Goal: Task Accomplishment & Management: Manage account settings

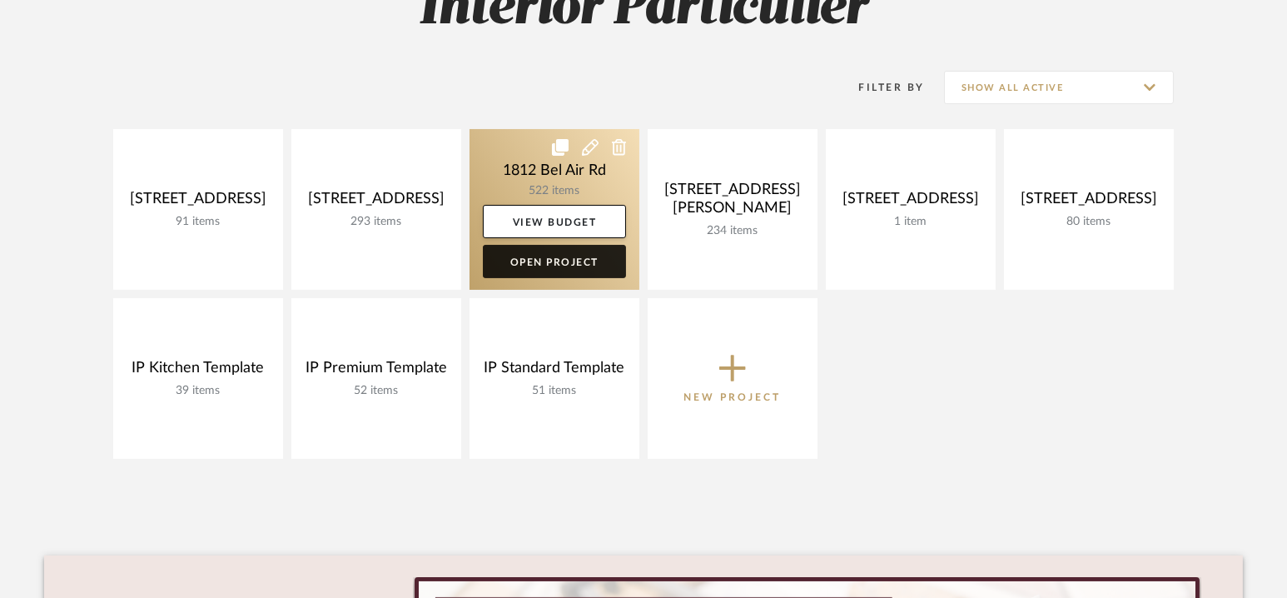
click at [556, 257] on link "Open Project" at bounding box center [554, 261] width 143 height 33
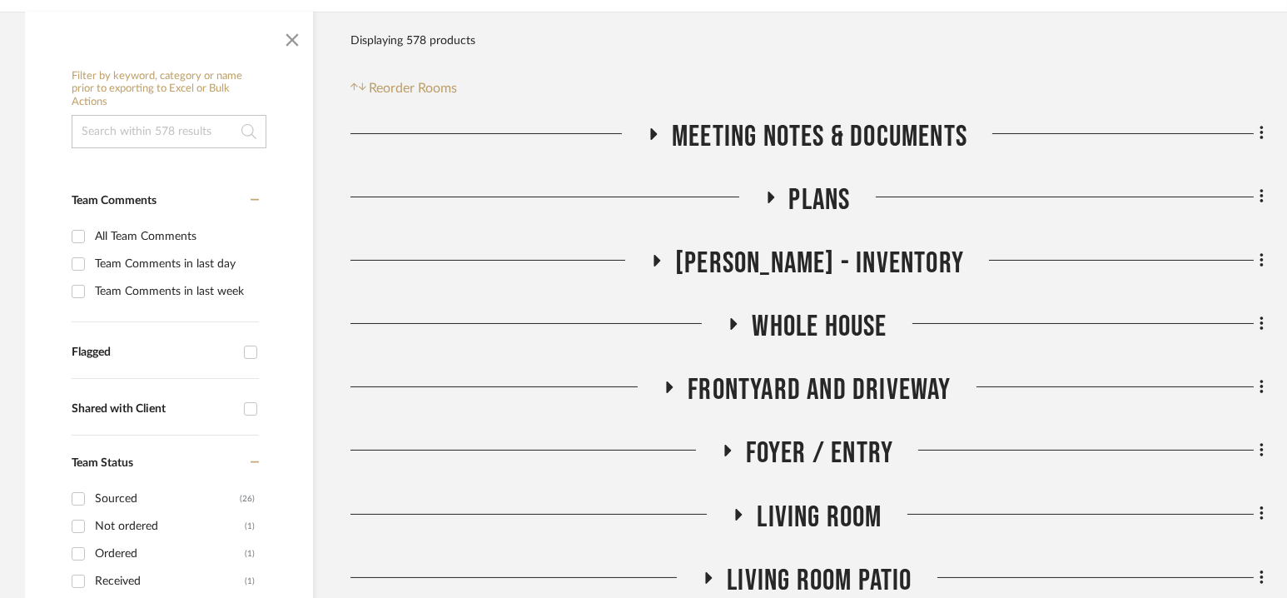
scroll to position [285, 0]
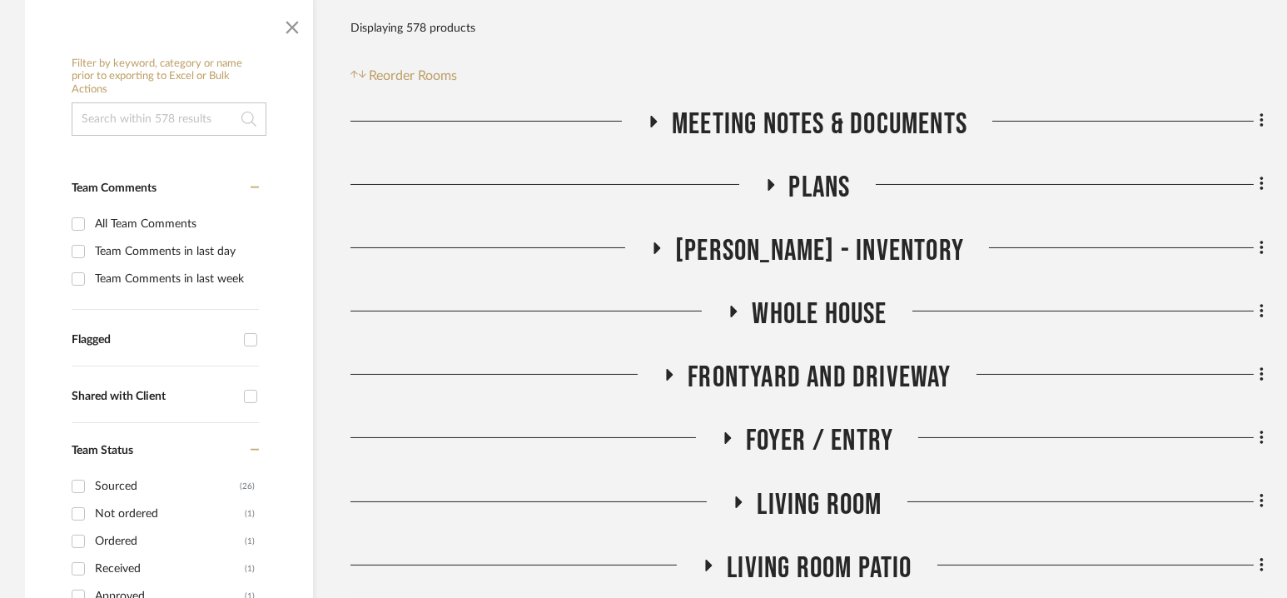
click at [822, 311] on span "Whole House" at bounding box center [819, 314] width 135 height 36
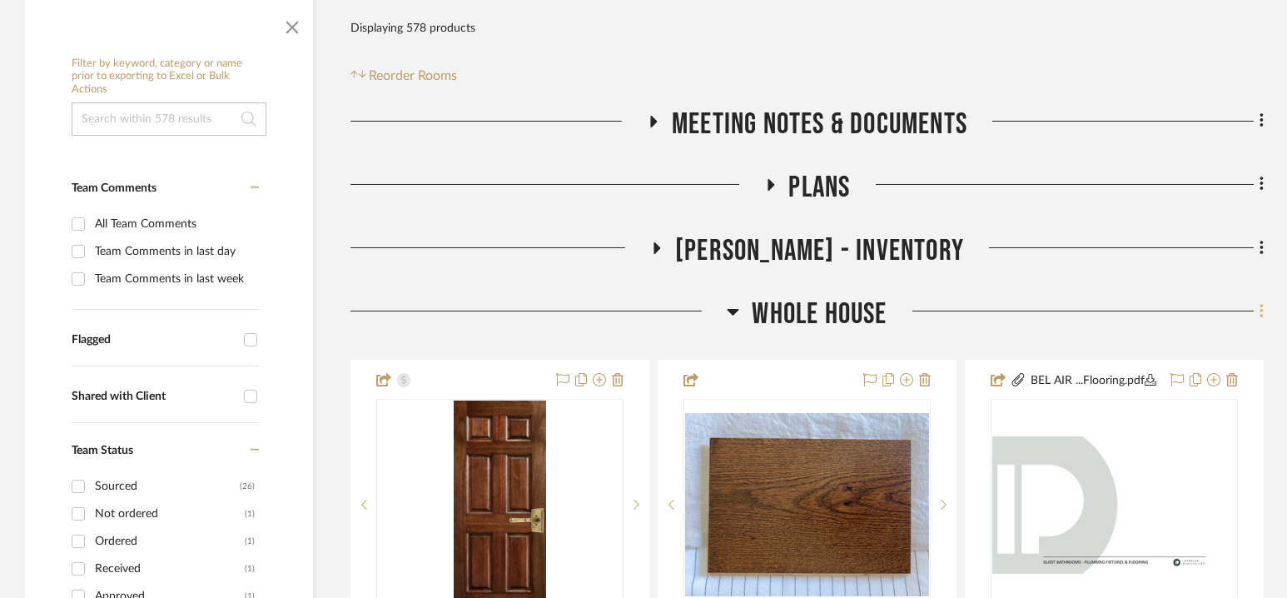
click at [1259, 318] on icon at bounding box center [1260, 311] width 3 height 14
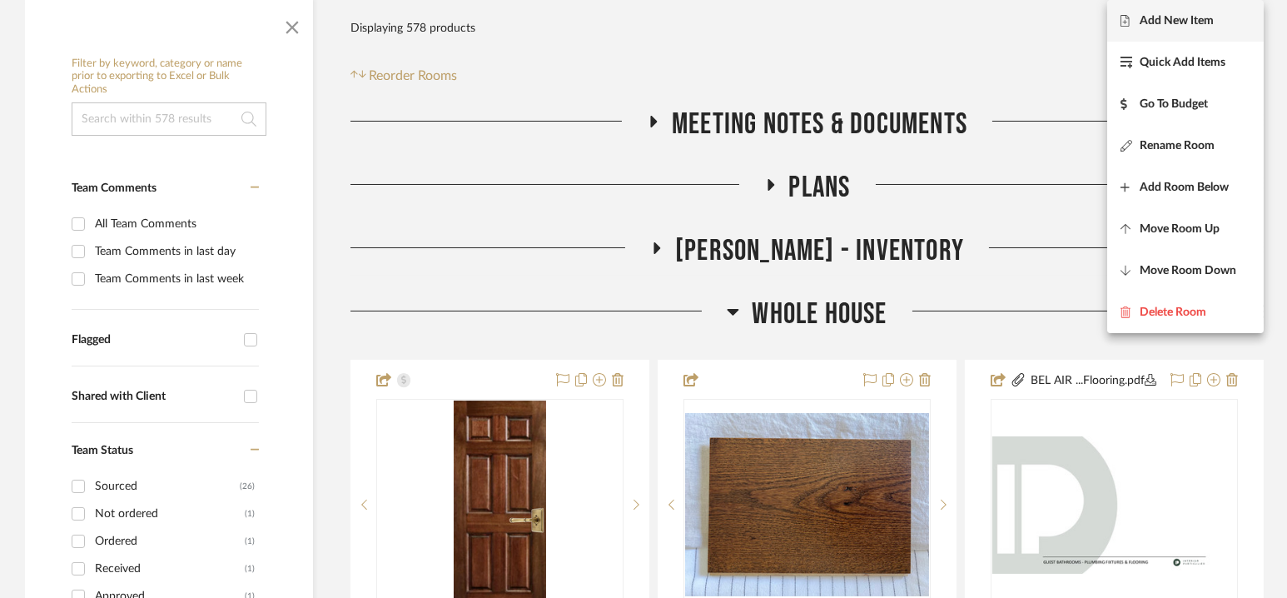
drag, startPoint x: 1152, startPoint y: 41, endPoint x: 1142, endPoint y: 32, distance: 13.0
click at [1142, 32] on div "Add New Item Quick Add Items Go To Budget Rename Room Add Room Below Move Room …" at bounding box center [1185, 166] width 156 height 333
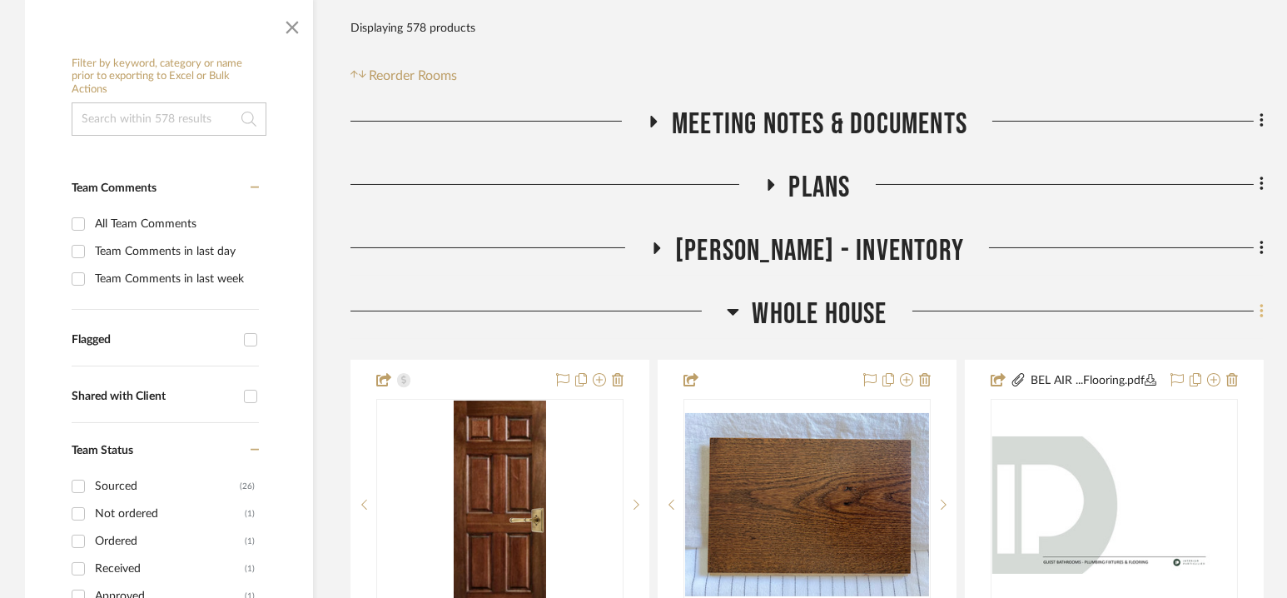
click at [1260, 311] on icon at bounding box center [1260, 311] width 3 height 14
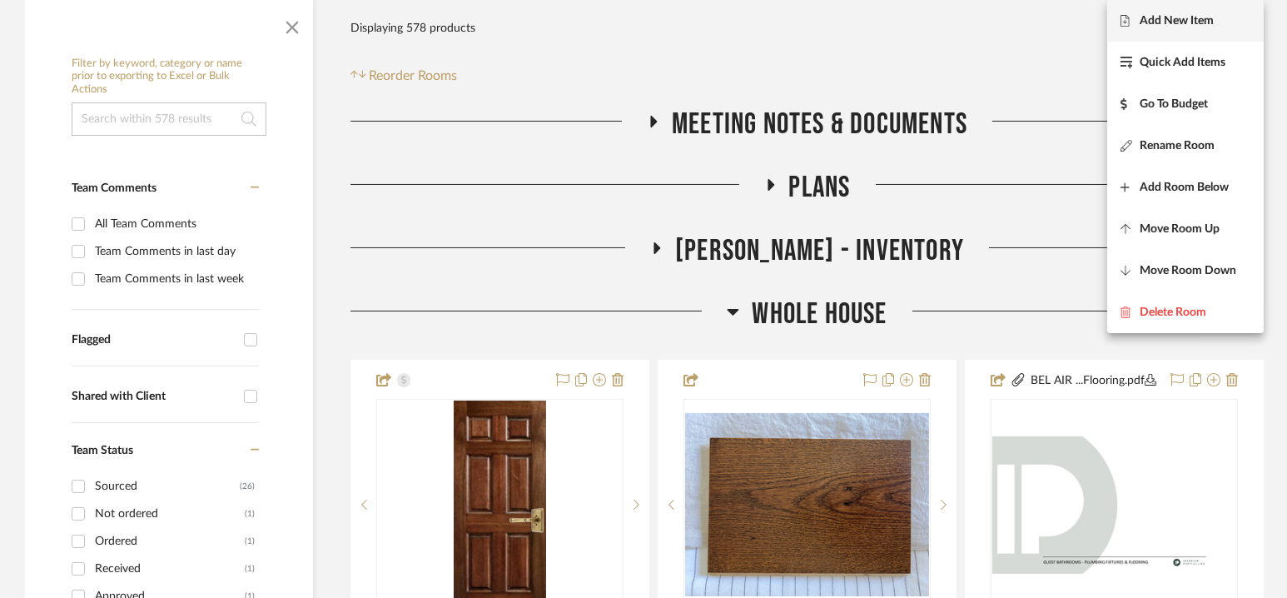
click at [1196, 25] on span "Add New Item" at bounding box center [1176, 21] width 74 height 14
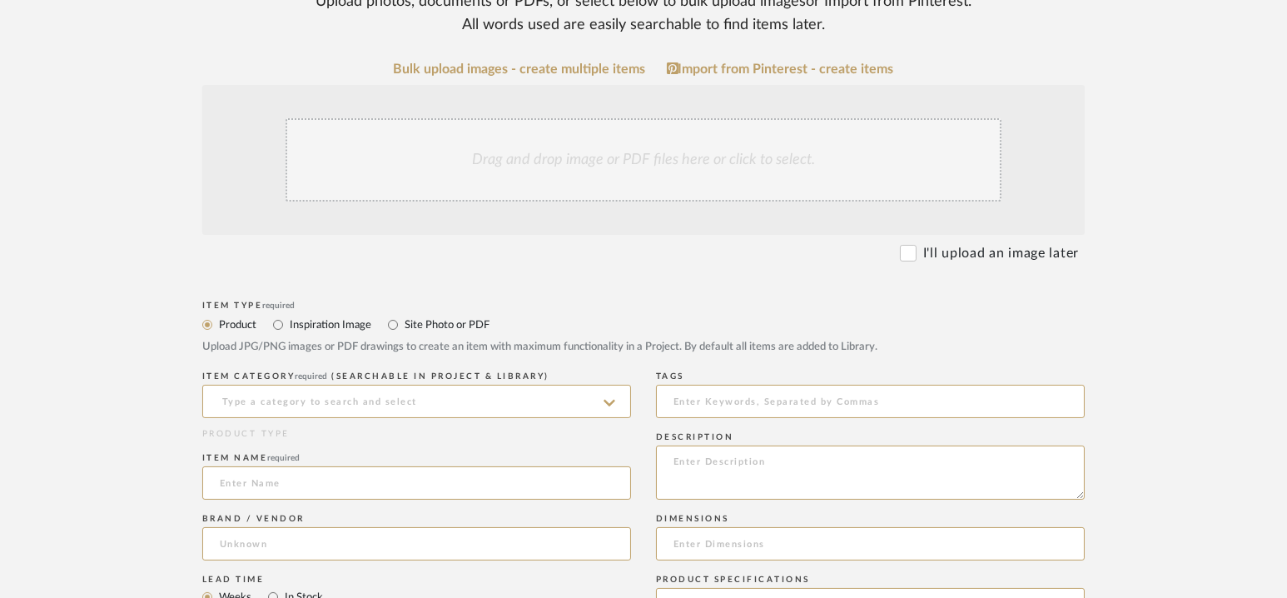
scroll to position [275, 0]
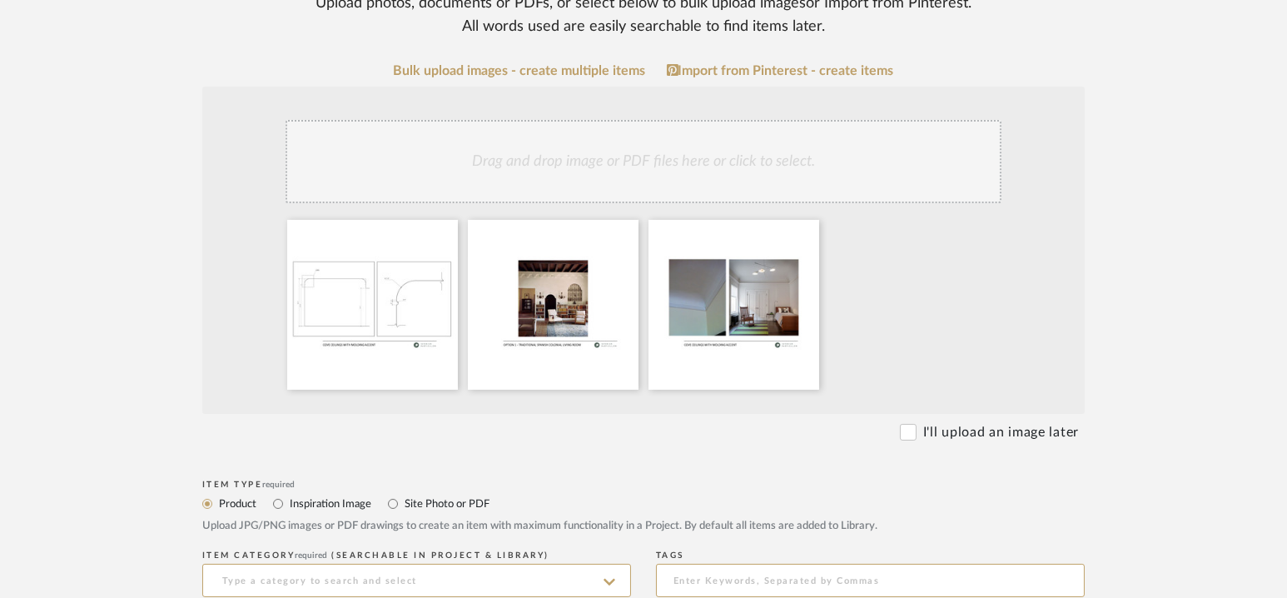
click at [441, 500] on label "Site Photo or PDF" at bounding box center [446, 503] width 87 height 18
click at [403, 500] on input "Site Photo or PDF" at bounding box center [393, 504] width 20 height 20
radio input "true"
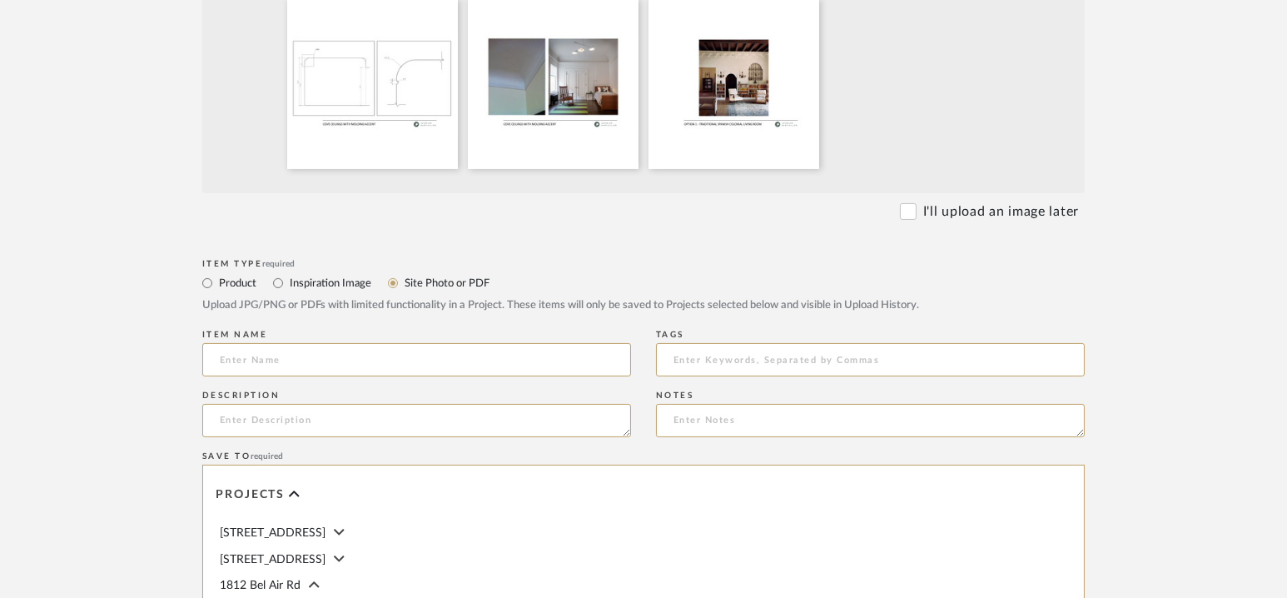
scroll to position [509, 0]
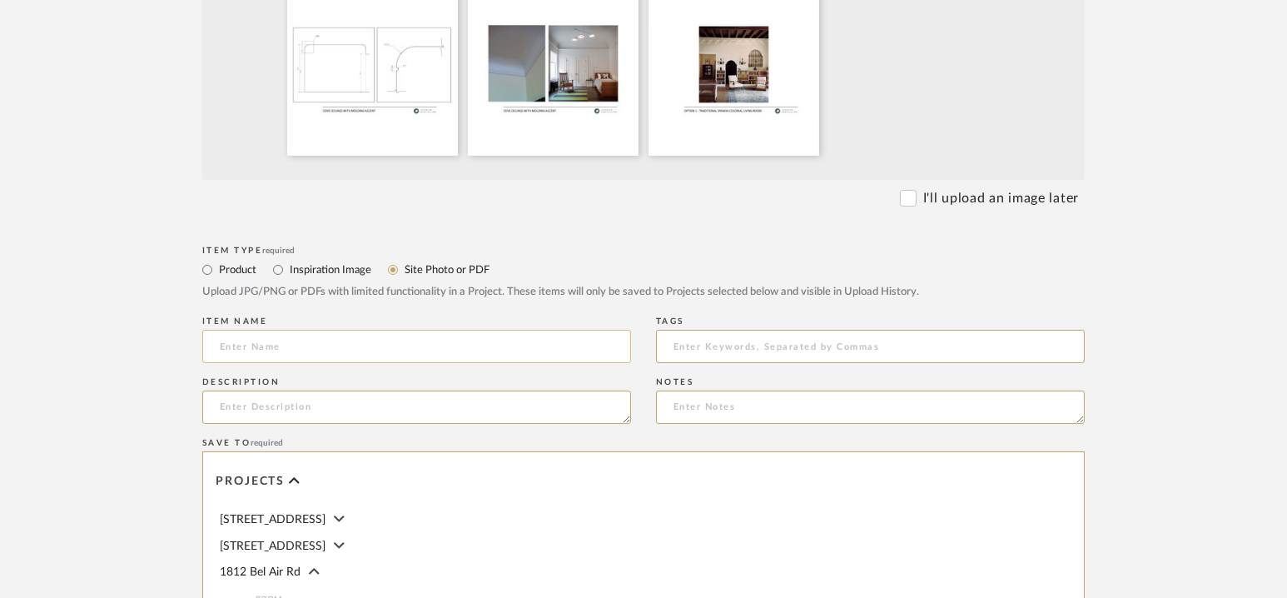
click at [374, 341] on input at bounding box center [416, 346] width 429 height 33
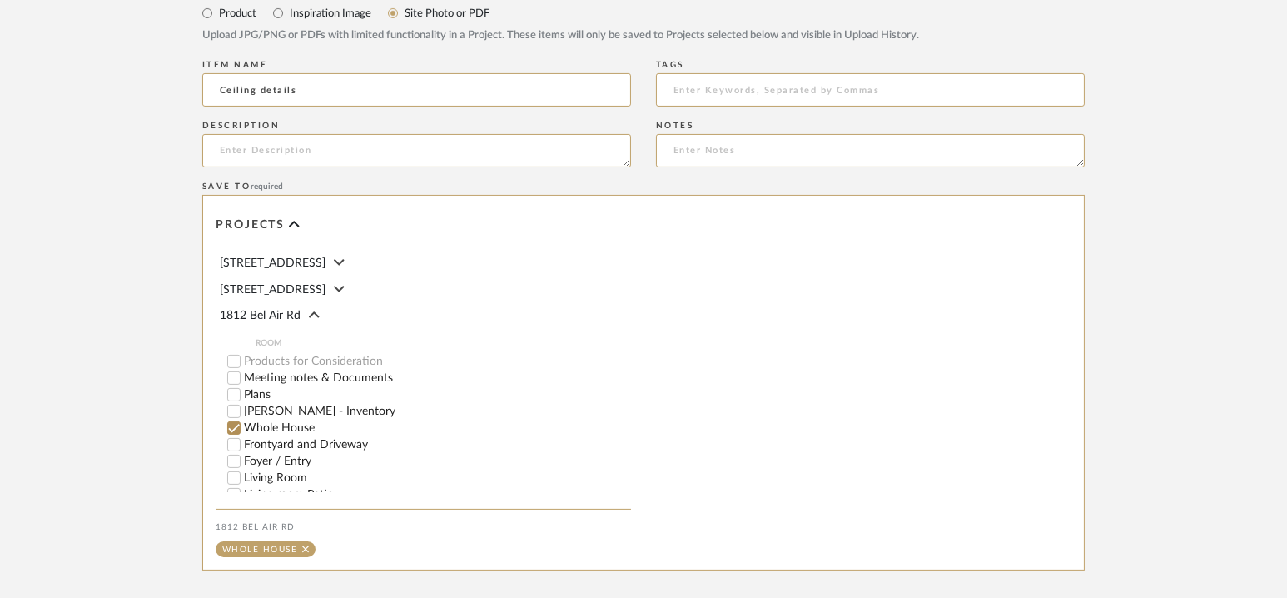
scroll to position [942, 0]
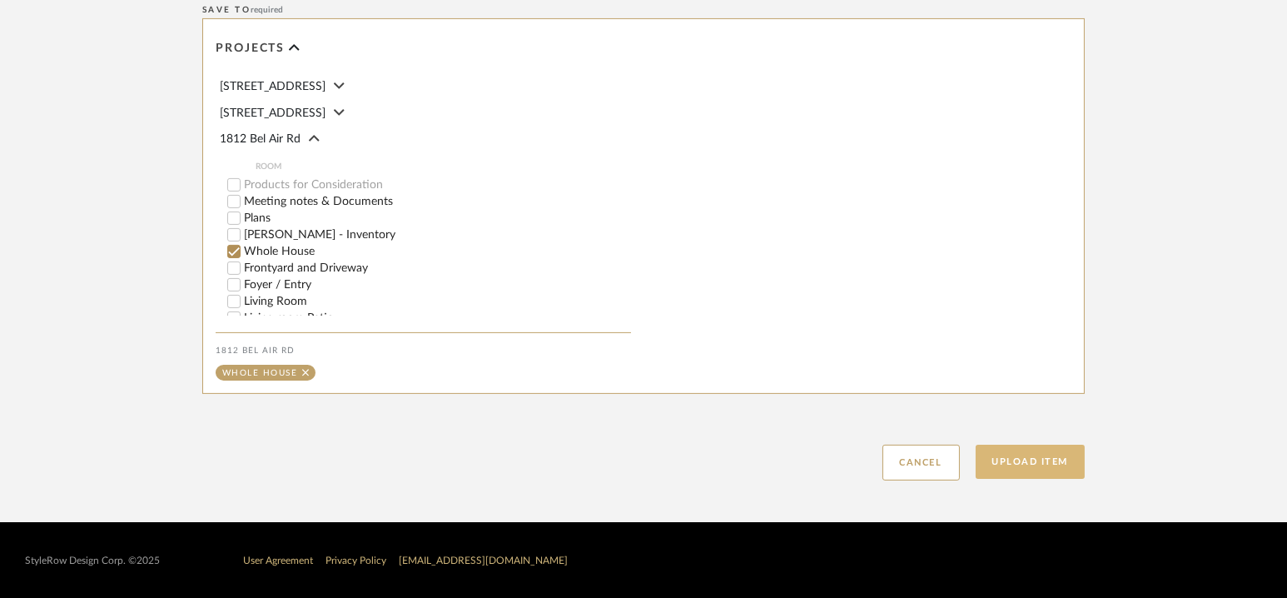
type input "Ceiling details"
click at [1059, 459] on button "Upload Item" at bounding box center [1030, 461] width 110 height 34
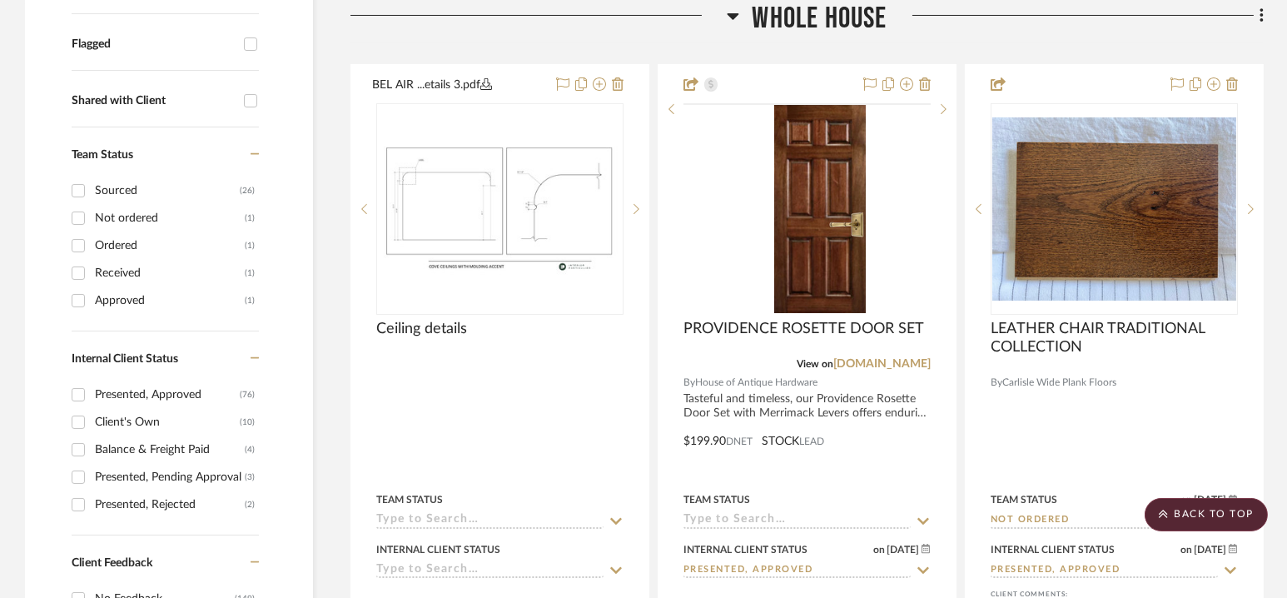
scroll to position [580, 0]
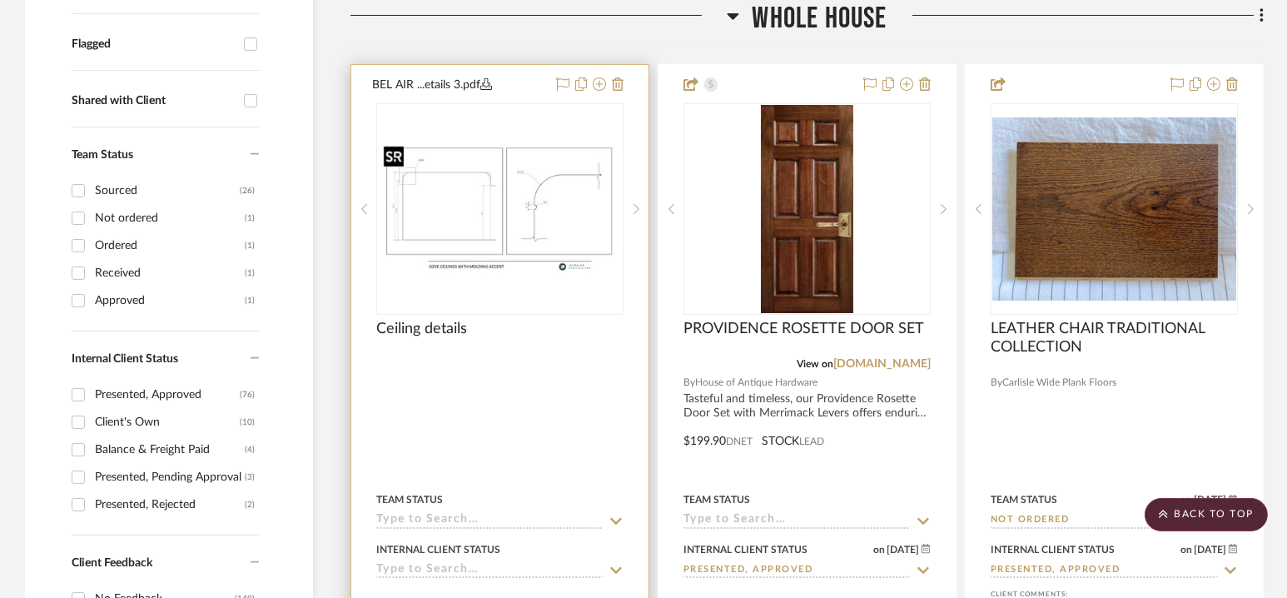
click at [497, 209] on img "0" at bounding box center [500, 209] width 244 height 137
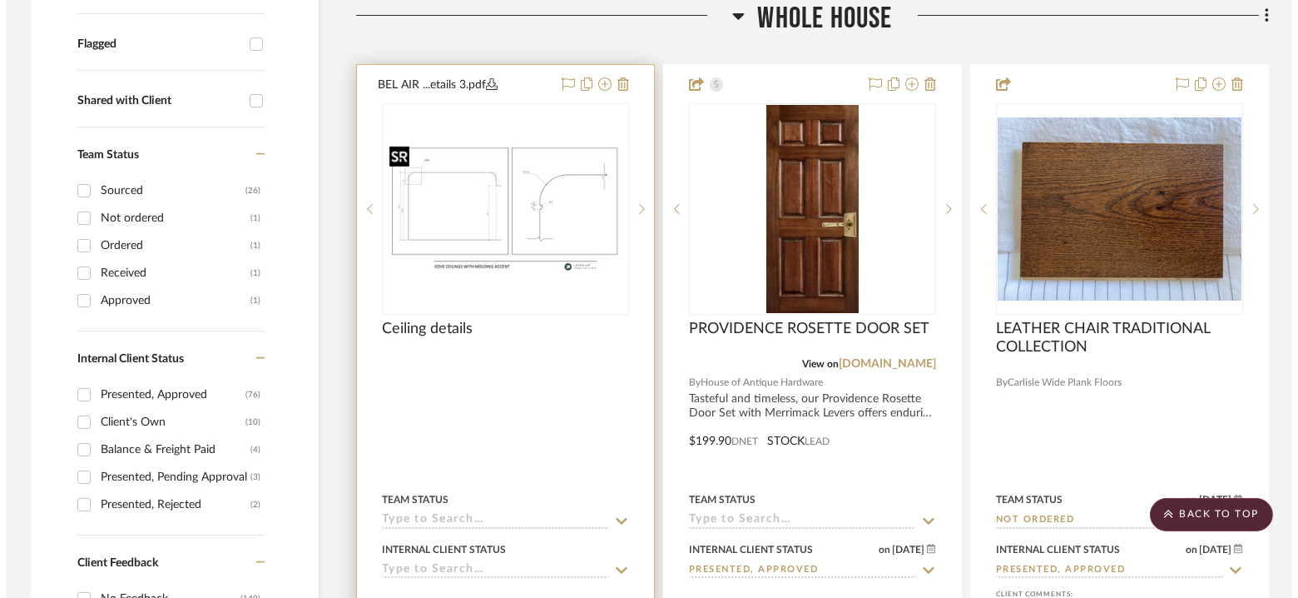
scroll to position [0, 0]
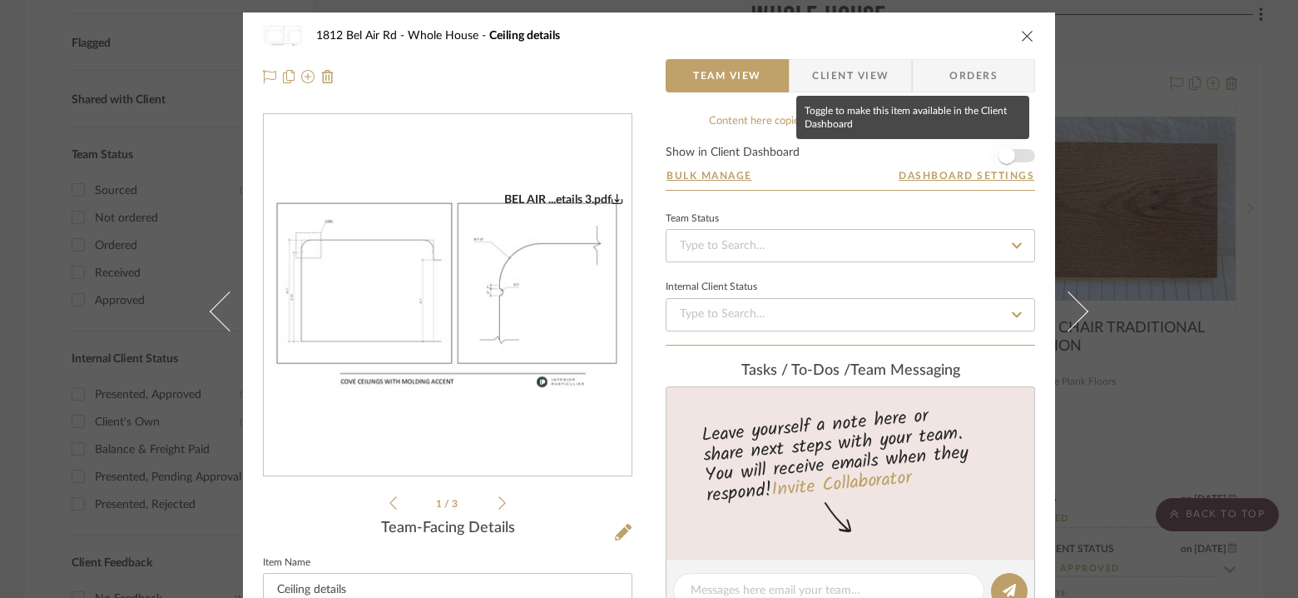
click at [1009, 156] on span "button" at bounding box center [1007, 155] width 17 height 17
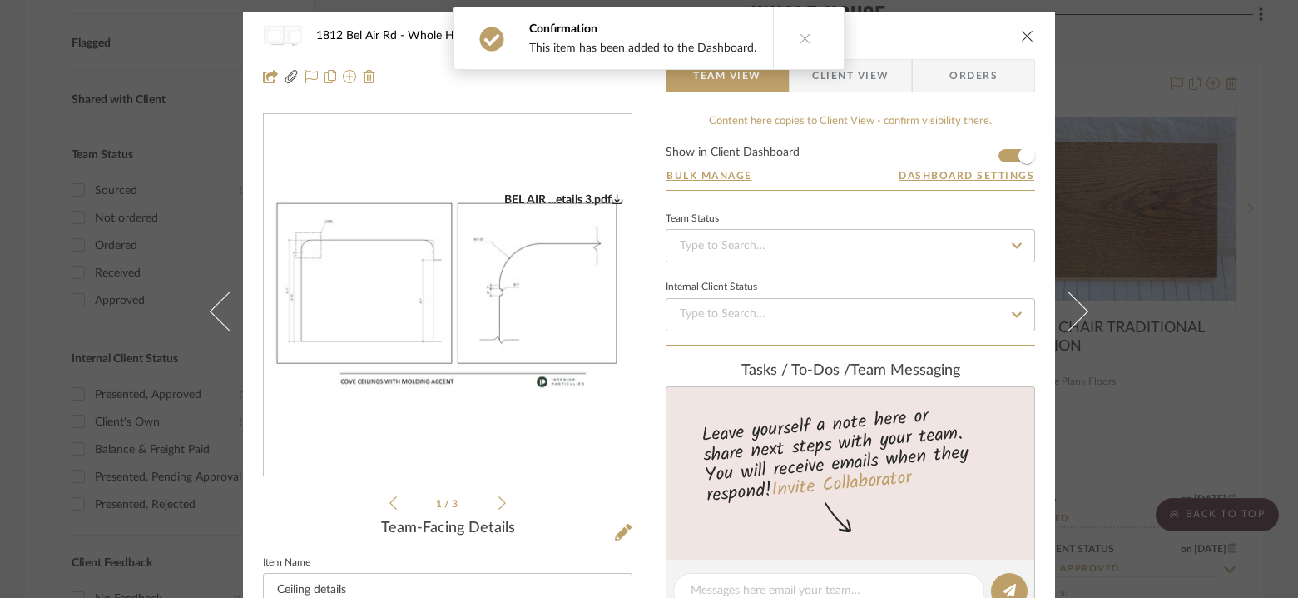
click at [1022, 31] on icon "close" at bounding box center [1027, 35] width 13 height 13
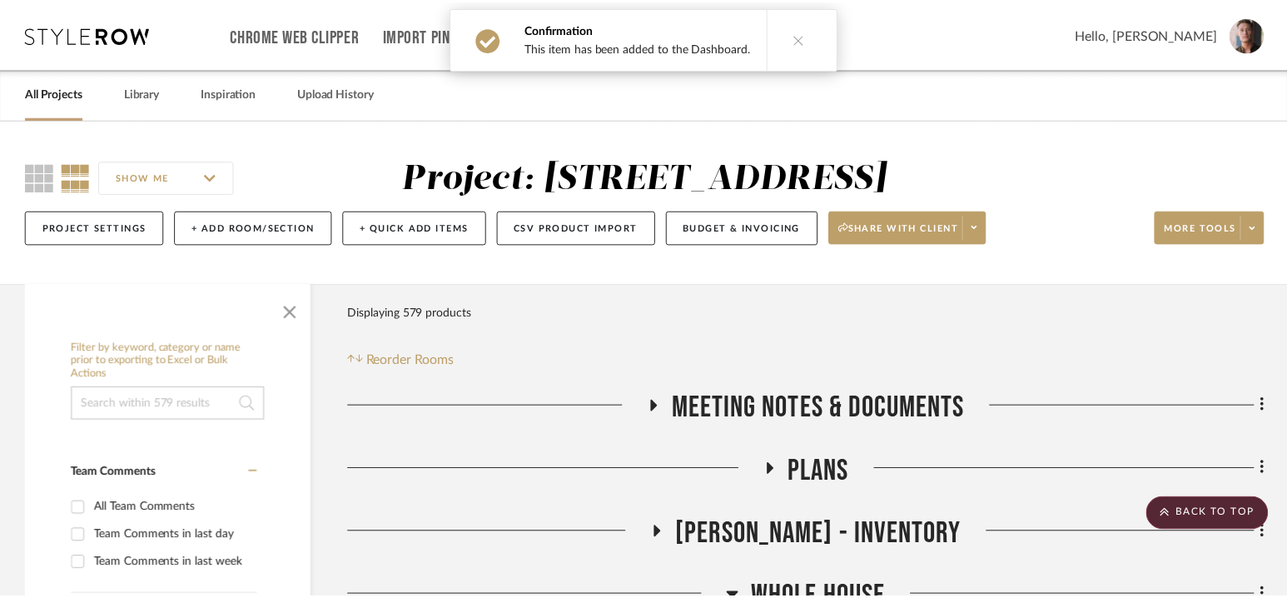
scroll to position [580, 0]
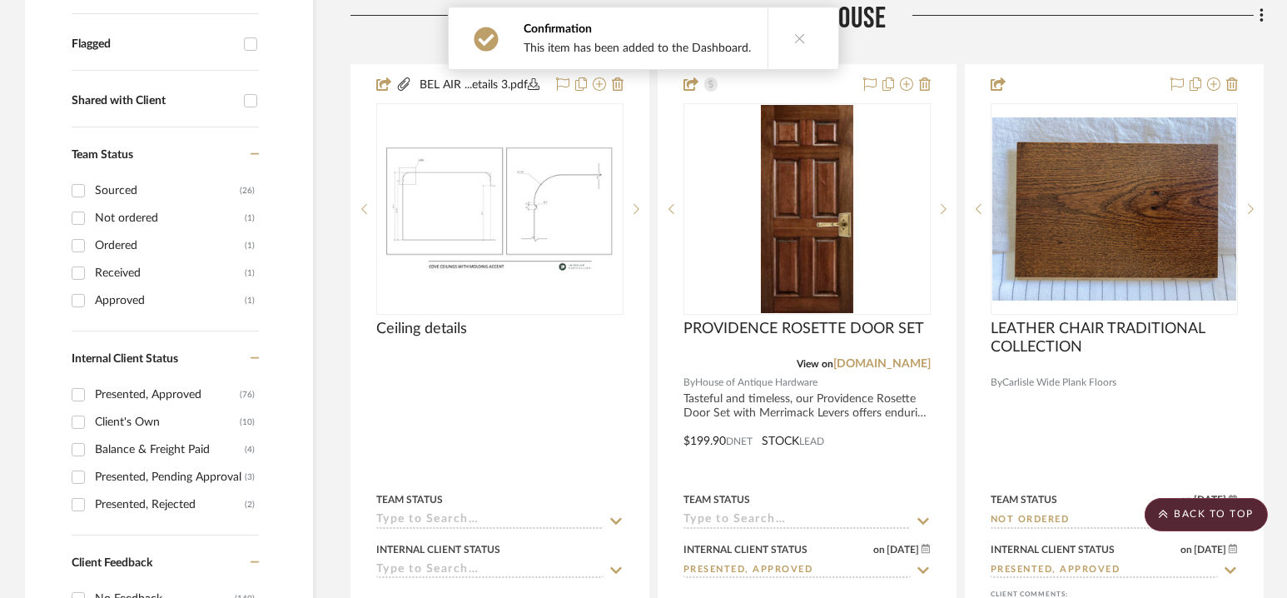
click at [796, 33] on icon at bounding box center [800, 38] width 12 height 12
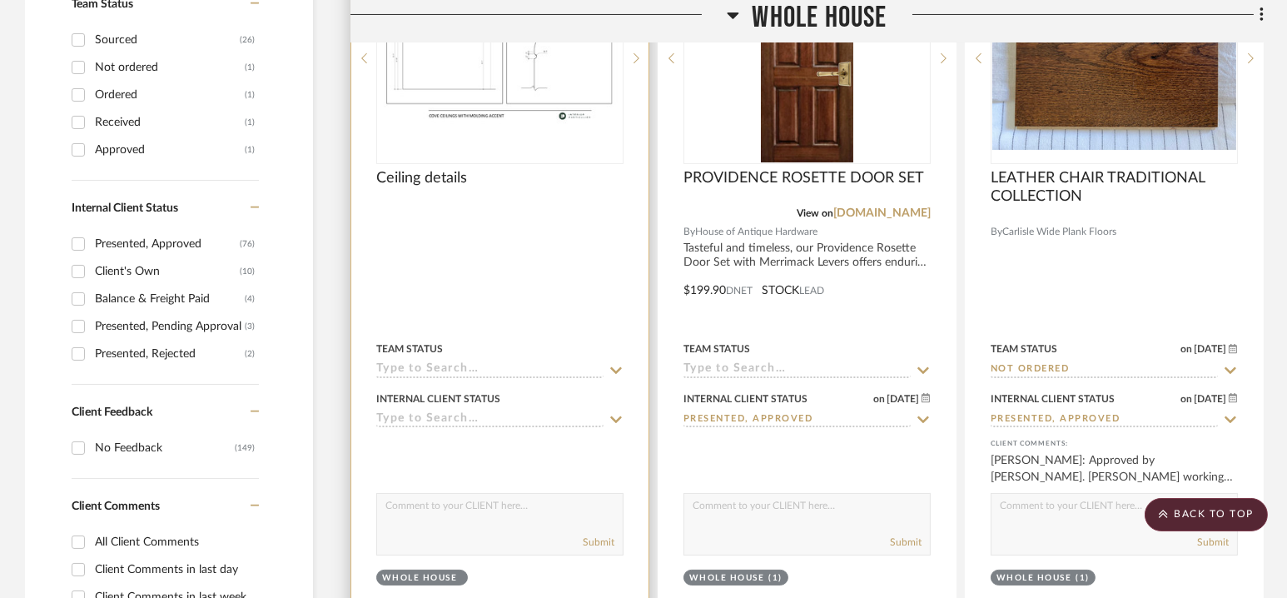
scroll to position [769, 0]
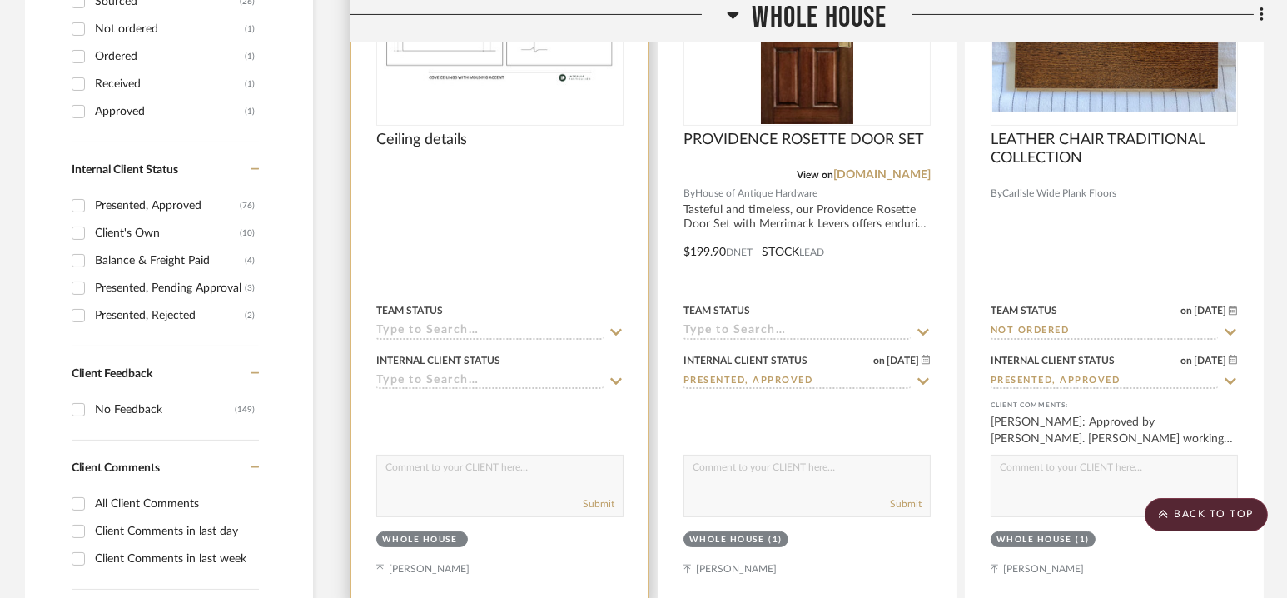
click at [457, 474] on textarea at bounding box center [500, 471] width 246 height 32
paste textarea "Like these ceiling details. Would really like to copy/restore the ceiling detai…"
drag, startPoint x: 451, startPoint y: 477, endPoint x: 452, endPoint y: 424, distance: 53.3
click at [452, 424] on div "client Comments: From [PERSON_NAME]- Like these ceiling details. Would really l…" at bounding box center [499, 457] width 247 height 120
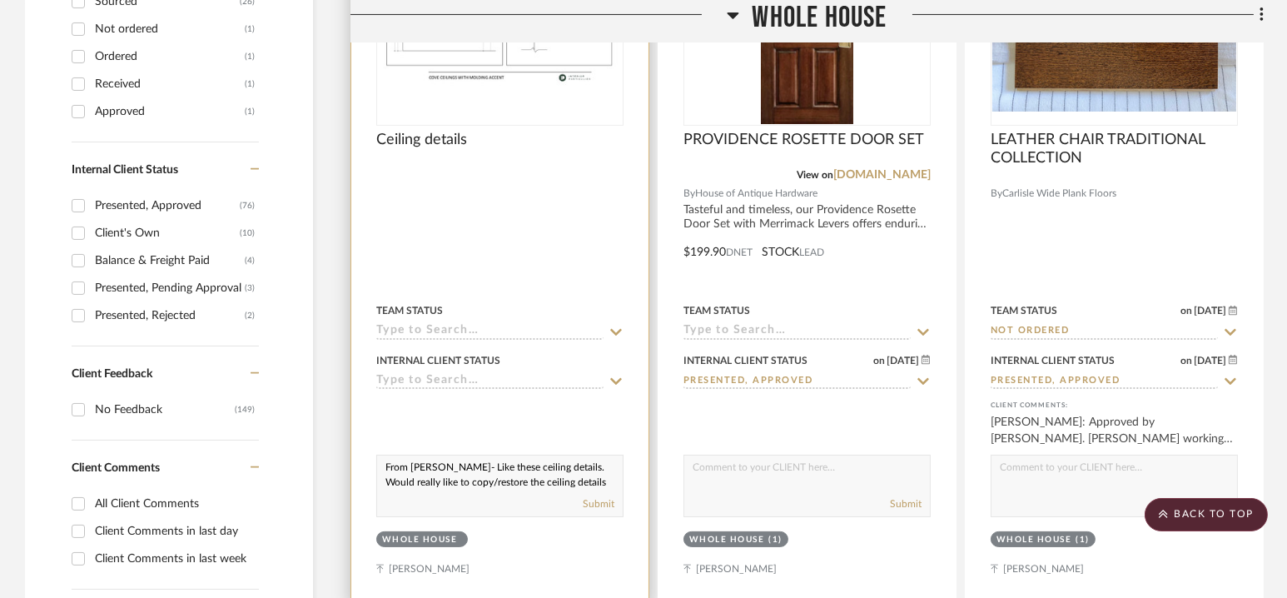
click at [442, 465] on textarea "From [PERSON_NAME]- Like these ceiling details. Would really like to copy/resto…" at bounding box center [500, 471] width 246 height 32
type textarea "From [PERSON_NAME]- " Like these ceiling details. Would really like to copy/res…"
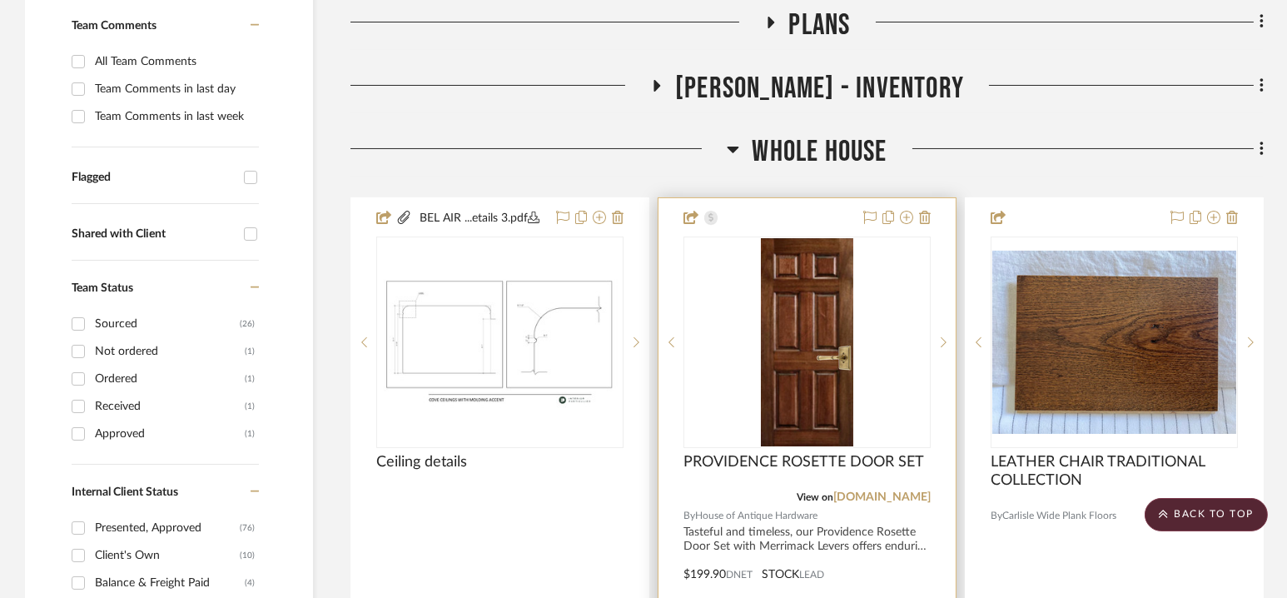
scroll to position [429, 0]
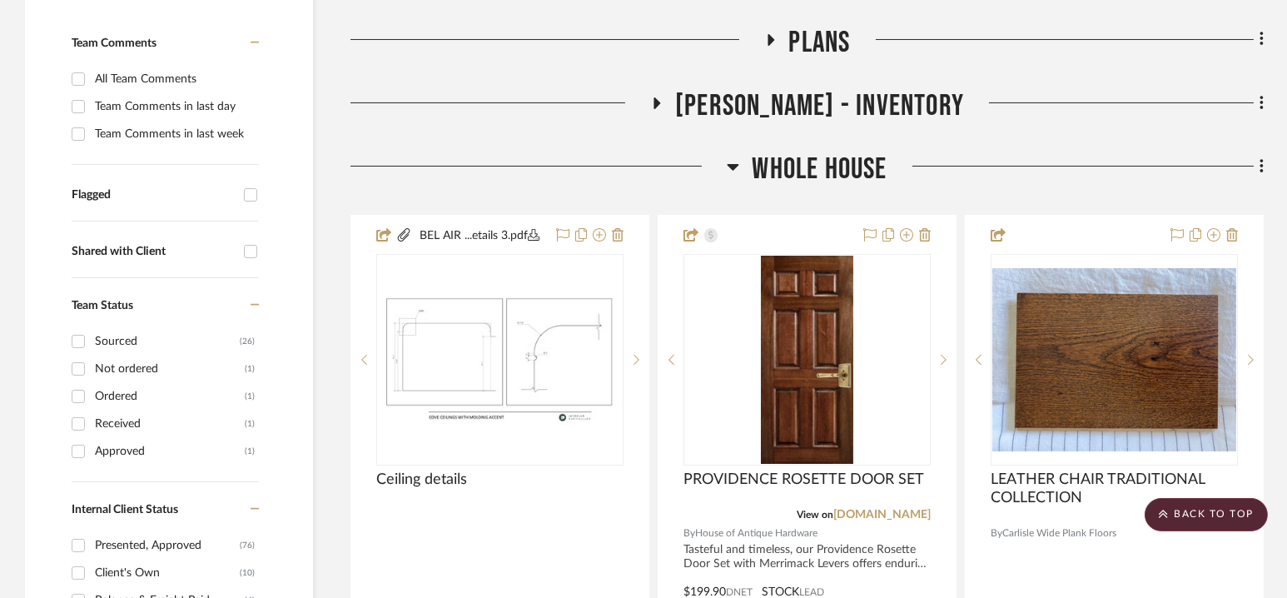
click at [803, 164] on span "Whole House" at bounding box center [819, 169] width 135 height 36
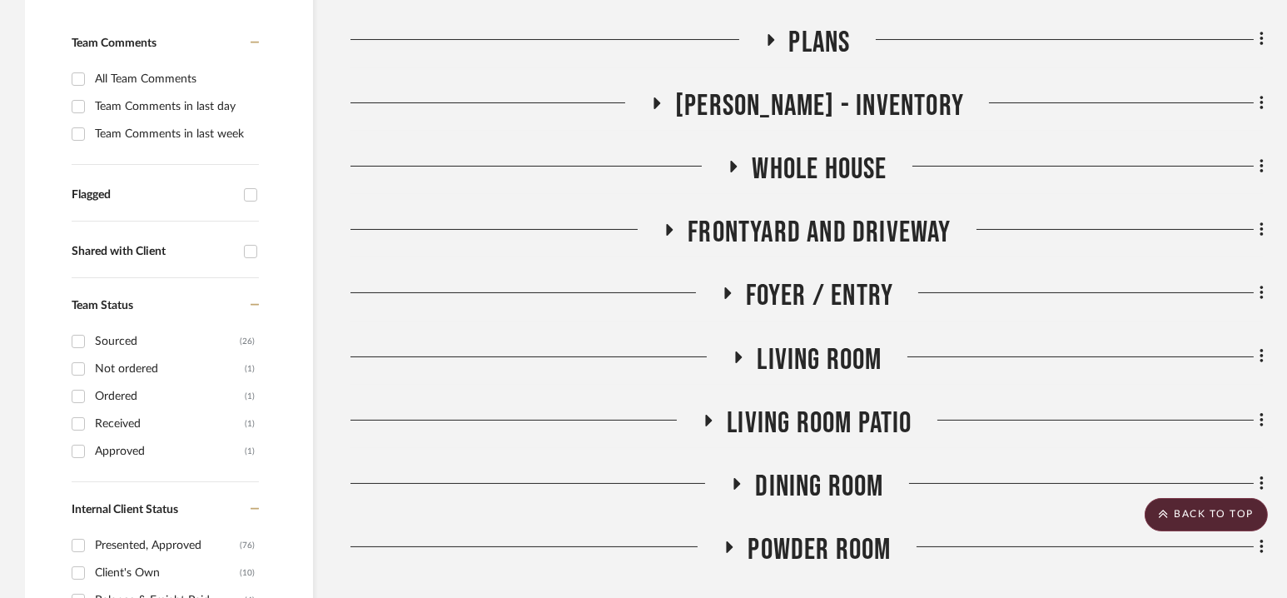
scroll to position [552, 0]
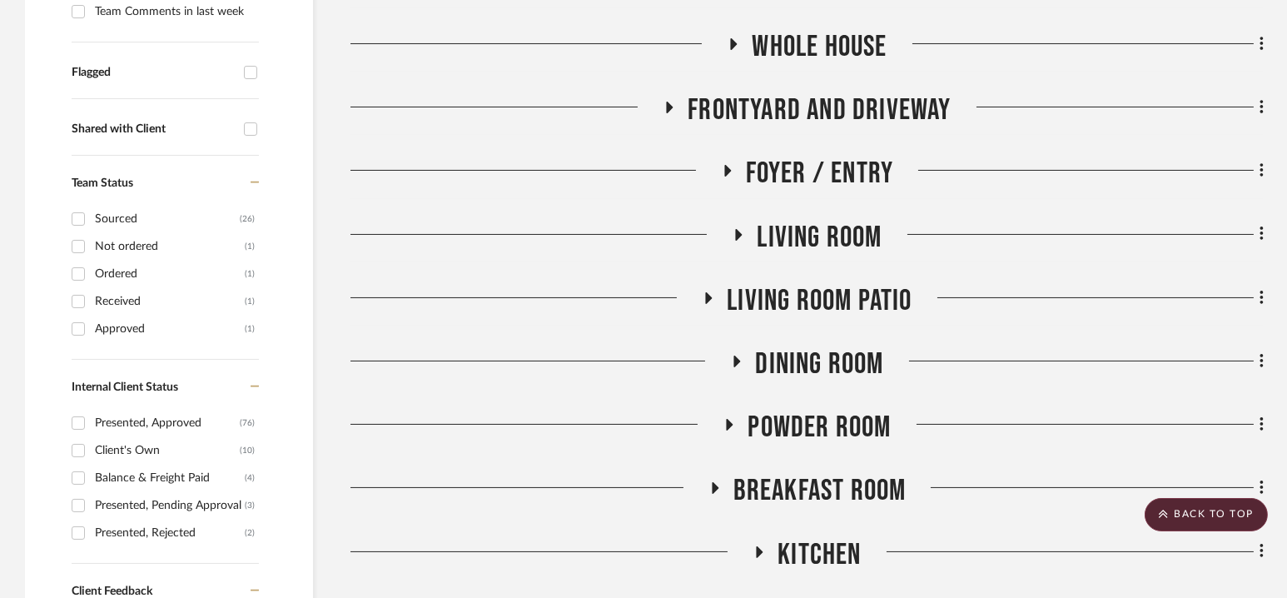
click at [812, 237] on span "Living Room" at bounding box center [819, 238] width 125 height 36
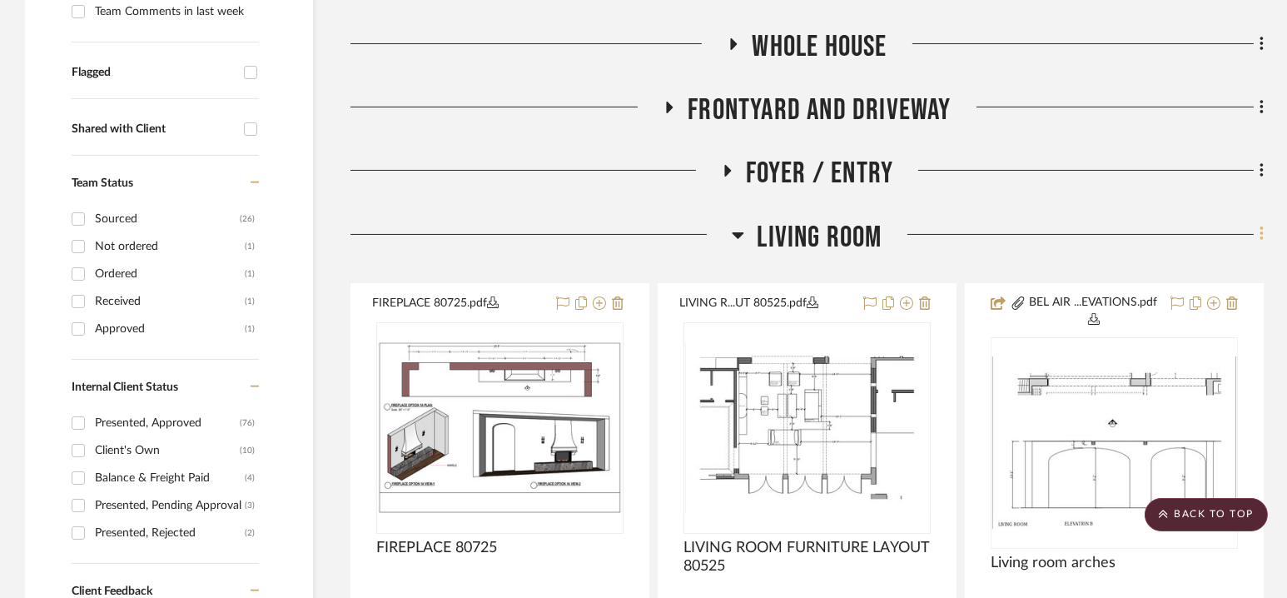
click at [1258, 227] on fa-icon at bounding box center [1258, 235] width 11 height 27
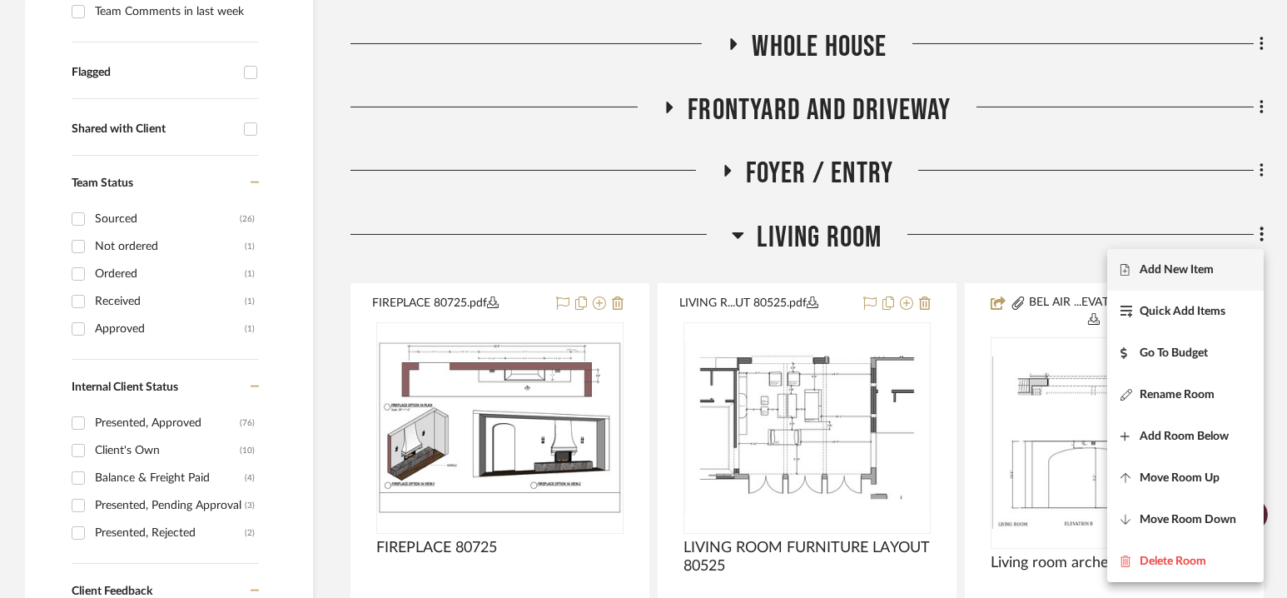
click at [1213, 273] on span "Add New Item" at bounding box center [1176, 269] width 74 height 14
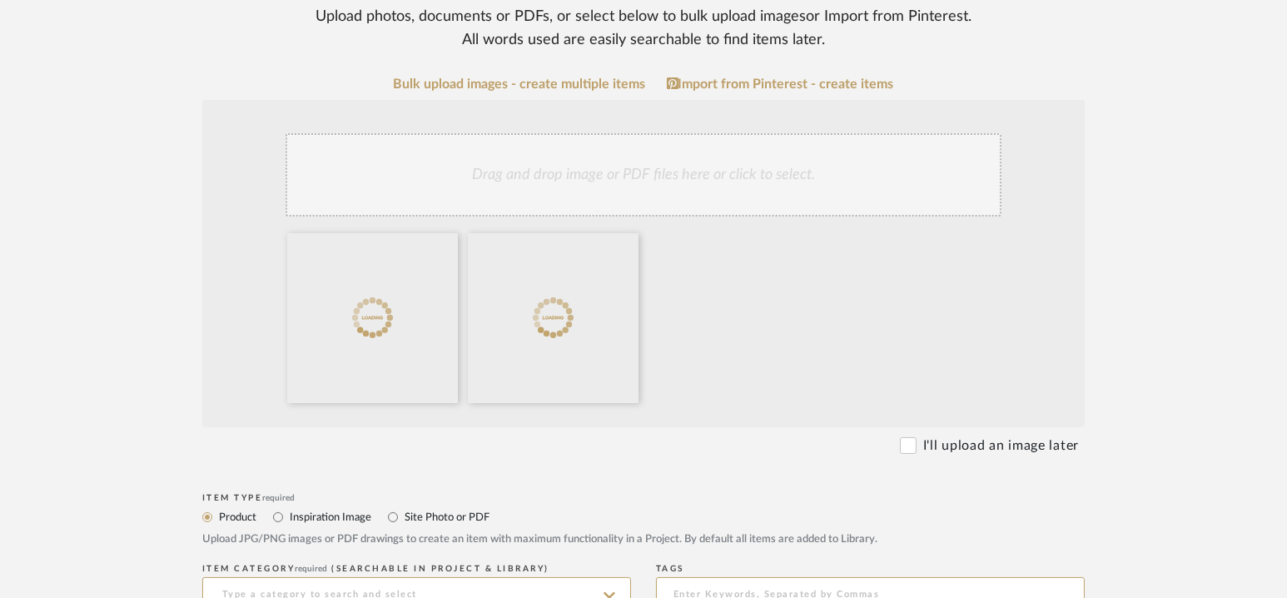
scroll to position [263, 0]
click at [435, 514] on label "Site Photo or PDF" at bounding box center [446, 516] width 87 height 18
click at [403, 514] on input "Site Photo or PDF" at bounding box center [393, 516] width 20 height 20
radio input "true"
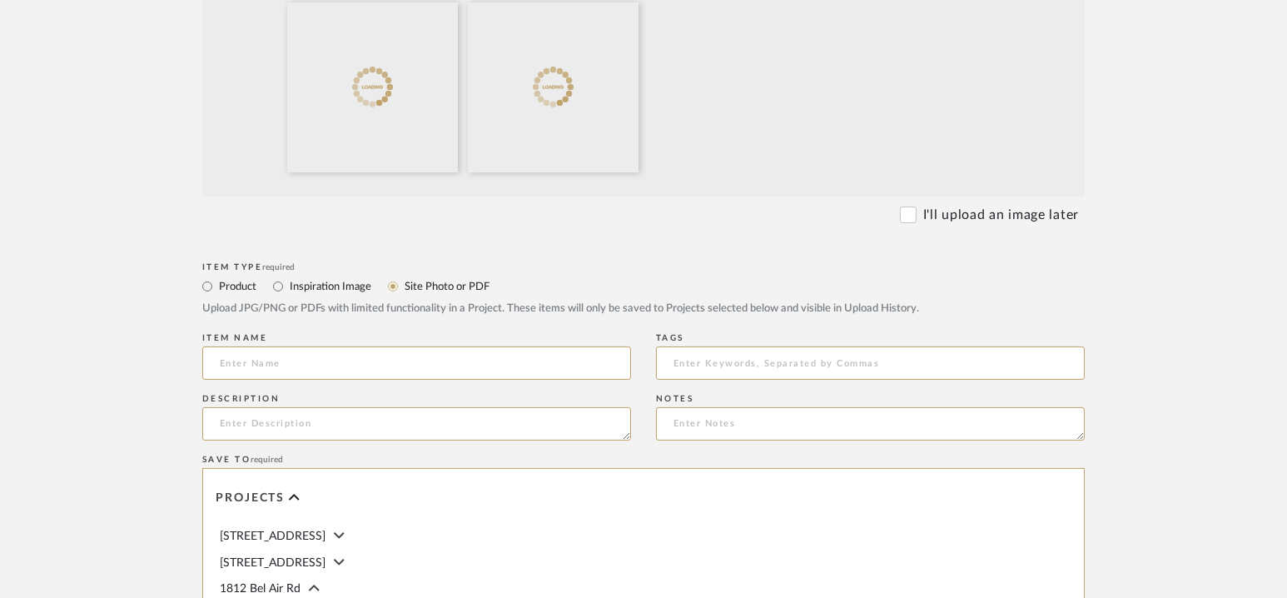
scroll to position [528, 0]
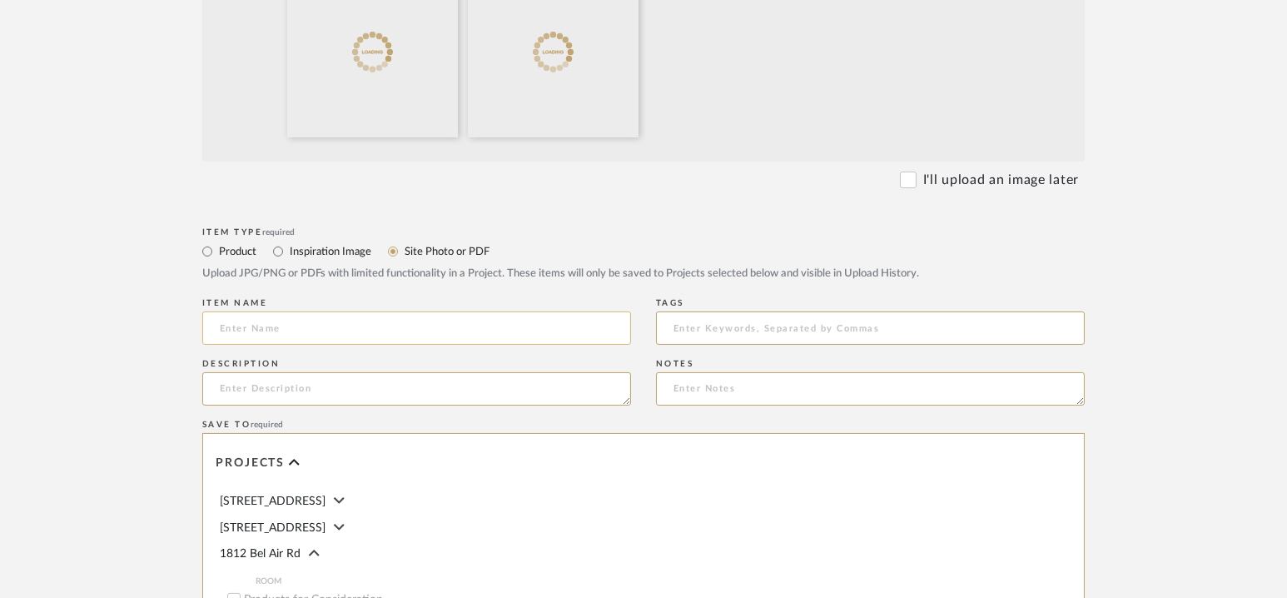
click at [370, 336] on input at bounding box center [416, 327] width 429 height 33
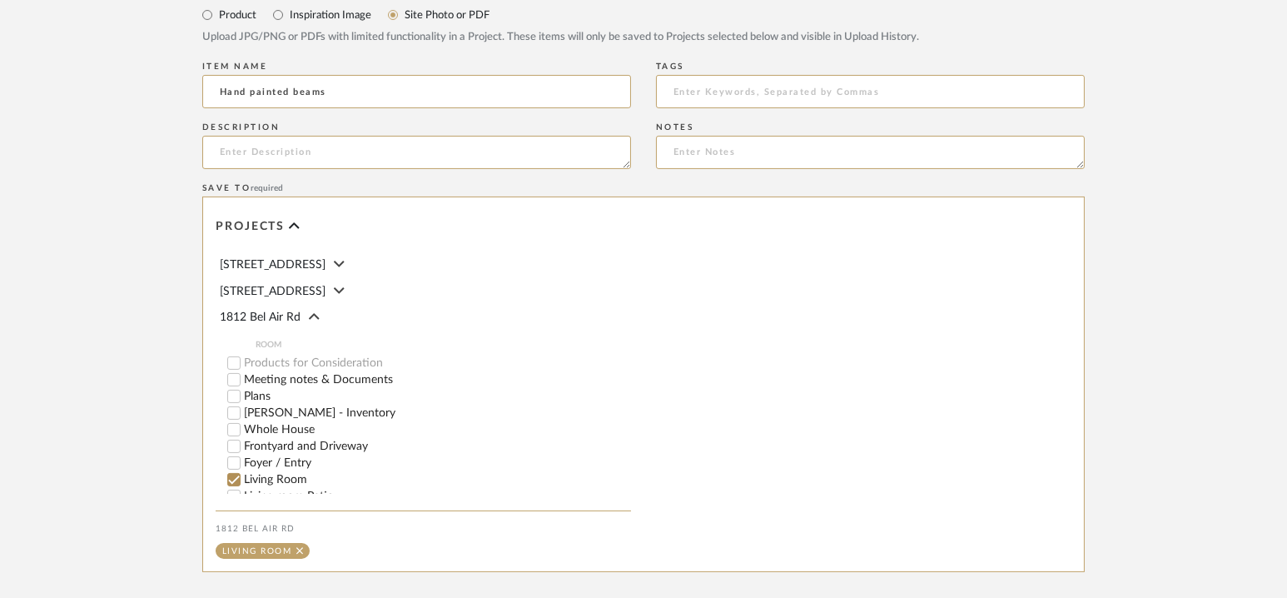
scroll to position [942, 0]
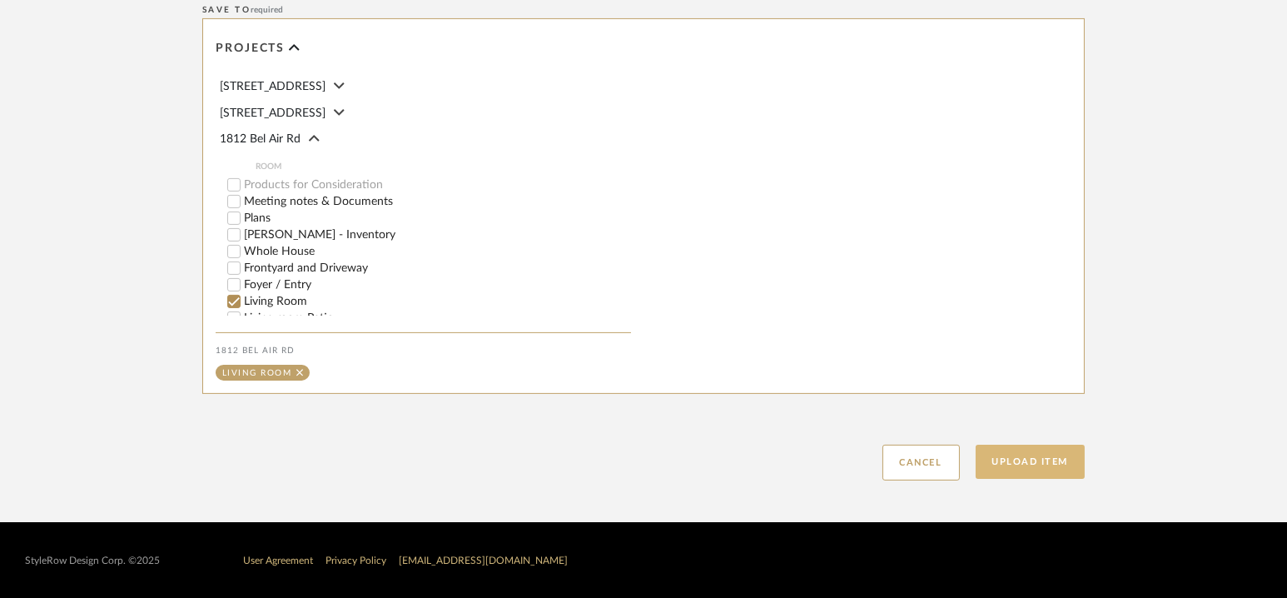
type input "Hand painted beams"
click at [1001, 473] on button "Upload Item" at bounding box center [1030, 461] width 110 height 34
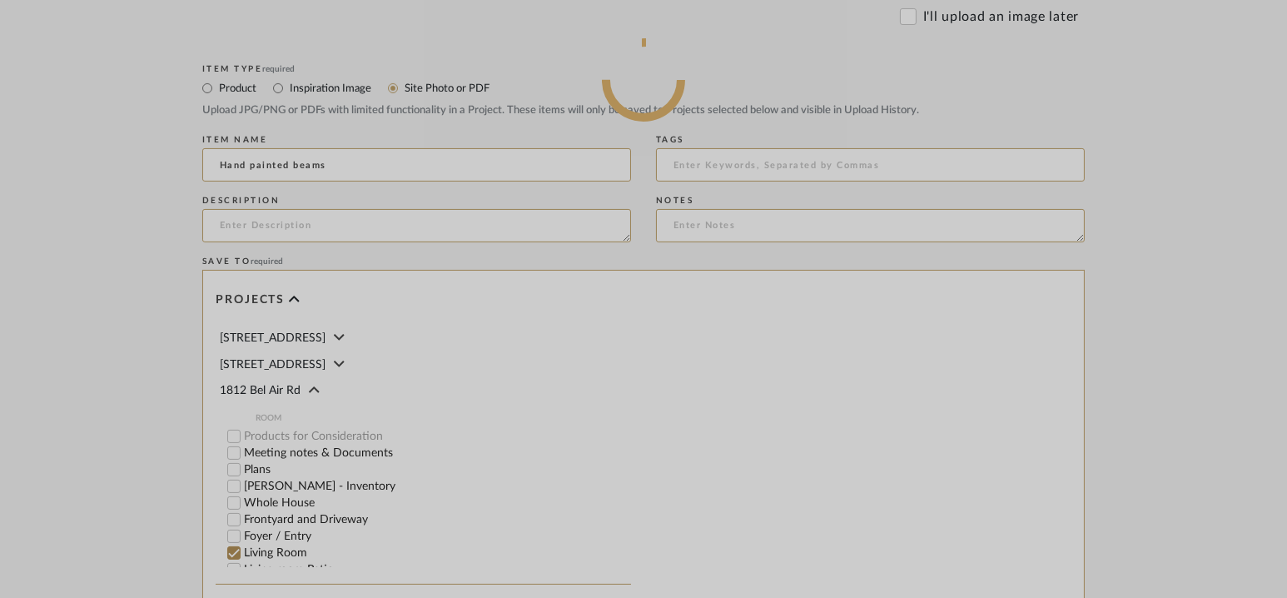
scroll to position [660, 0]
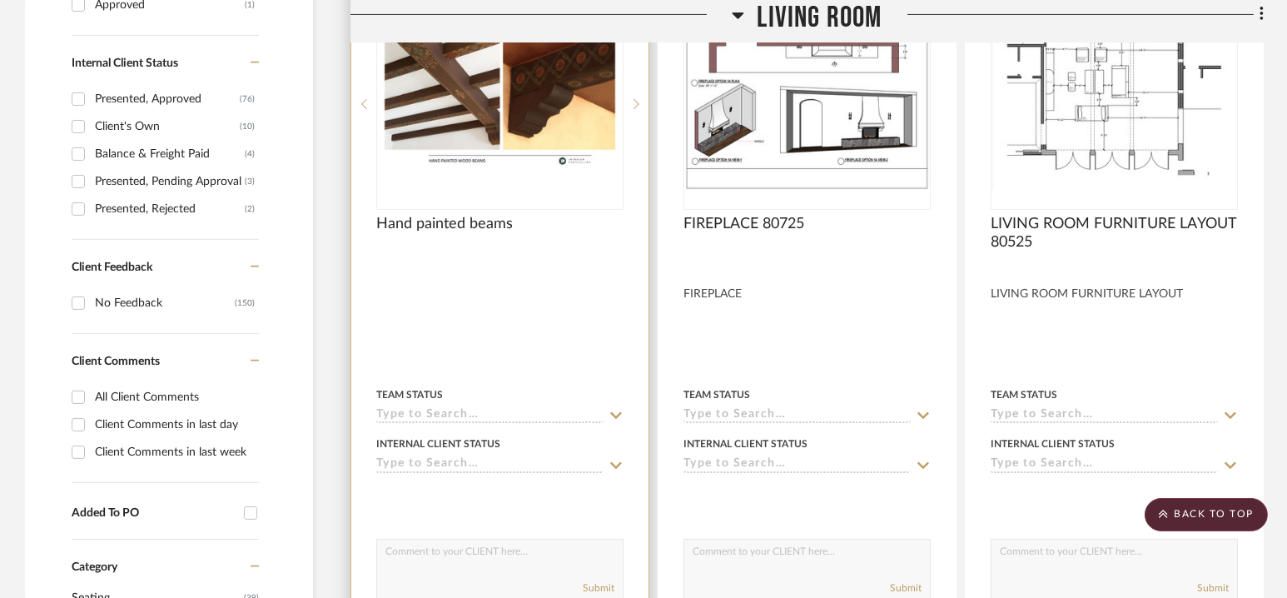
scroll to position [886, 0]
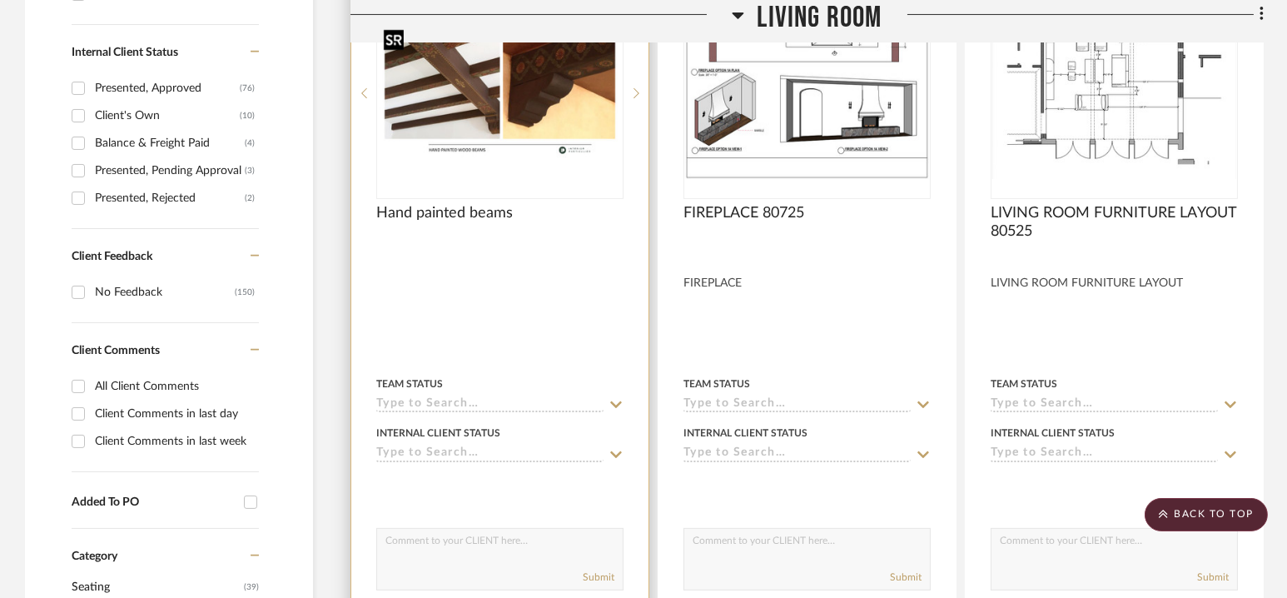
click at [529, 137] on img "0" at bounding box center [500, 92] width 244 height 137
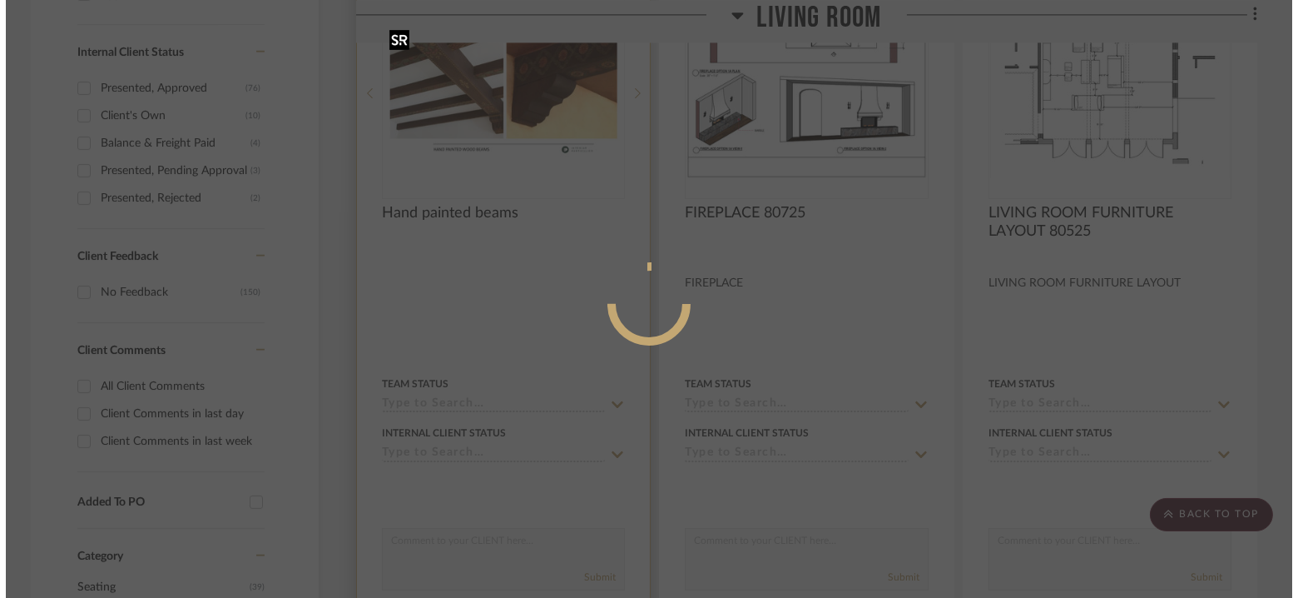
scroll to position [0, 0]
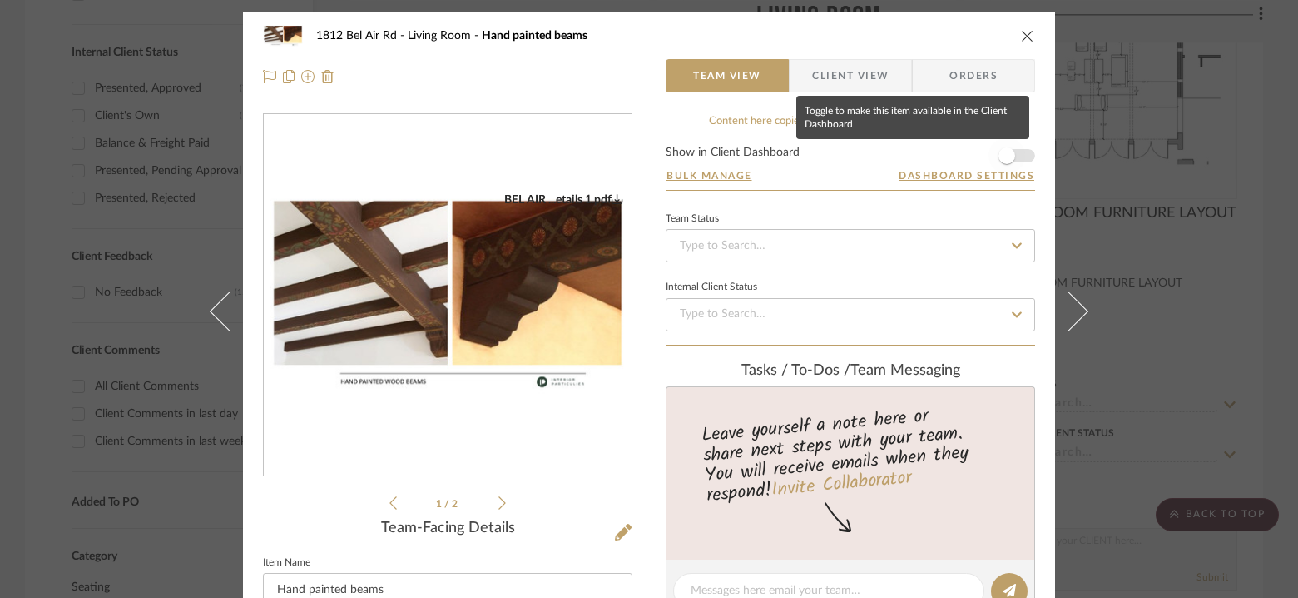
click at [1003, 157] on span "button" at bounding box center [1007, 155] width 17 height 17
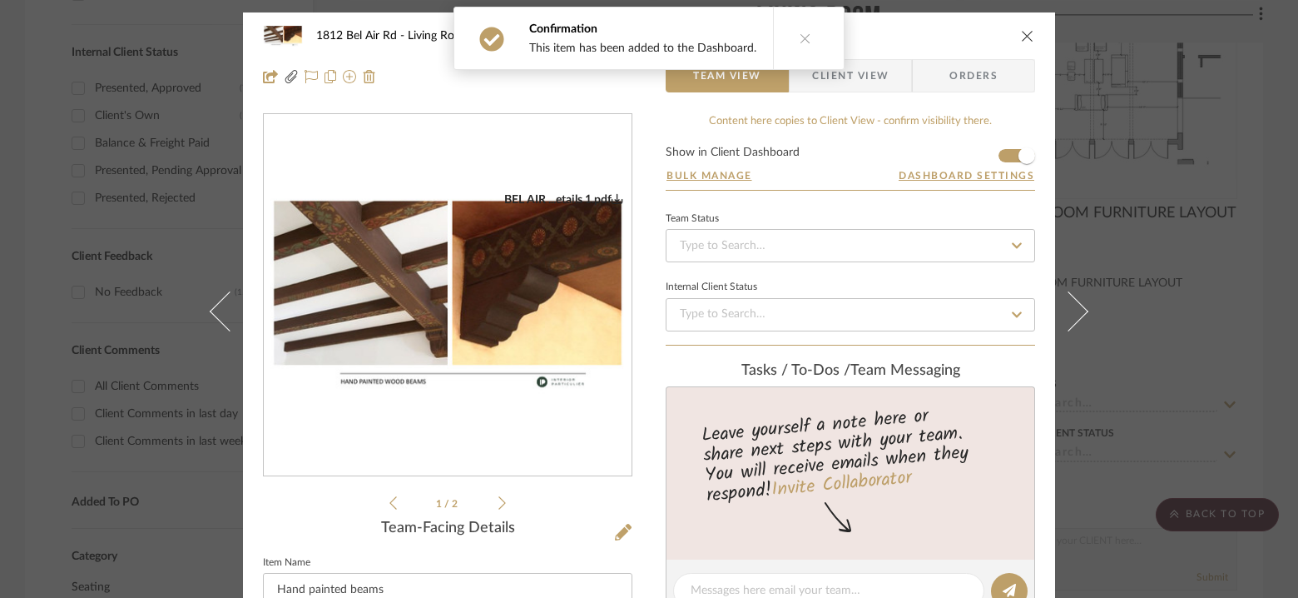
click at [1025, 30] on icon "close" at bounding box center [1027, 35] width 13 height 13
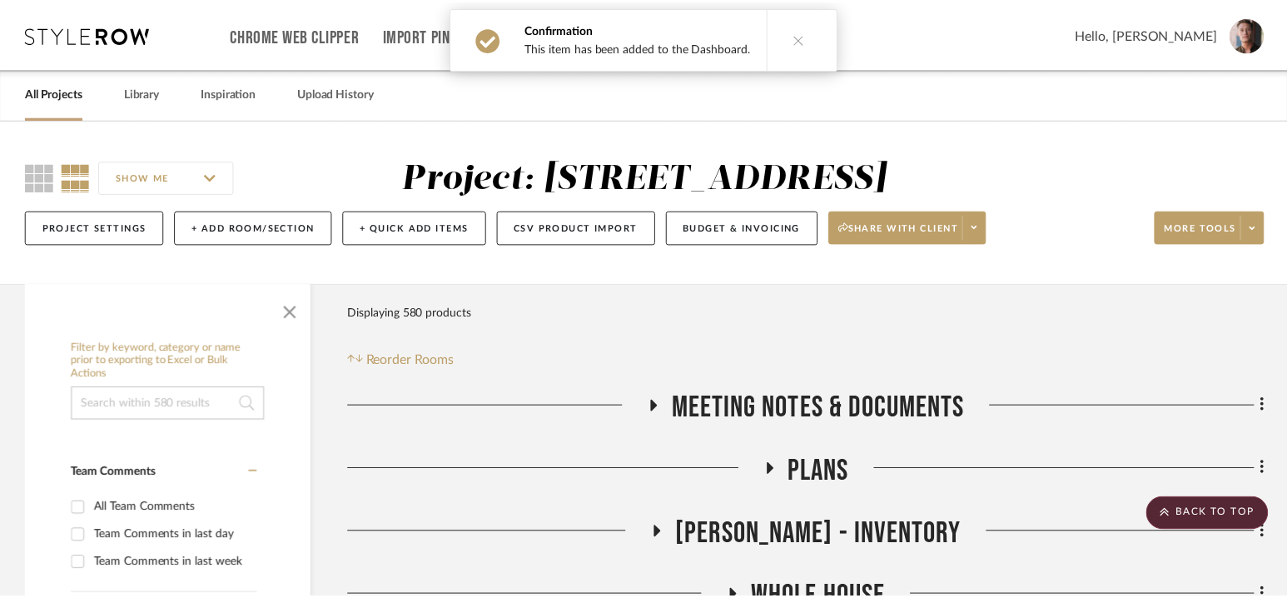
scroll to position [886, 0]
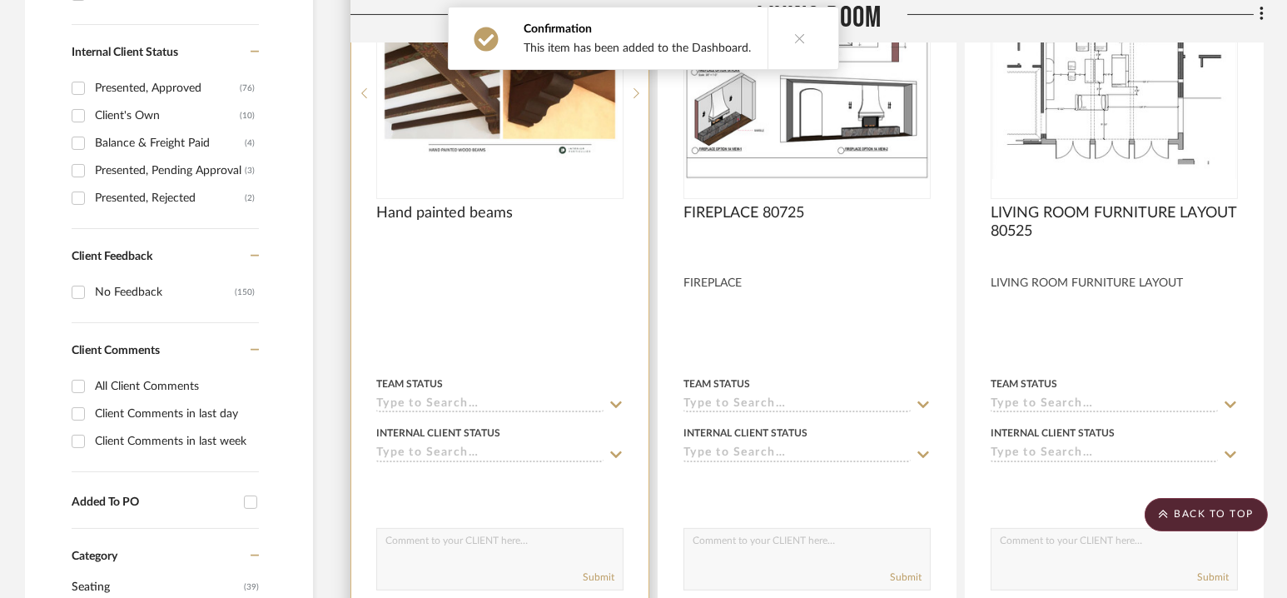
click at [489, 553] on textarea at bounding box center [500, 545] width 246 height 32
paste textarea "Like this idea a lot. Agree on a subtle pattern. Personally, I like the version…"
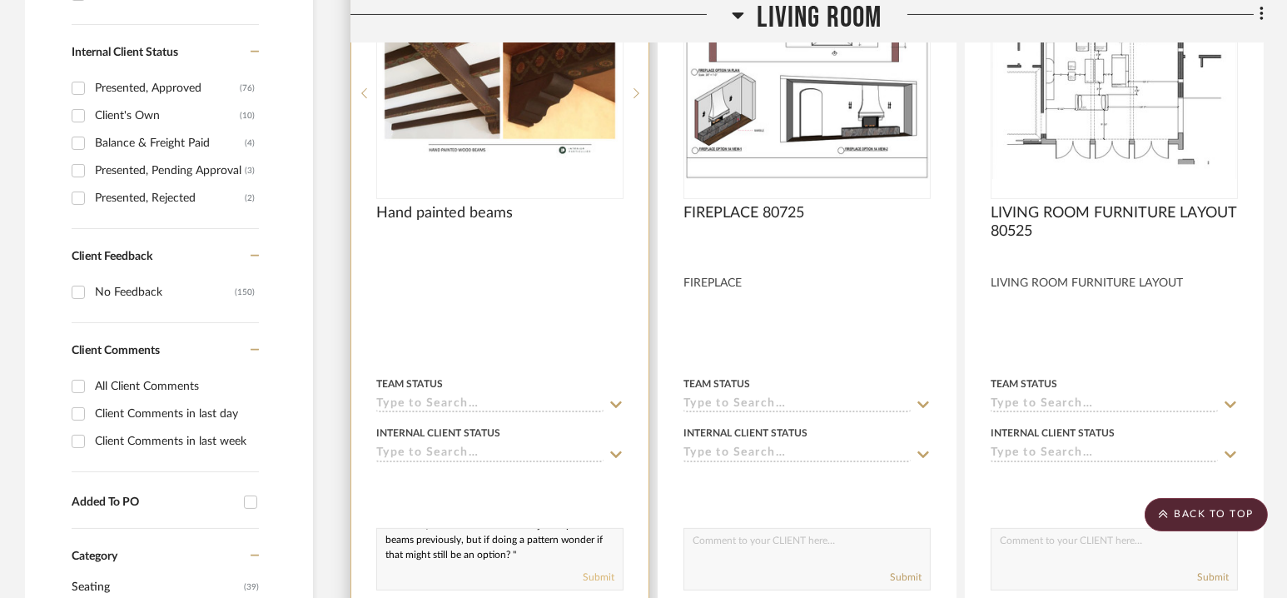
type textarea "From [PERSON_NAME]- "Like this idea a lot. Agree on a subtle pattern. Personall…"
click at [612, 574] on button "Submit" at bounding box center [599, 576] width 32 height 15
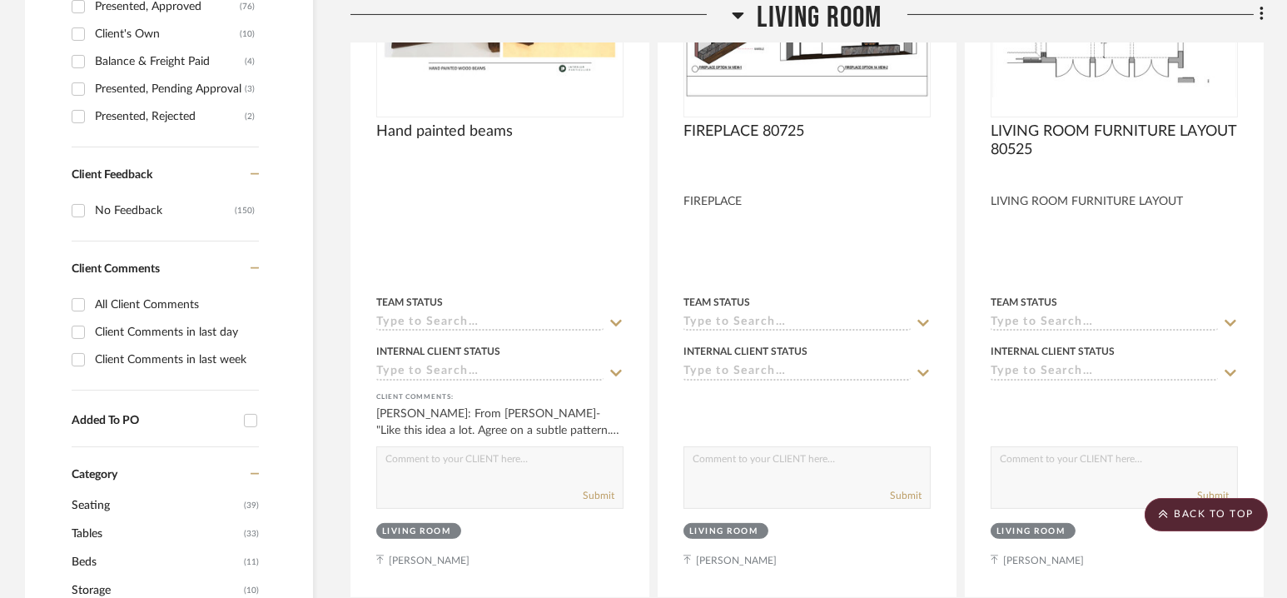
scroll to position [981, 0]
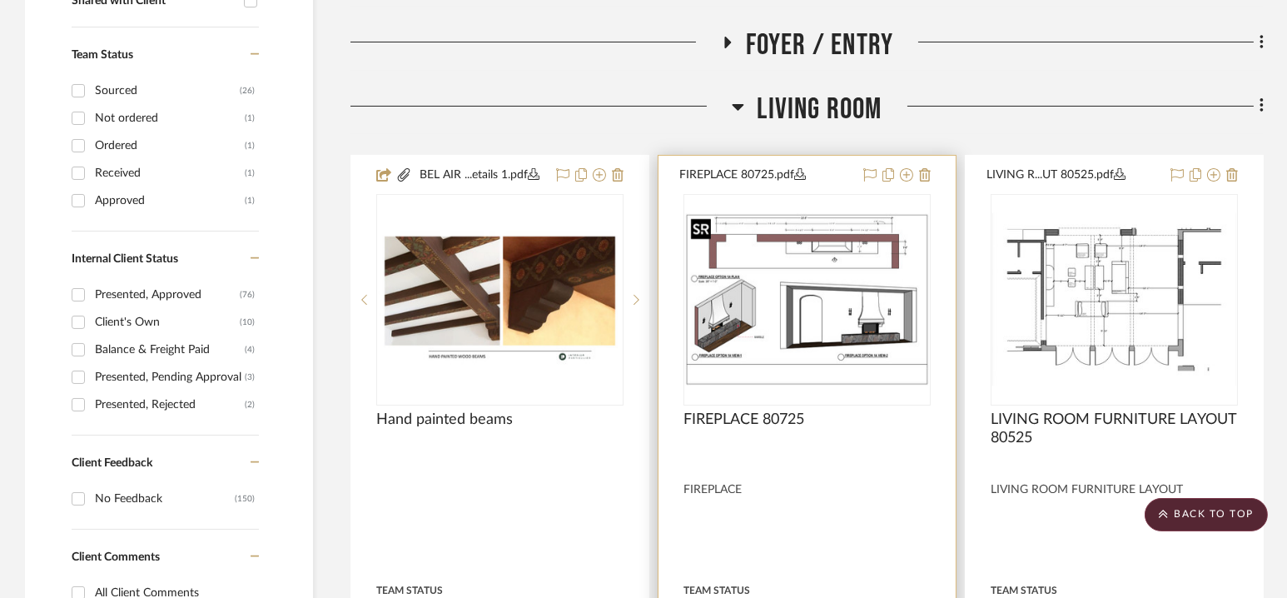
scroll to position [677, 0]
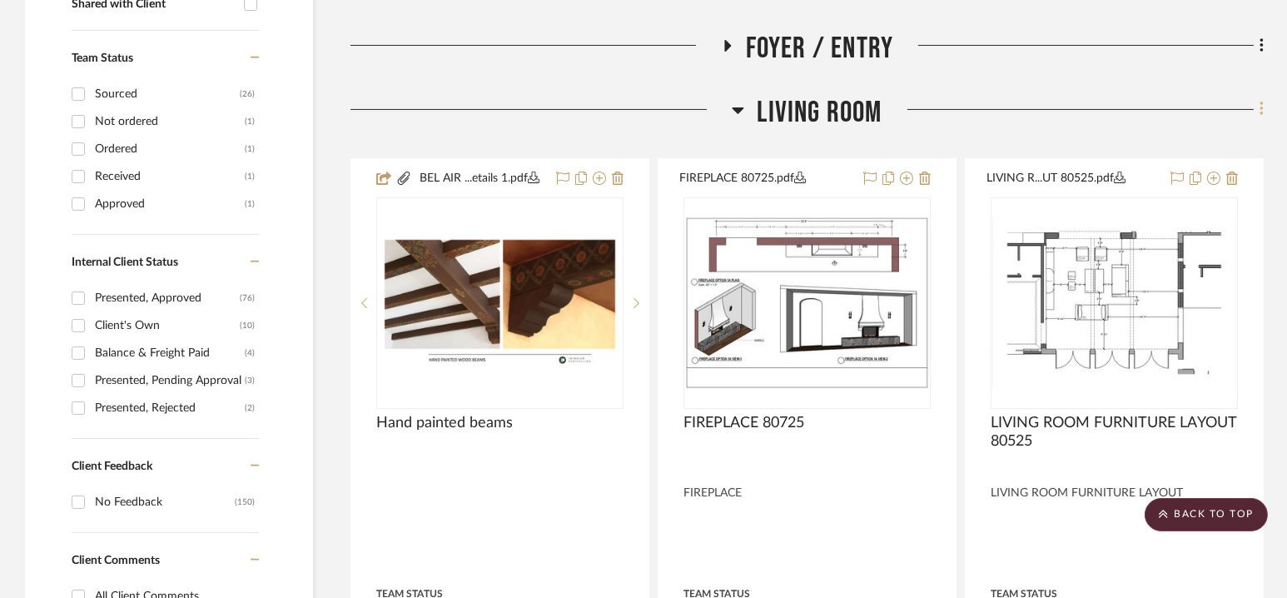
click at [1261, 104] on icon at bounding box center [1260, 109] width 3 height 14
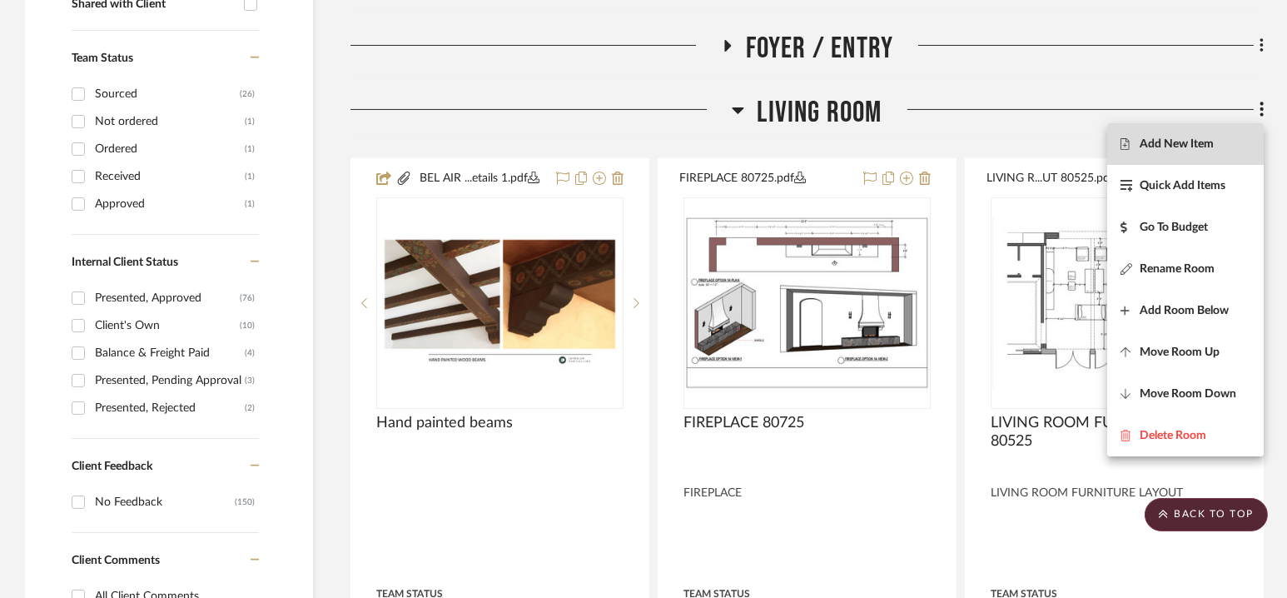
click at [1167, 156] on button "Add New Item" at bounding box center [1185, 144] width 156 height 42
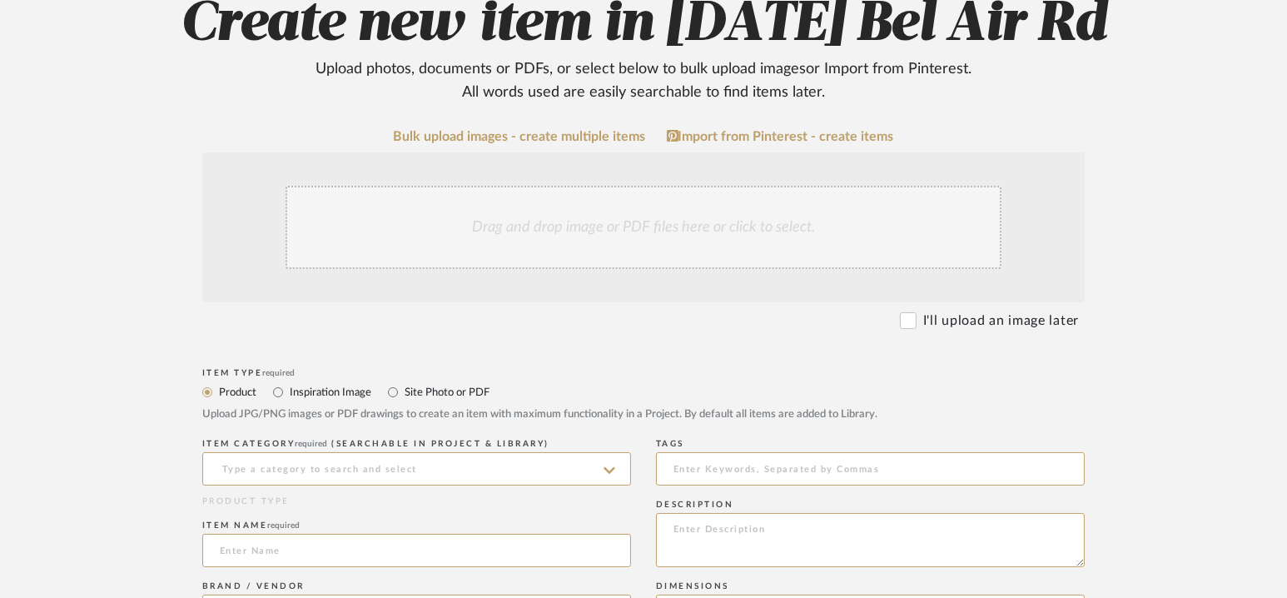
scroll to position [211, 0]
click at [448, 390] on label "Site Photo or PDF" at bounding box center [446, 391] width 87 height 18
click at [403, 390] on input "Site Photo or PDF" at bounding box center [393, 391] width 20 height 20
radio input "true"
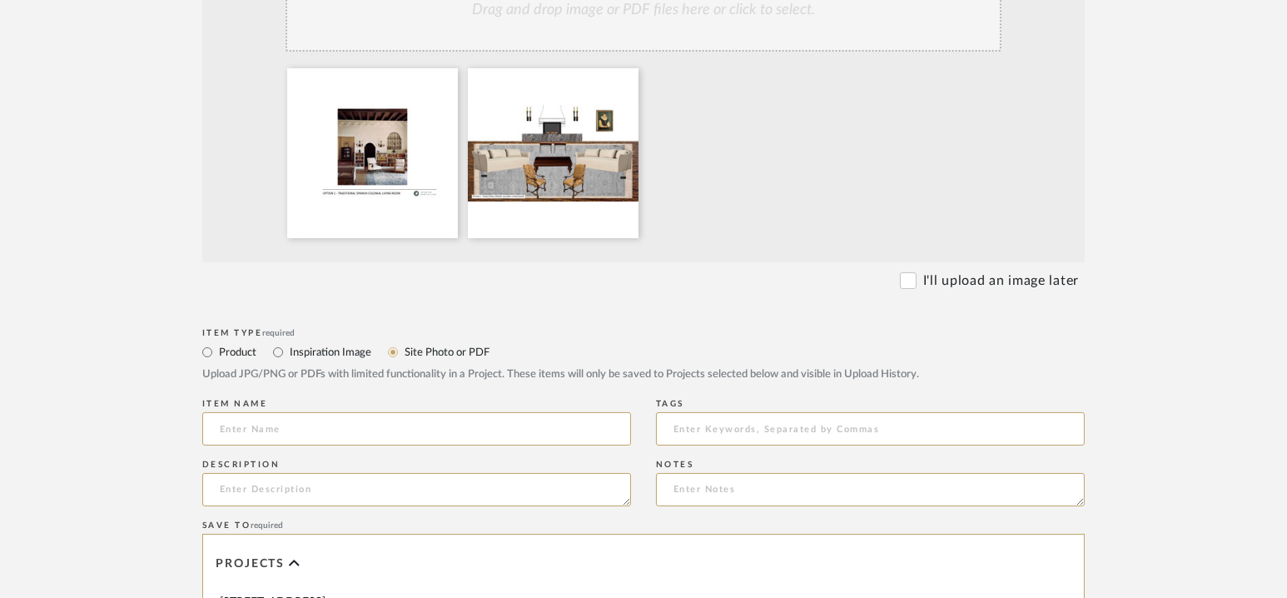
scroll to position [429, 0]
click at [431, 422] on input at bounding box center [416, 426] width 429 height 33
type input "Living room"
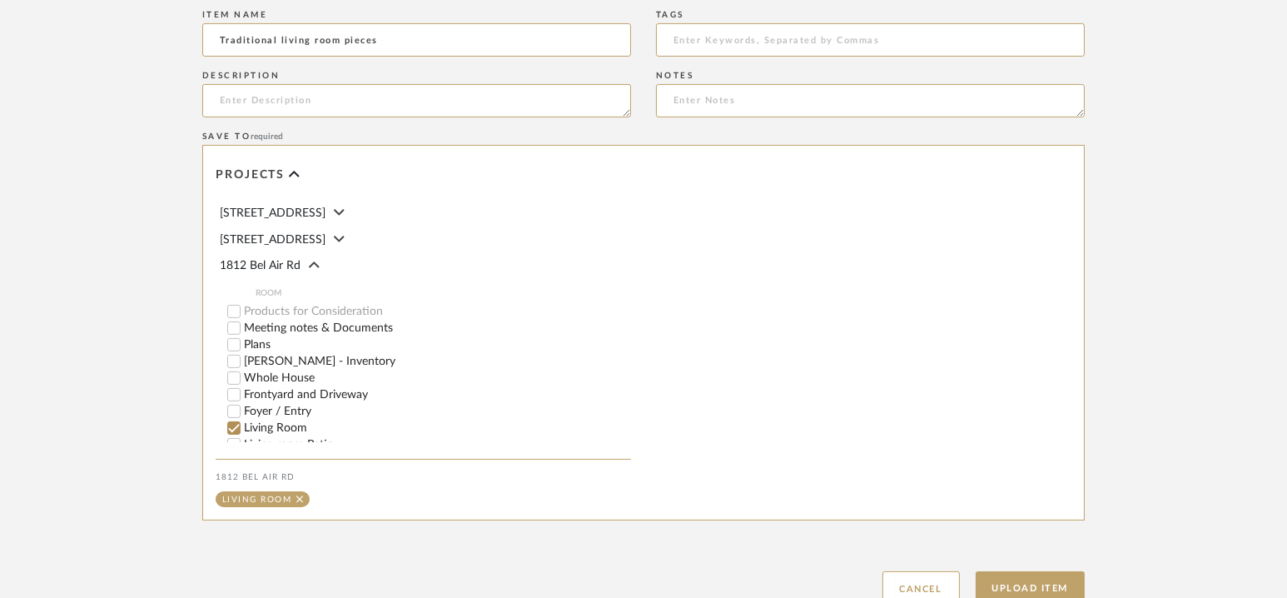
scroll to position [942, 0]
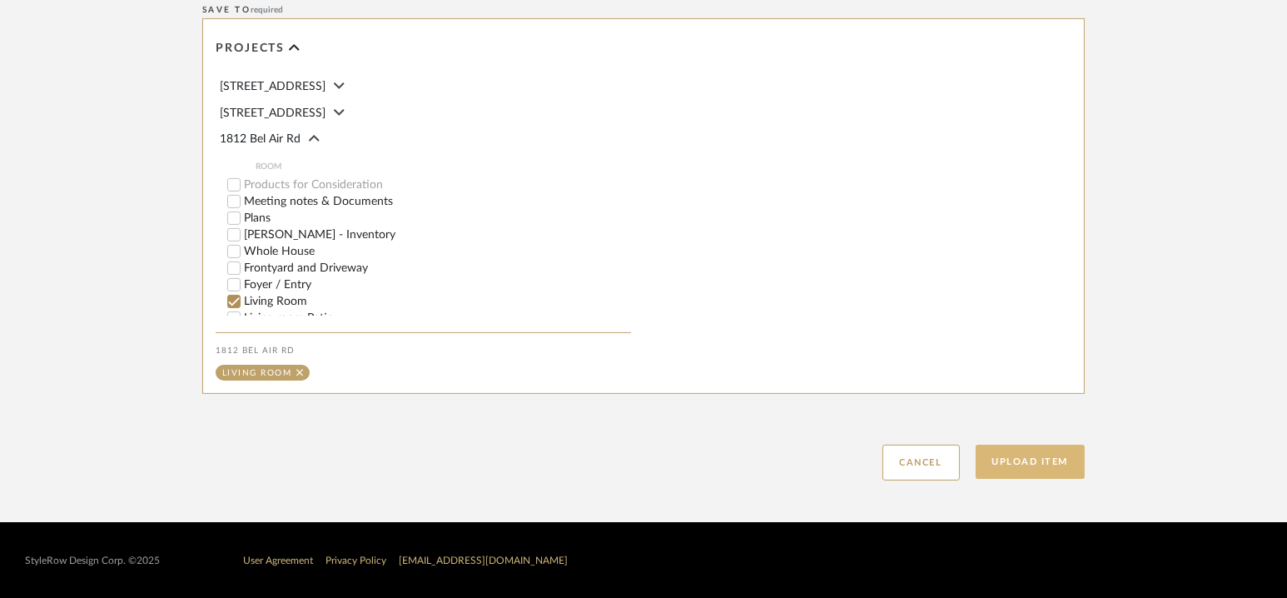
type input "Traditional living room pieces"
click at [1027, 472] on button "Upload Item" at bounding box center [1030, 461] width 110 height 34
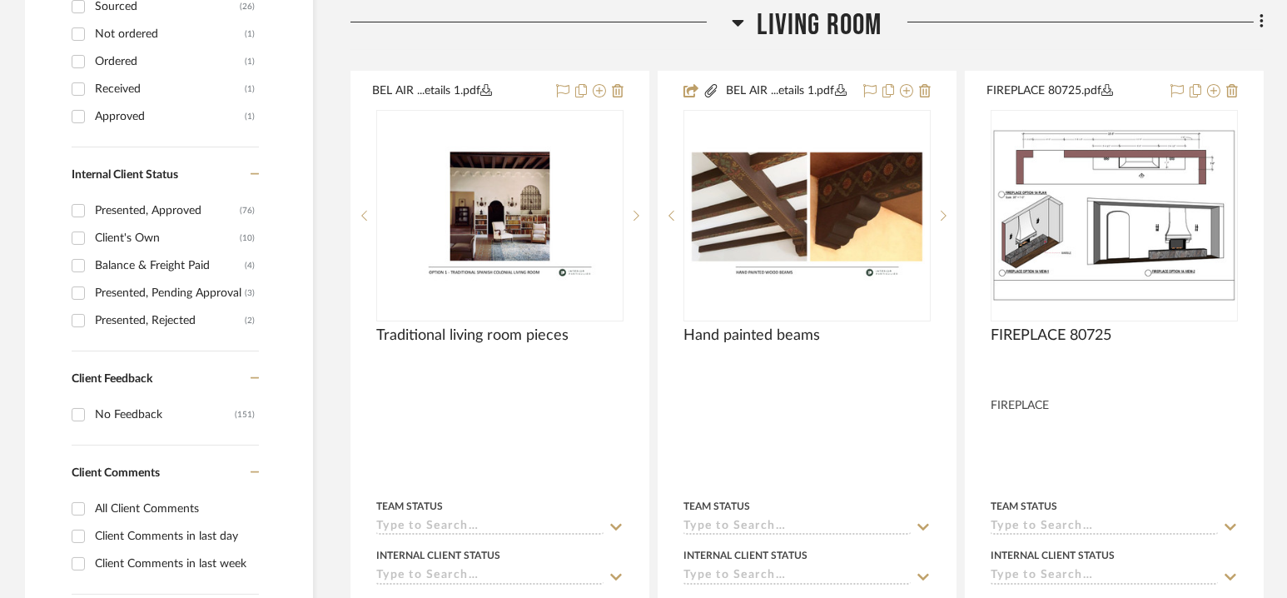
scroll to position [771, 0]
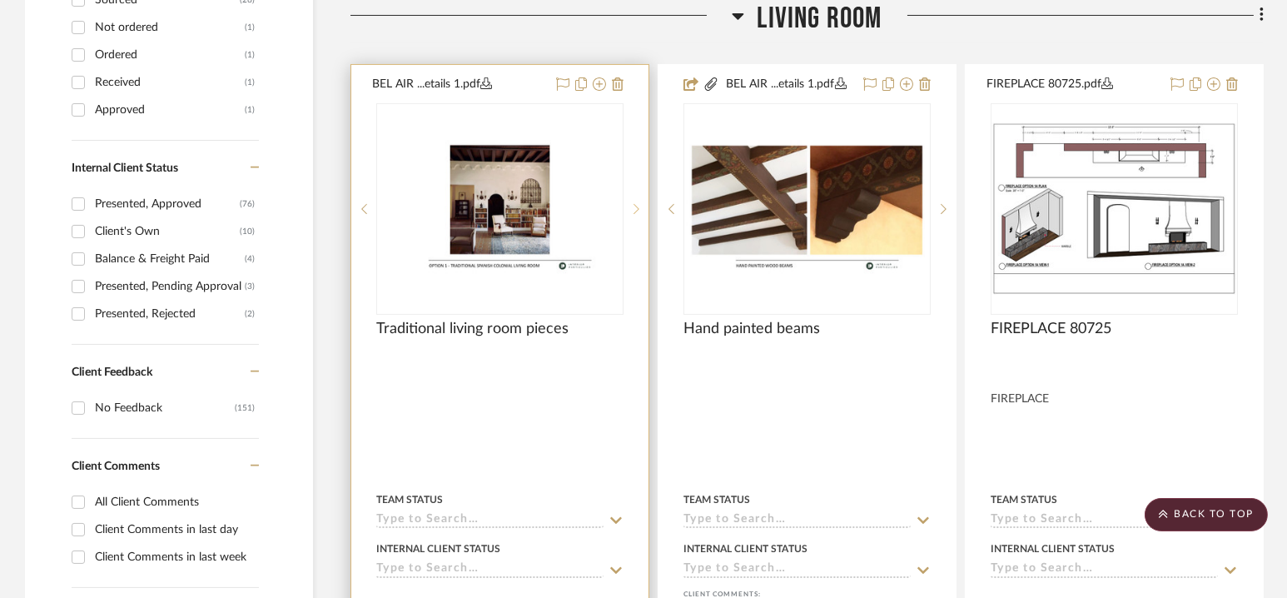
click at [636, 206] on icon at bounding box center [636, 209] width 6 height 12
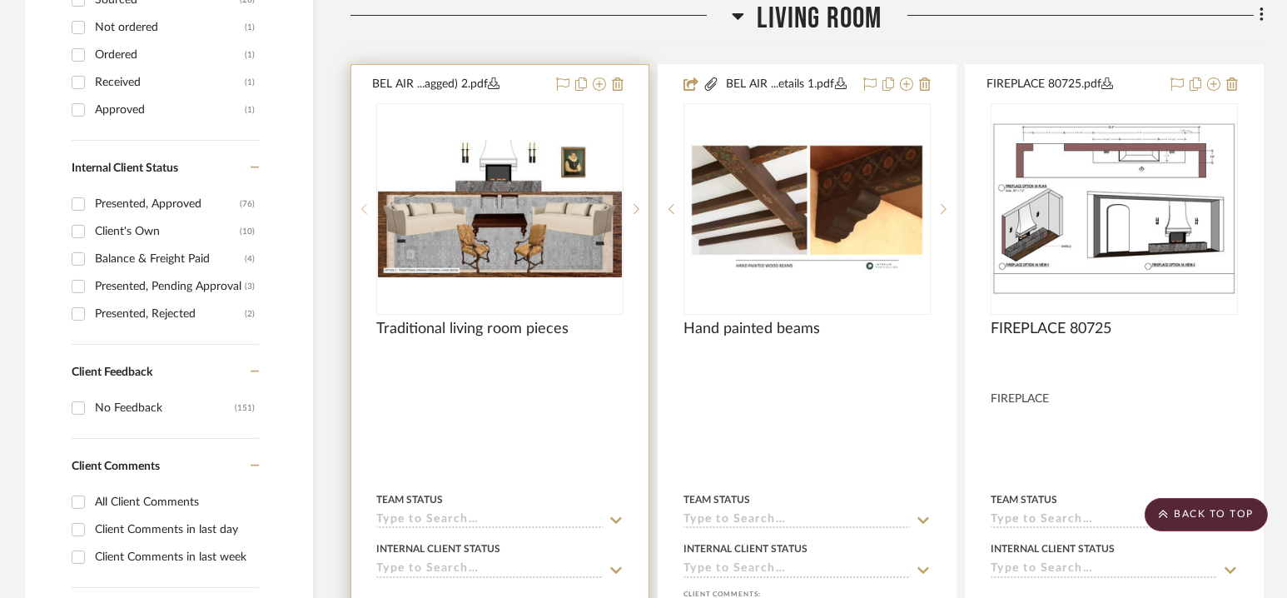
click at [364, 209] on icon at bounding box center [364, 209] width 6 height 12
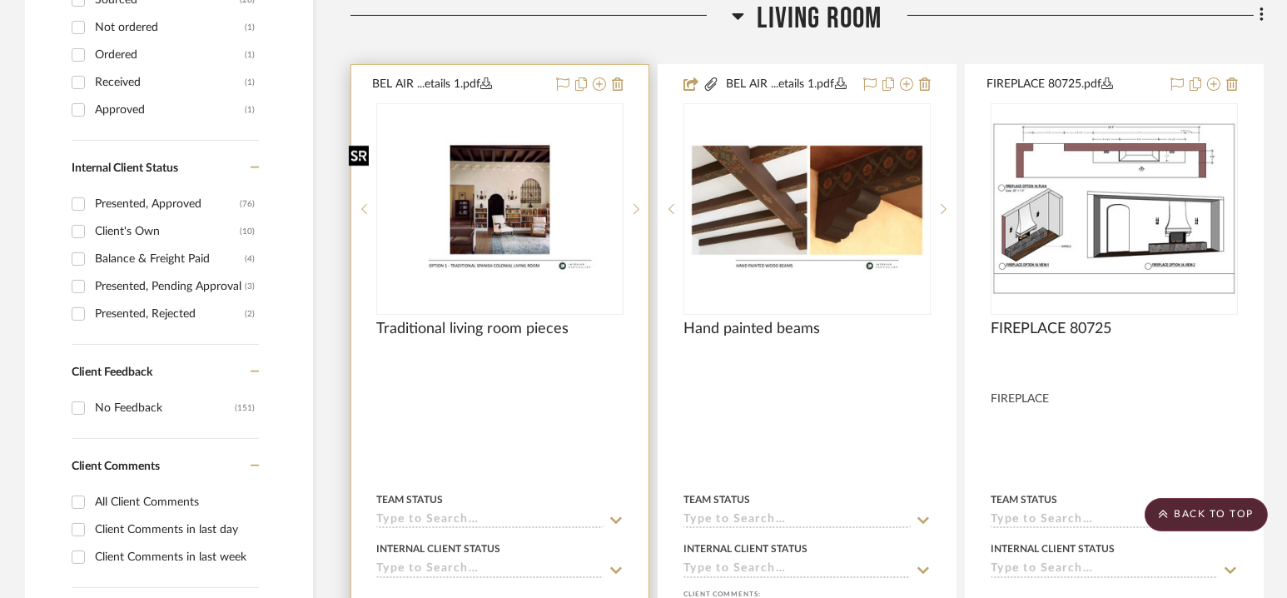
click at [499, 211] on img "0" at bounding box center [500, 208] width 244 height 137
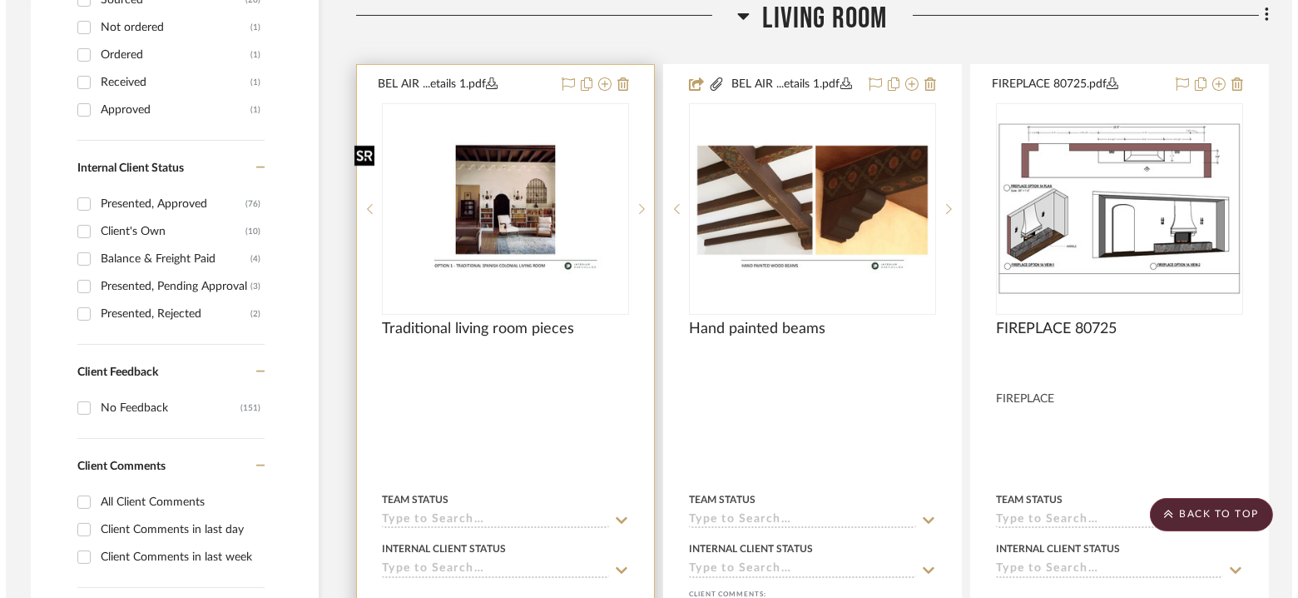
scroll to position [0, 0]
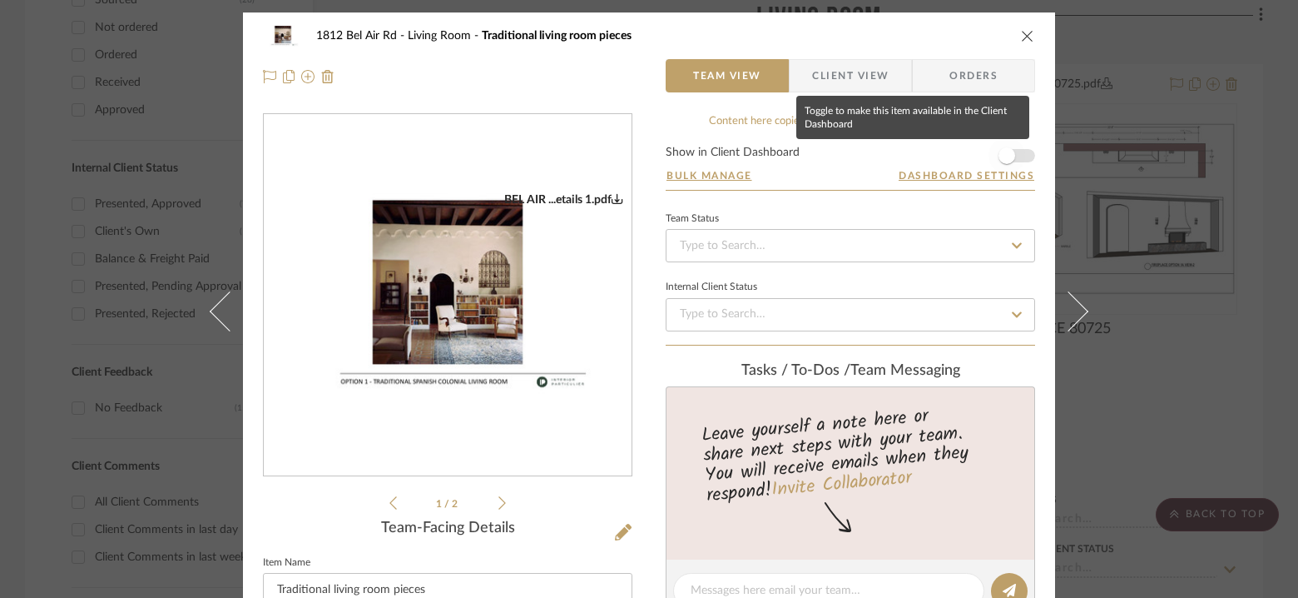
click at [1017, 159] on span "button" at bounding box center [1007, 155] width 37 height 37
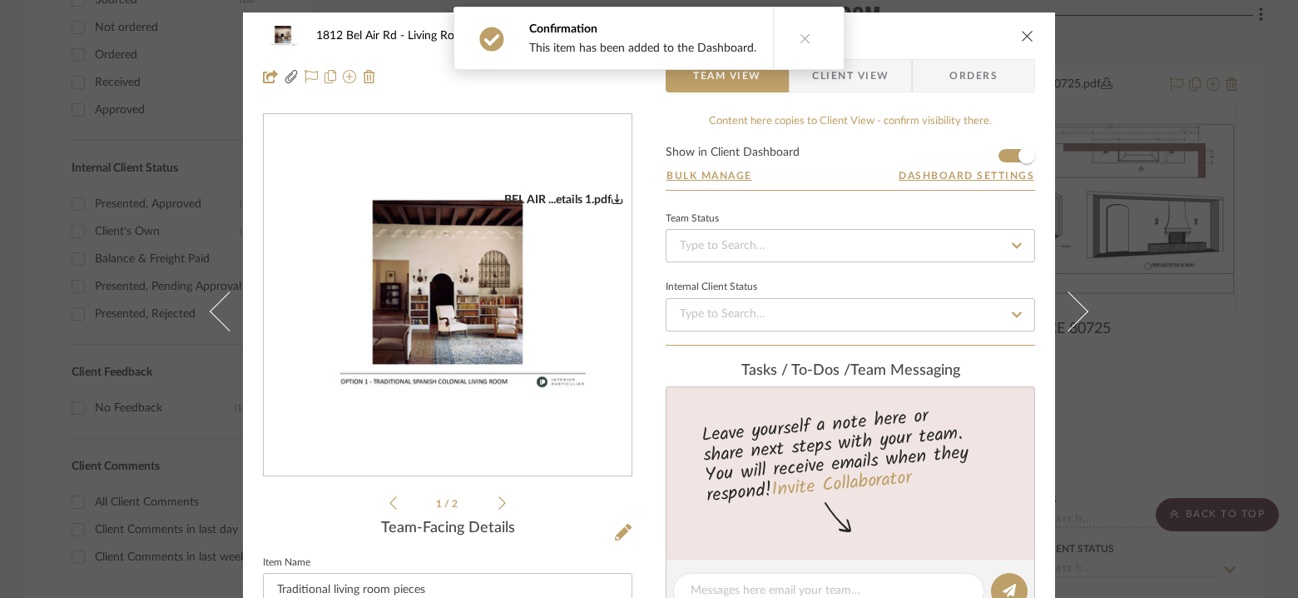
click at [866, 79] on span "Client View" at bounding box center [850, 75] width 77 height 33
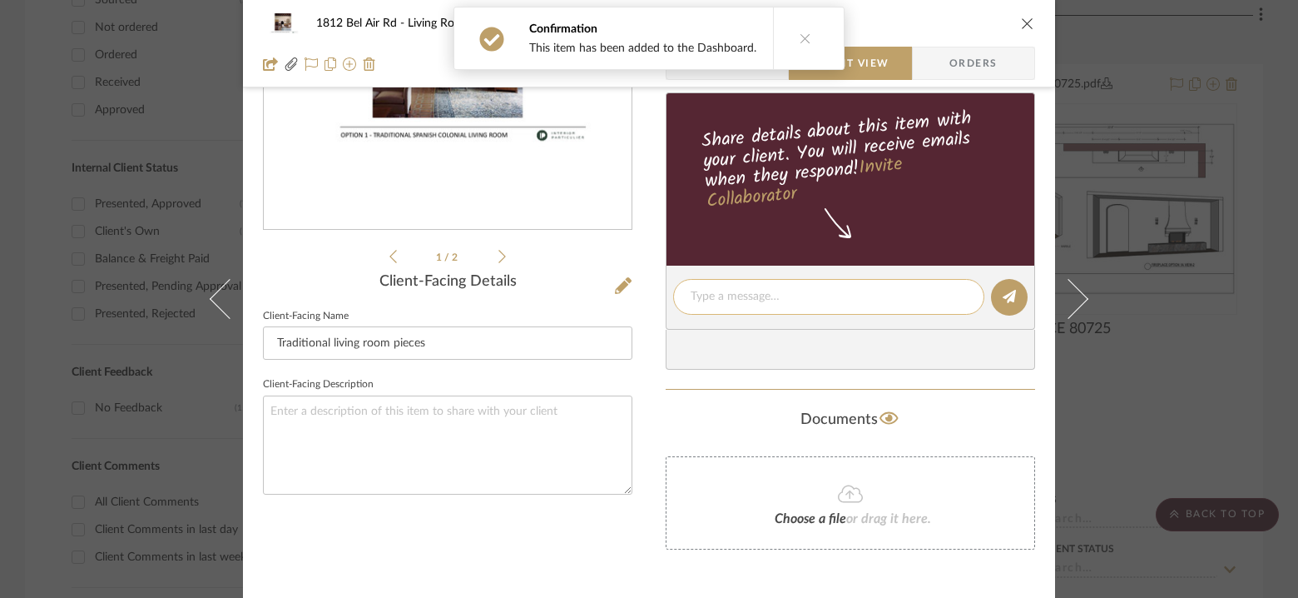
scroll to position [245, 0]
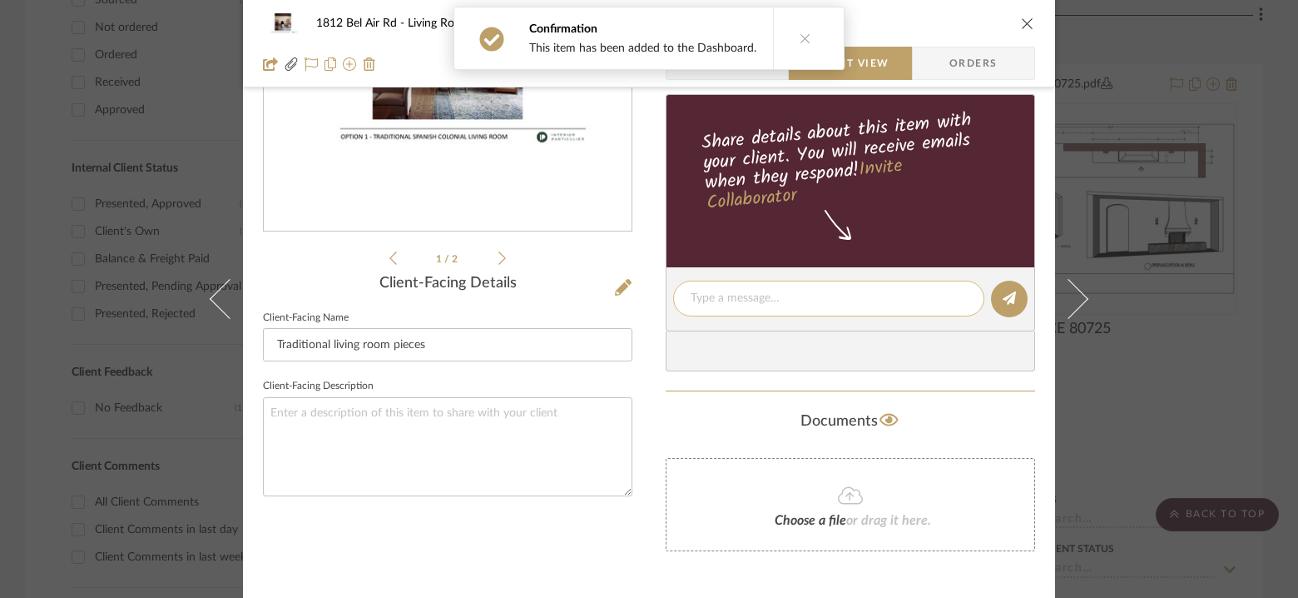
click at [787, 295] on textarea at bounding box center [829, 298] width 276 height 17
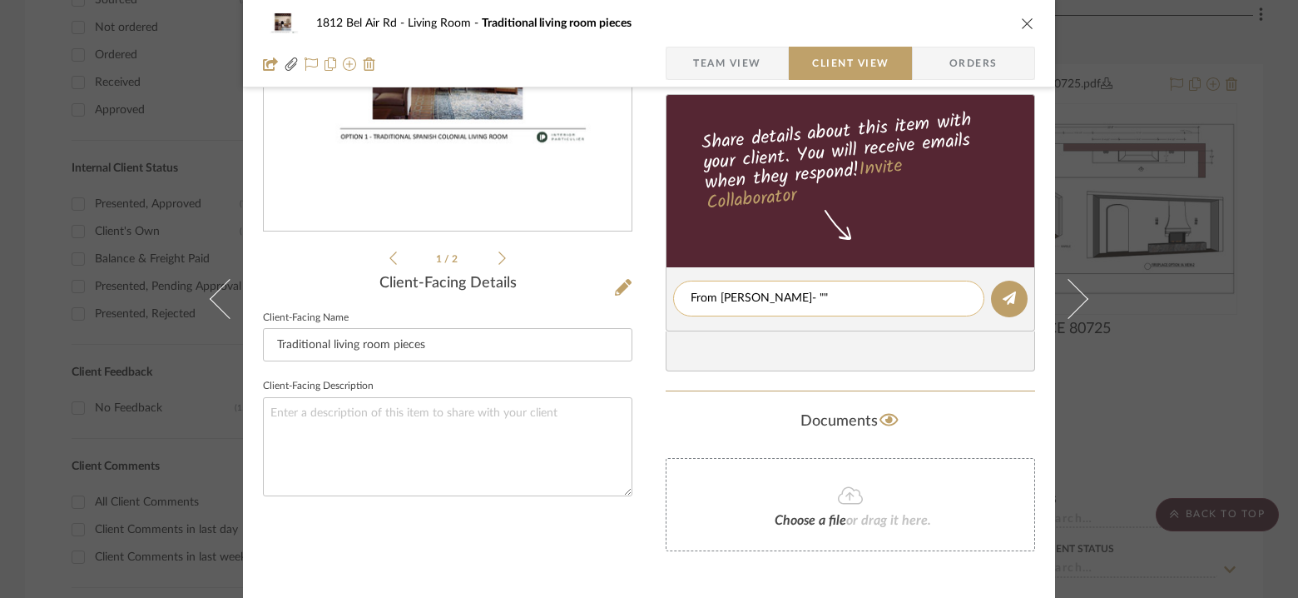
paste textarea "raditional but not overly ornate/decorative. Like the traditional items you hav…"
type textarea "From [PERSON_NAME]- "raditional but not overly ornate/decorative. Like the trad…"
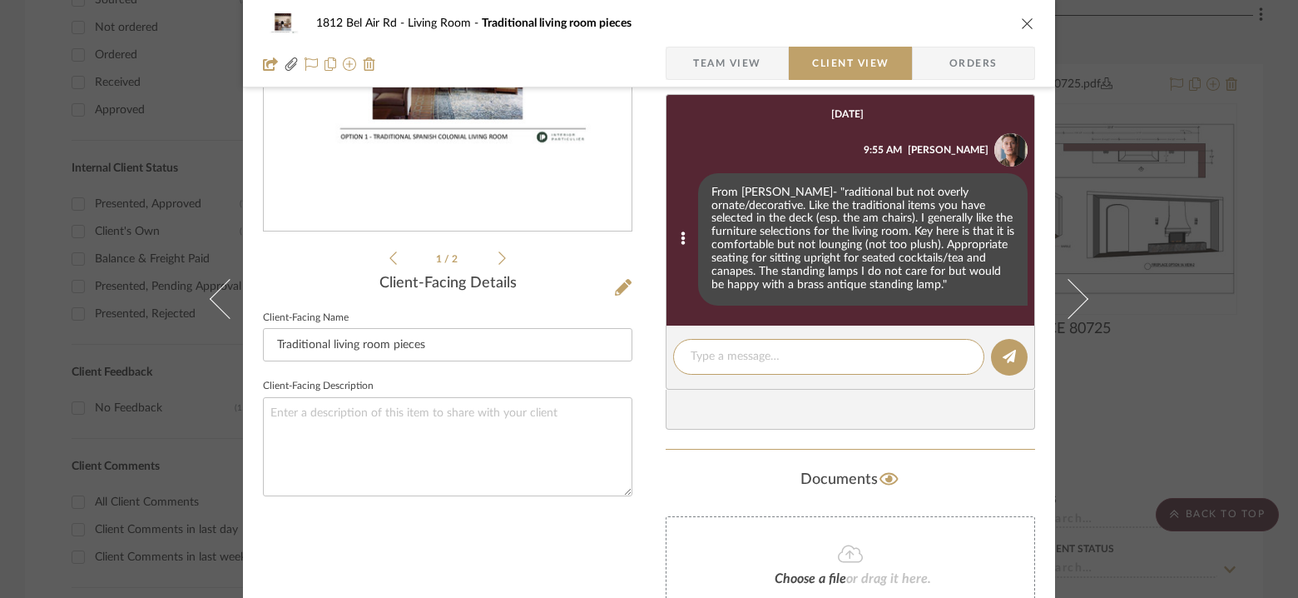
scroll to position [112, 0]
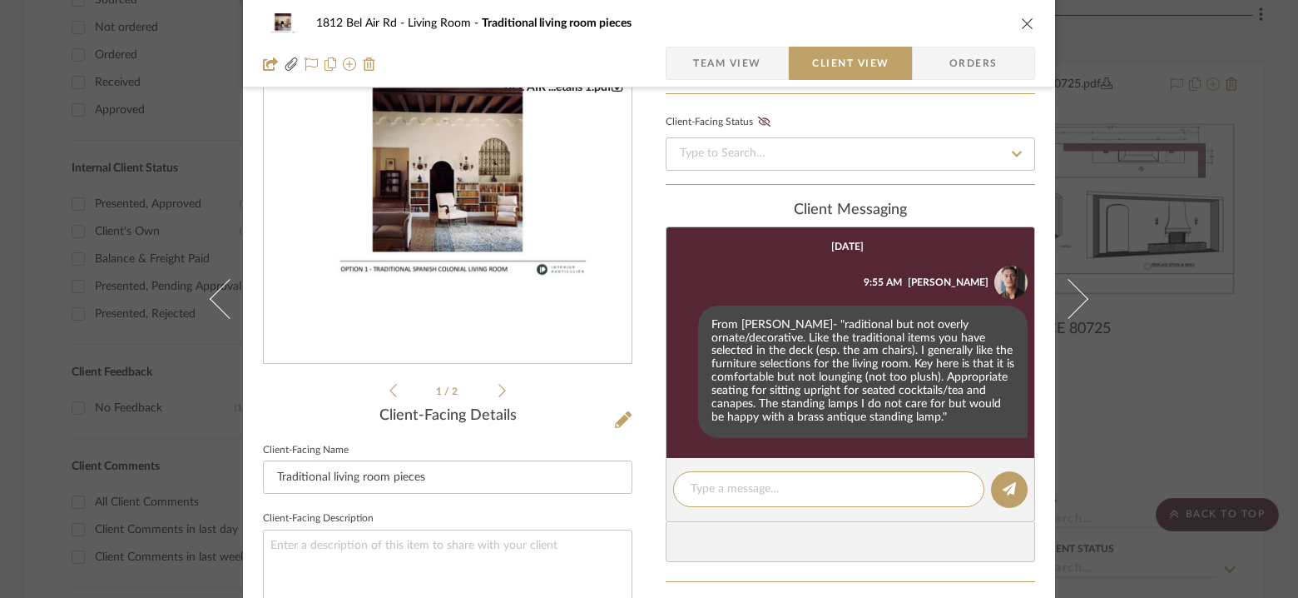
click at [1022, 23] on icon "close" at bounding box center [1027, 23] width 13 height 13
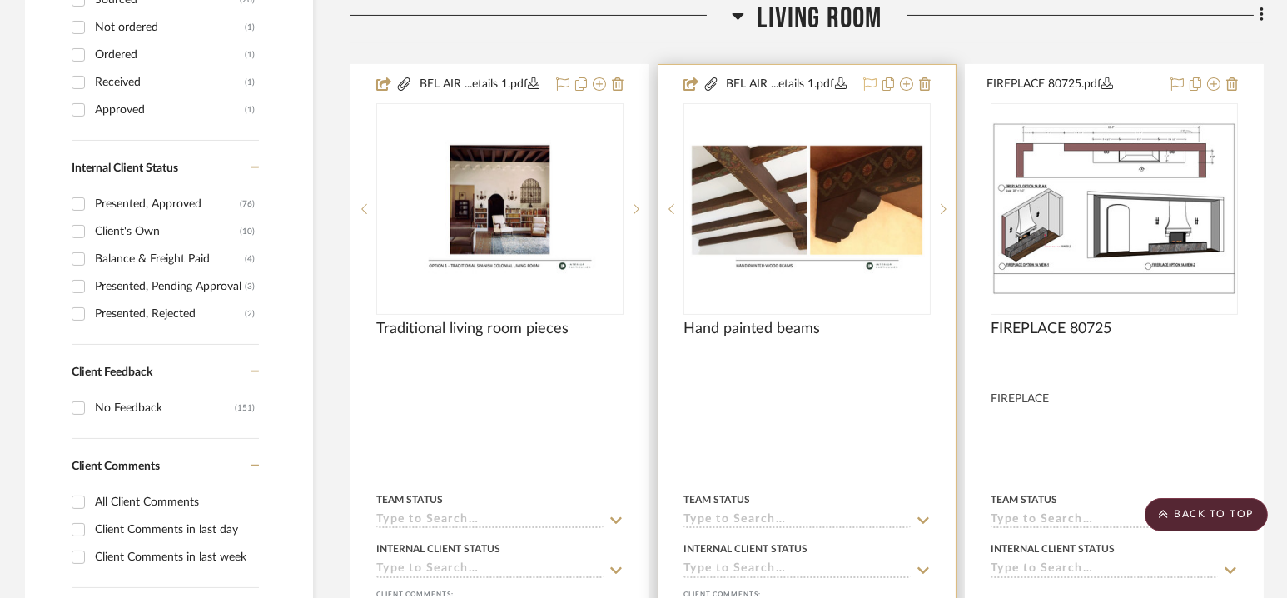
scroll to position [614, 0]
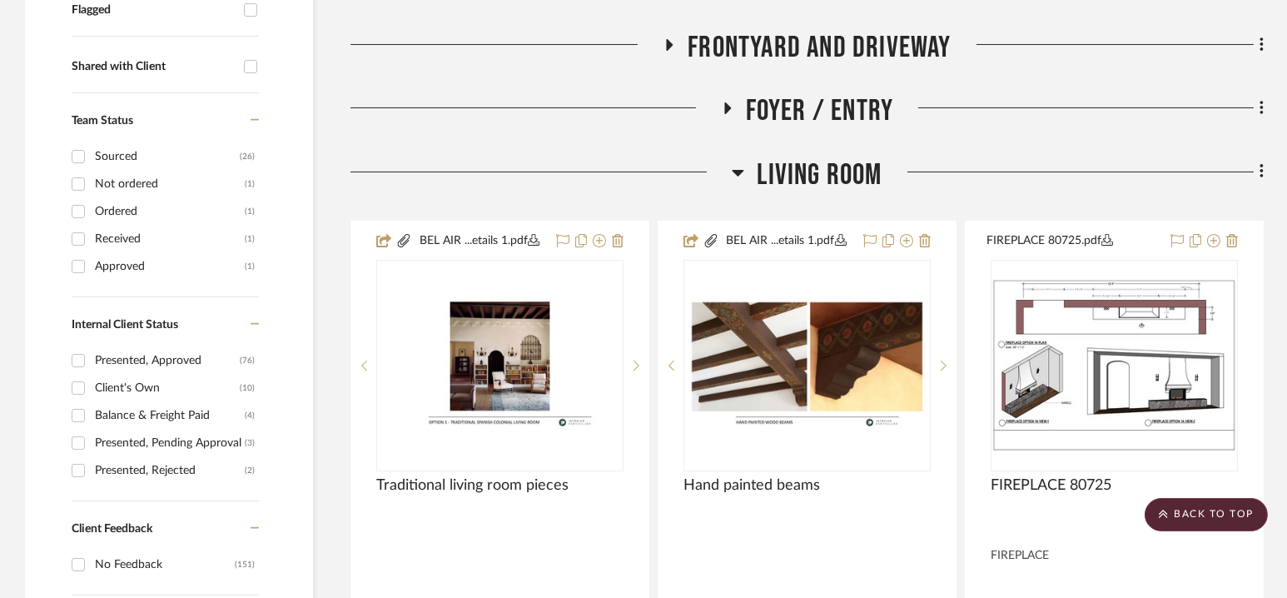
click at [810, 176] on span "Living Room" at bounding box center [819, 175] width 125 height 36
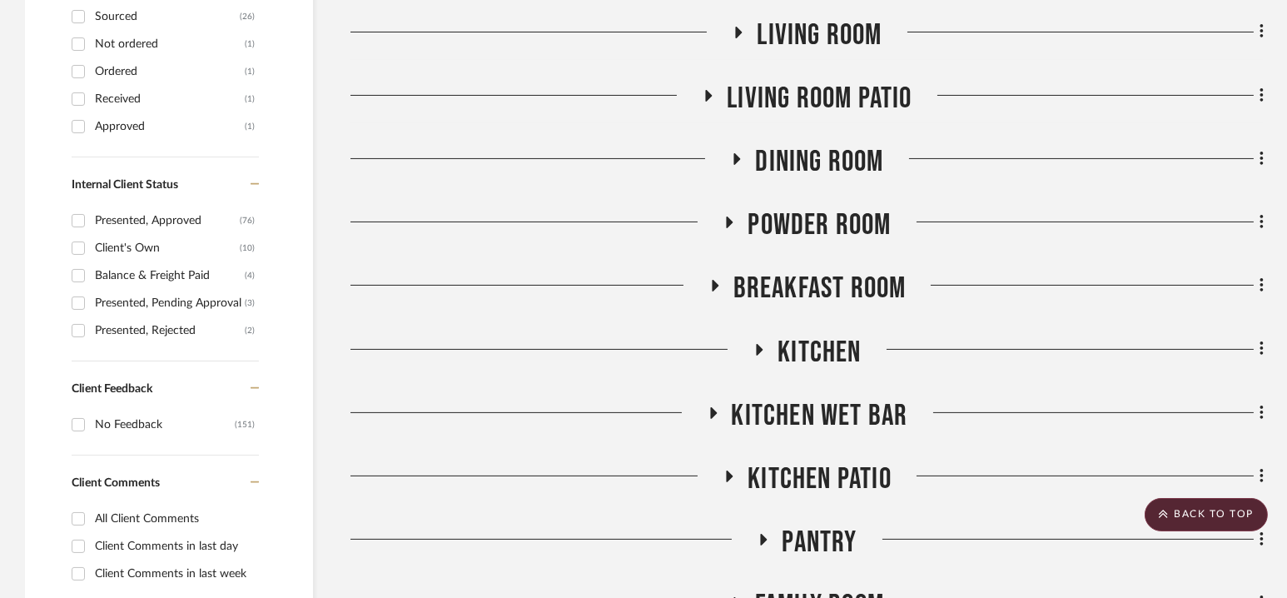
scroll to position [755, 0]
click at [811, 219] on span "Powder Room" at bounding box center [818, 224] width 143 height 36
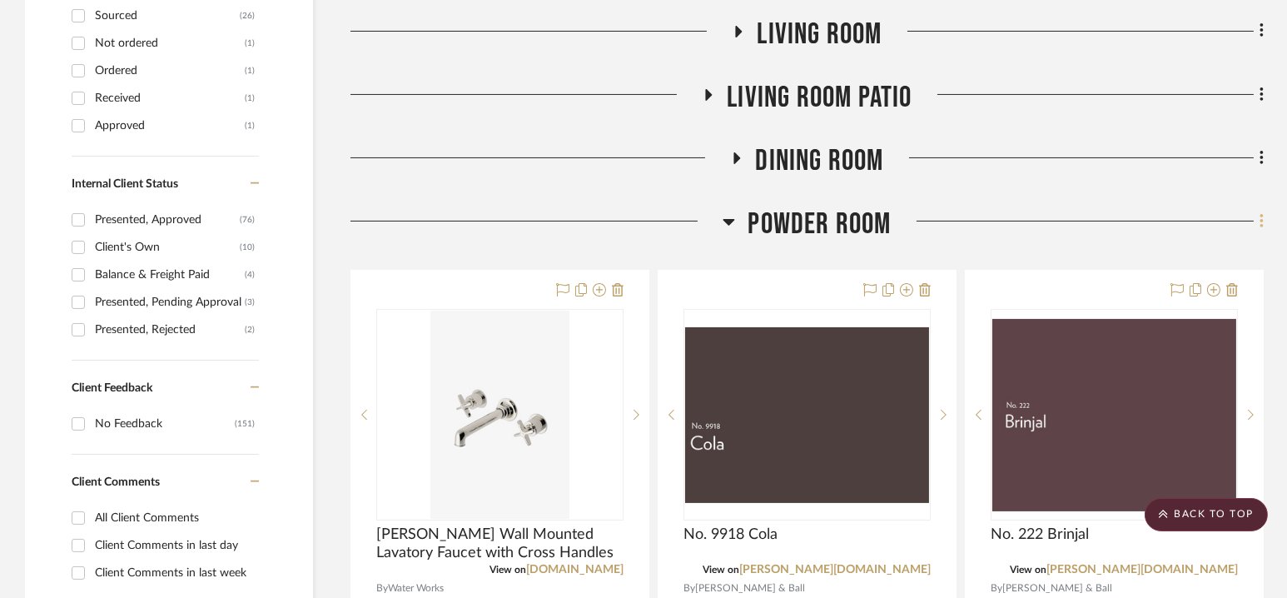
click at [1263, 222] on icon at bounding box center [1260, 221] width 3 height 14
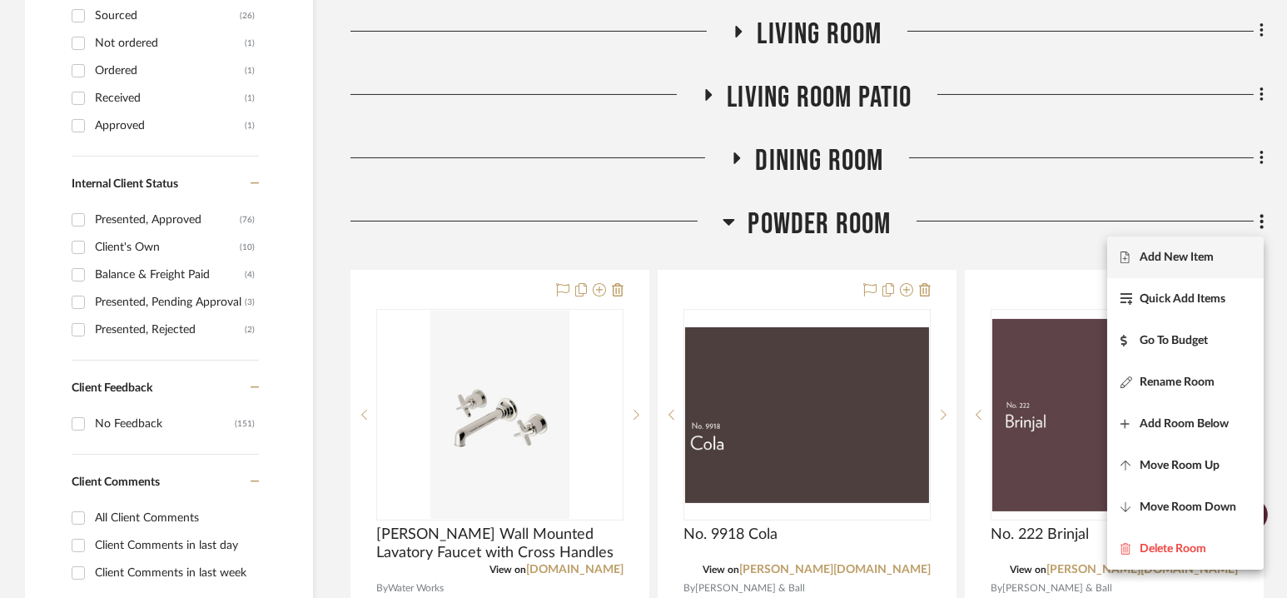
click at [1194, 254] on span "Add New Item" at bounding box center [1176, 257] width 74 height 14
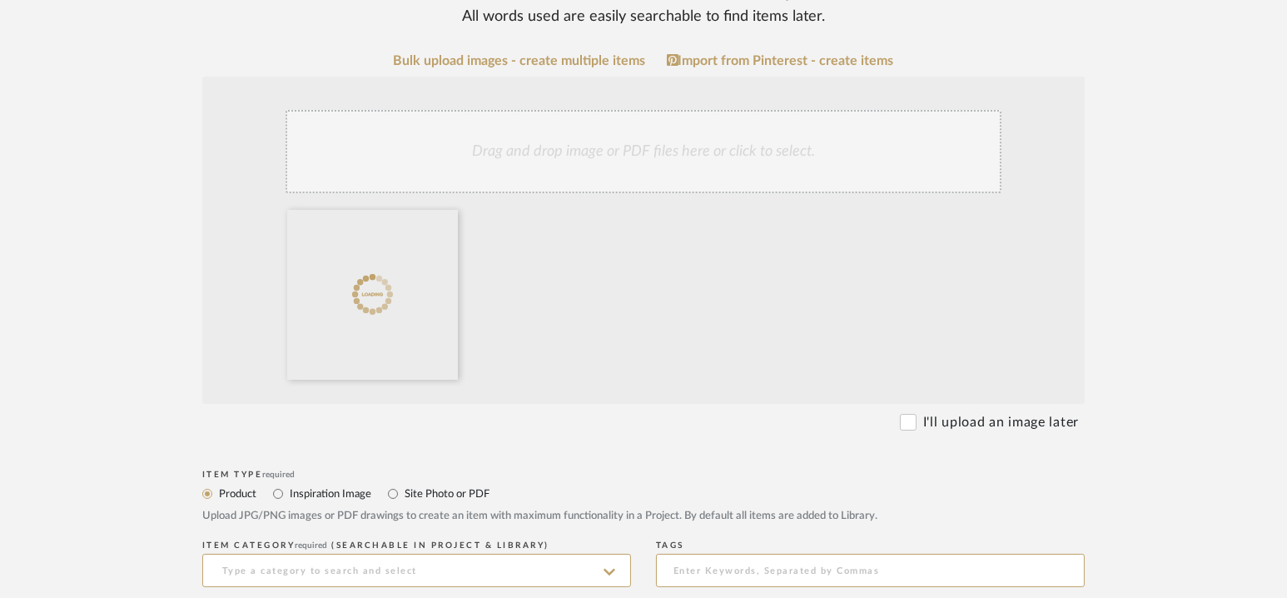
scroll to position [388, 0]
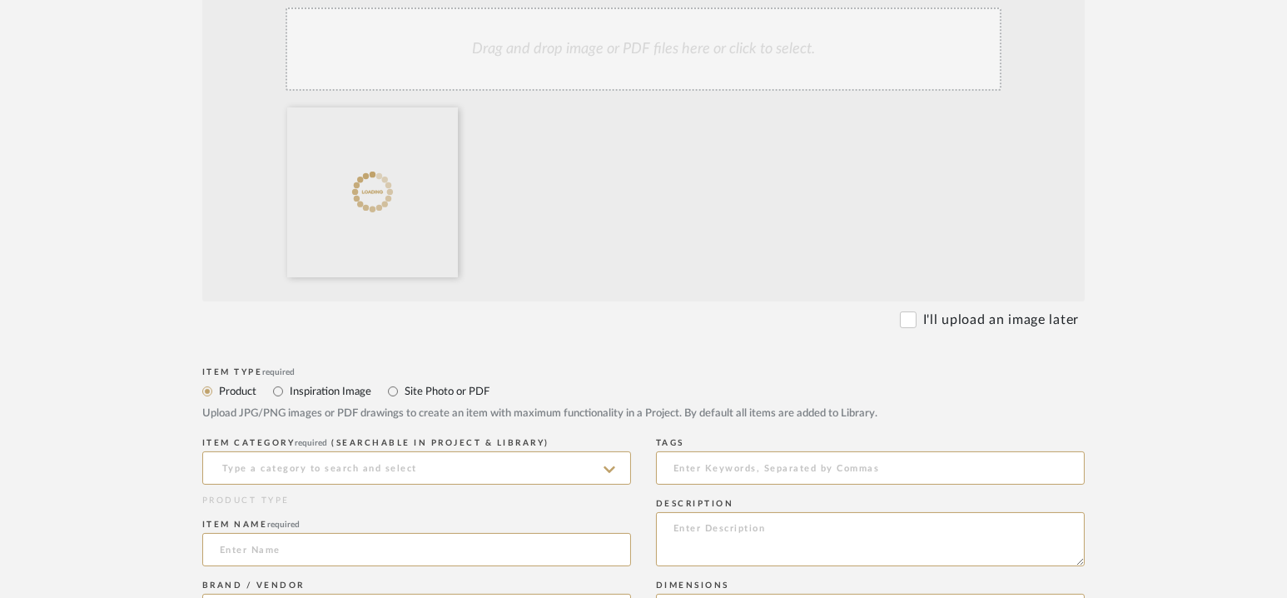
click at [467, 387] on label "Site Photo or PDF" at bounding box center [446, 391] width 87 height 18
click at [403, 387] on input "Site Photo or PDF" at bounding box center [393, 391] width 20 height 20
radio input "true"
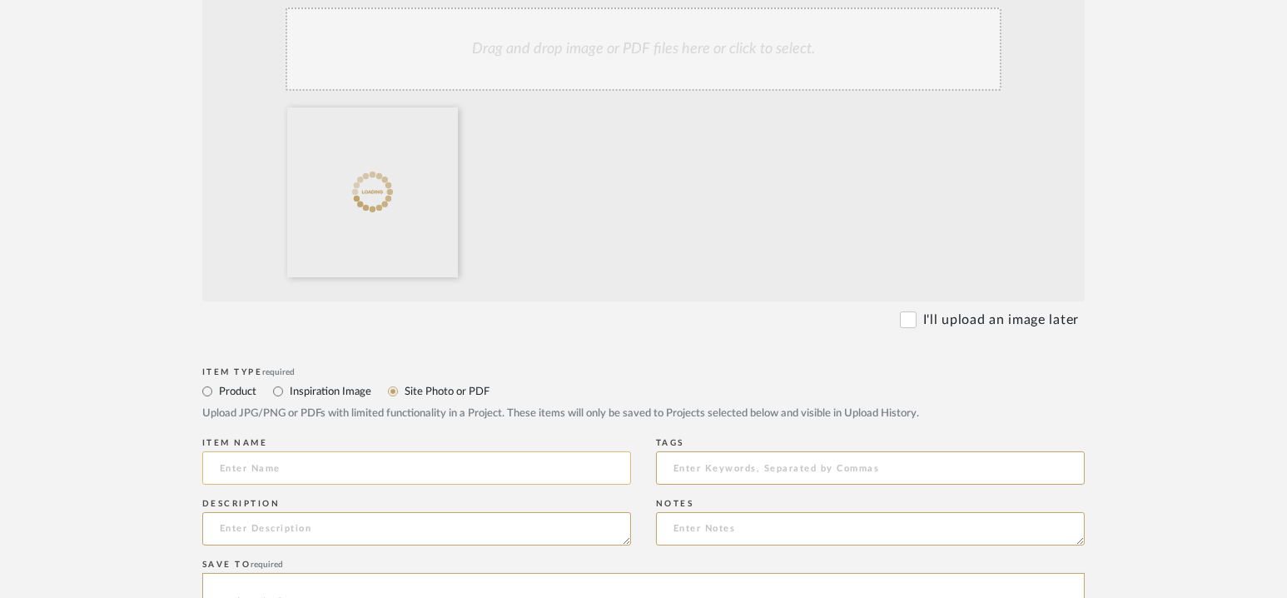
click at [395, 463] on input at bounding box center [416, 467] width 429 height 33
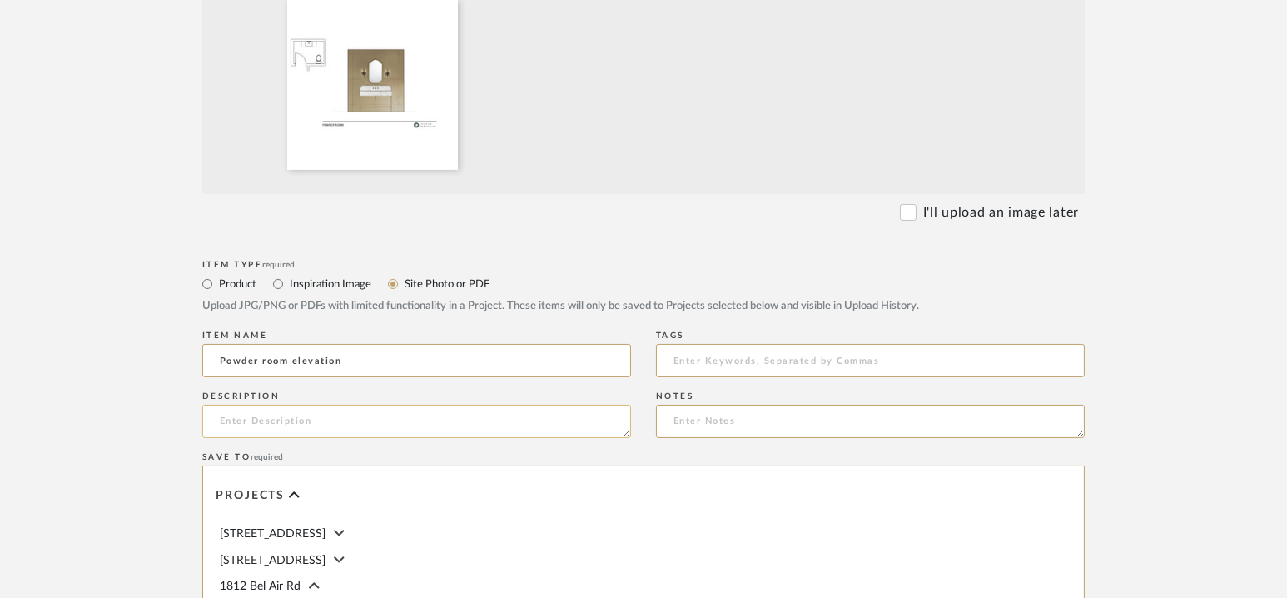
scroll to position [496, 0]
click at [291, 366] on input "Powder room elevation" at bounding box center [416, 359] width 429 height 33
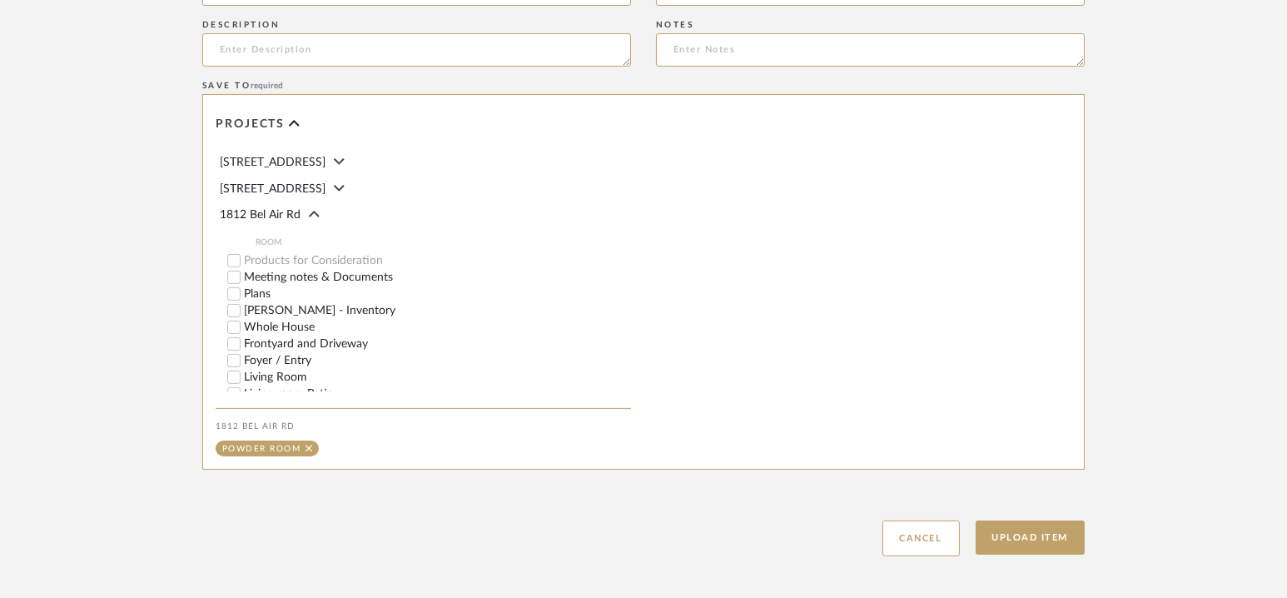
scroll to position [879, 0]
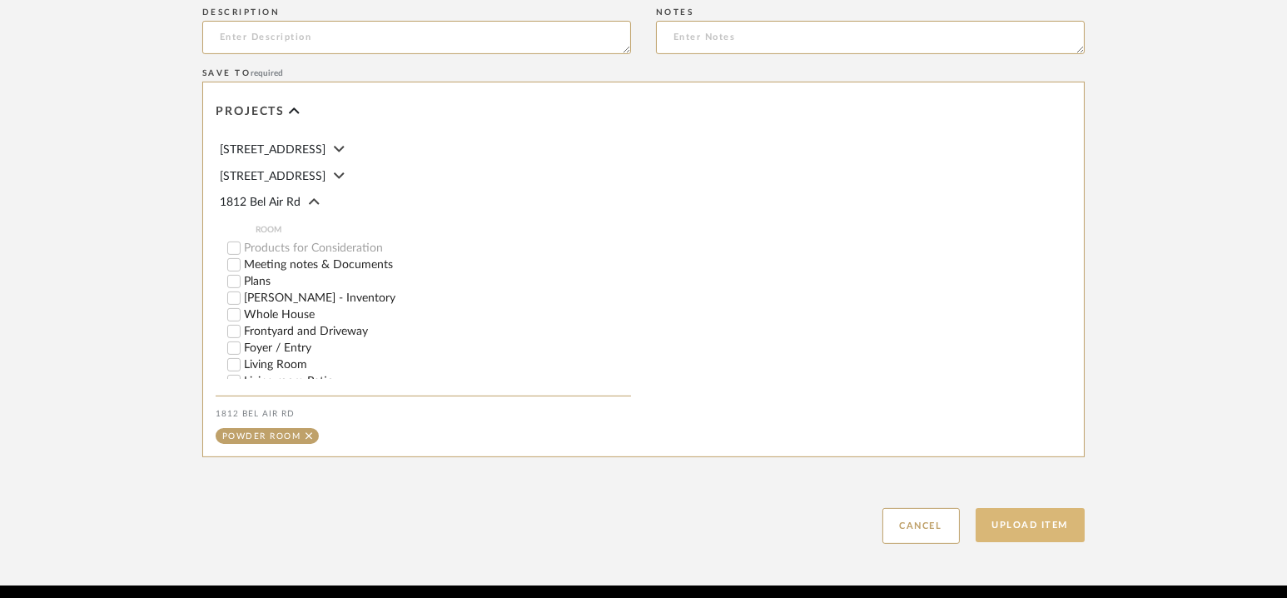
type input "Powder room main elevation"
click at [1020, 526] on button "Upload Item" at bounding box center [1030, 525] width 110 height 34
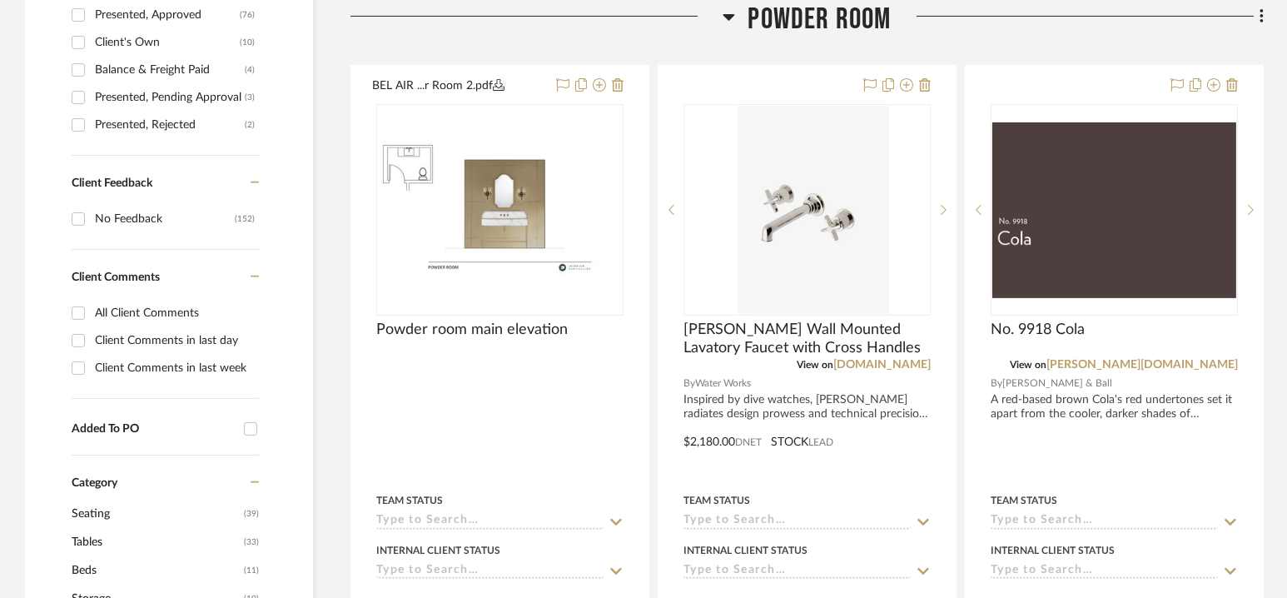
scroll to position [962, 0]
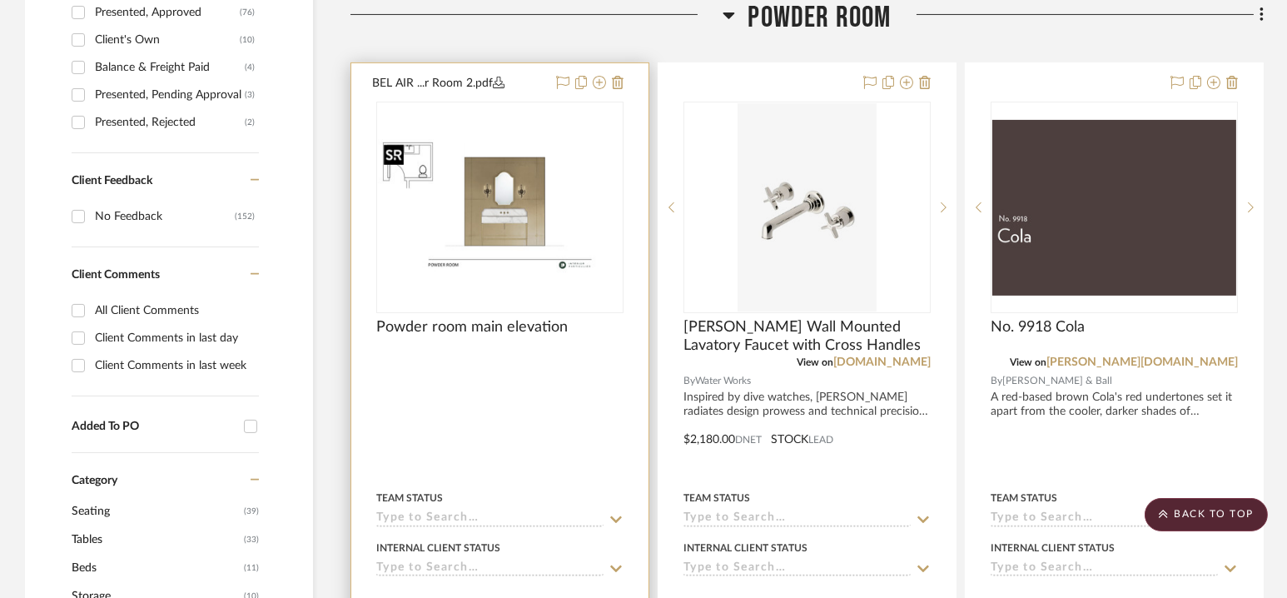
click at [0, 0] on img at bounding box center [0, 0] width 0 height 0
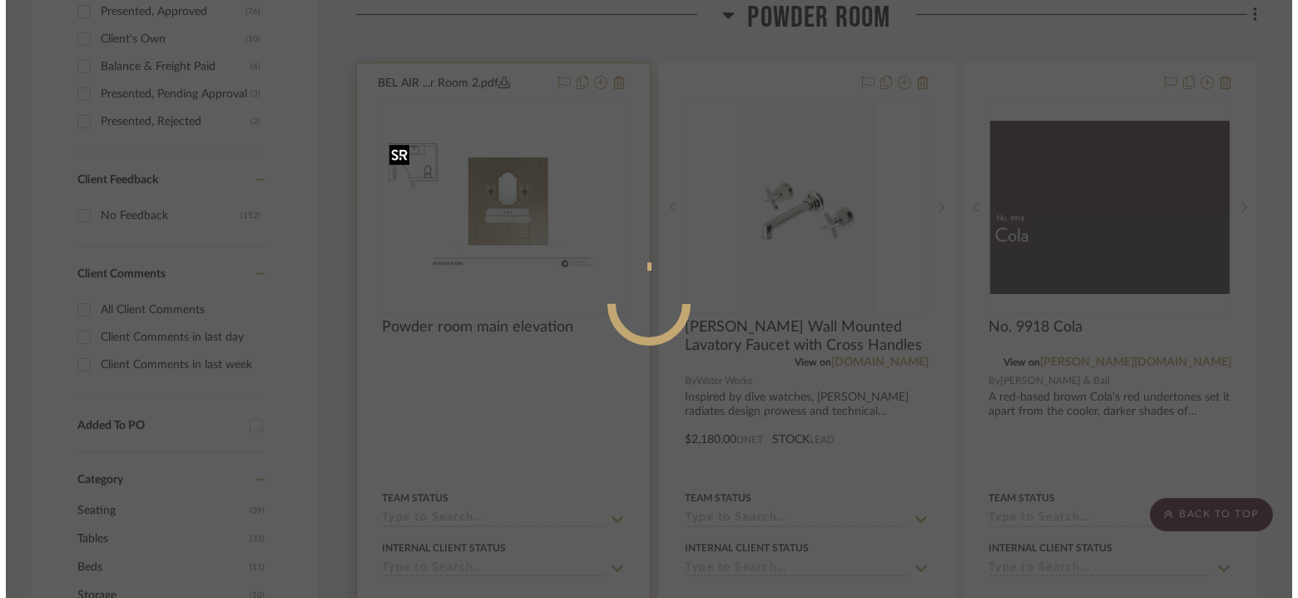
scroll to position [0, 0]
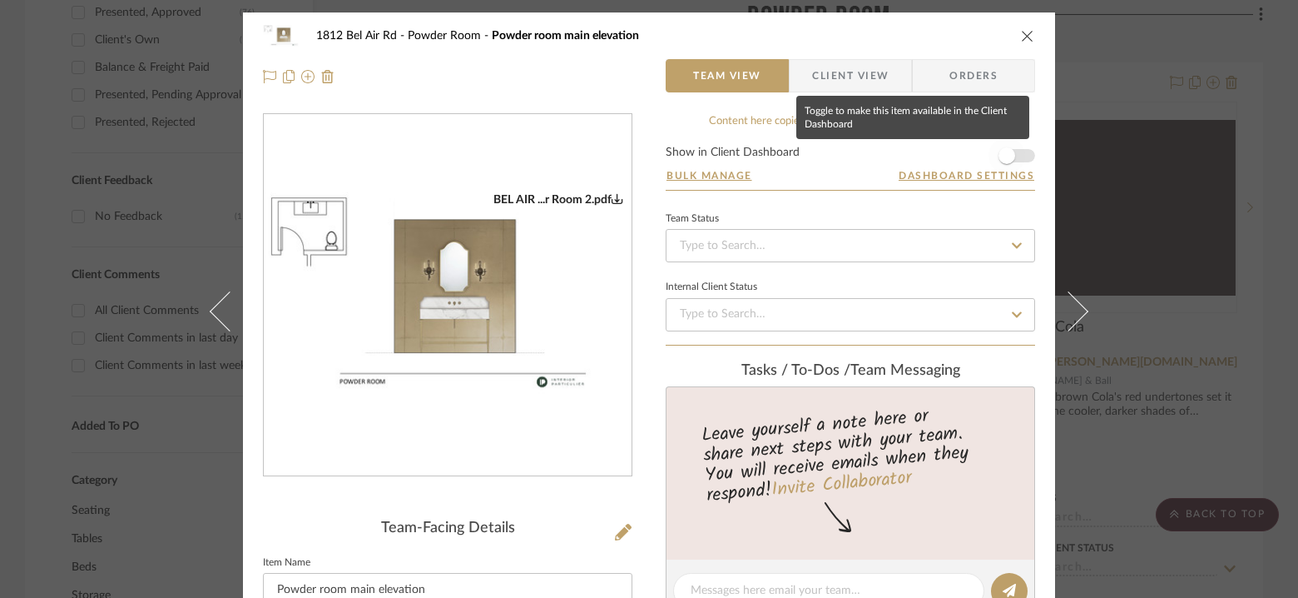
click at [1019, 157] on span "button" at bounding box center [1007, 155] width 37 height 37
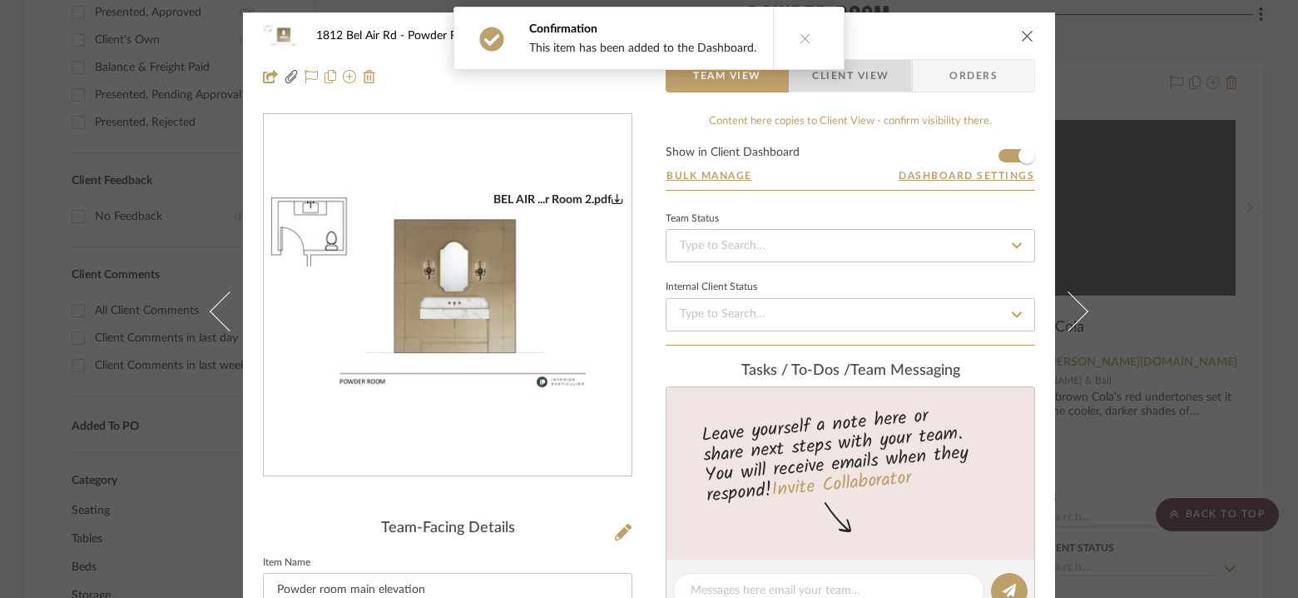
click at [846, 71] on span "Client View" at bounding box center [850, 75] width 77 height 33
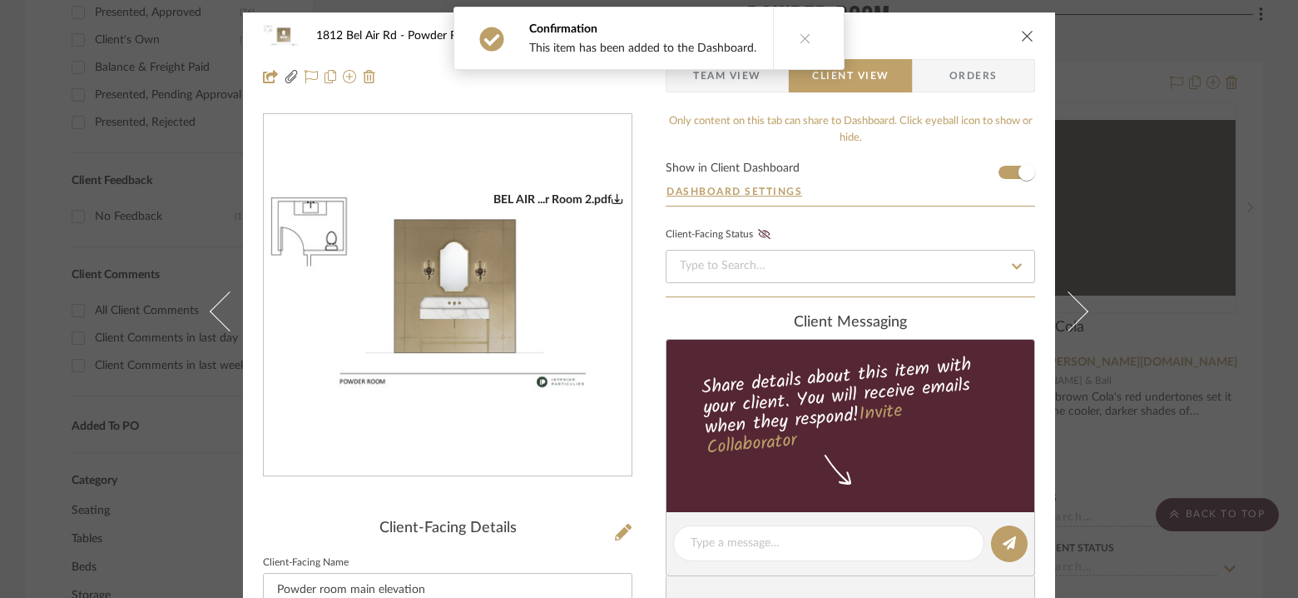
click at [800, 41] on icon at bounding box center [806, 38] width 12 height 12
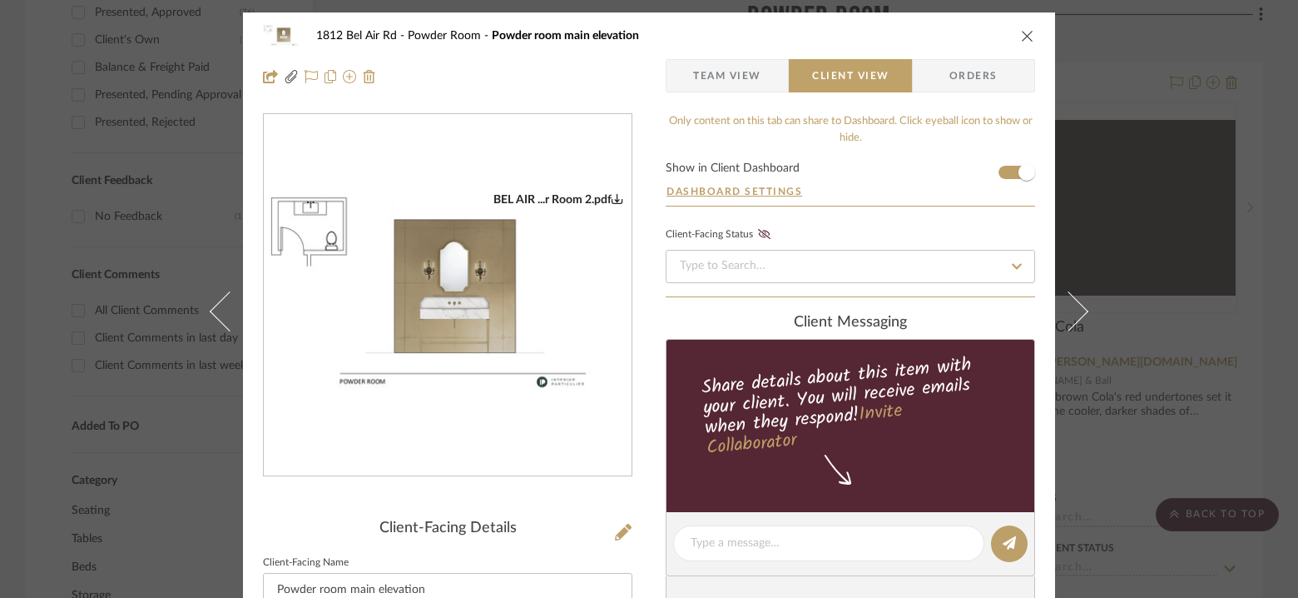
scroll to position [168, 0]
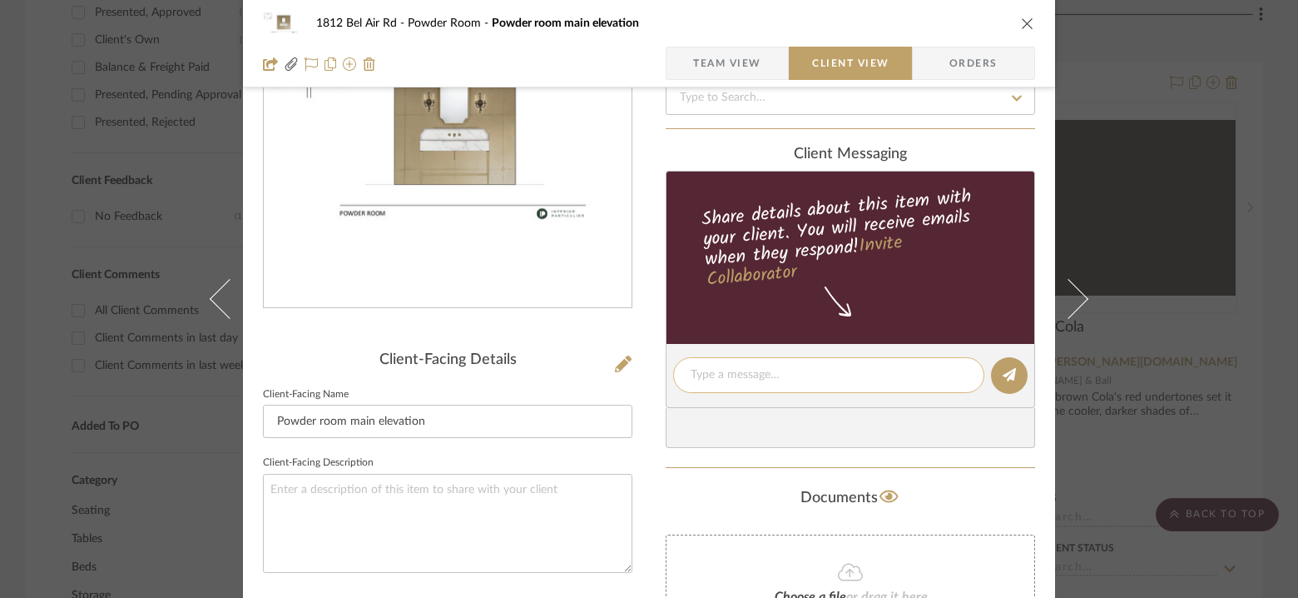
click at [792, 374] on textarea at bounding box center [829, 374] width 276 height 17
type textarea "[PERSON_NAME]- "Like it""
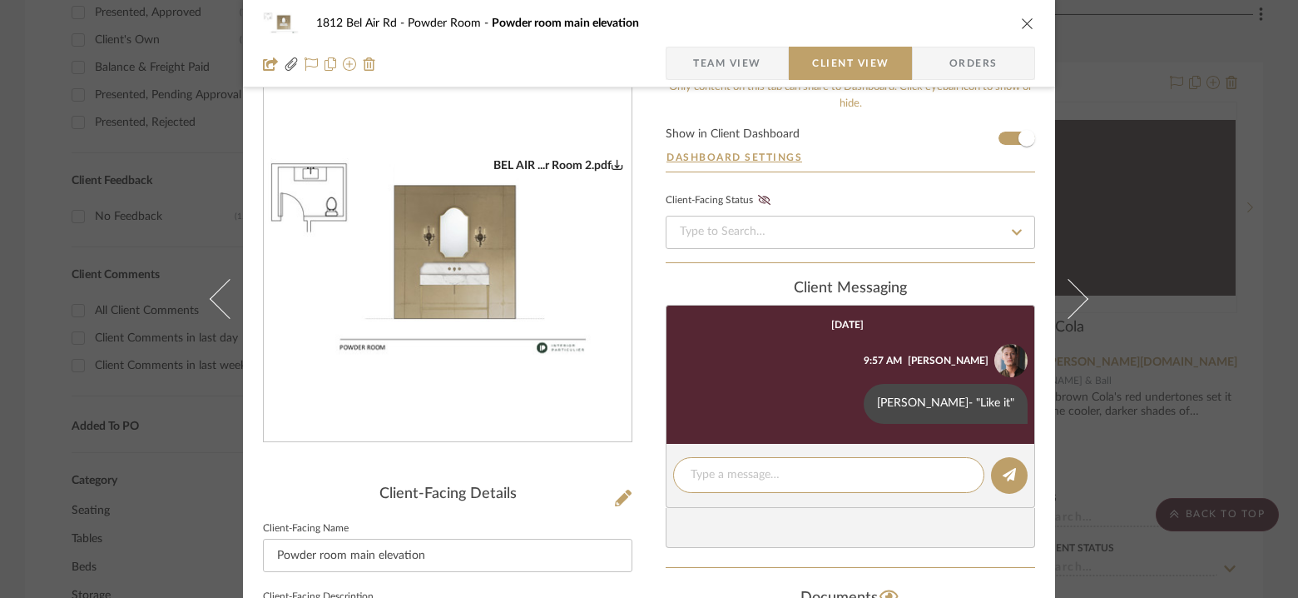
scroll to position [33, 0]
click at [1025, 21] on icon "close" at bounding box center [1027, 23] width 13 height 13
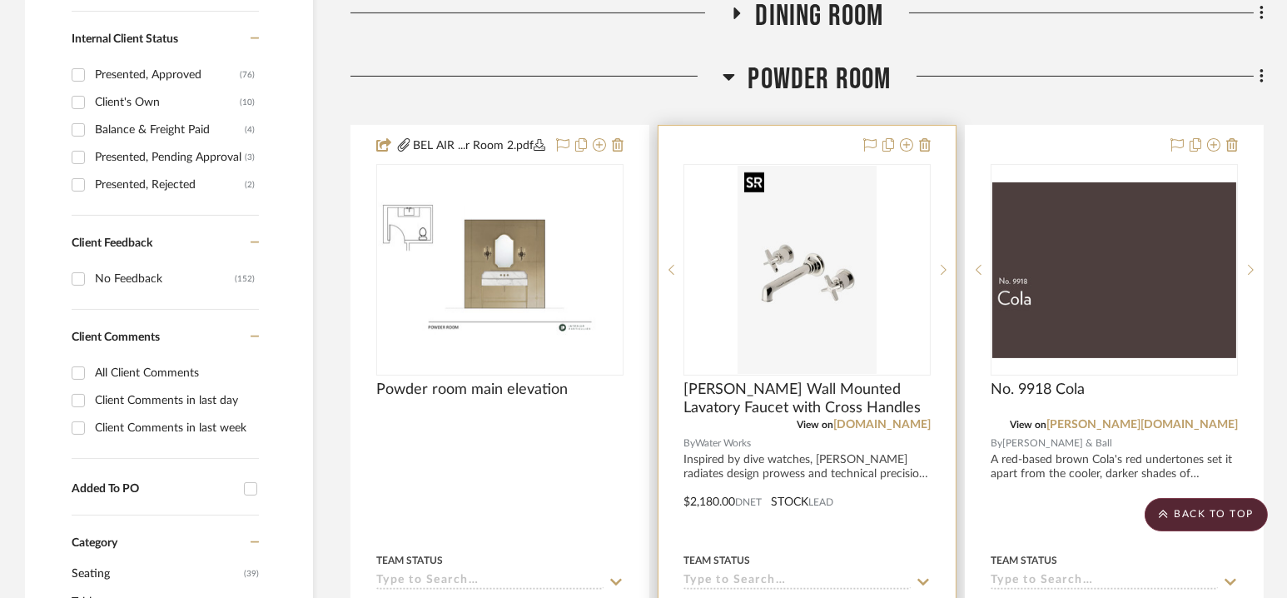
scroll to position [901, 0]
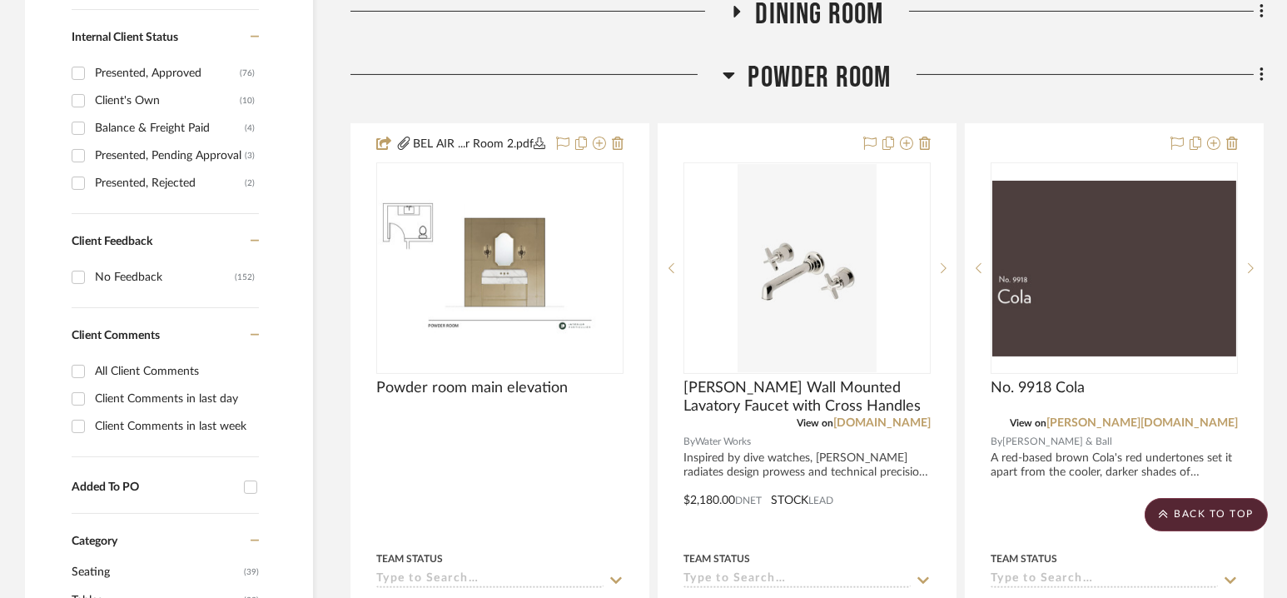
click at [1262, 74] on icon at bounding box center [1260, 74] width 3 height 14
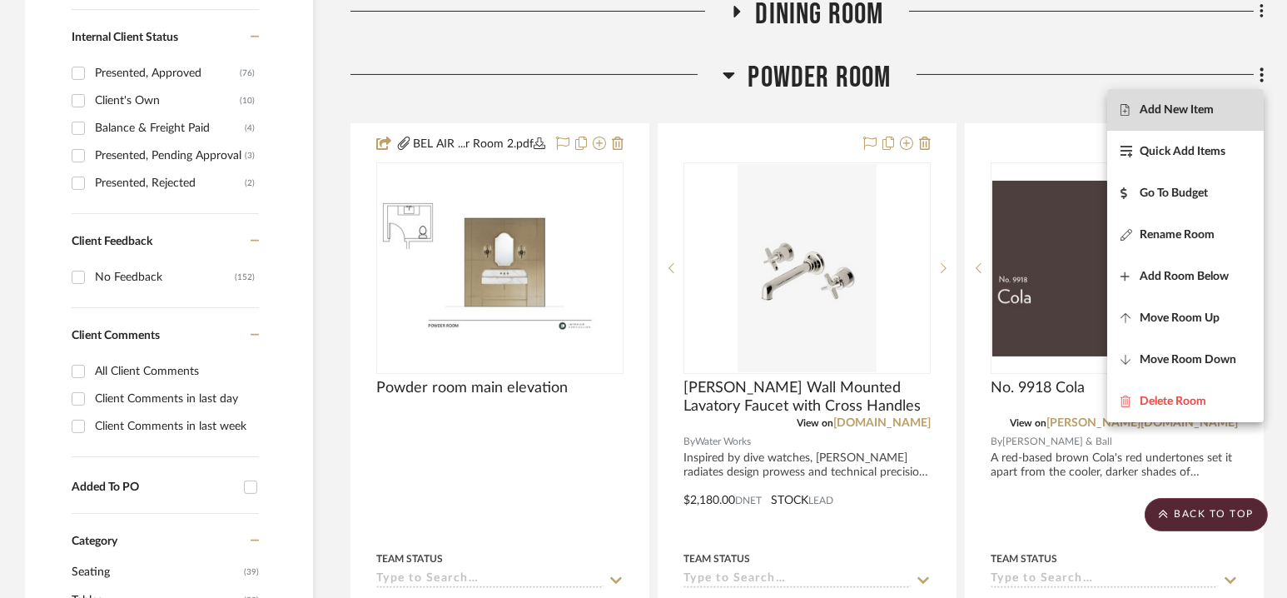
click at [1222, 116] on span "Add New Item" at bounding box center [1185, 109] width 130 height 14
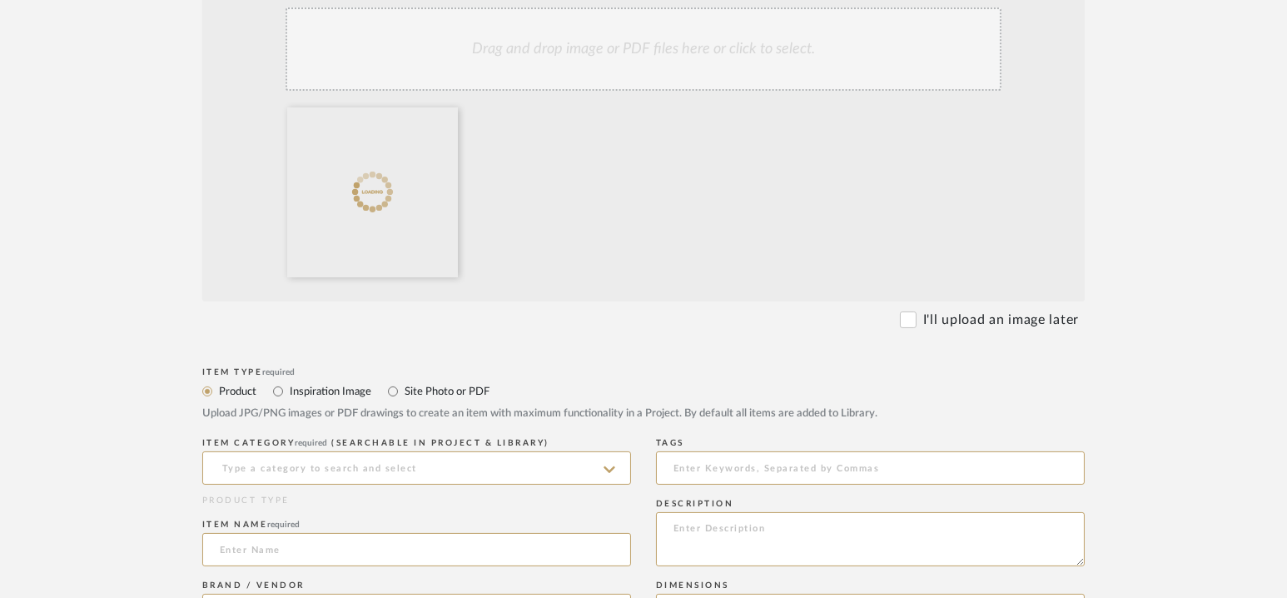
scroll to position [389, 0]
click at [453, 391] on label "Site Photo or PDF" at bounding box center [446, 390] width 87 height 18
click at [403, 391] on input "Site Photo or PDF" at bounding box center [393, 390] width 20 height 20
radio input "true"
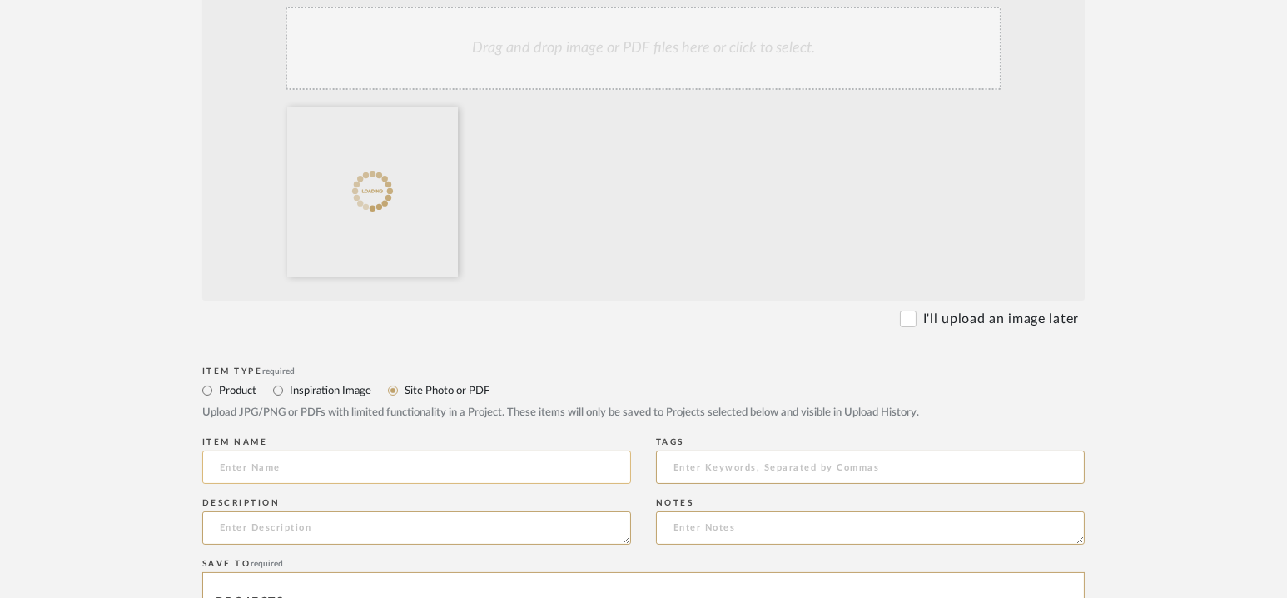
click at [410, 467] on input at bounding box center [416, 466] width 429 height 33
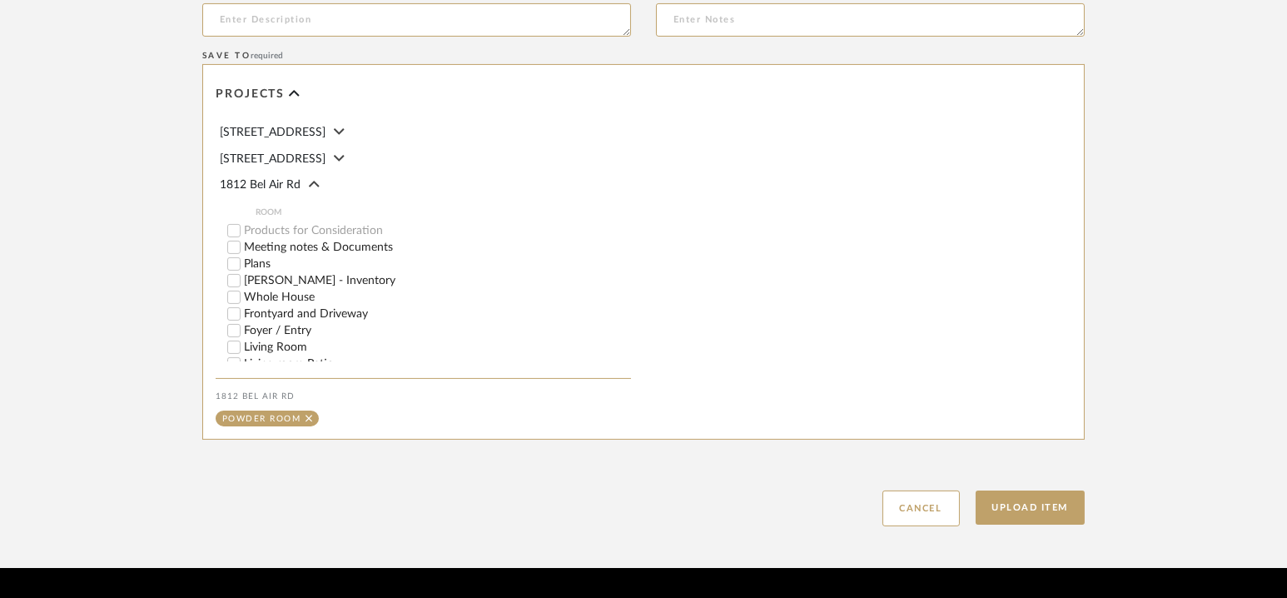
scroll to position [942, 0]
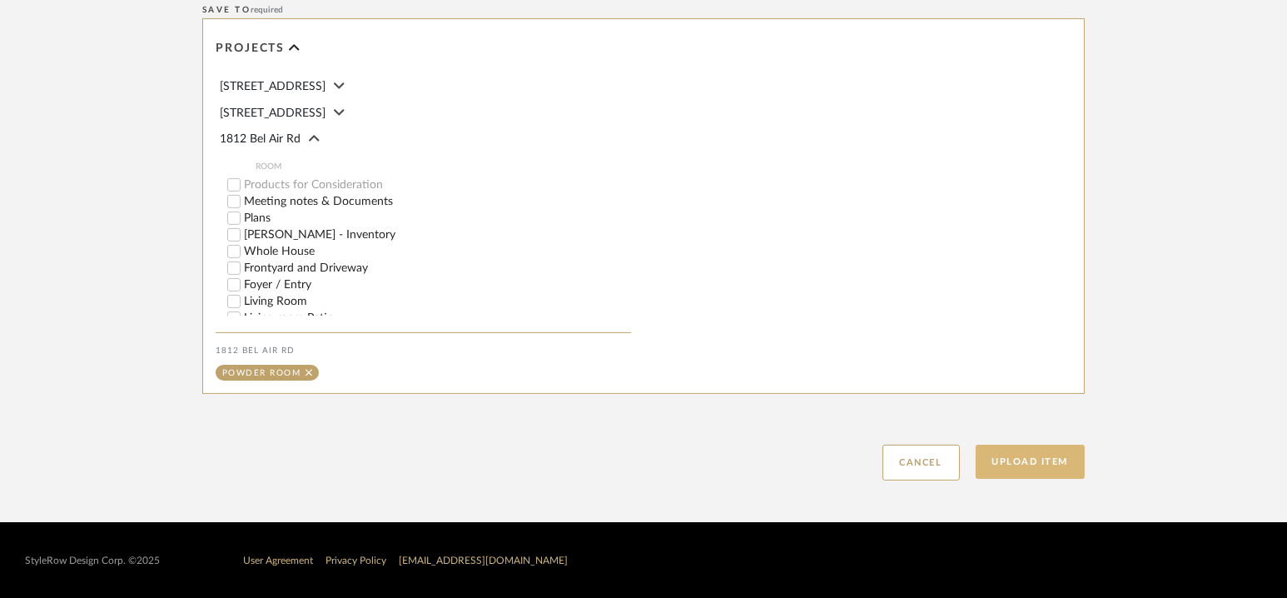
type input "Powder room - Mockup"
click at [1025, 469] on button "Upload Item" at bounding box center [1030, 461] width 110 height 34
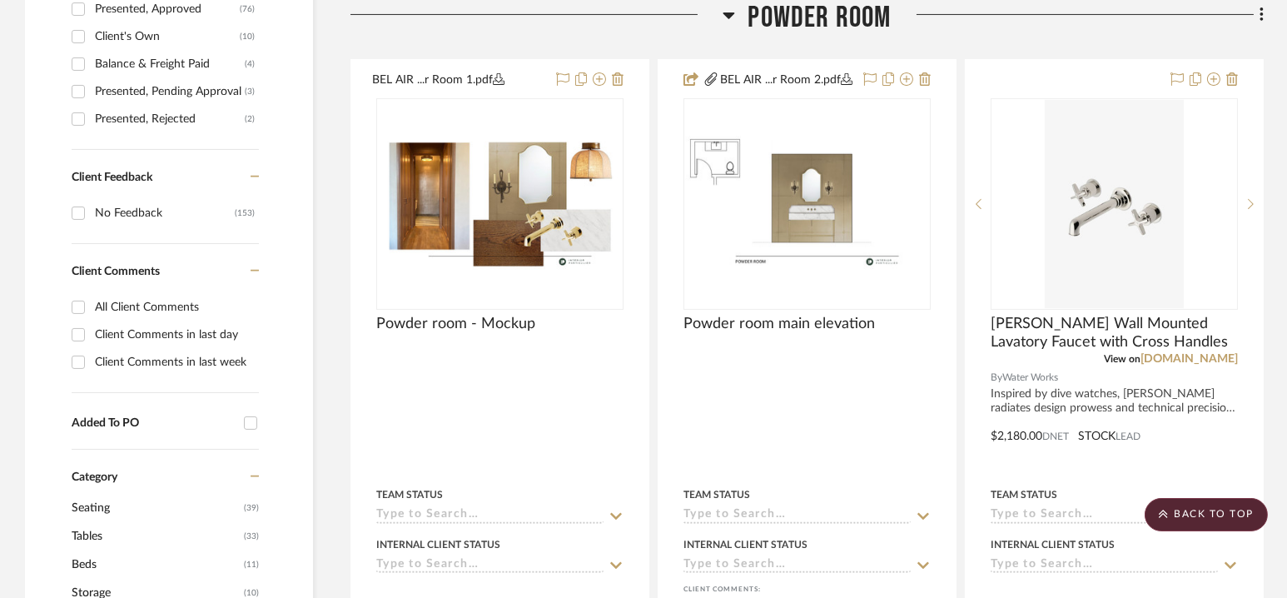
scroll to position [967, 0]
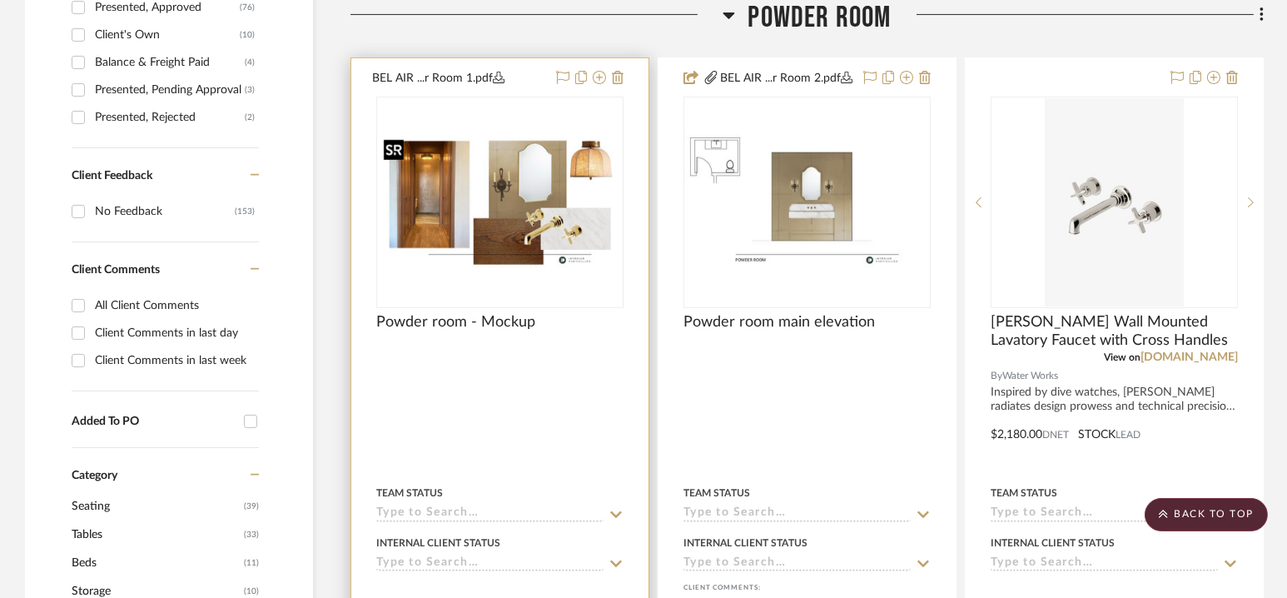
click at [526, 227] on img "0" at bounding box center [500, 202] width 244 height 137
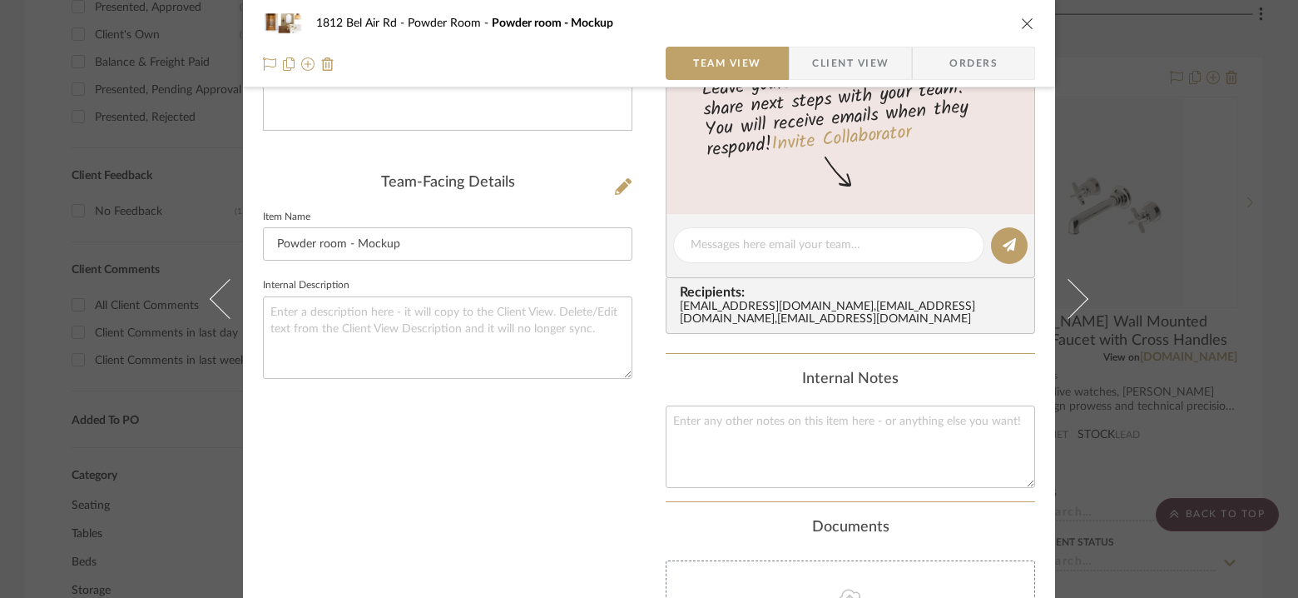
scroll to position [0, 0]
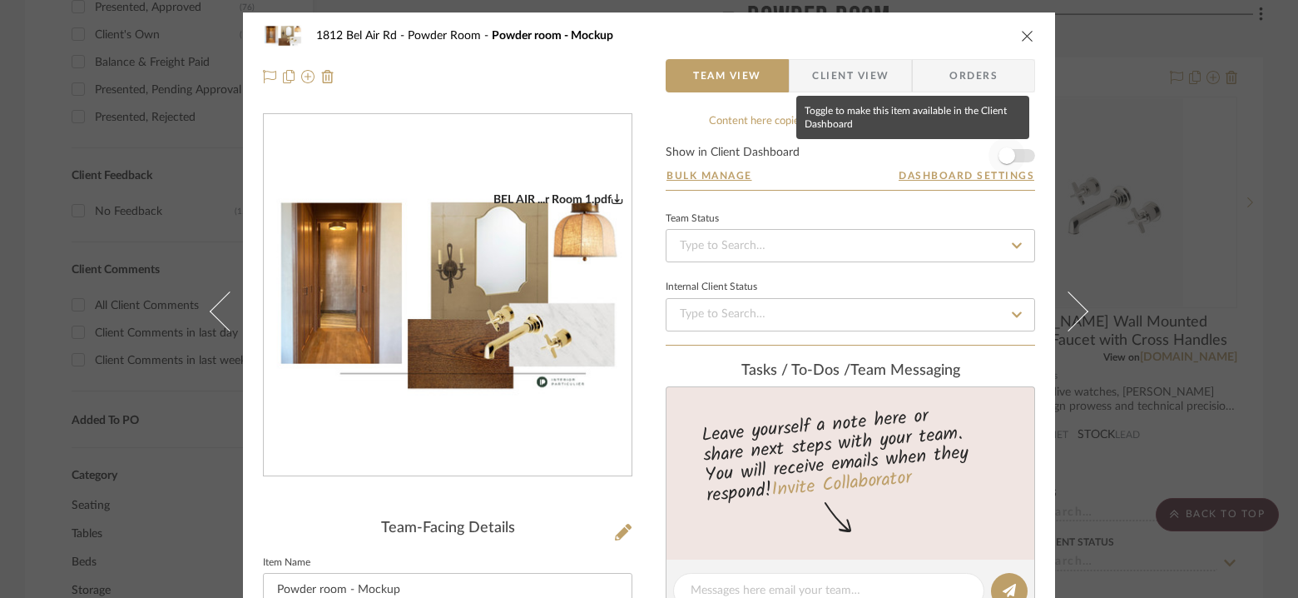
click at [1009, 156] on span "button" at bounding box center [1007, 155] width 17 height 17
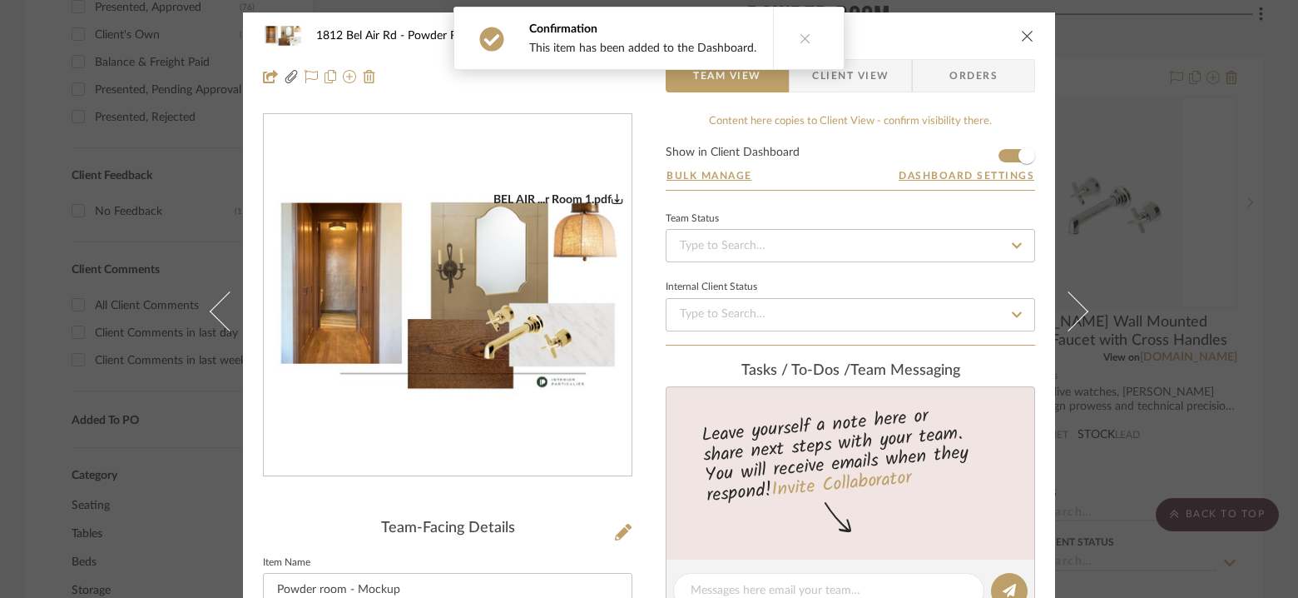
click at [1023, 37] on icon "close" at bounding box center [1027, 35] width 13 height 13
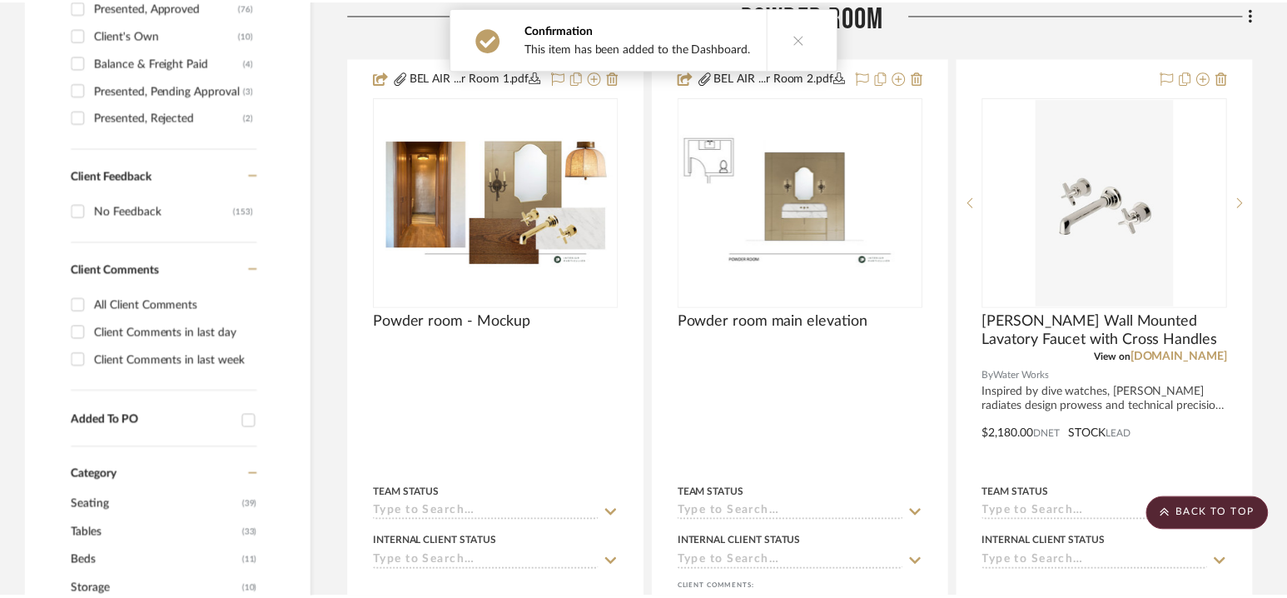
scroll to position [967, 0]
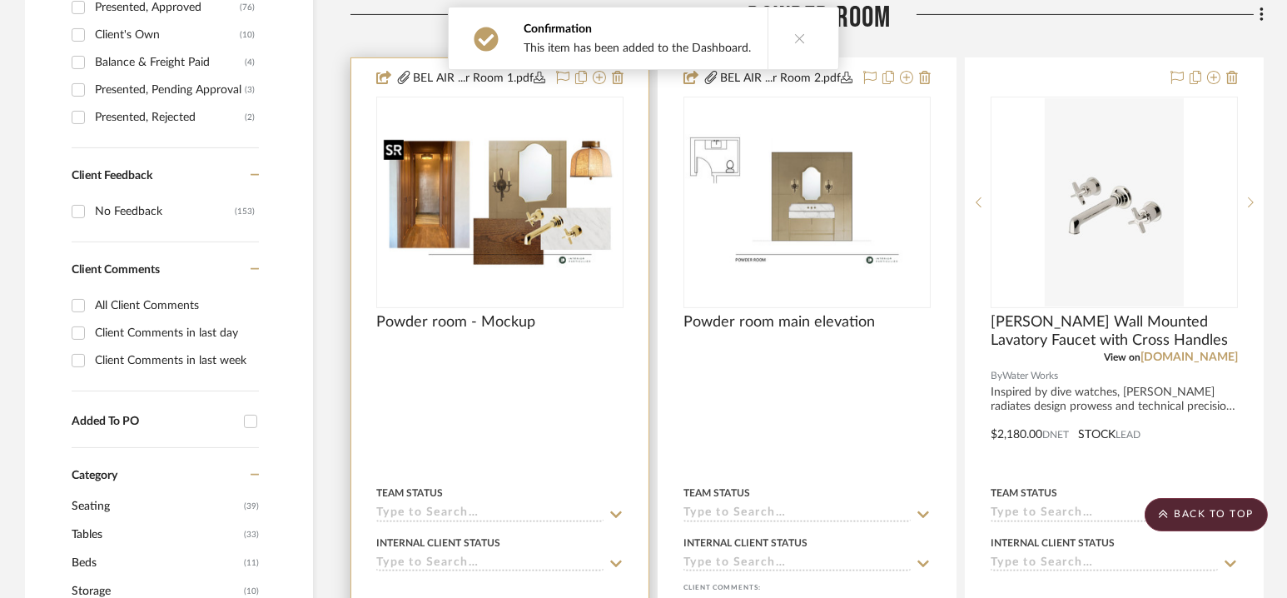
click at [497, 181] on img "0" at bounding box center [500, 202] width 244 height 137
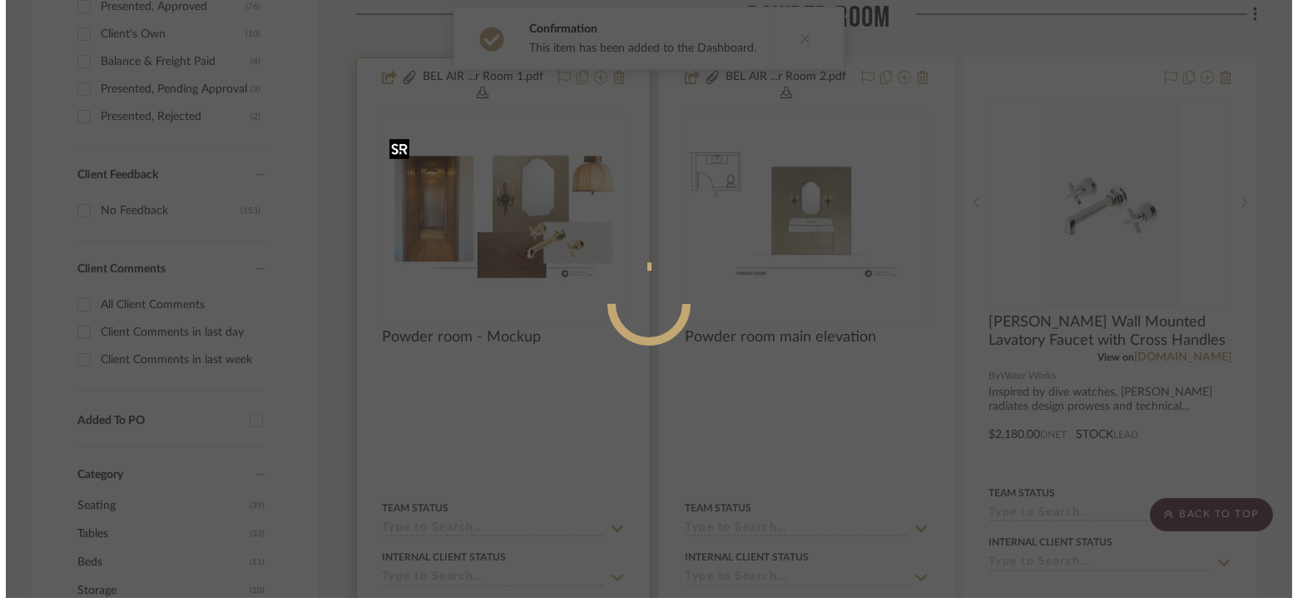
scroll to position [0, 0]
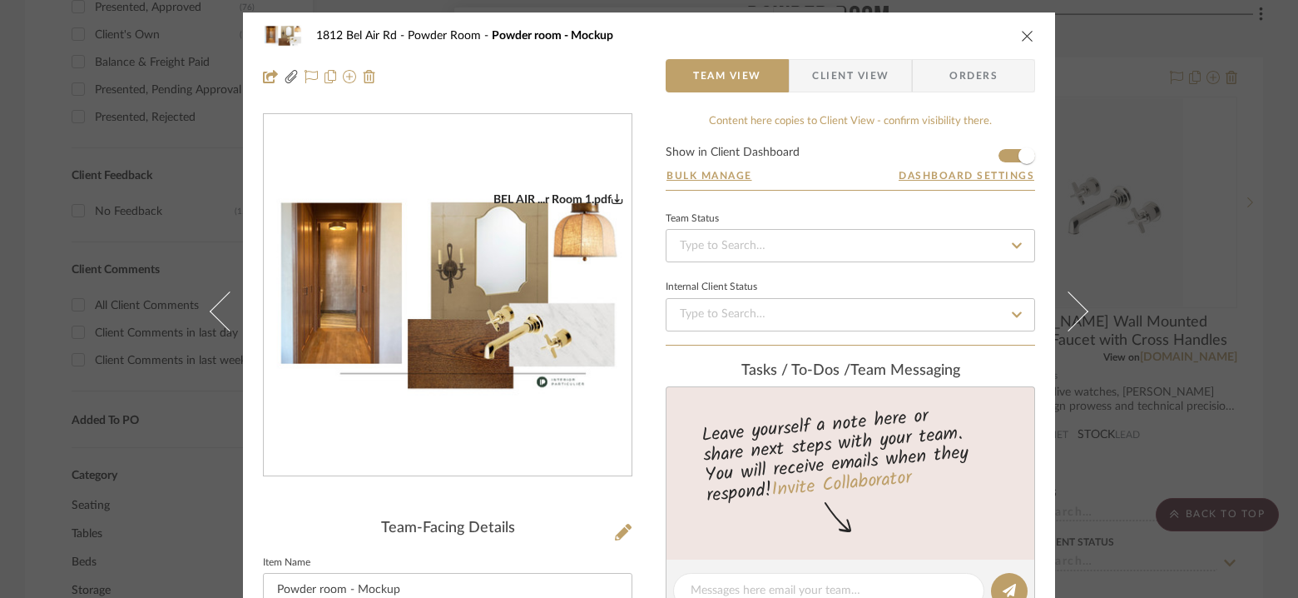
click at [1023, 34] on icon "close" at bounding box center [1027, 35] width 13 height 13
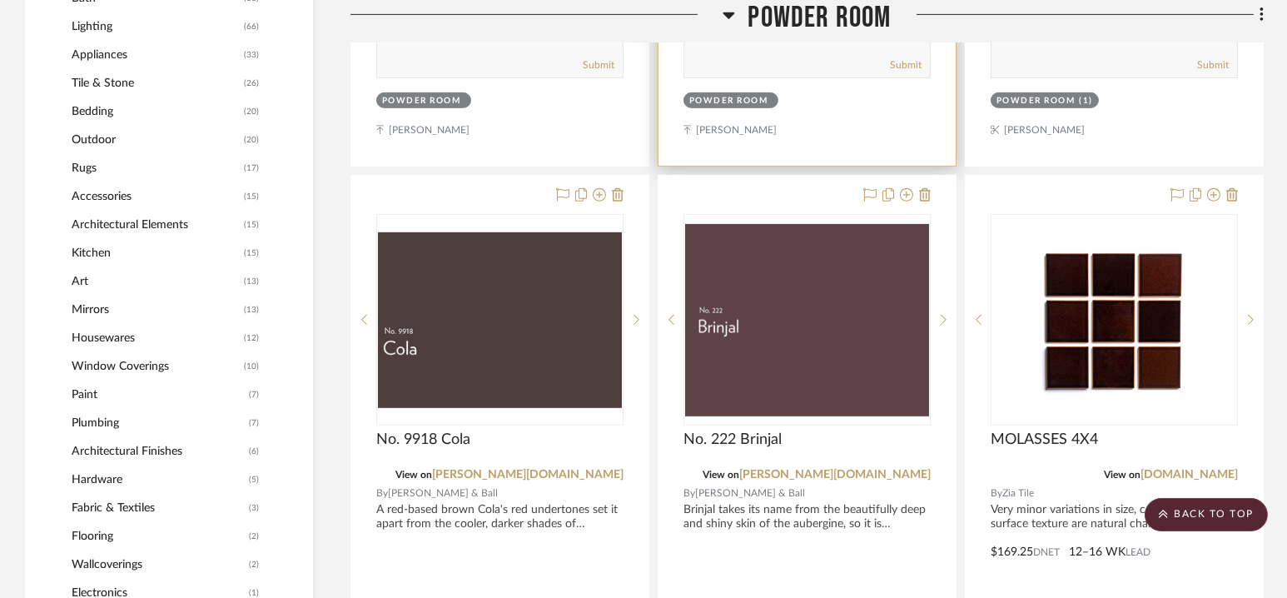
scroll to position [1573, 0]
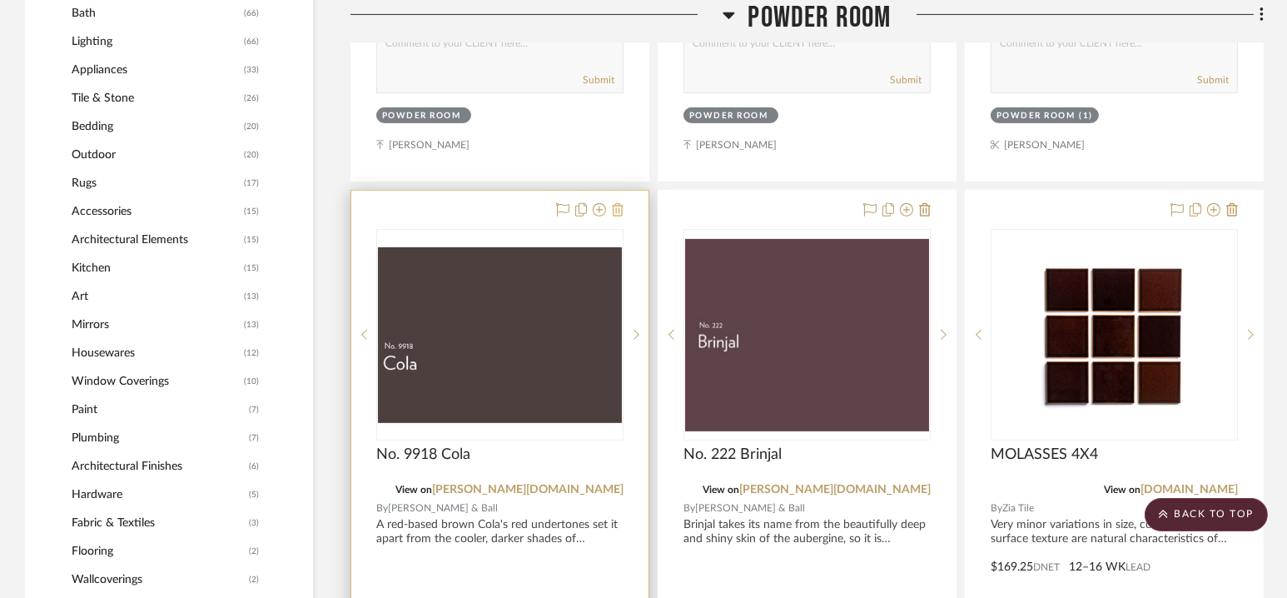
click at [616, 207] on icon at bounding box center [618, 209] width 12 height 13
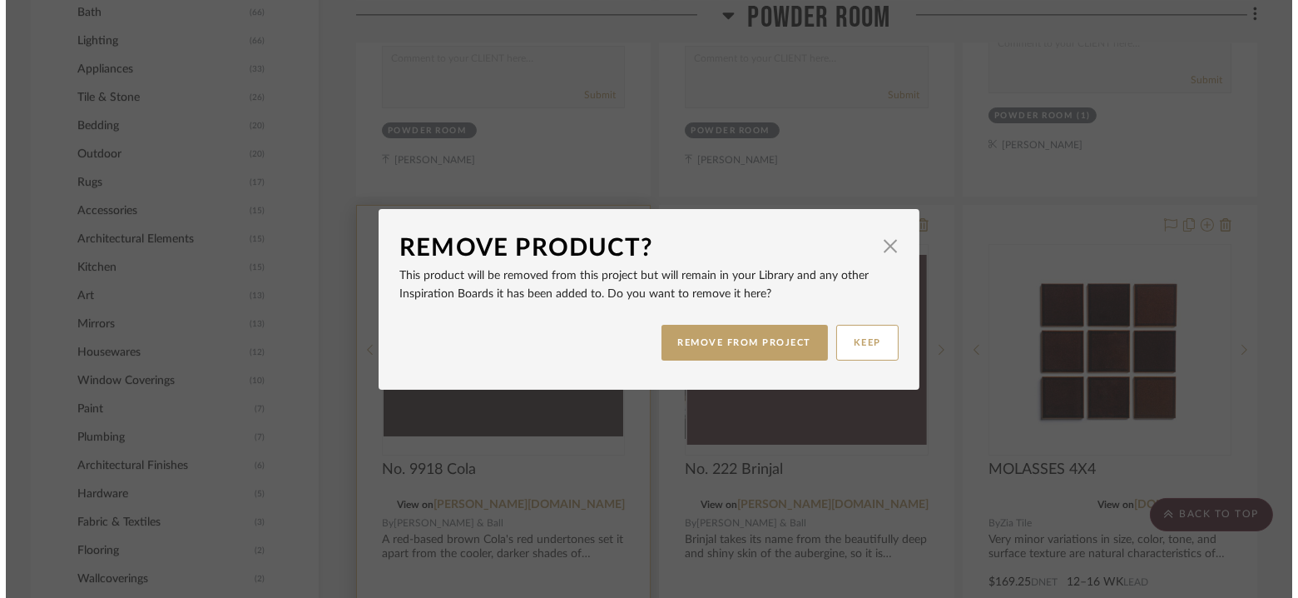
scroll to position [0, 0]
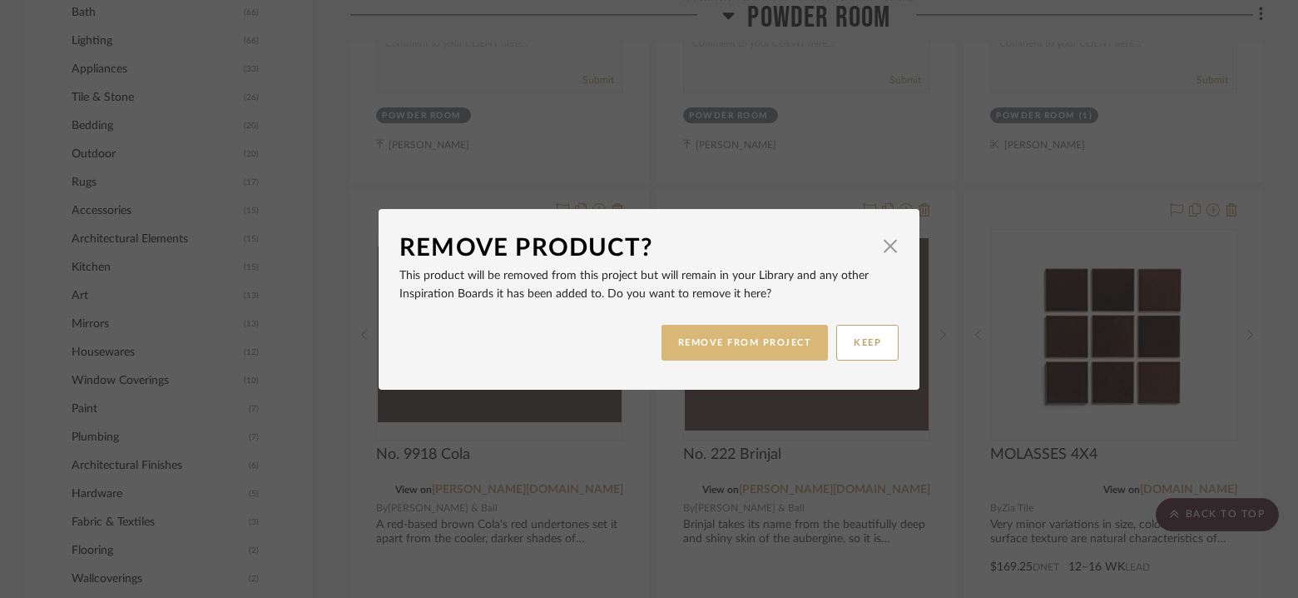
click at [759, 330] on button "REMOVE FROM PROJECT" at bounding box center [745, 343] width 167 height 36
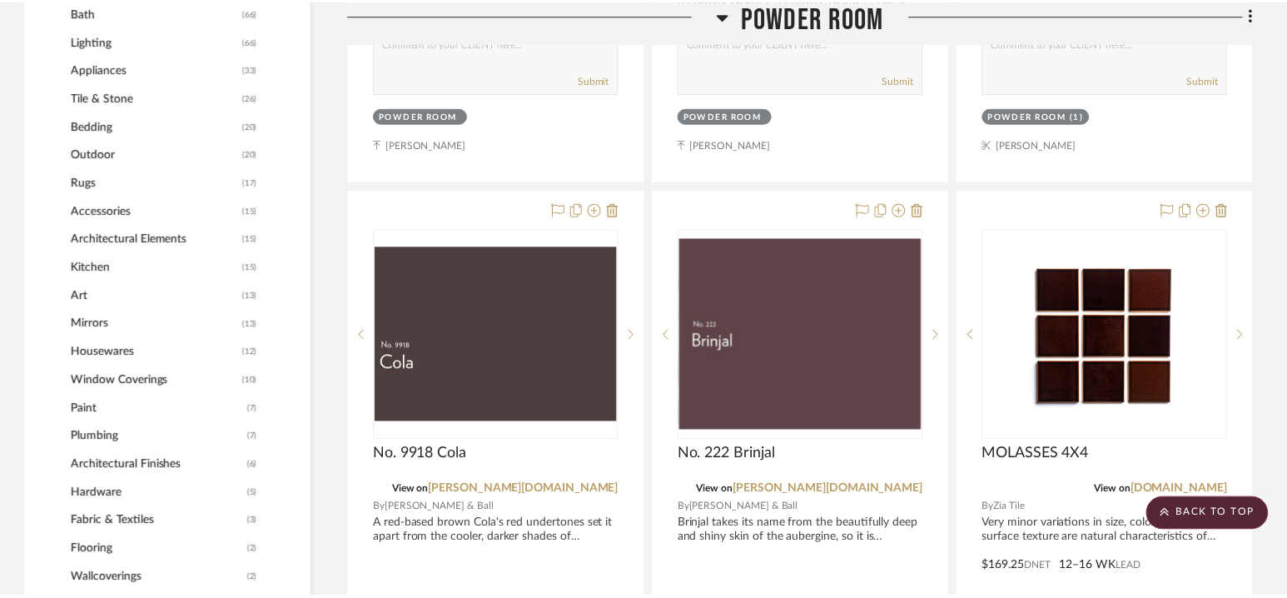
scroll to position [1573, 0]
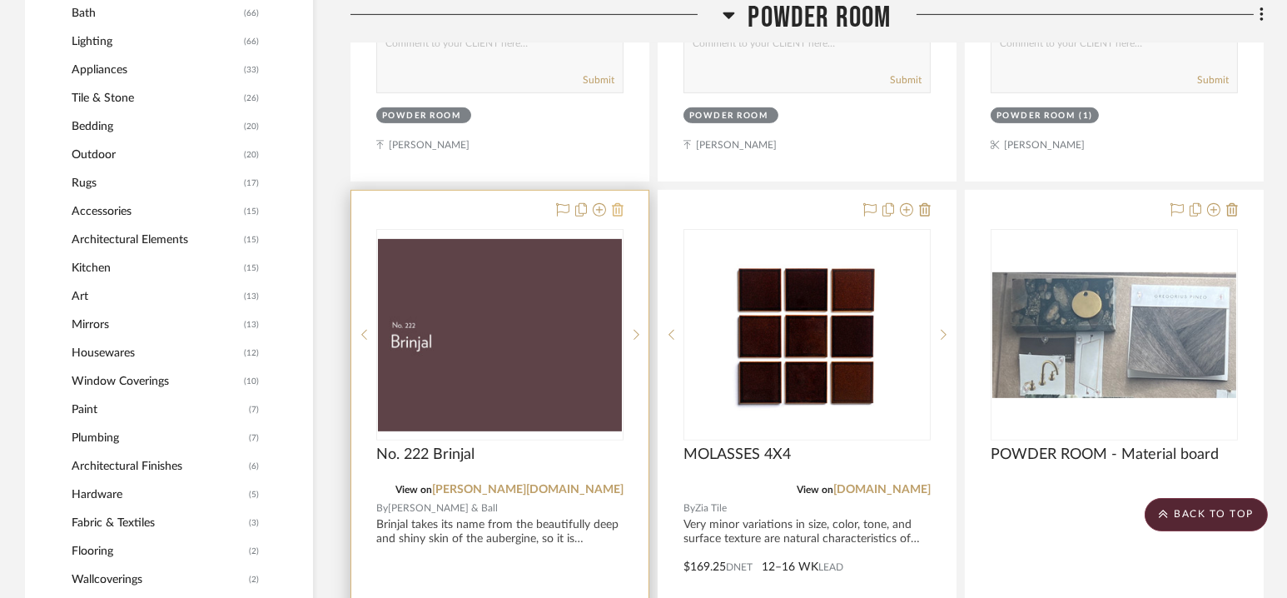
click at [618, 206] on icon at bounding box center [618, 209] width 12 height 13
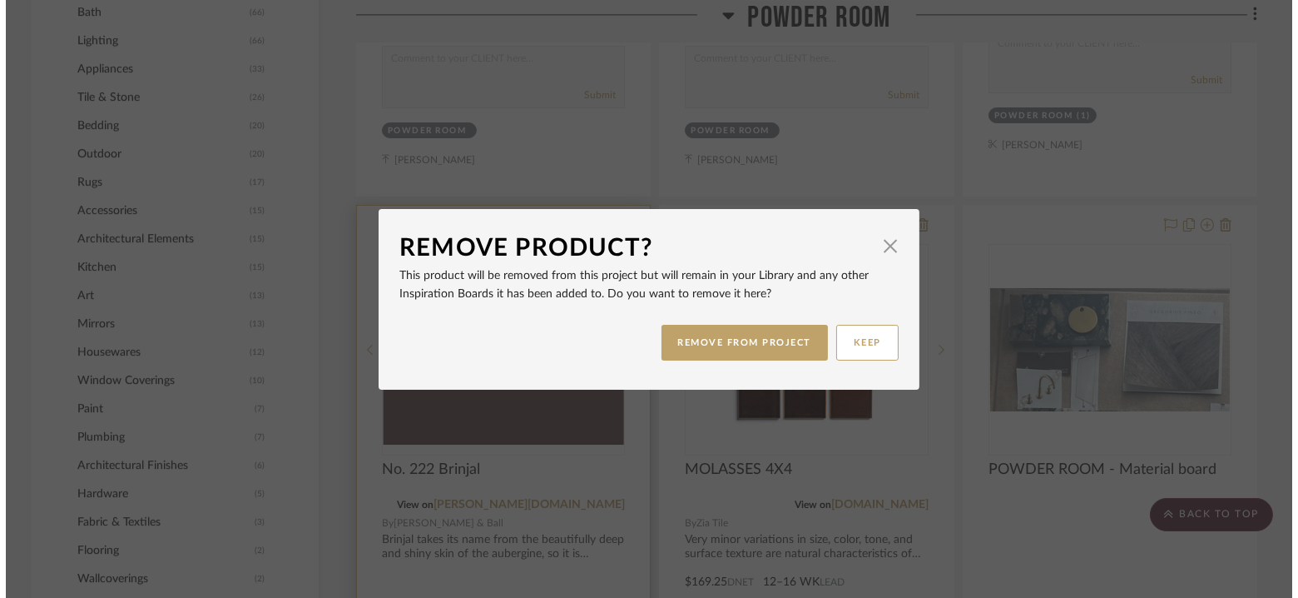
scroll to position [0, 0]
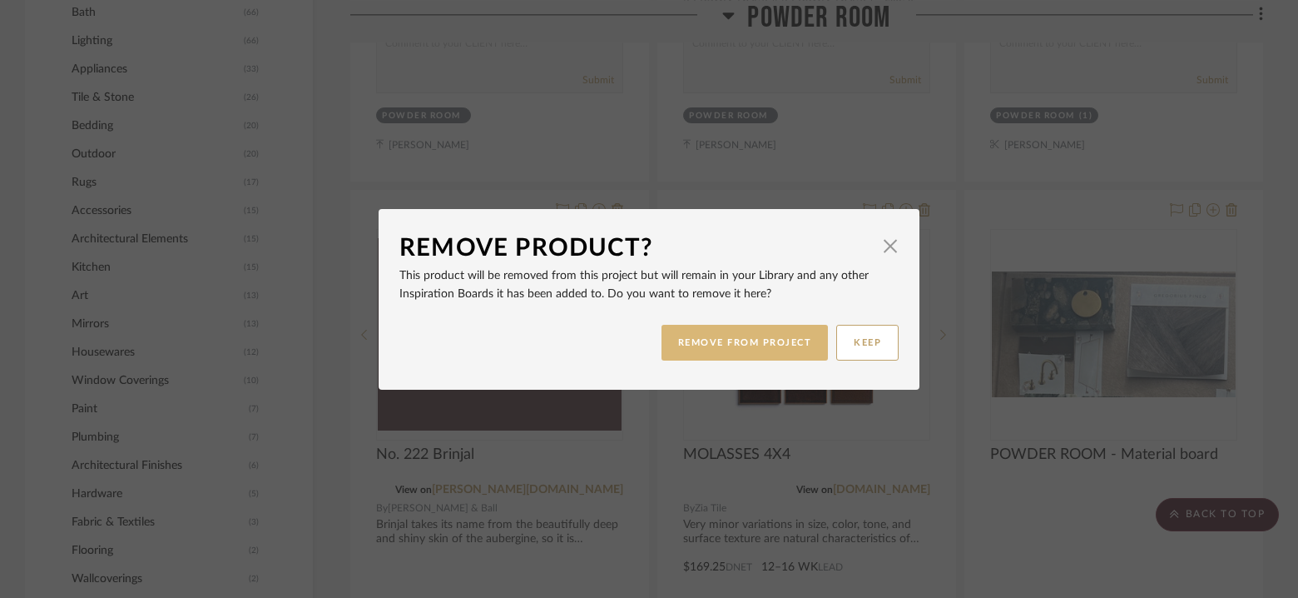
click at [727, 339] on button "REMOVE FROM PROJECT" at bounding box center [745, 343] width 167 height 36
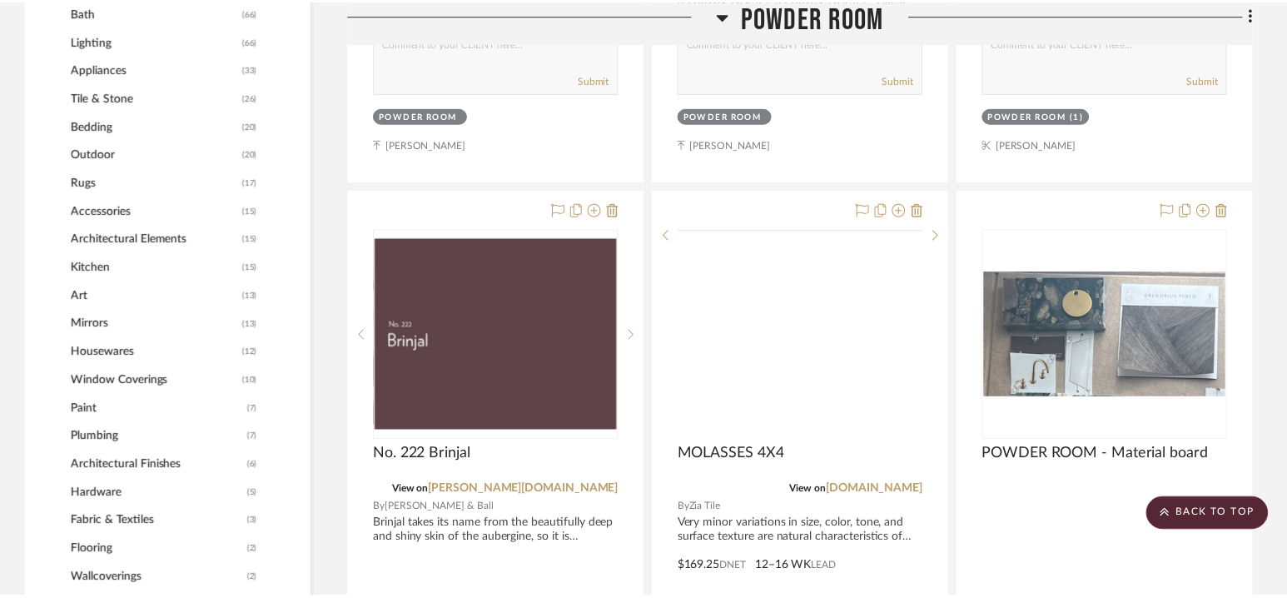
scroll to position [1573, 0]
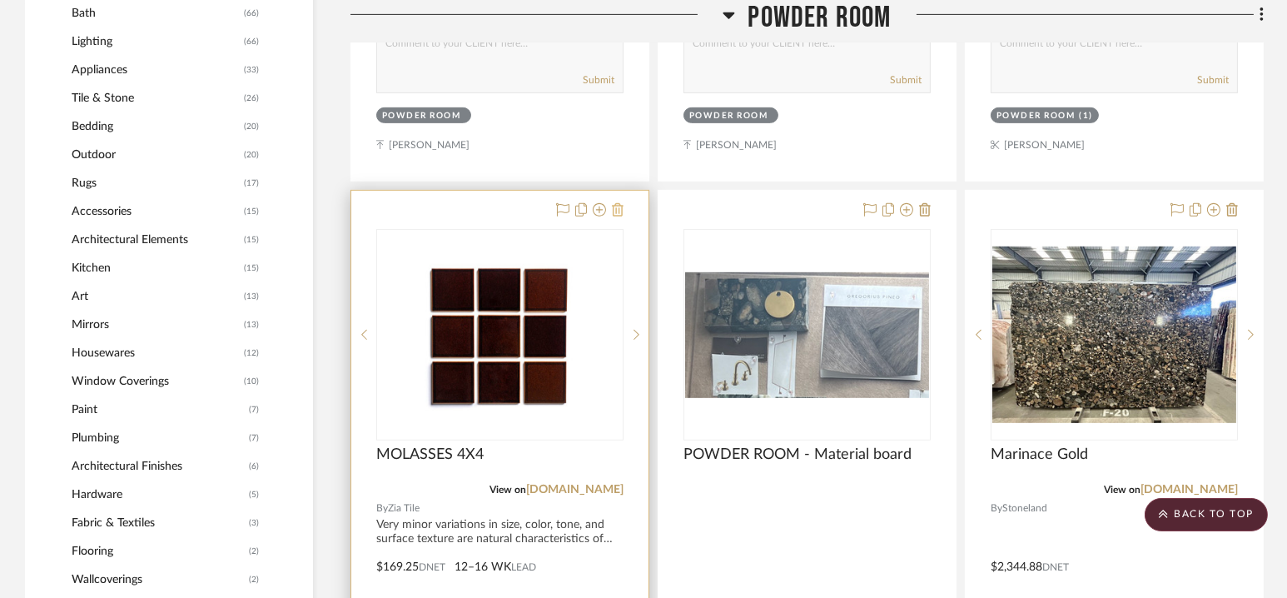
click at [617, 210] on icon at bounding box center [618, 209] width 12 height 13
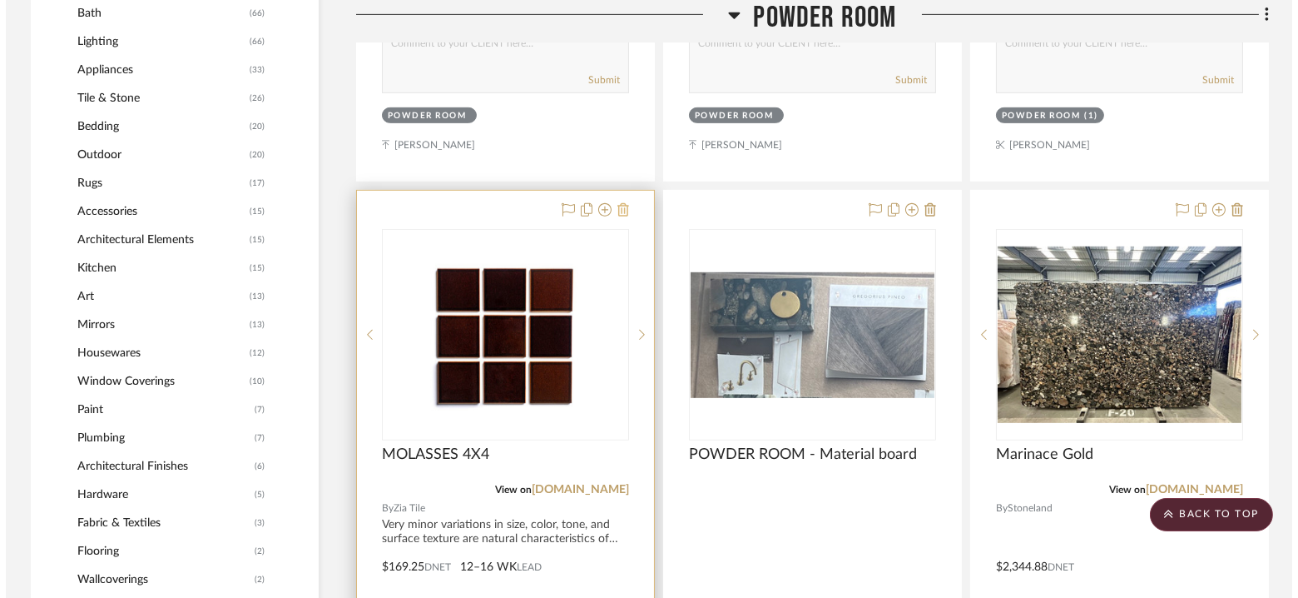
scroll to position [0, 0]
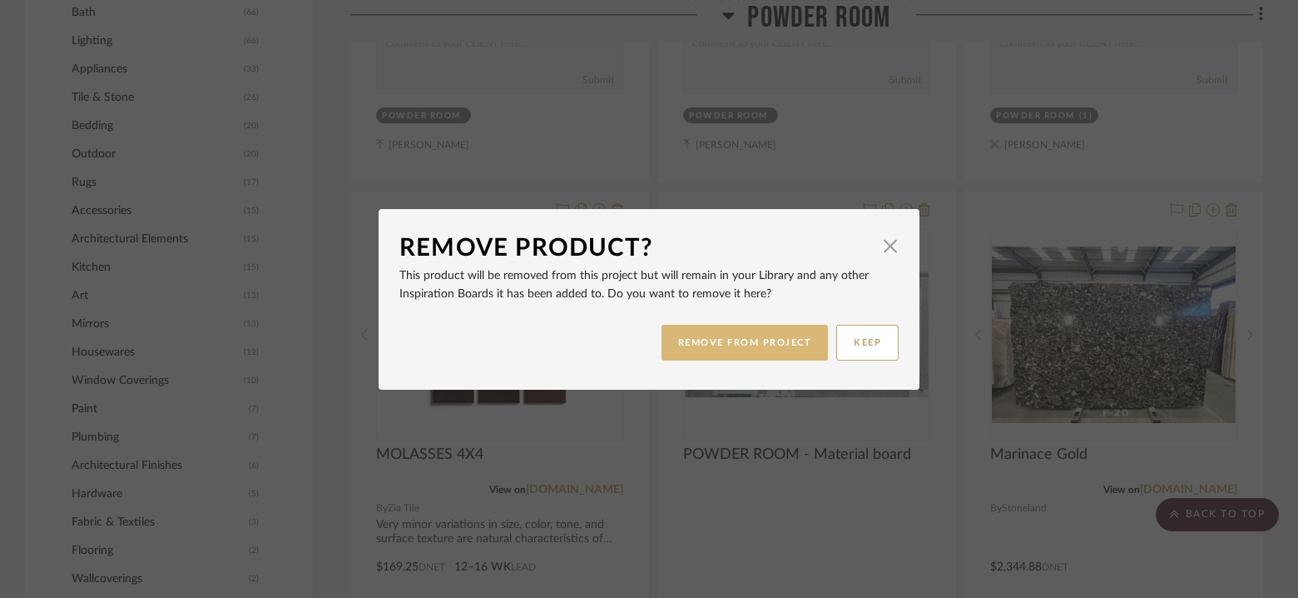
click at [680, 339] on button "REMOVE FROM PROJECT" at bounding box center [745, 343] width 167 height 36
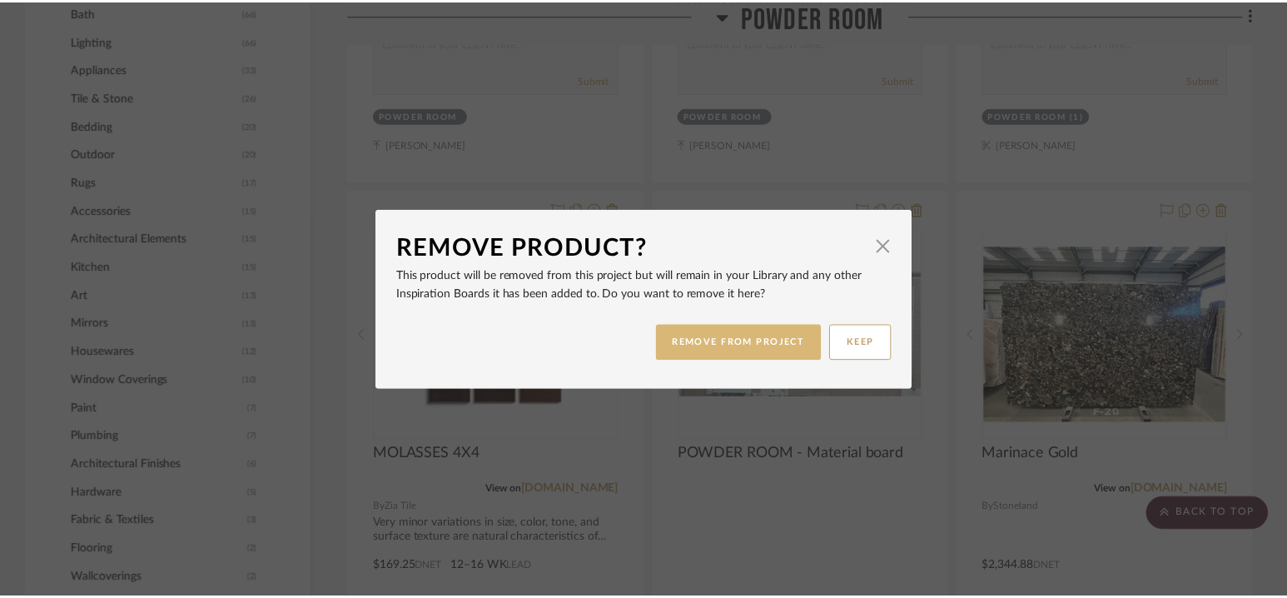
scroll to position [1573, 0]
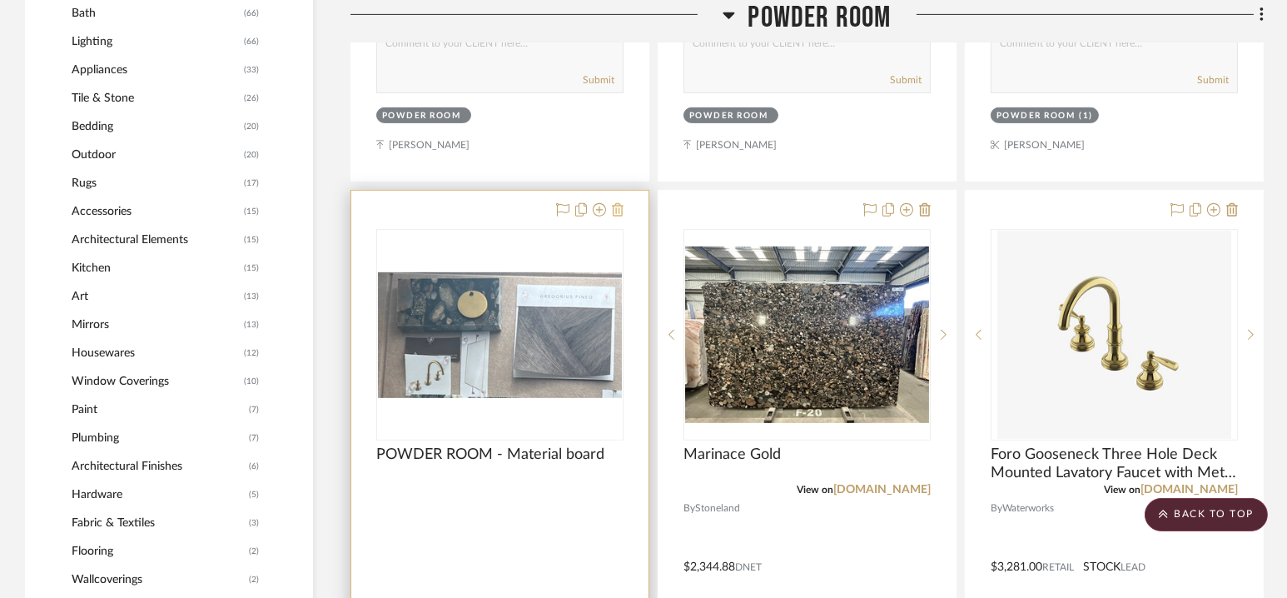
click at [619, 209] on icon at bounding box center [618, 209] width 12 height 13
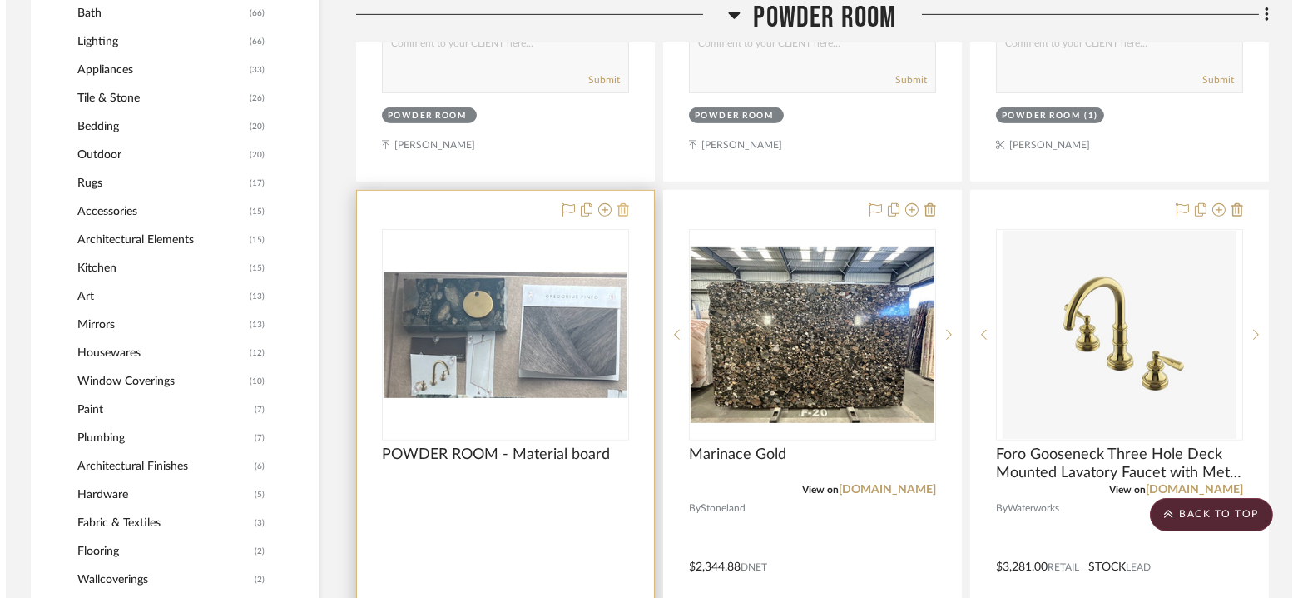
scroll to position [0, 0]
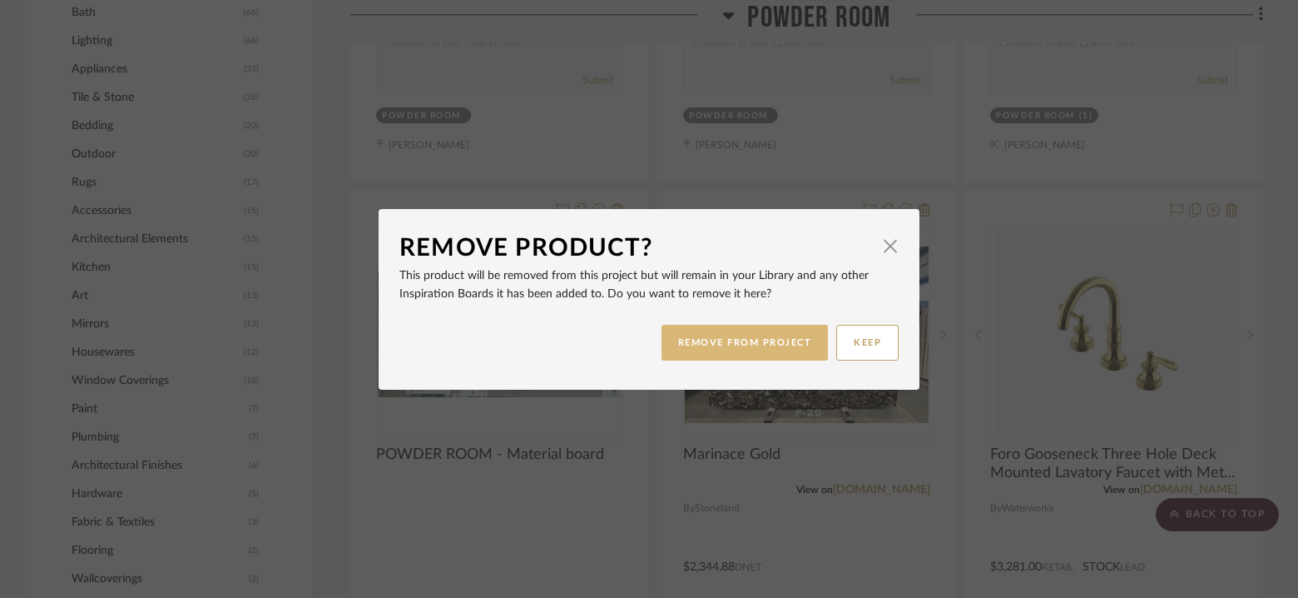
click at [767, 349] on button "REMOVE FROM PROJECT" at bounding box center [745, 343] width 167 height 36
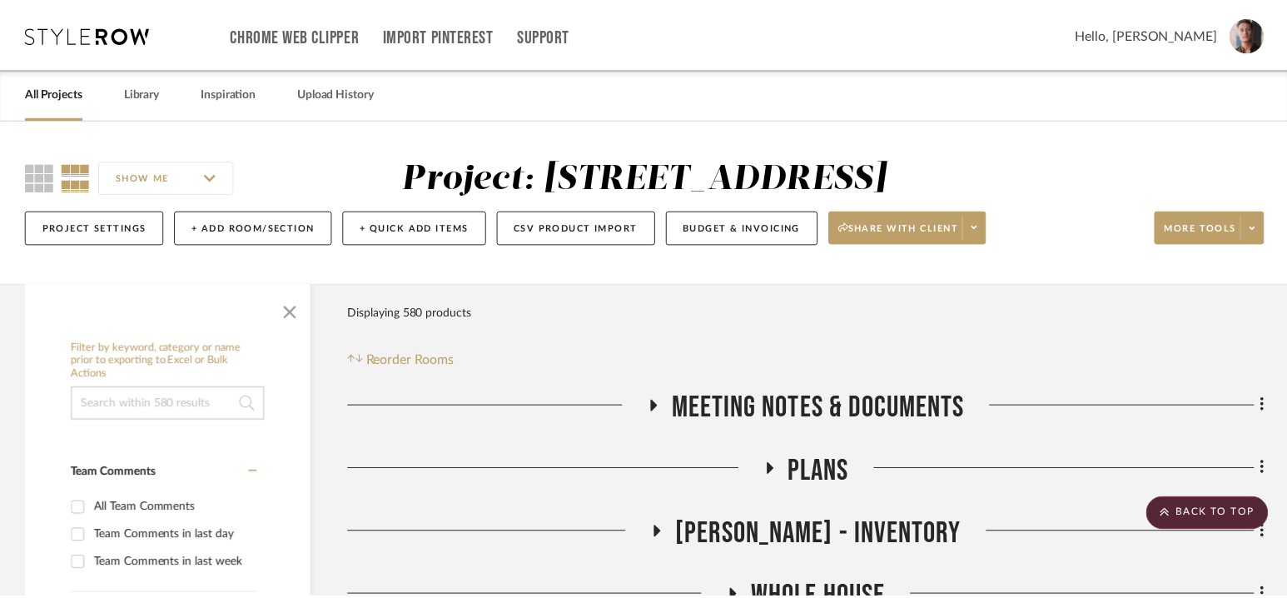
scroll to position [1573, 0]
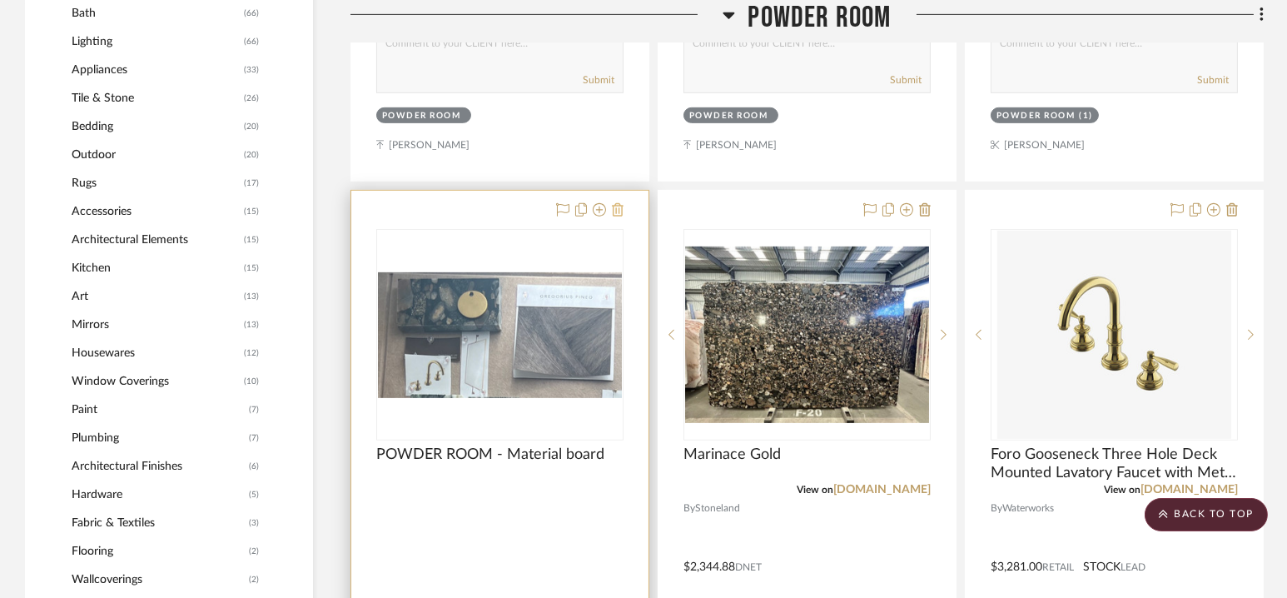
click at [619, 208] on icon at bounding box center [618, 209] width 12 height 13
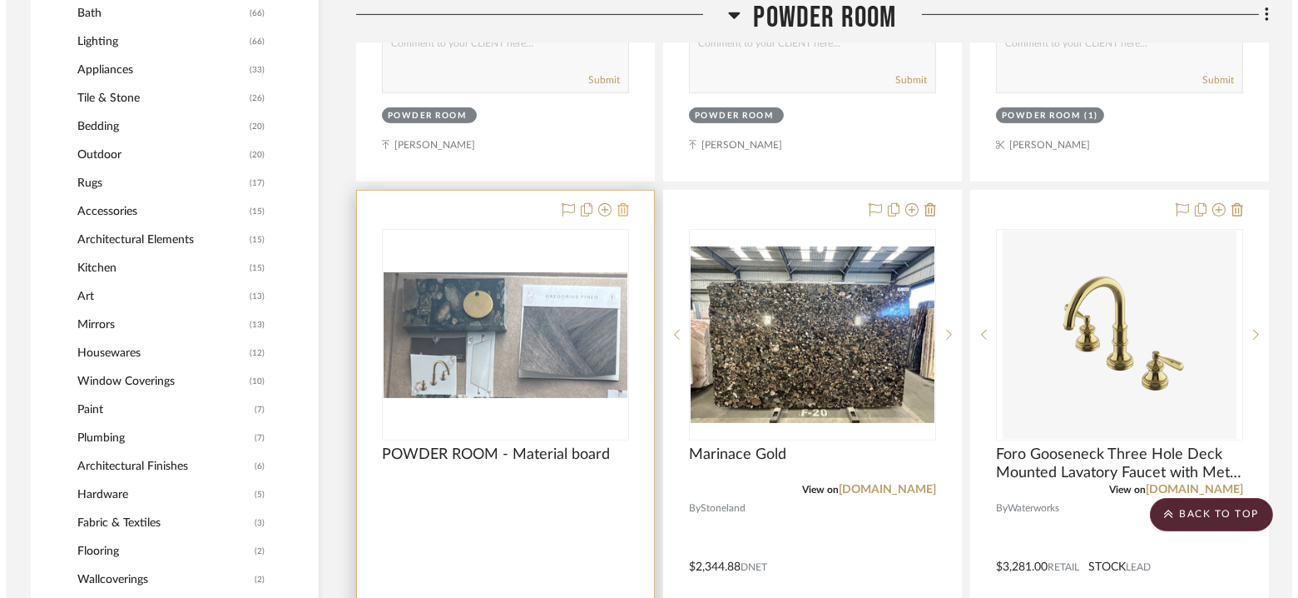
scroll to position [0, 0]
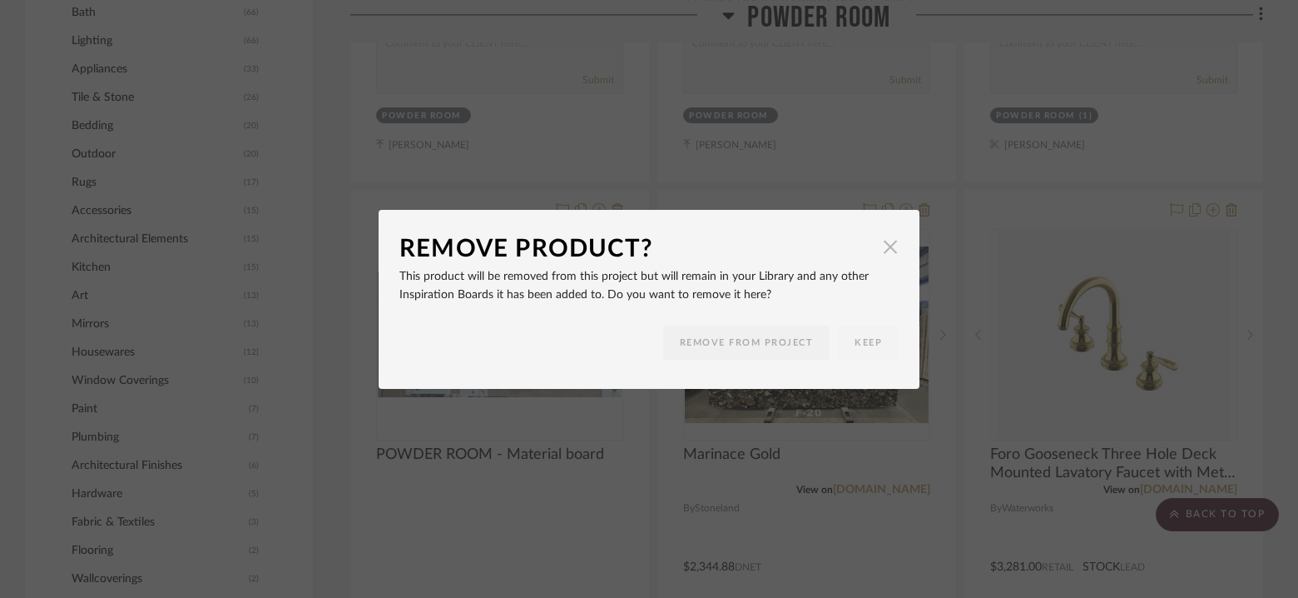
click at [890, 247] on span "button" at bounding box center [890, 247] width 33 height 33
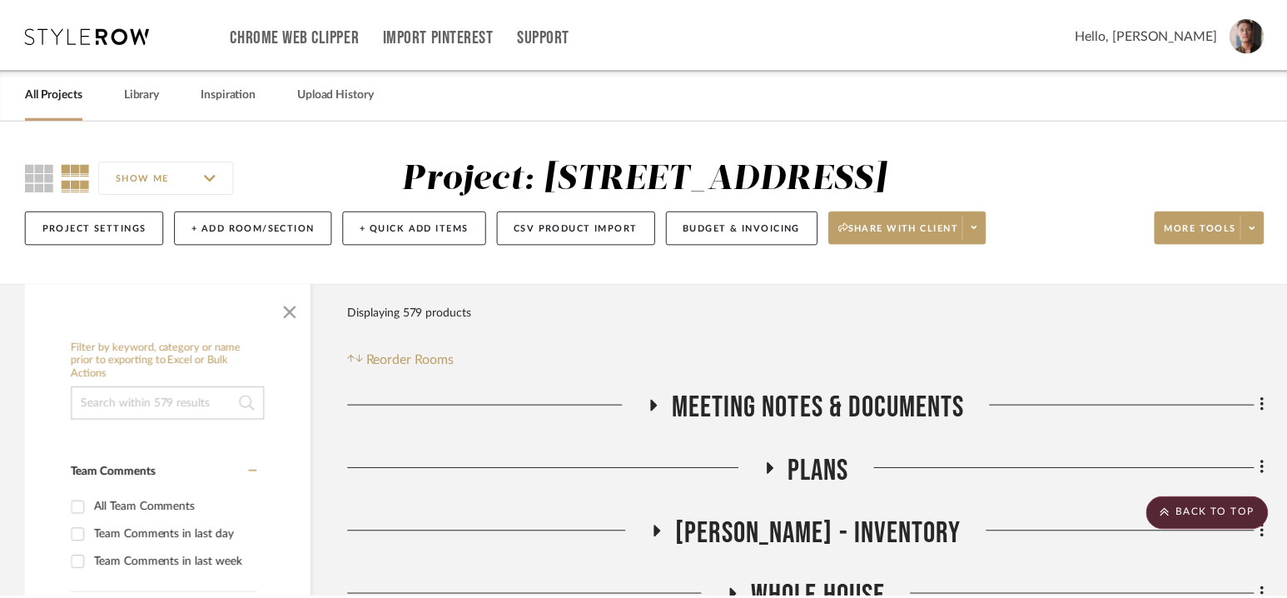
scroll to position [1573, 0]
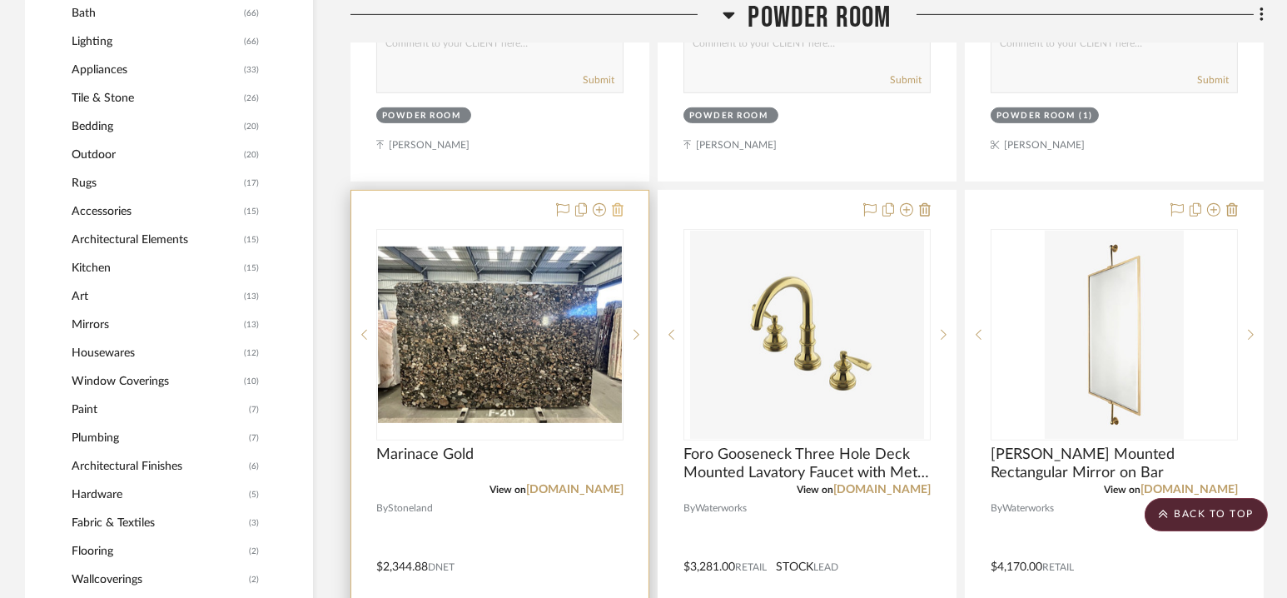
click at [618, 206] on icon at bounding box center [618, 209] width 12 height 13
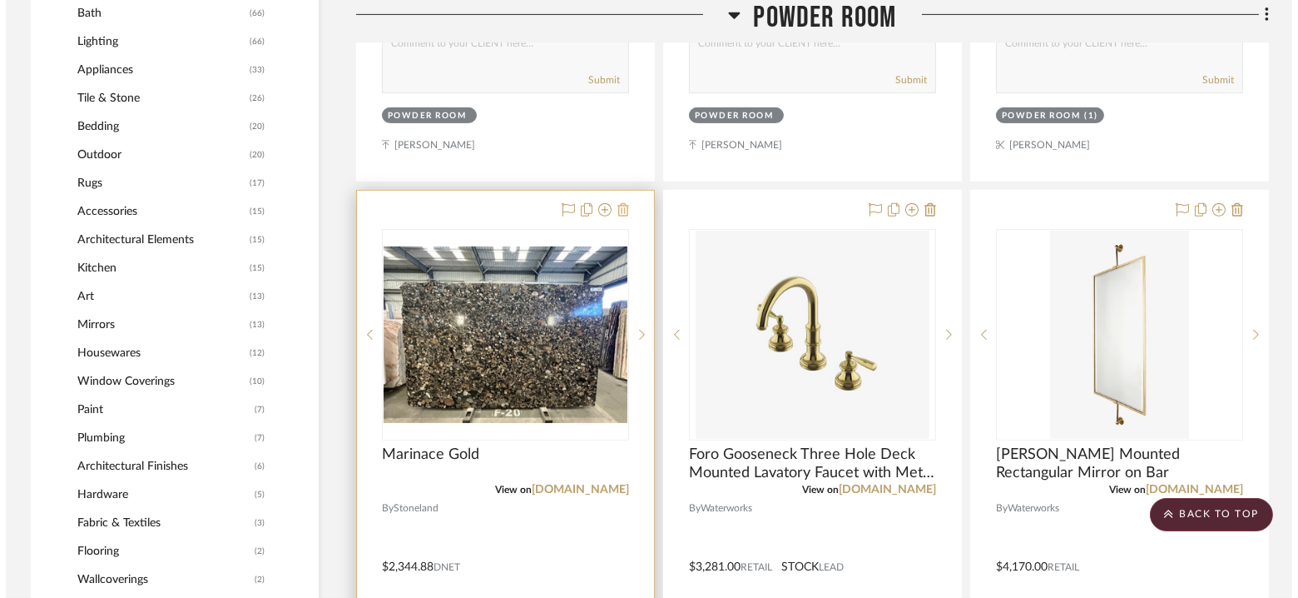
scroll to position [0, 0]
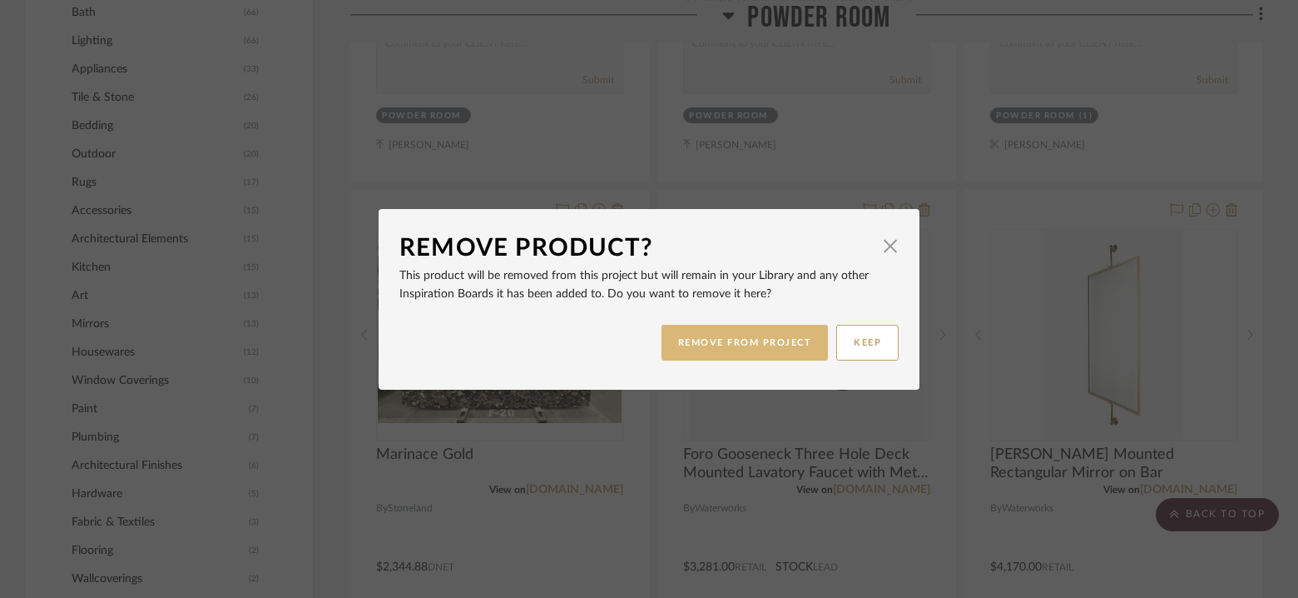
click at [761, 341] on button "REMOVE FROM PROJECT" at bounding box center [745, 343] width 167 height 36
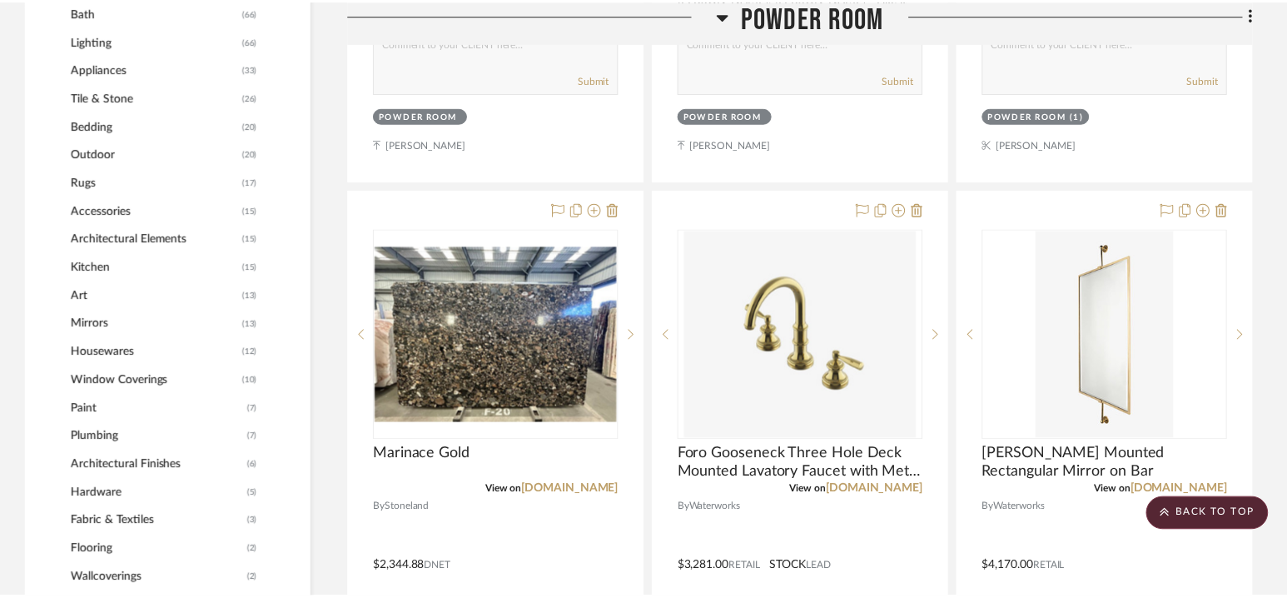
scroll to position [1573, 0]
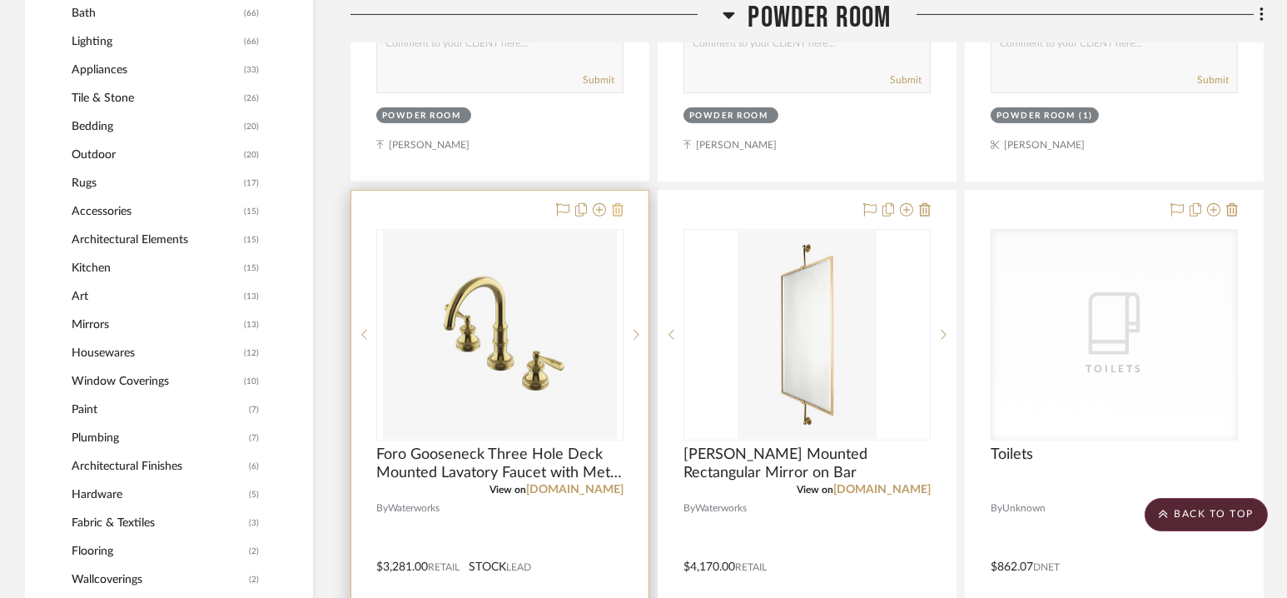
click at [616, 209] on icon at bounding box center [618, 209] width 12 height 13
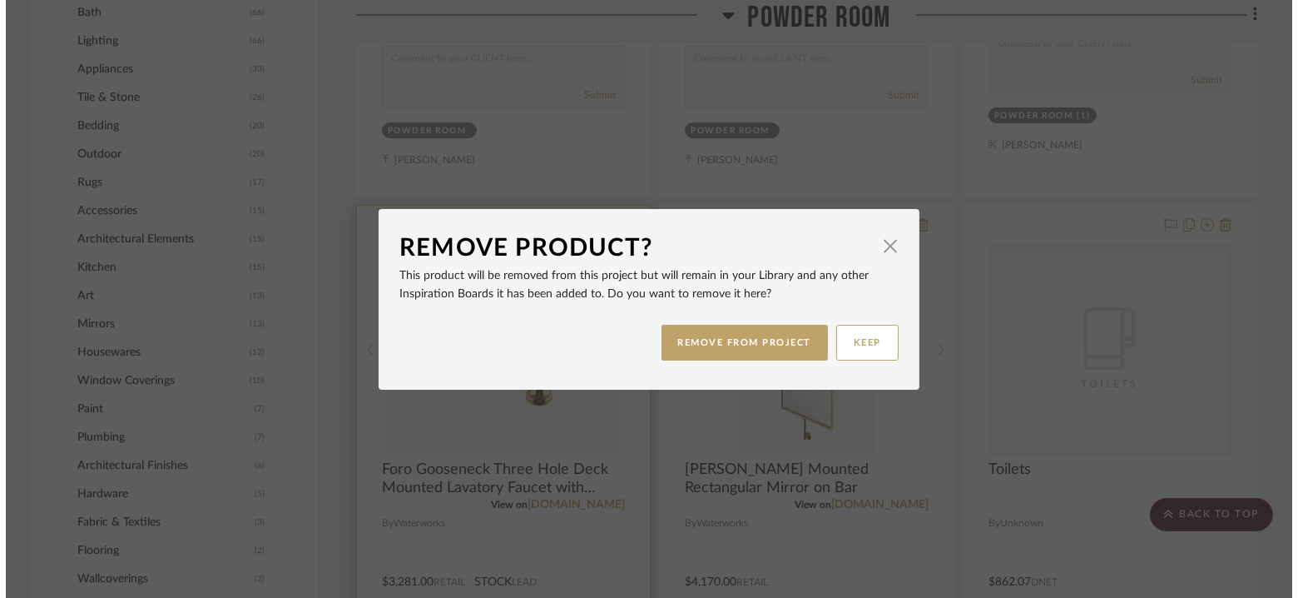
scroll to position [0, 0]
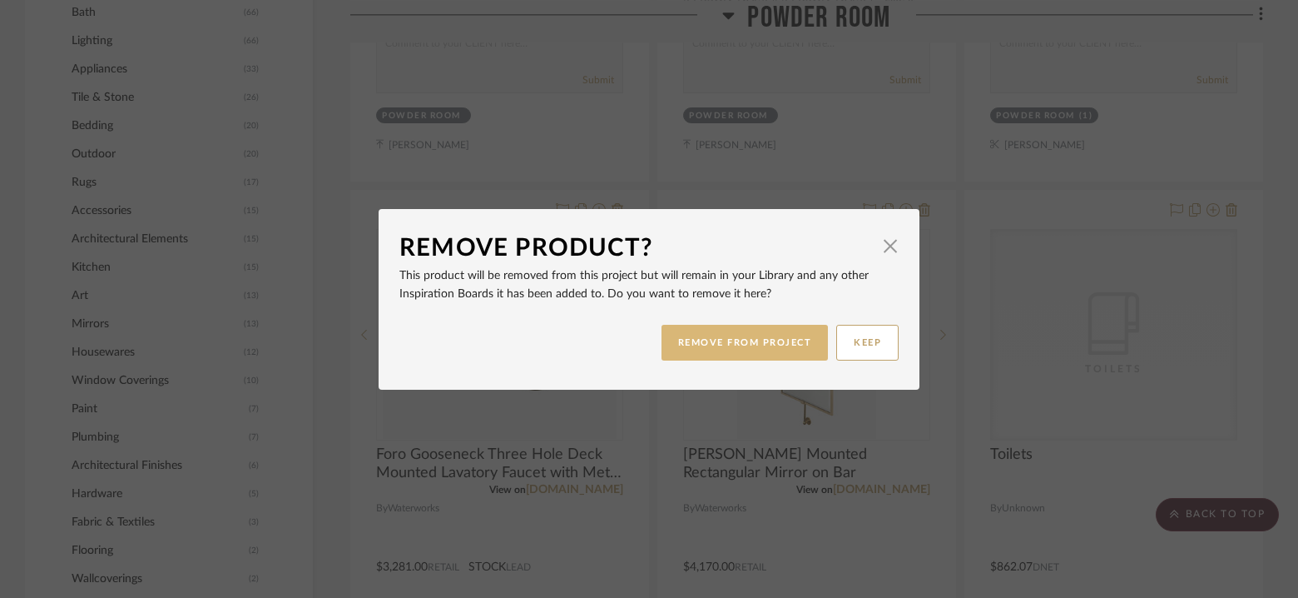
click at [725, 334] on button "REMOVE FROM PROJECT" at bounding box center [745, 343] width 167 height 36
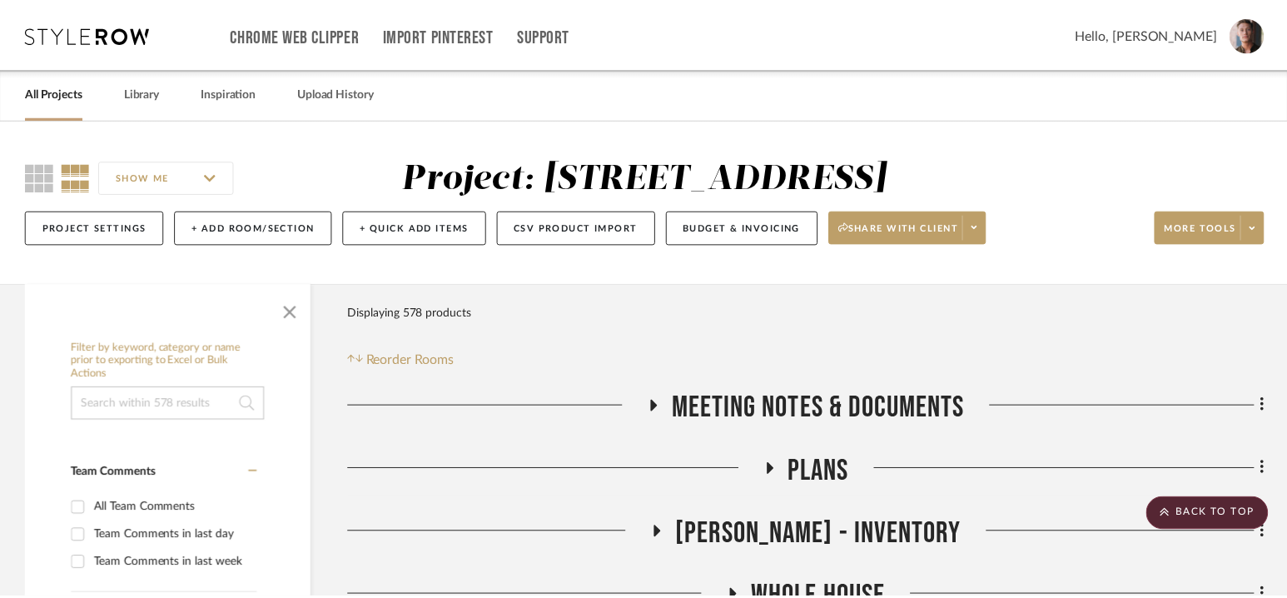
scroll to position [1573, 0]
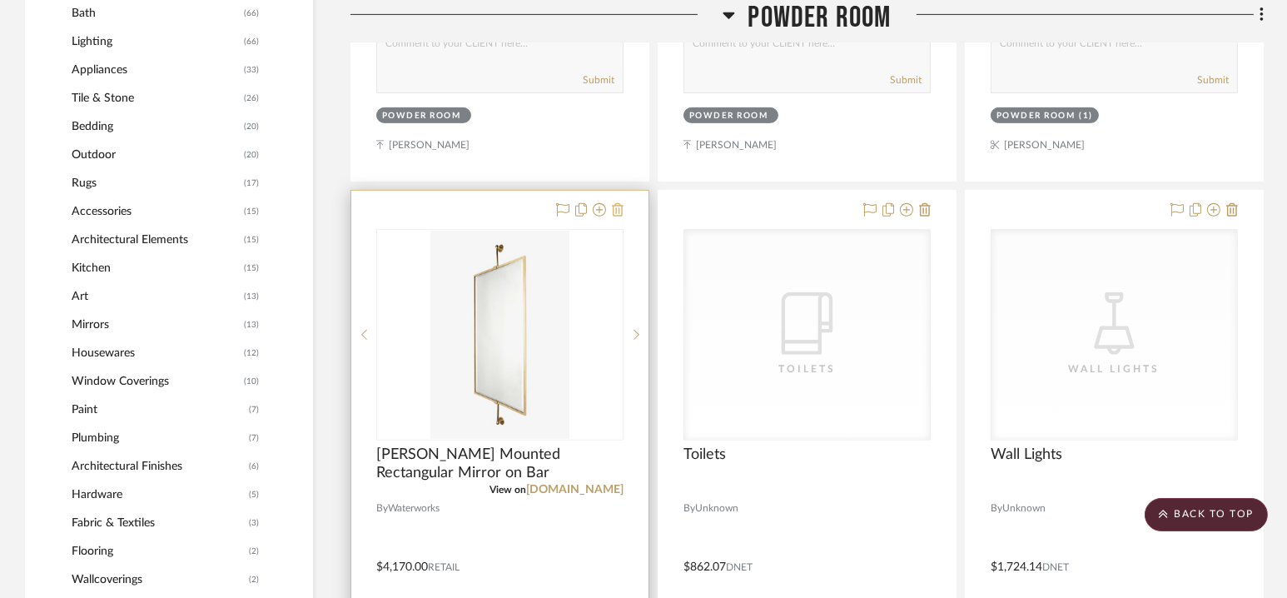
click at [619, 208] on icon at bounding box center [618, 209] width 12 height 13
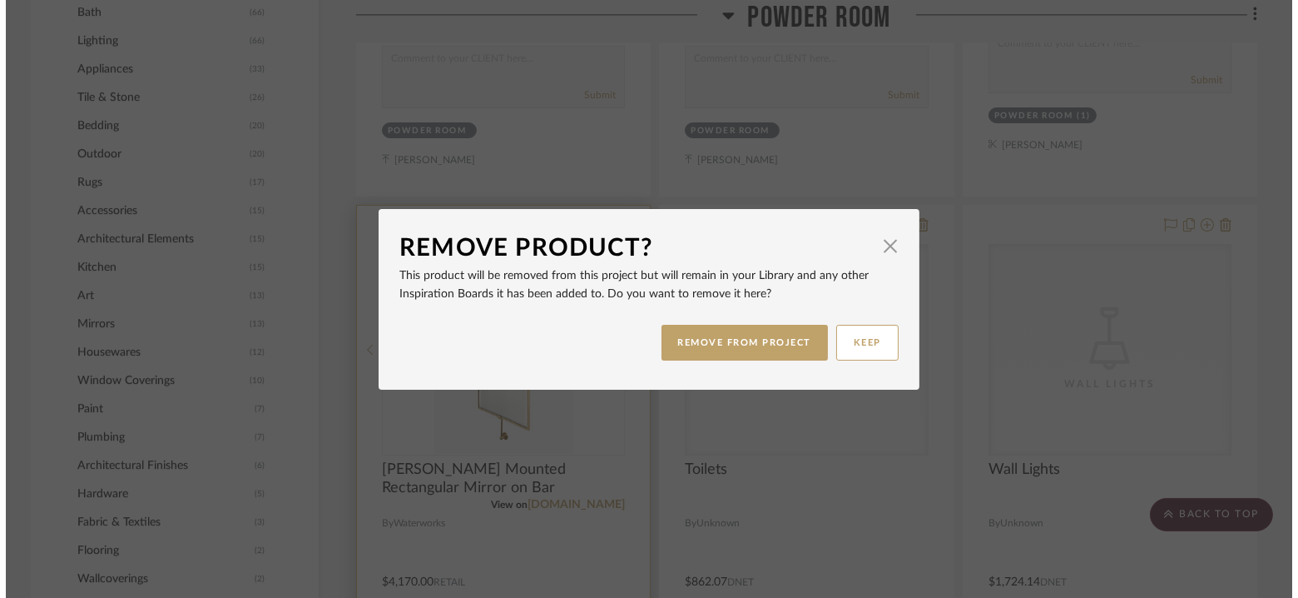
scroll to position [0, 0]
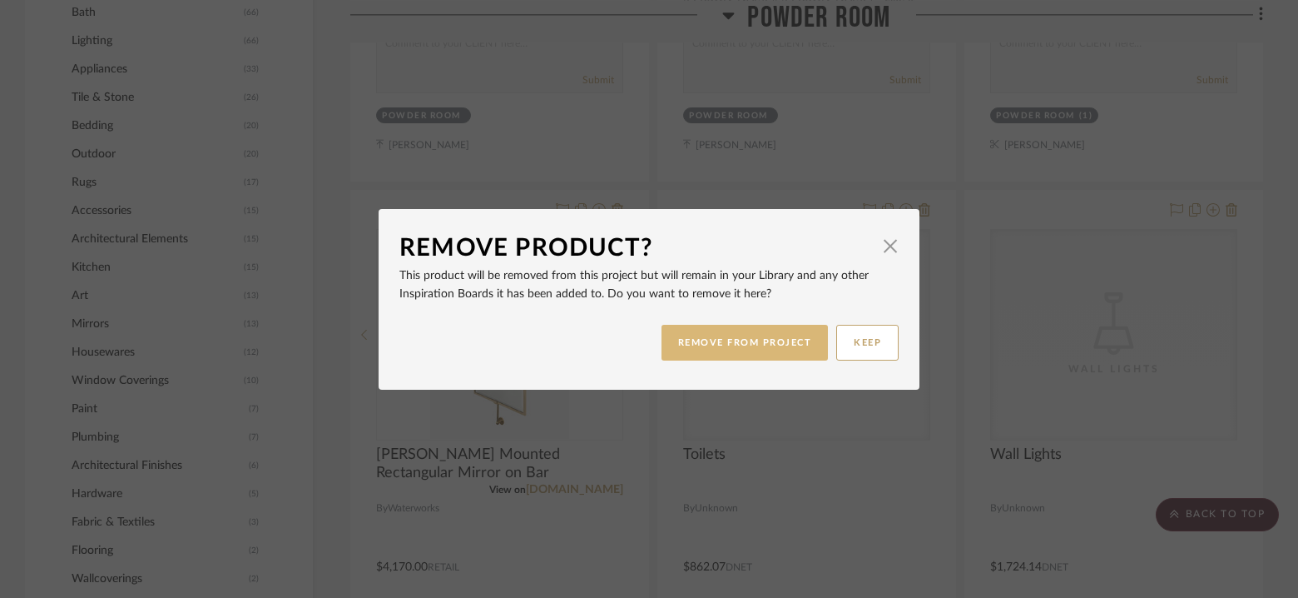
click at [724, 335] on button "REMOVE FROM PROJECT" at bounding box center [745, 343] width 167 height 36
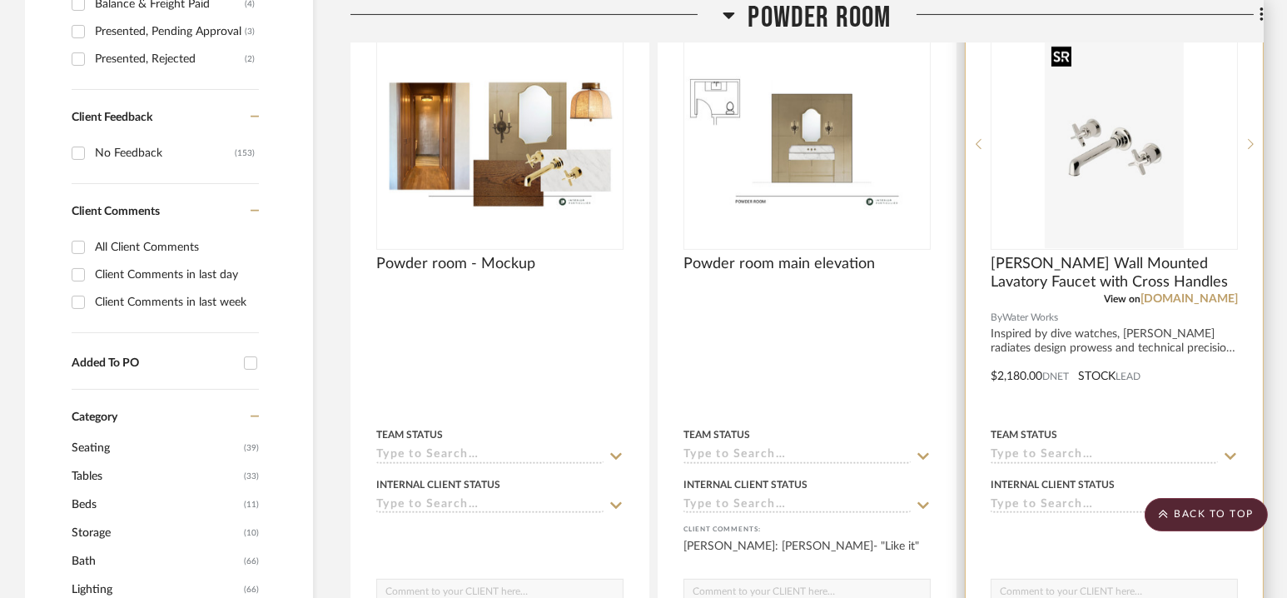
scroll to position [1010, 0]
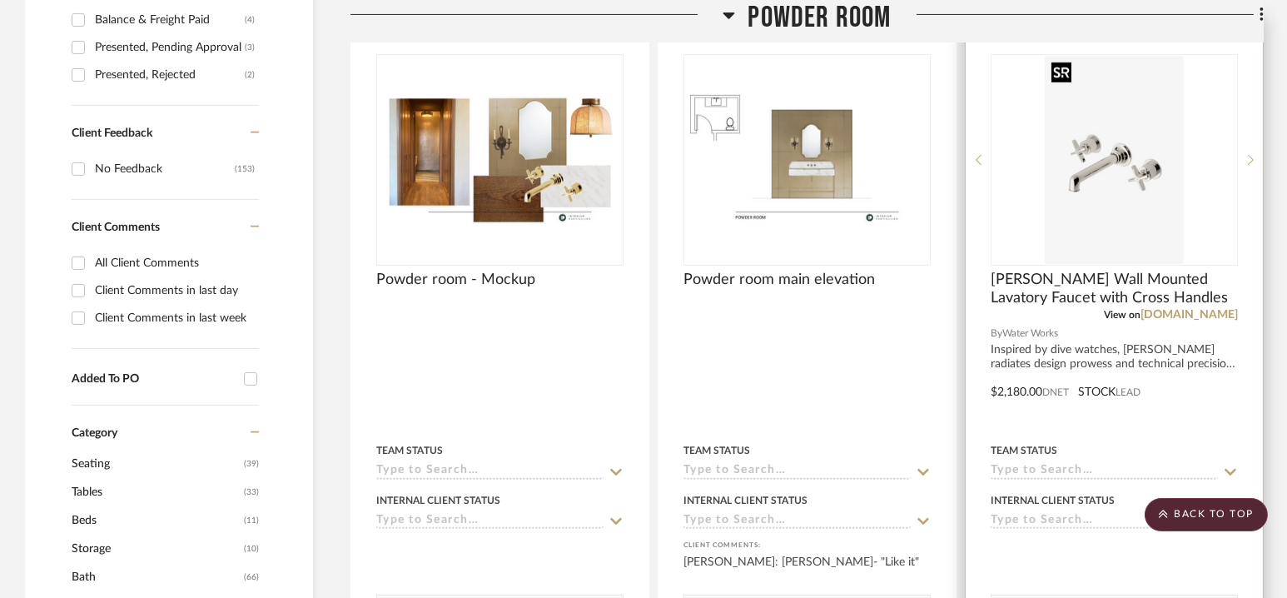
click at [1123, 187] on img "0" at bounding box center [1114, 160] width 138 height 208
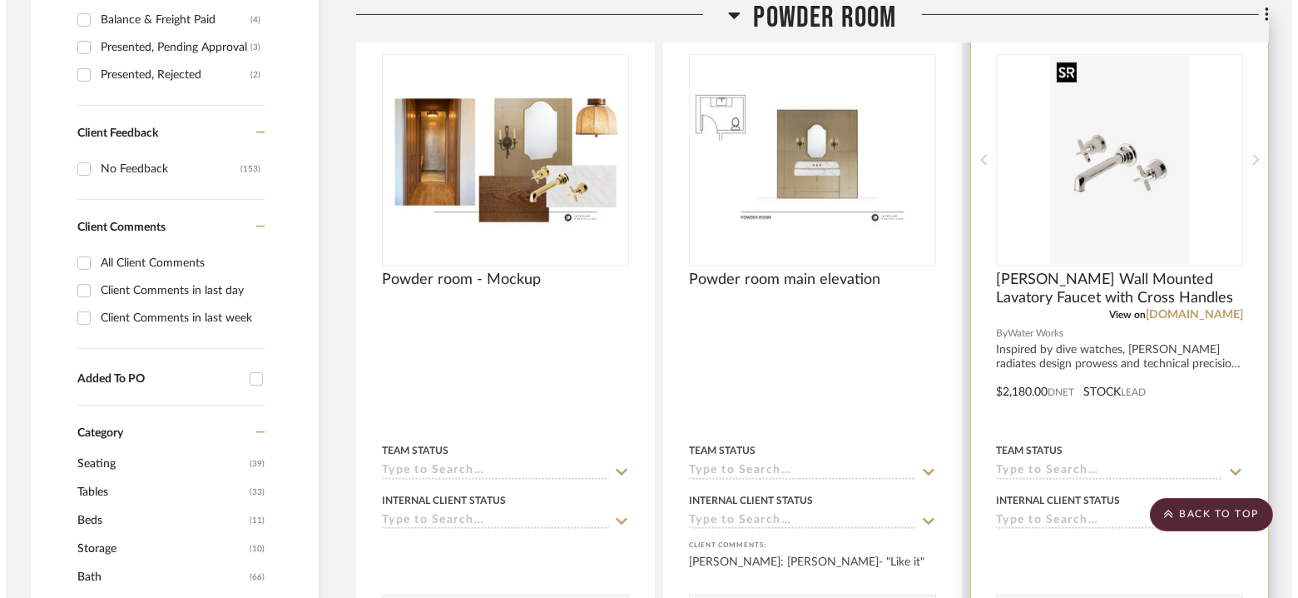
scroll to position [0, 0]
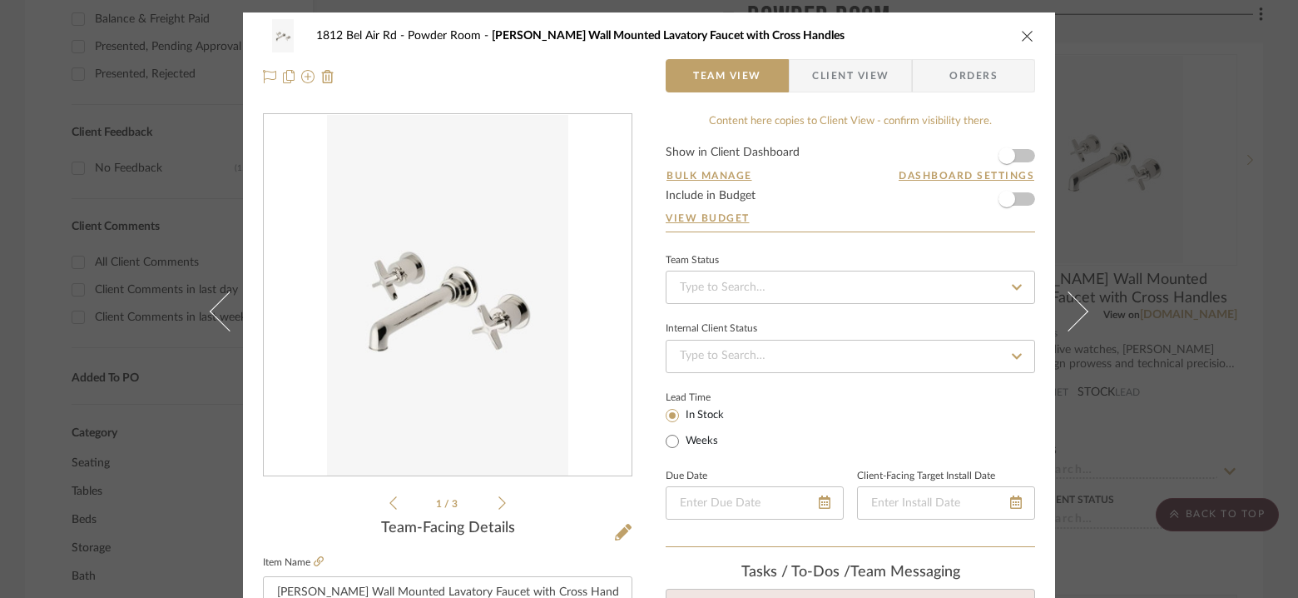
click at [1024, 37] on icon "close" at bounding box center [1027, 35] width 13 height 13
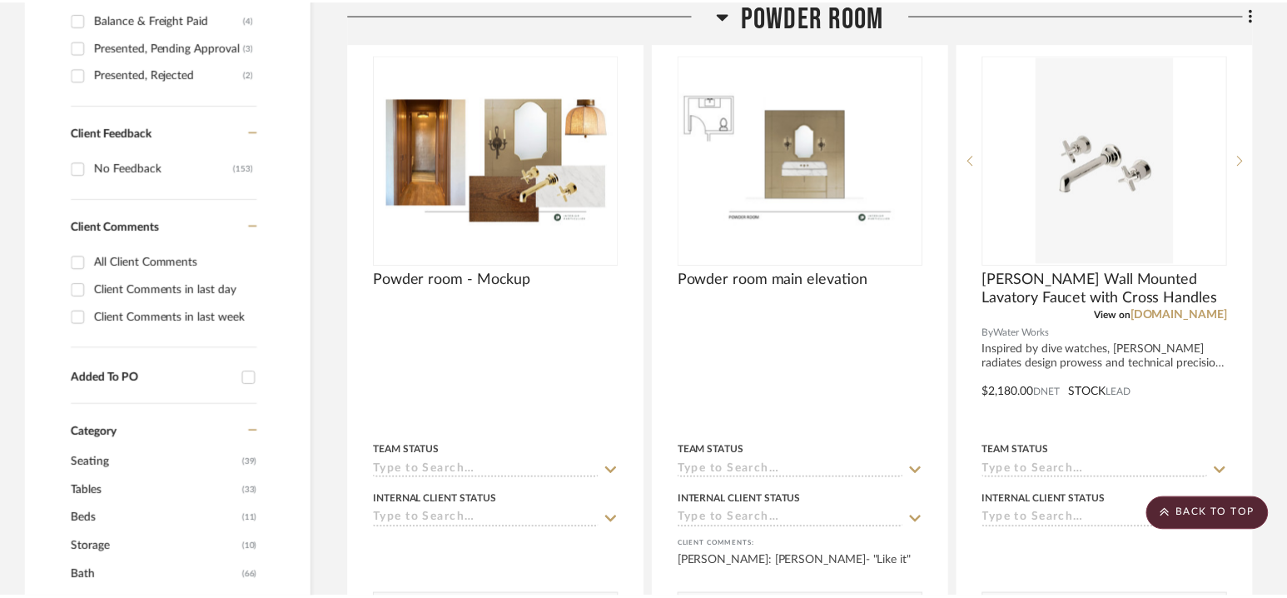
scroll to position [1010, 0]
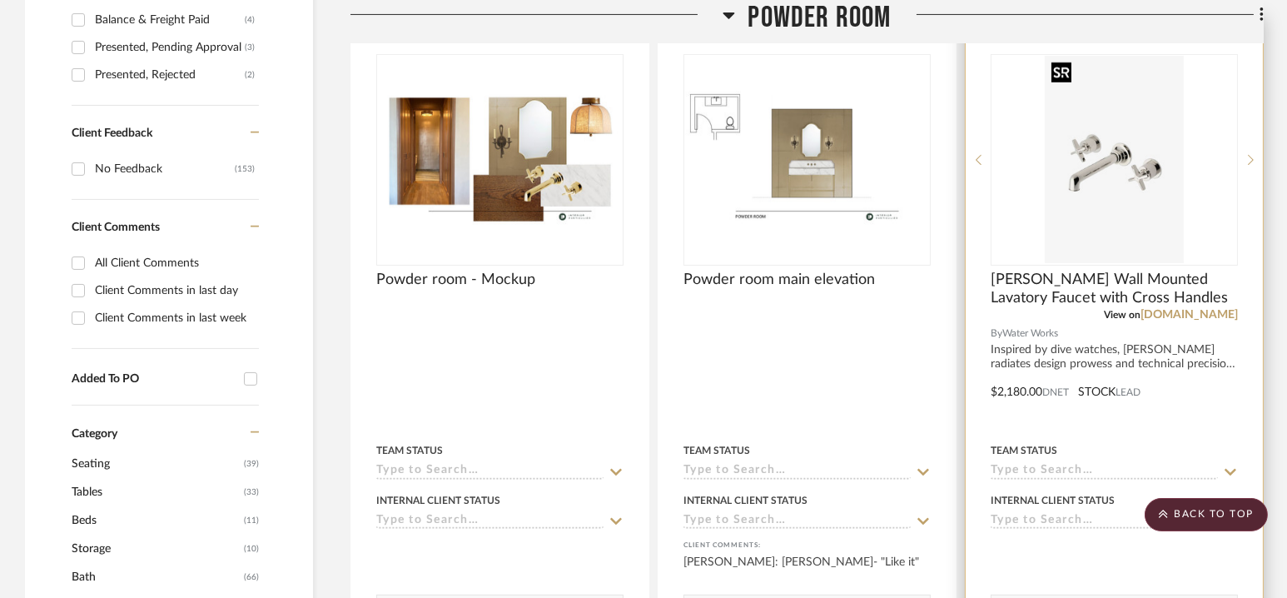
click at [1175, 243] on img "0" at bounding box center [1114, 160] width 138 height 208
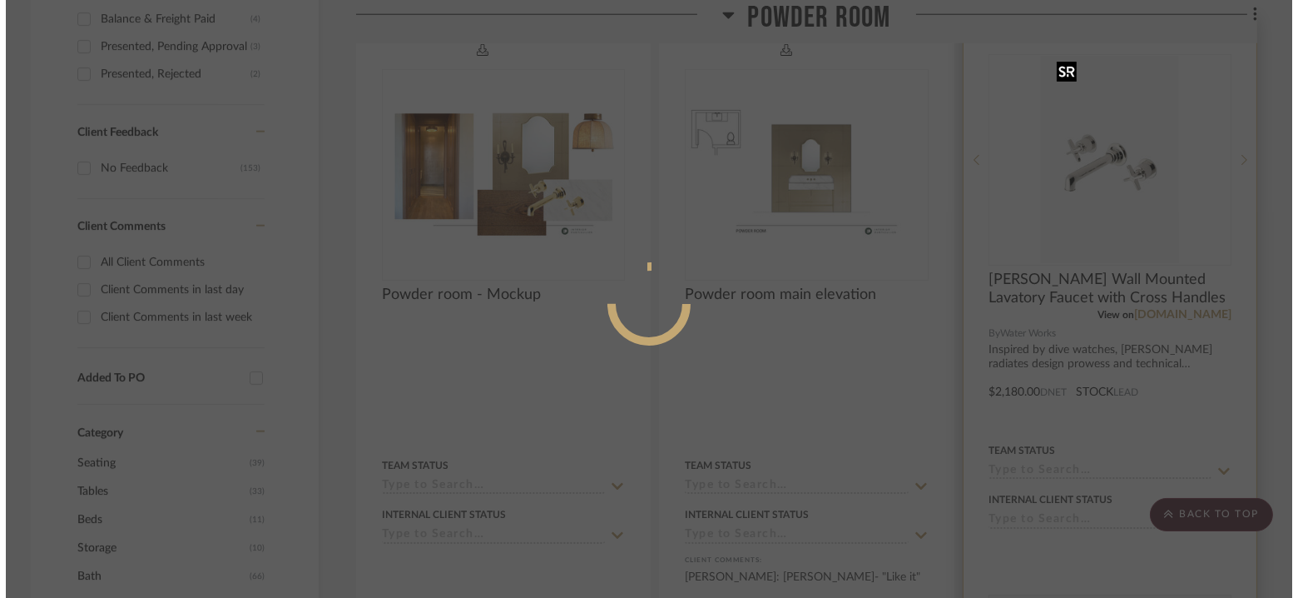
scroll to position [0, 0]
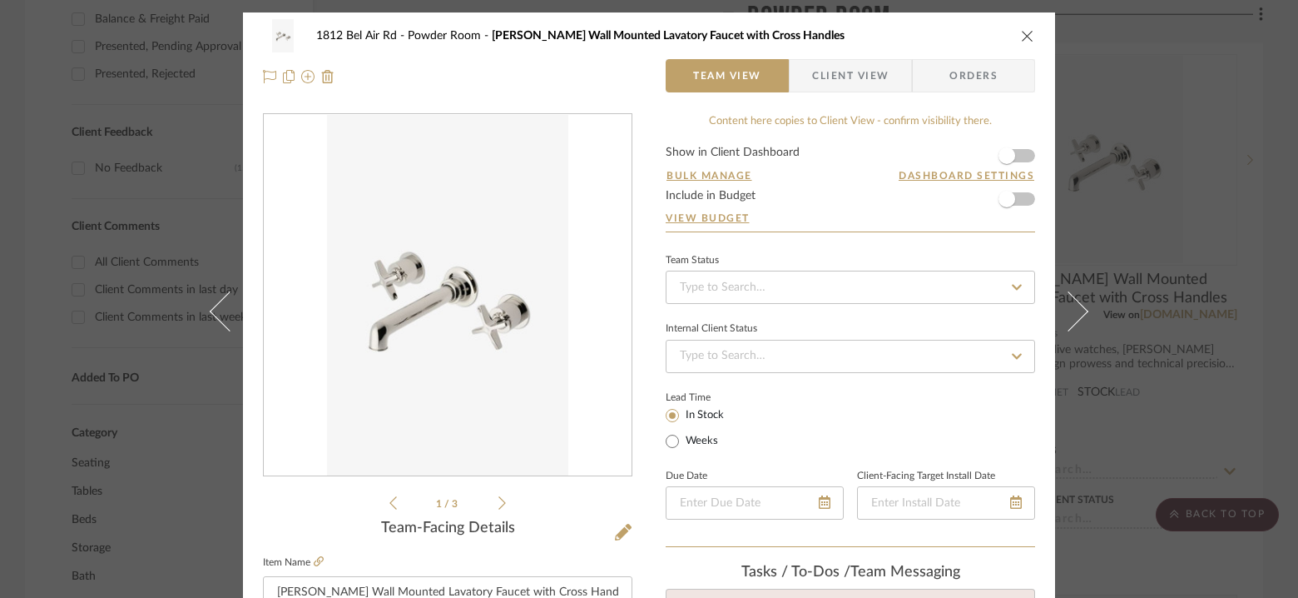
click at [841, 59] on span "Client View" at bounding box center [850, 75] width 77 height 33
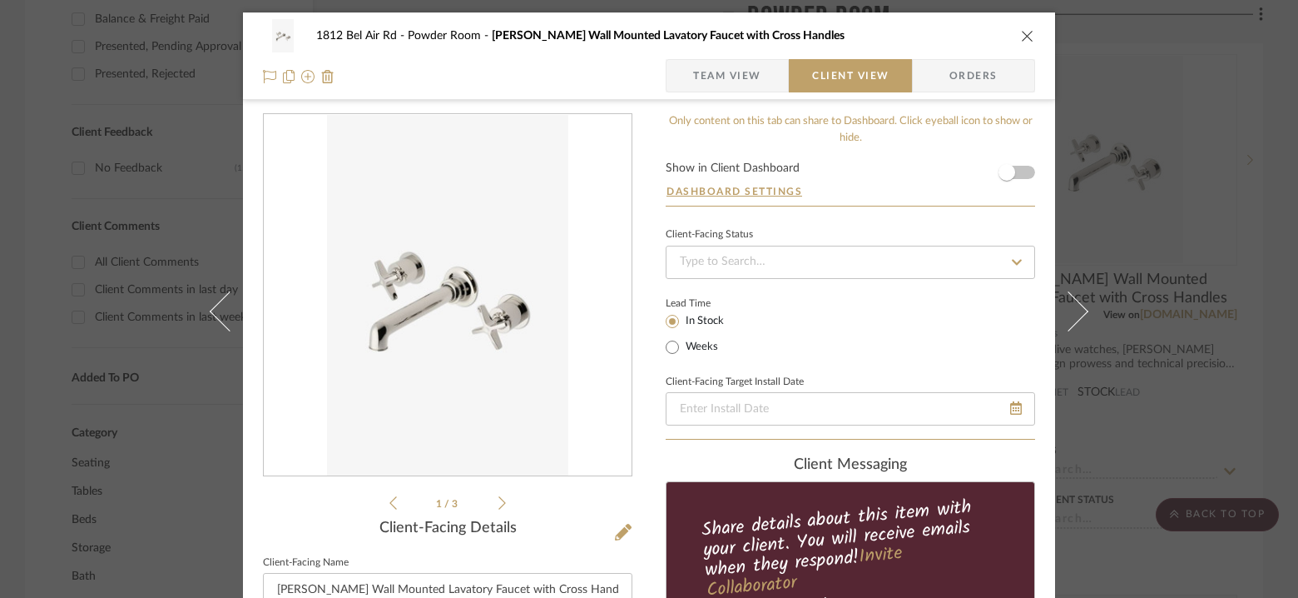
scroll to position [197, 0]
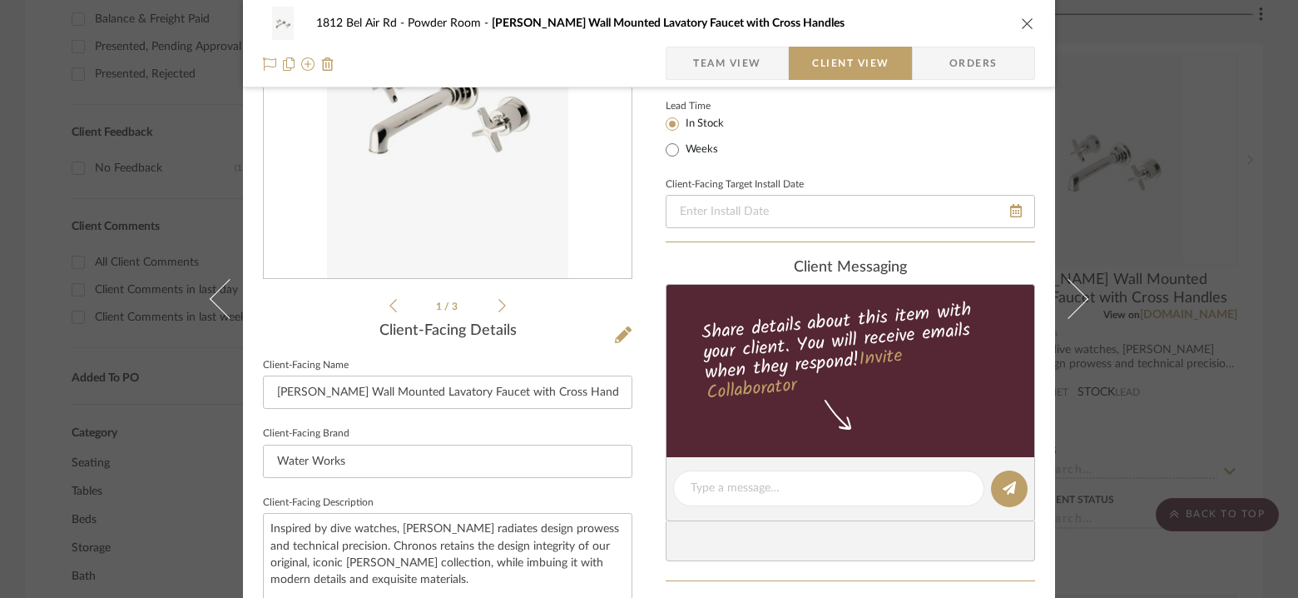
click at [722, 63] on span "Team View" at bounding box center [727, 63] width 68 height 33
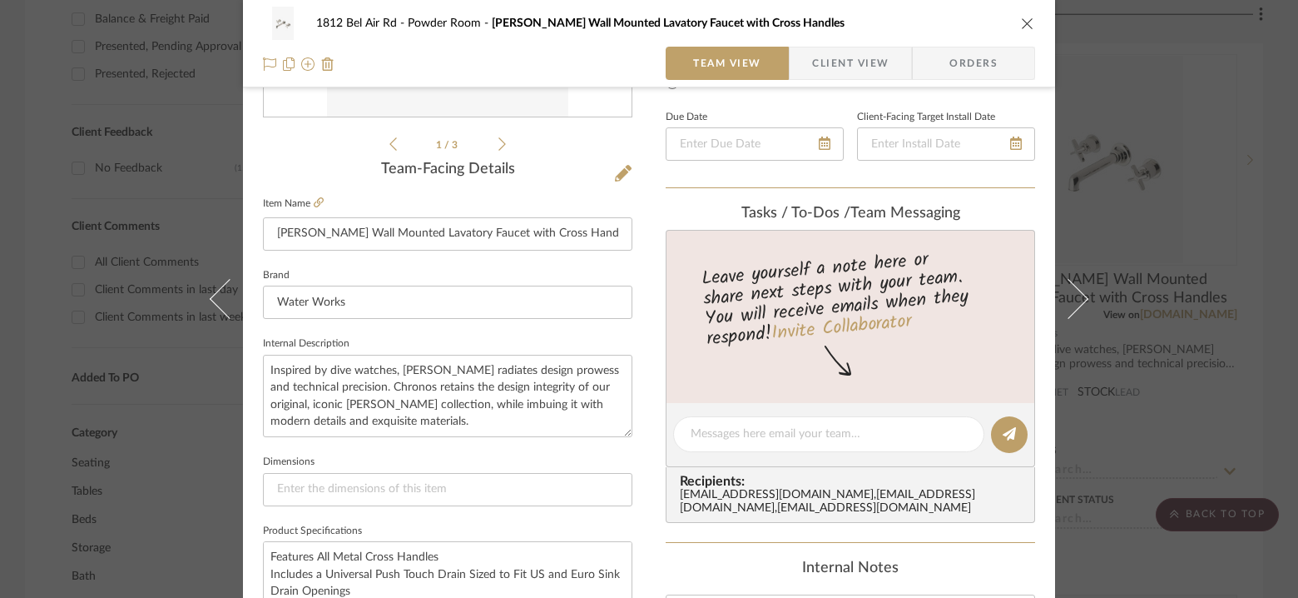
scroll to position [376, 0]
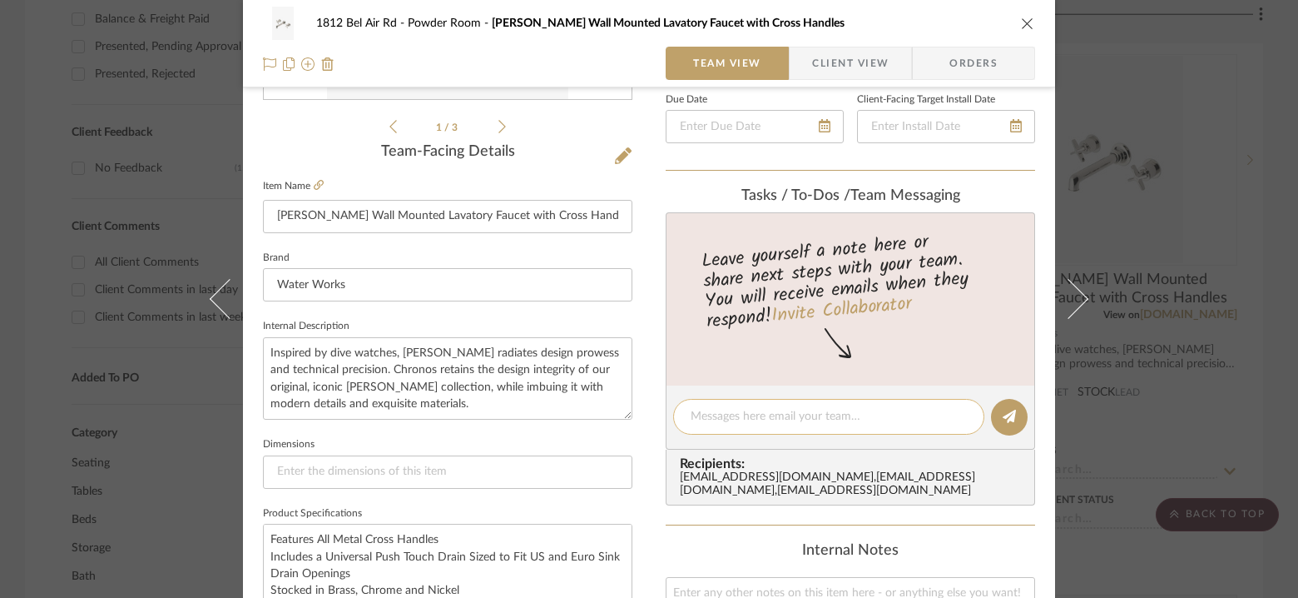
click at [762, 430] on div at bounding box center [828, 417] width 311 height 36
click at [765, 418] on textarea at bounding box center [829, 416] width 276 height 17
type textarea "[PERSON_NAME]- can you please change this to brass?"
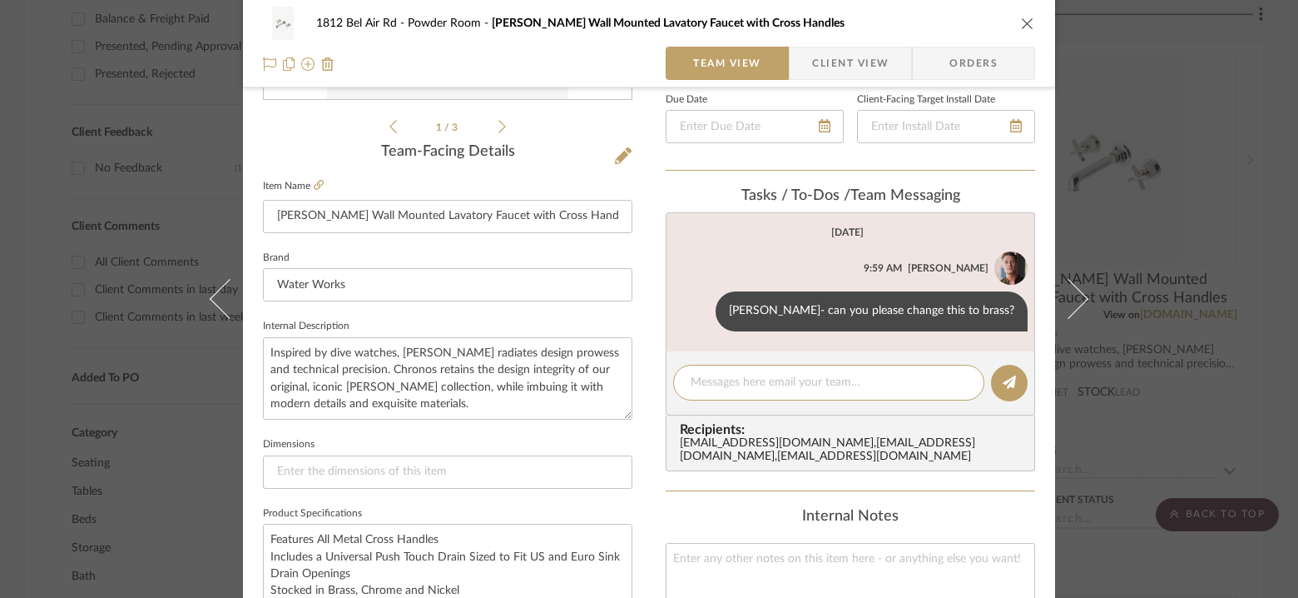
click at [1022, 24] on icon "close" at bounding box center [1027, 23] width 13 height 13
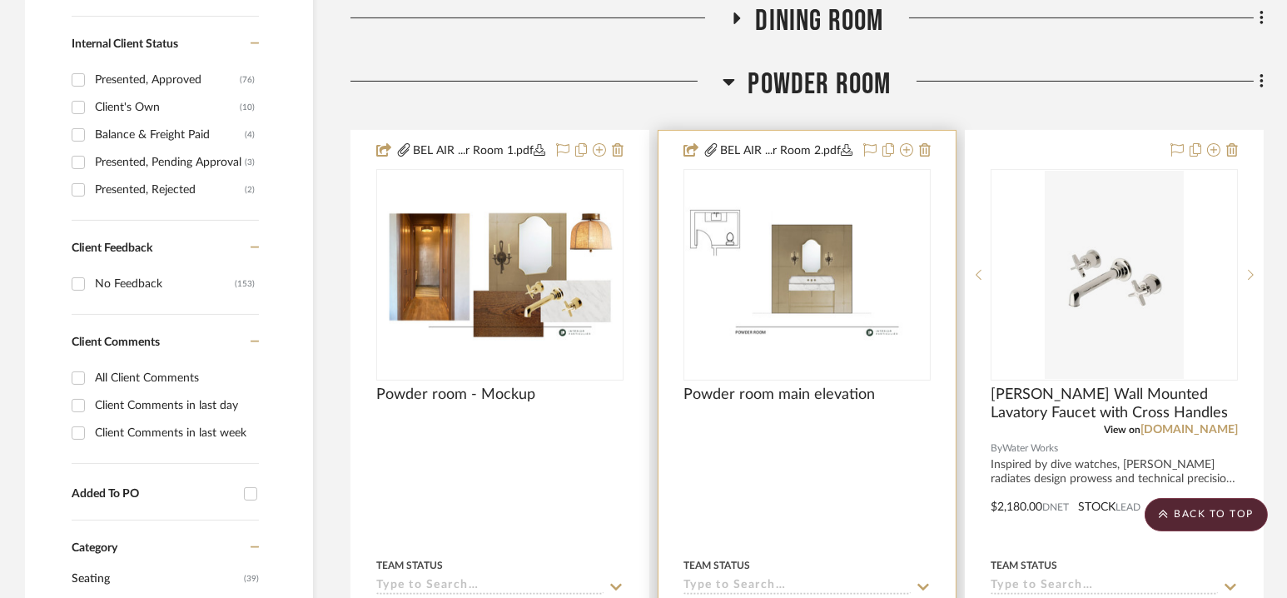
scroll to position [896, 0]
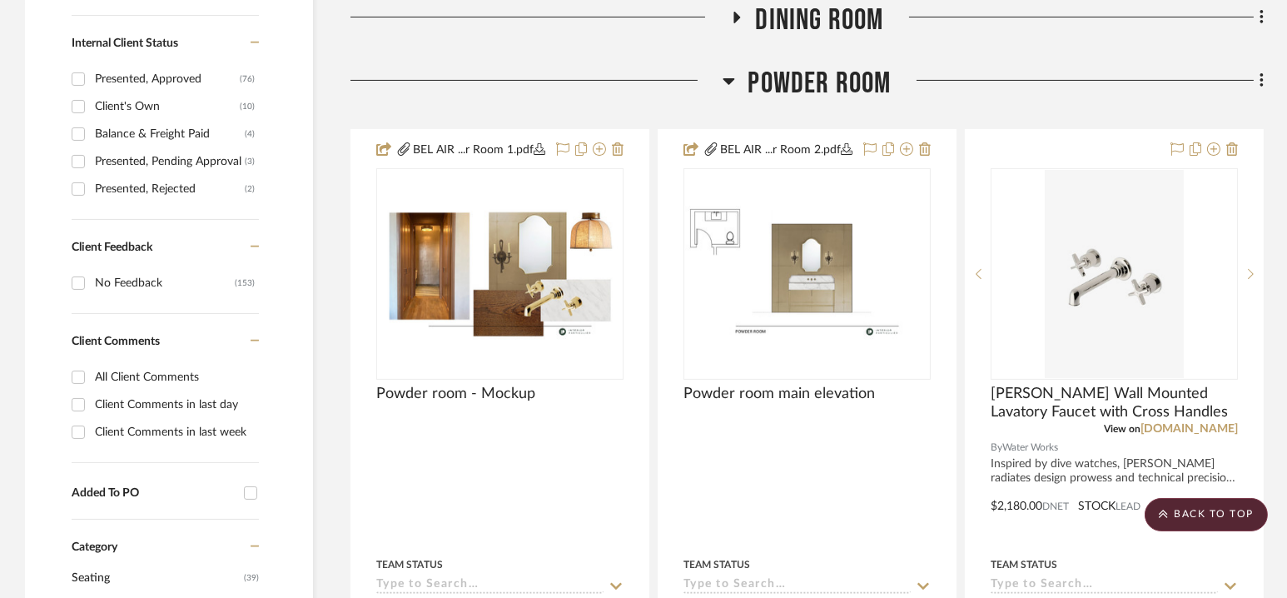
click at [816, 77] on span "Powder Room" at bounding box center [818, 84] width 143 height 36
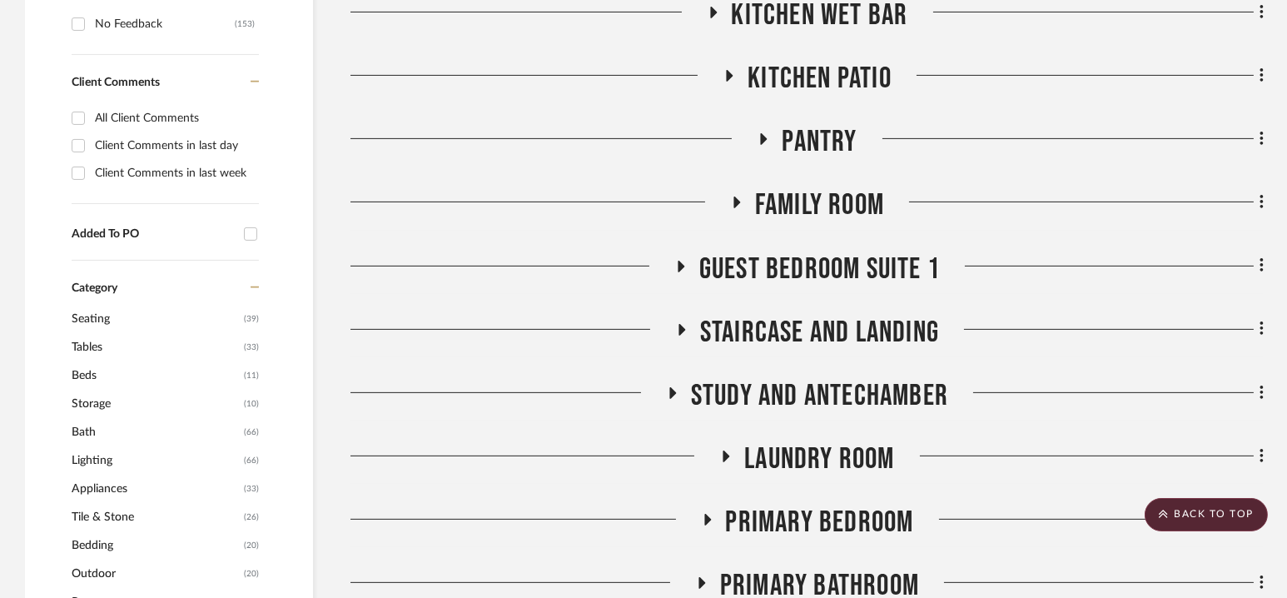
scroll to position [1209, 0]
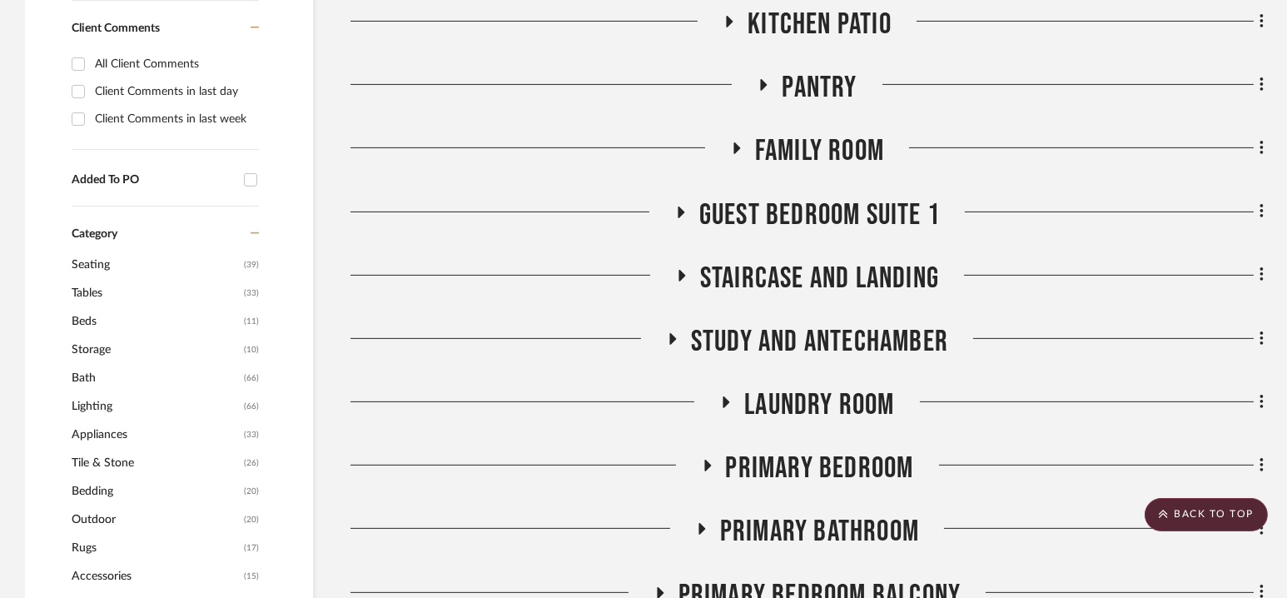
click at [813, 226] on span "Guest Bedroom Suite 1" at bounding box center [819, 215] width 241 height 36
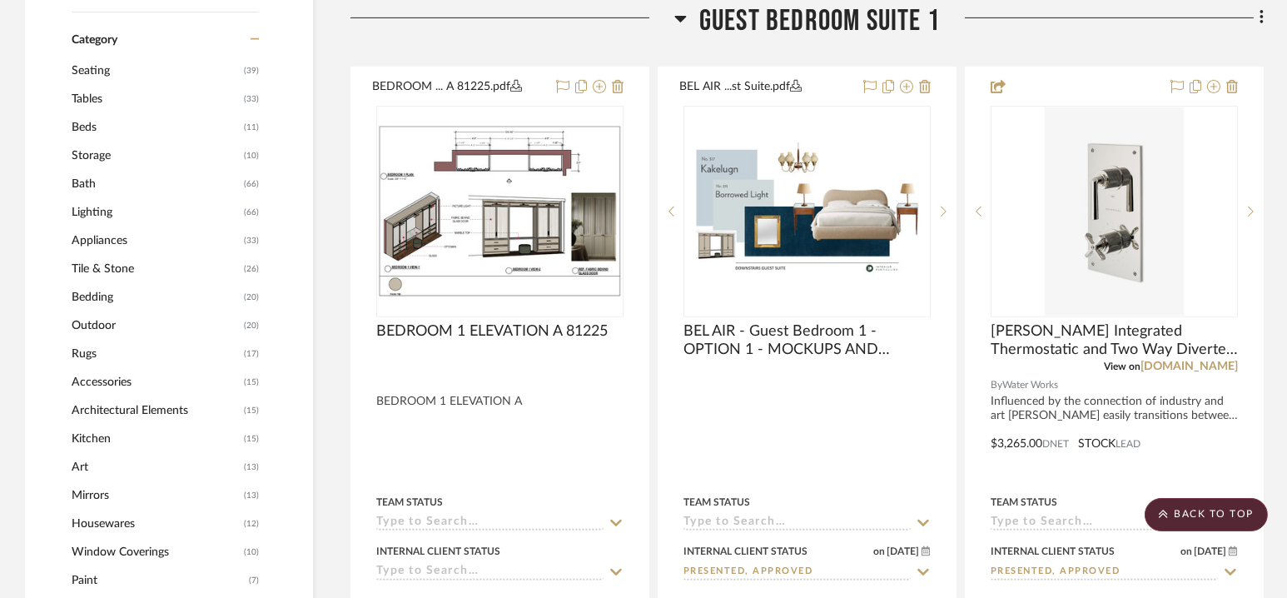
scroll to position [1401, 0]
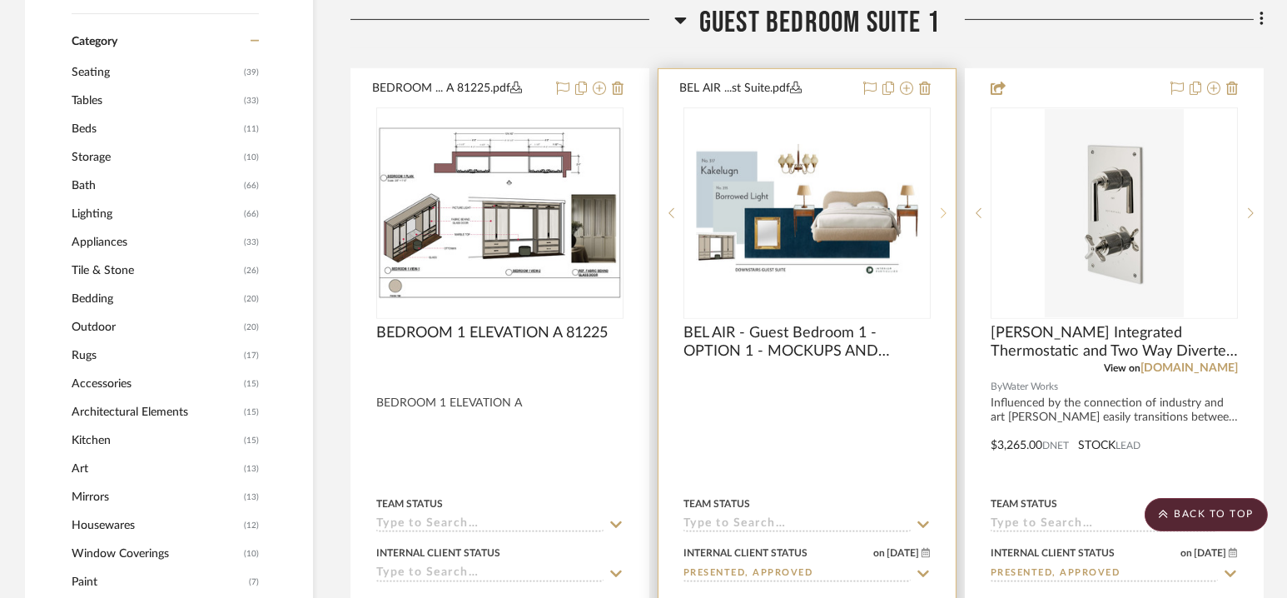
click at [946, 213] on icon at bounding box center [944, 213] width 6 height 12
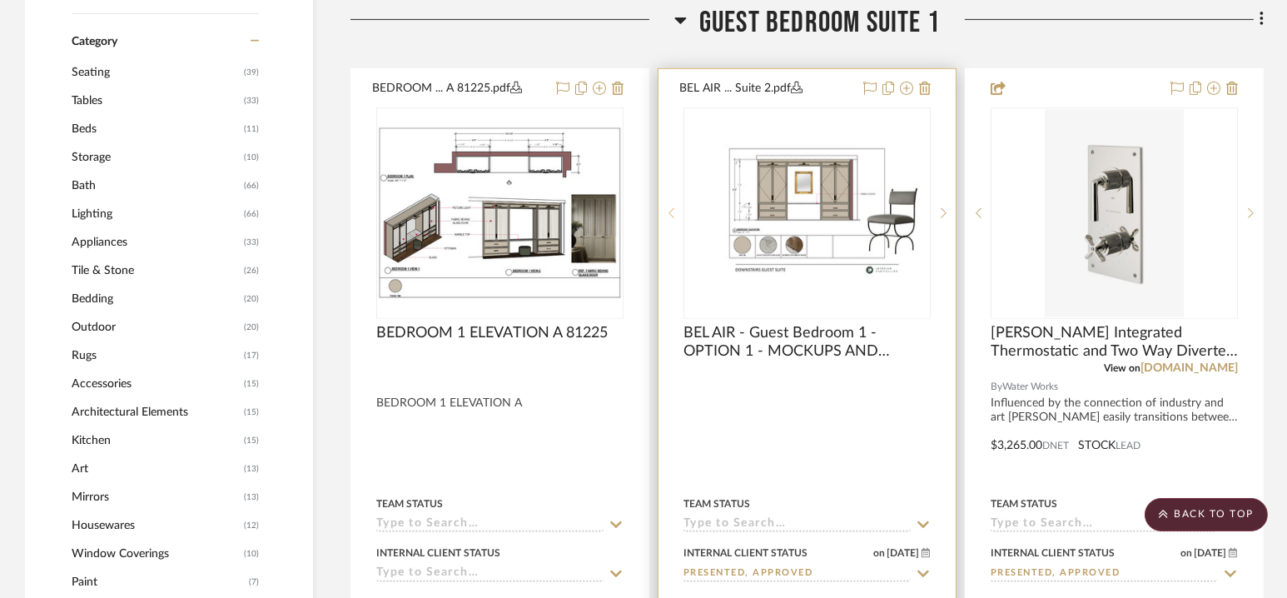
click at [673, 210] on icon at bounding box center [671, 213] width 6 height 12
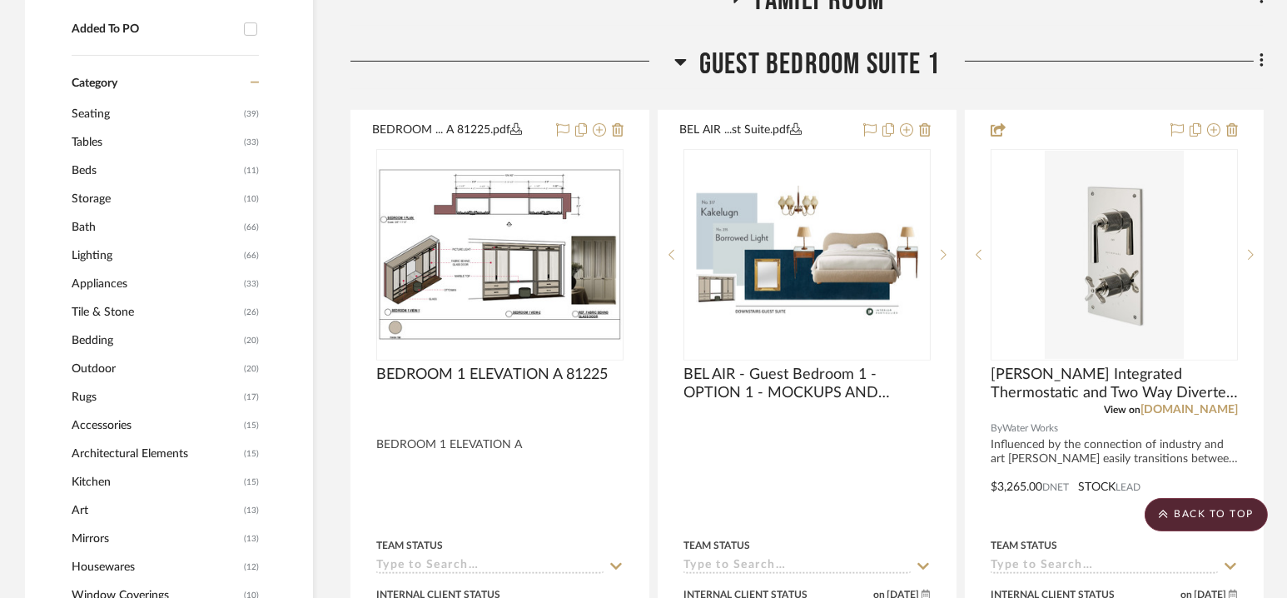
scroll to position [1342, 0]
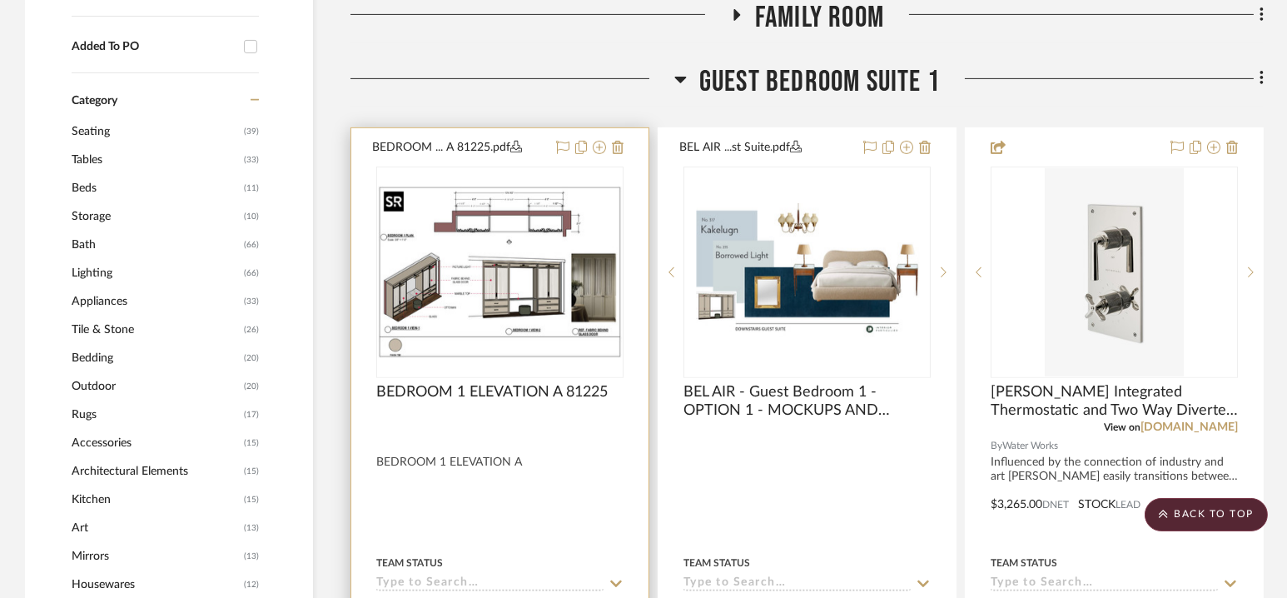
click at [569, 296] on img "0" at bounding box center [500, 272] width 244 height 172
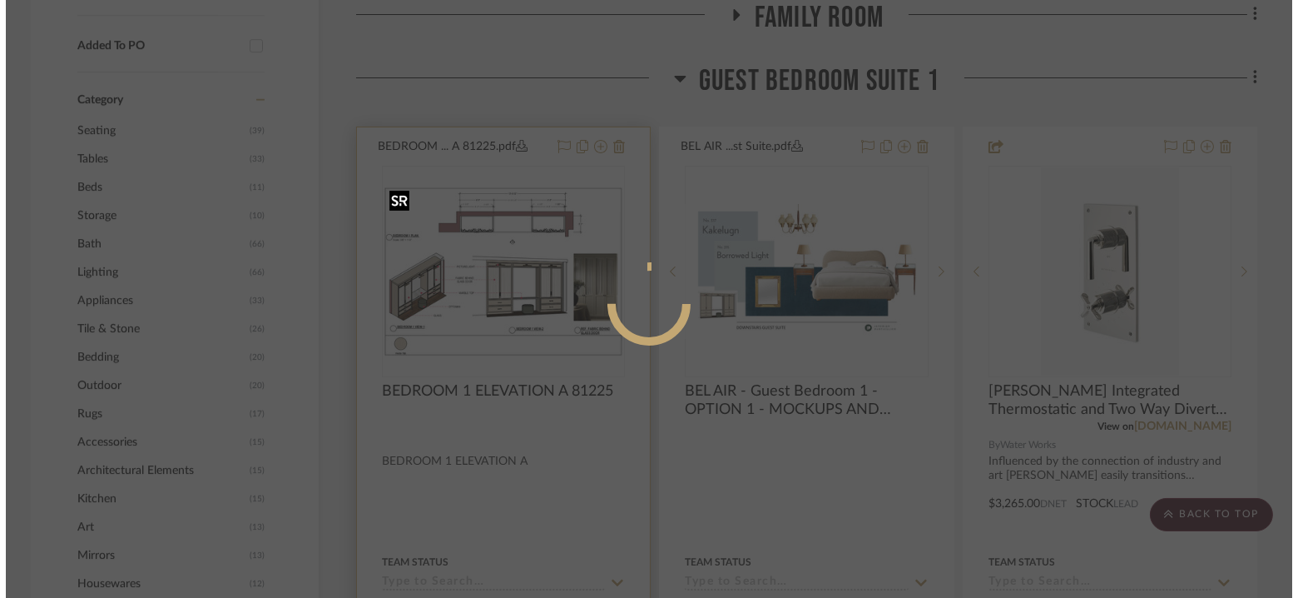
scroll to position [0, 0]
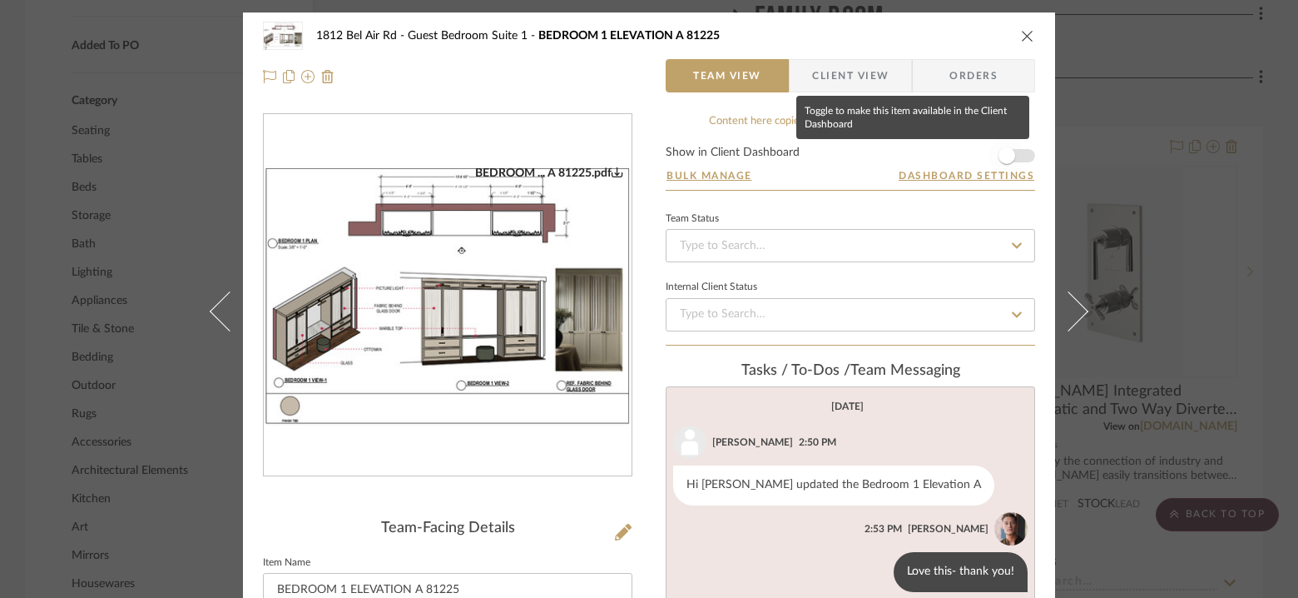
click at [1010, 156] on span "button" at bounding box center [1007, 155] width 37 height 37
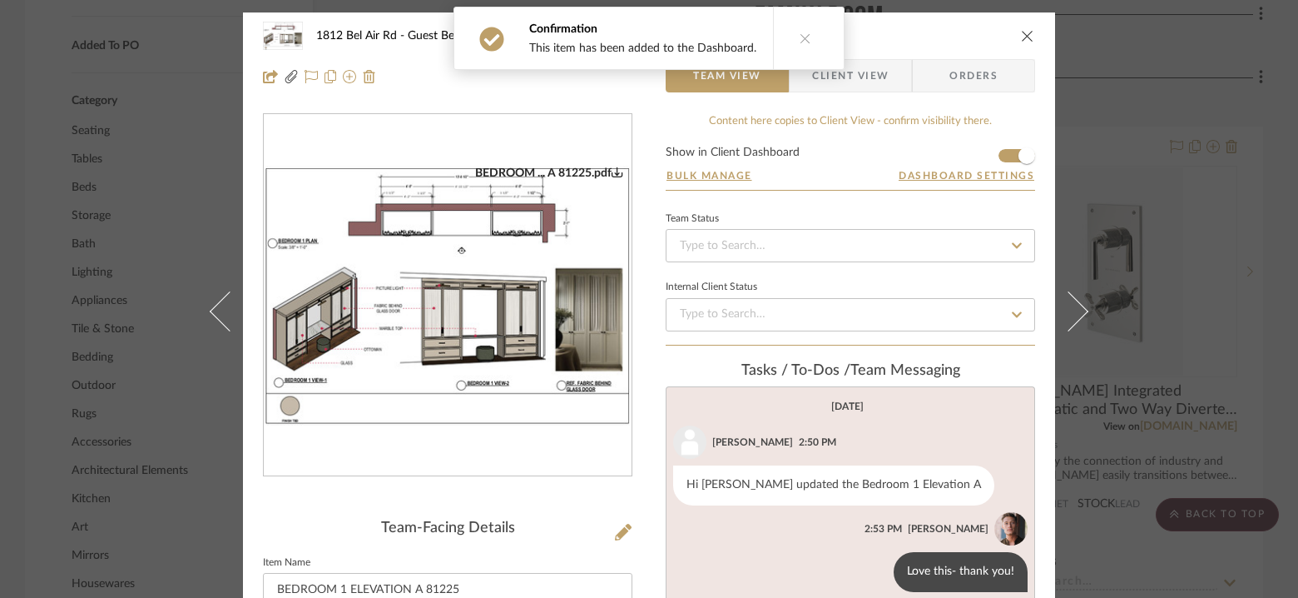
click at [1024, 32] on icon "close" at bounding box center [1027, 35] width 13 height 13
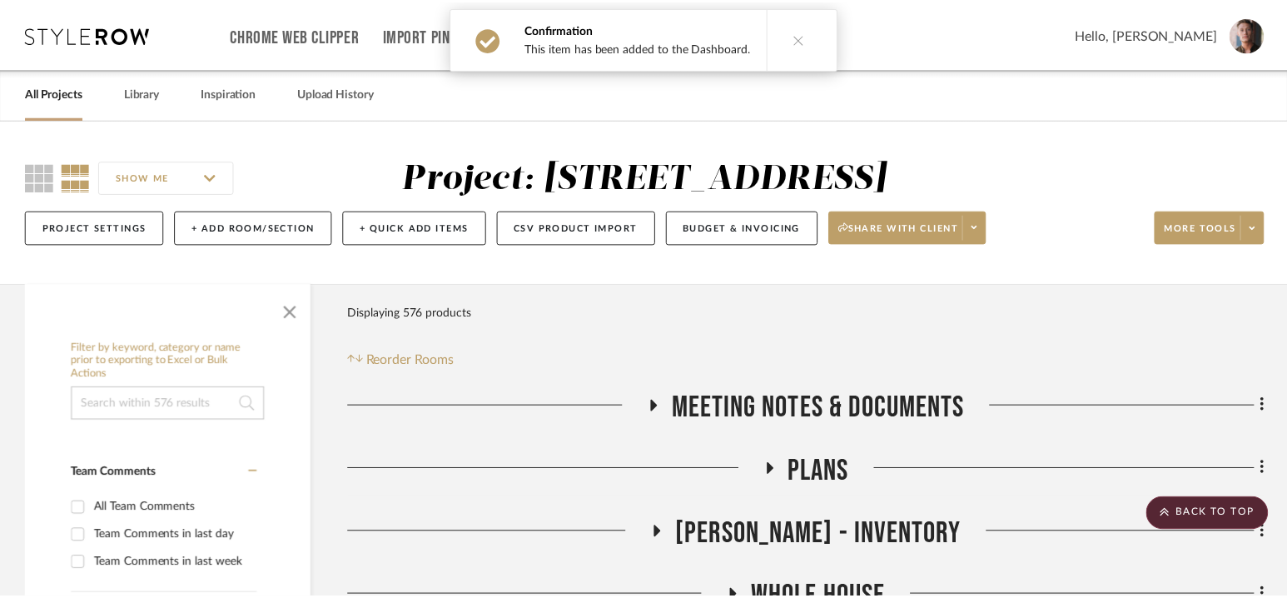
scroll to position [1342, 0]
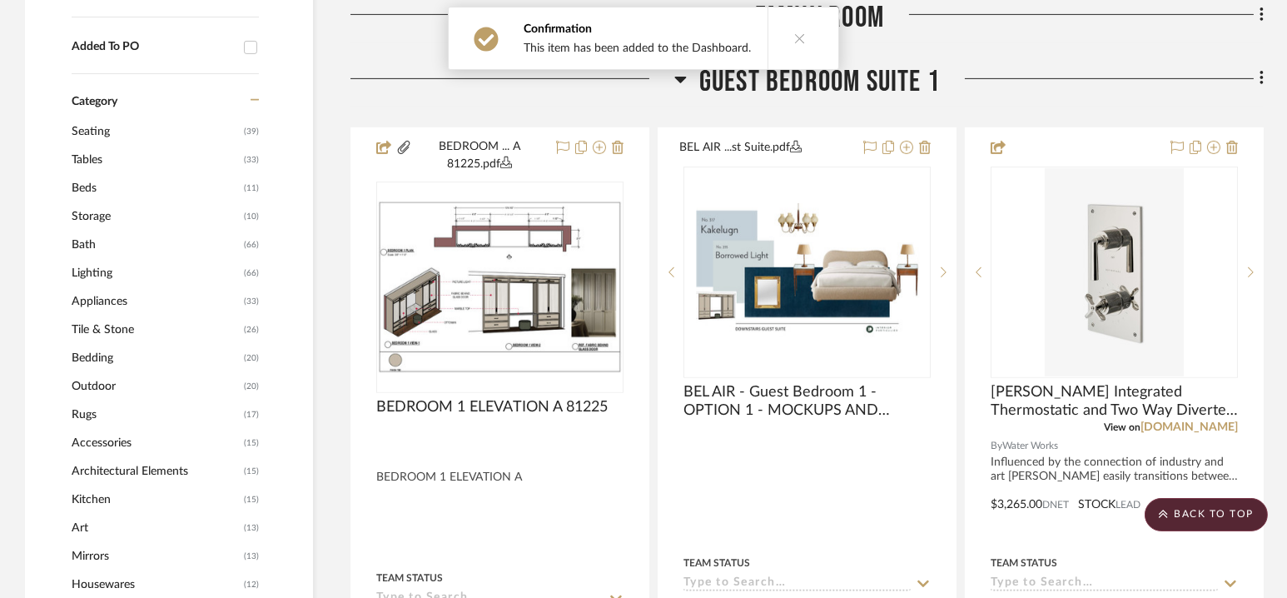
click at [794, 37] on icon at bounding box center [800, 38] width 12 height 12
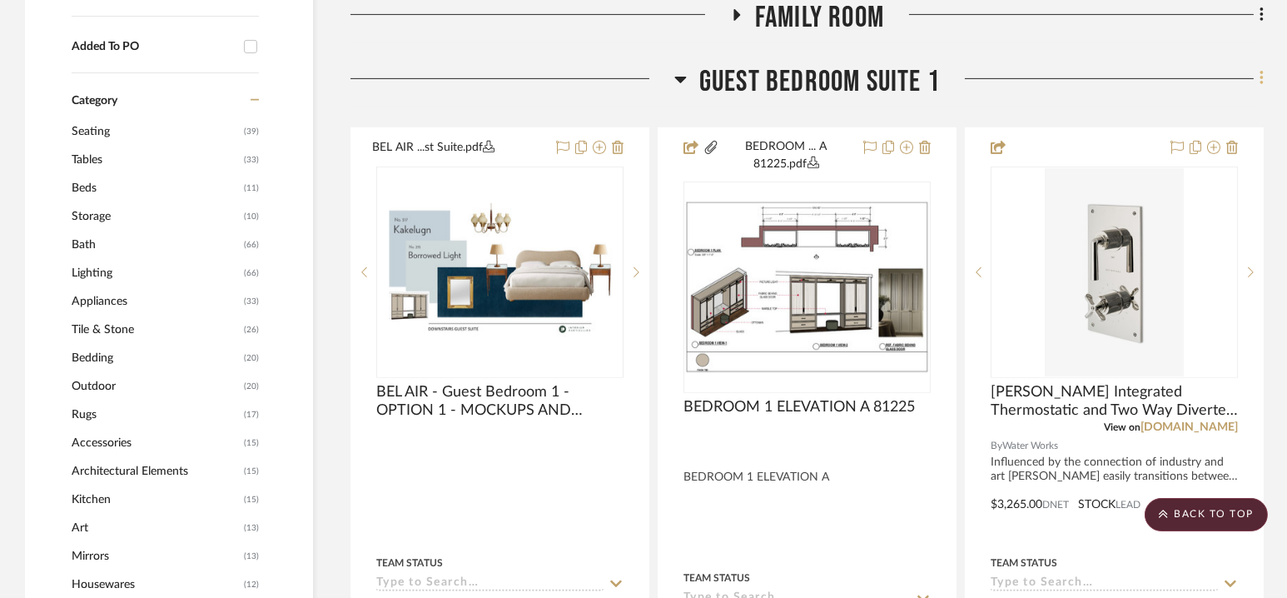
click at [1262, 80] on icon at bounding box center [1260, 79] width 3 height 14
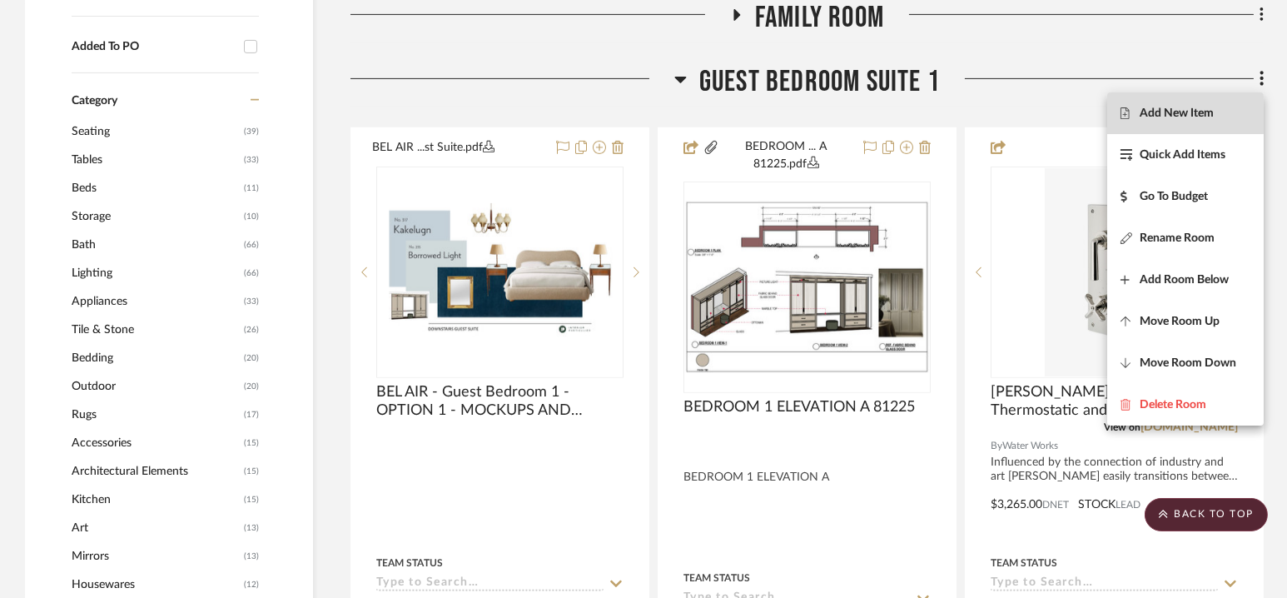
click at [1184, 111] on span "Add New Item" at bounding box center [1176, 114] width 74 height 14
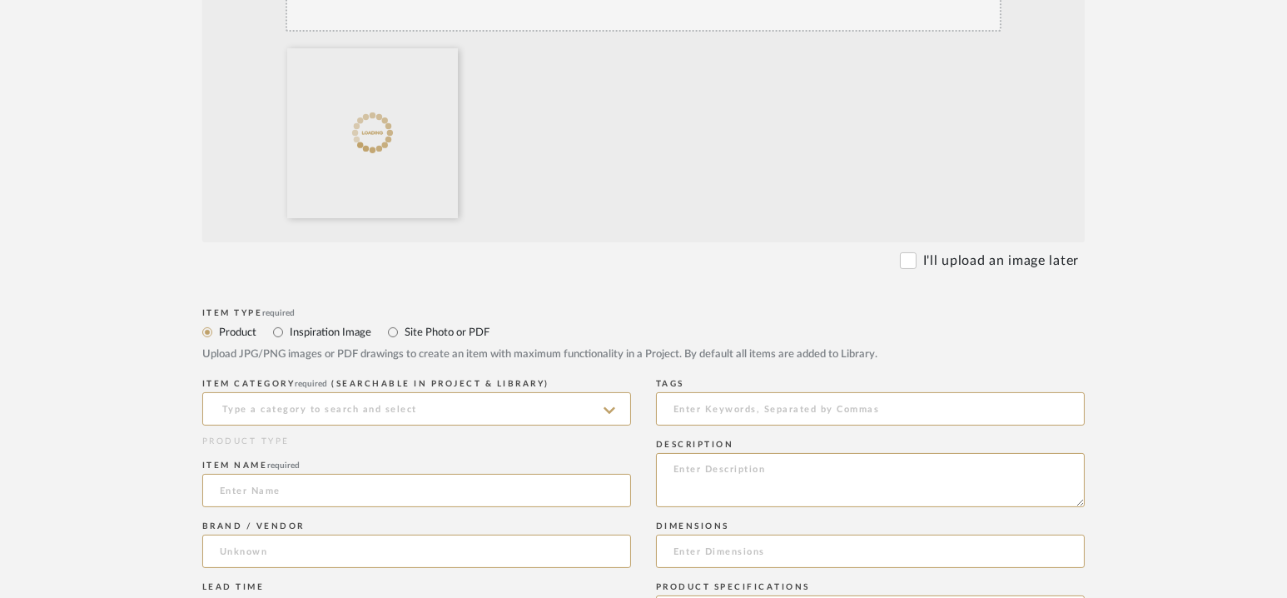
scroll to position [449, 0]
click at [462, 329] on label "Site Photo or PDF" at bounding box center [446, 329] width 87 height 18
click at [403, 329] on input "Site Photo or PDF" at bounding box center [393, 330] width 20 height 20
radio input "true"
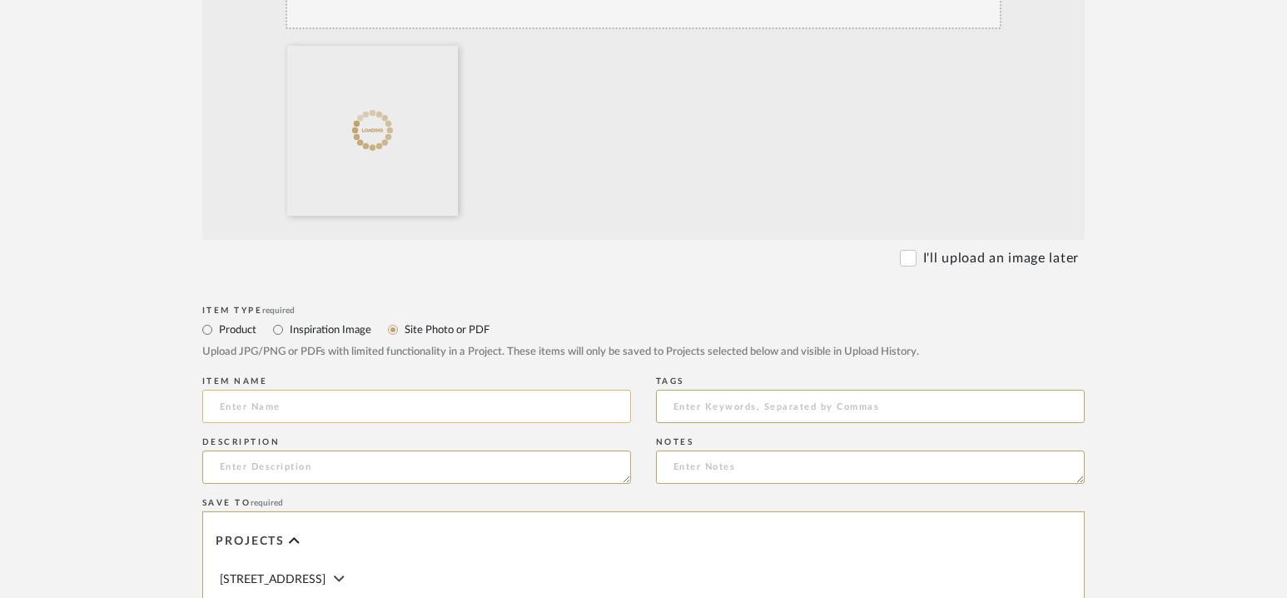
click at [393, 419] on input at bounding box center [416, 406] width 429 height 33
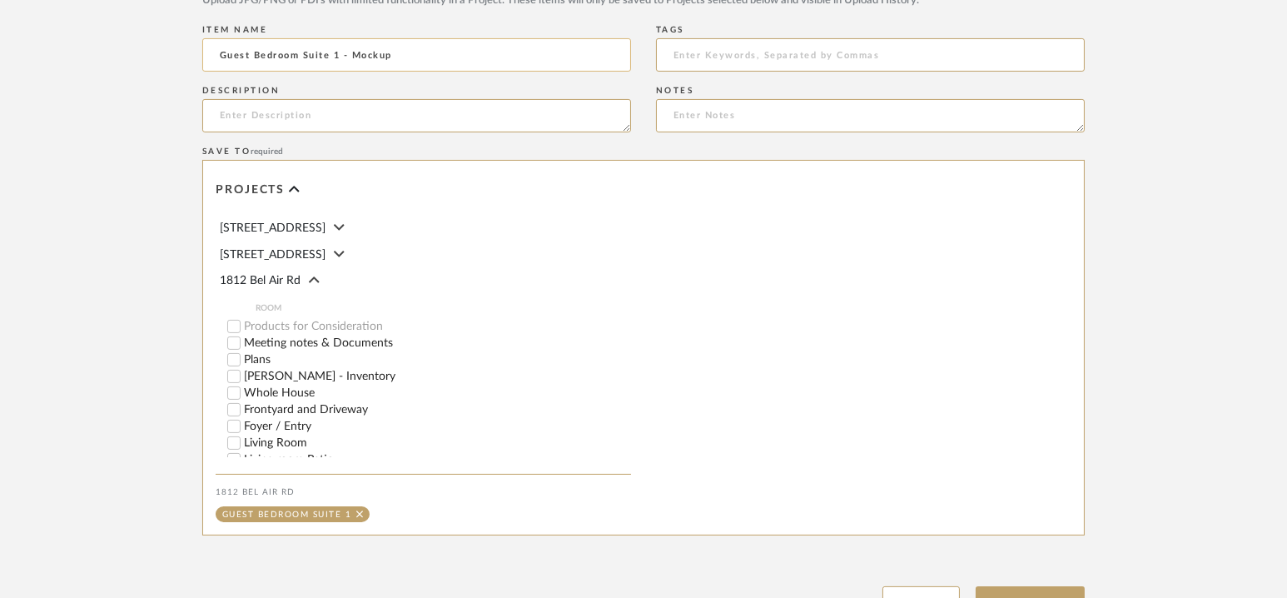
scroll to position [802, 0]
type input "Guest Bedroom Suite 1 - Mockup"
click at [1014, 592] on button "Upload Item" at bounding box center [1030, 601] width 110 height 34
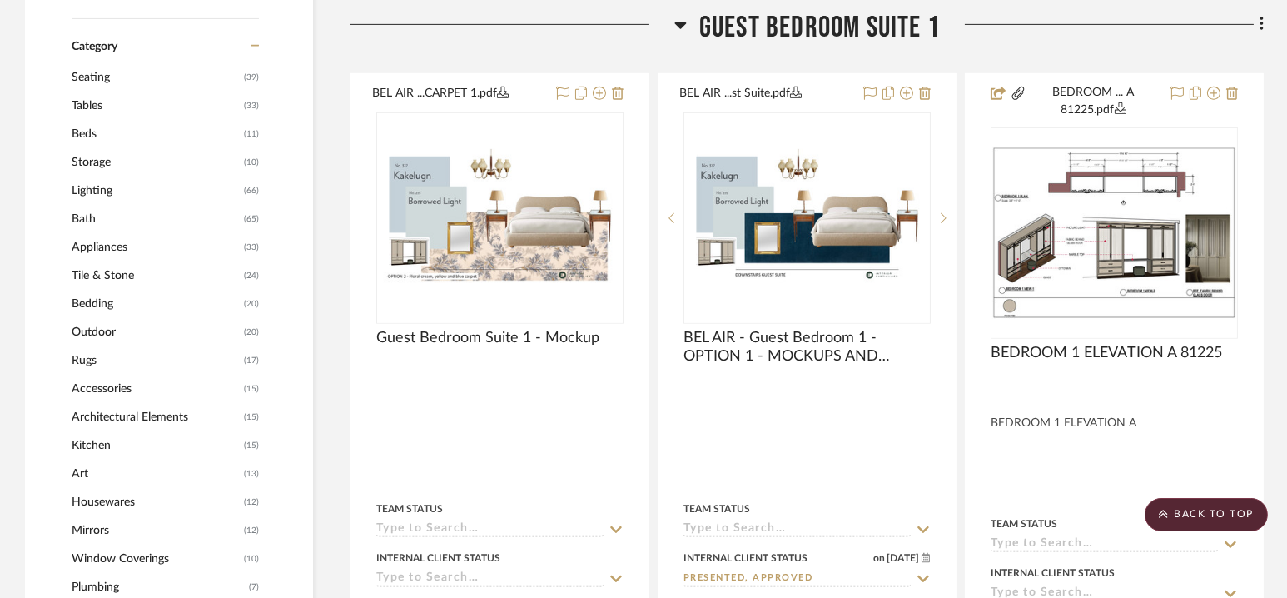
scroll to position [1405, 0]
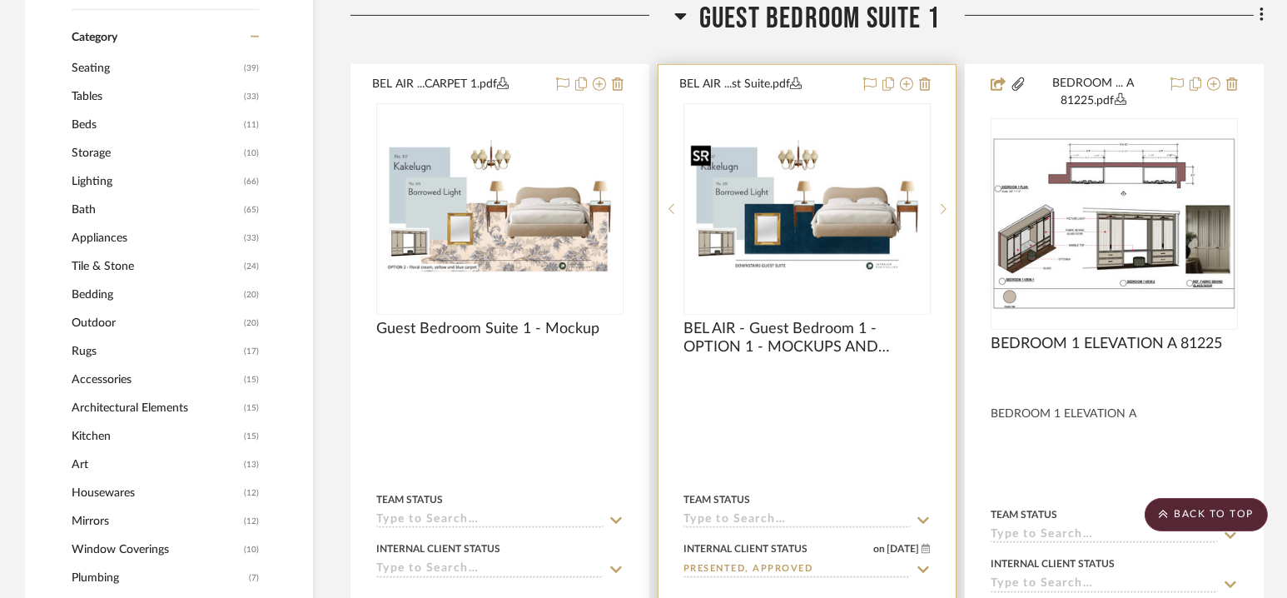
click at [848, 150] on img "0" at bounding box center [807, 208] width 244 height 137
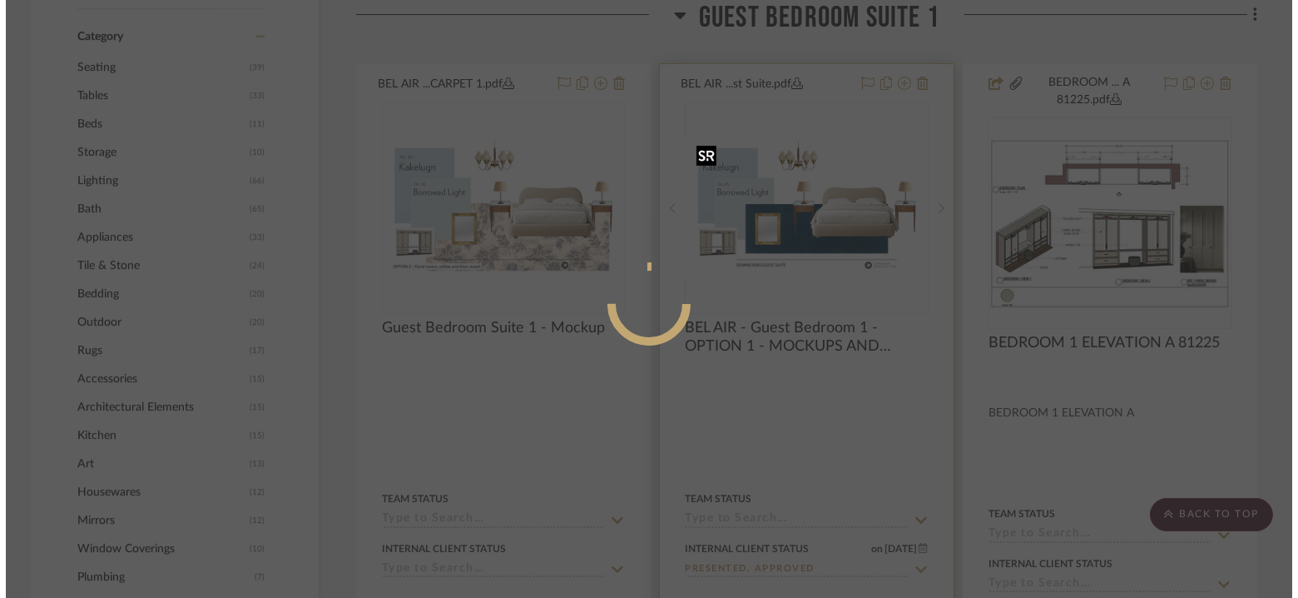
scroll to position [0, 0]
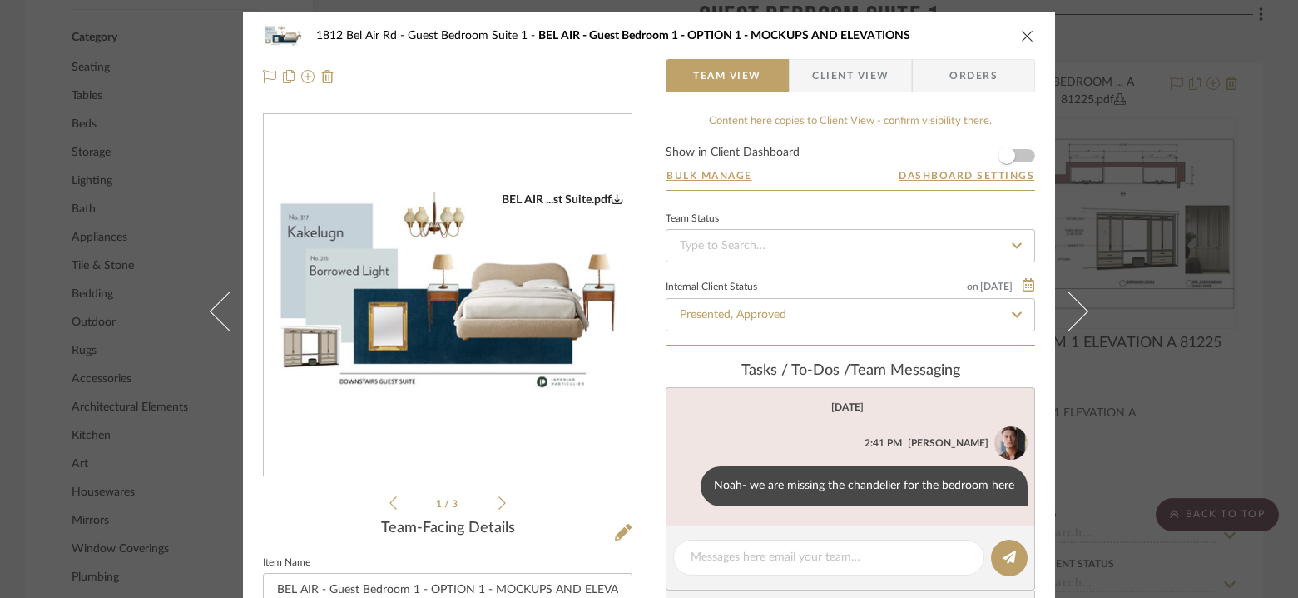
click at [1023, 36] on icon "close" at bounding box center [1027, 35] width 13 height 13
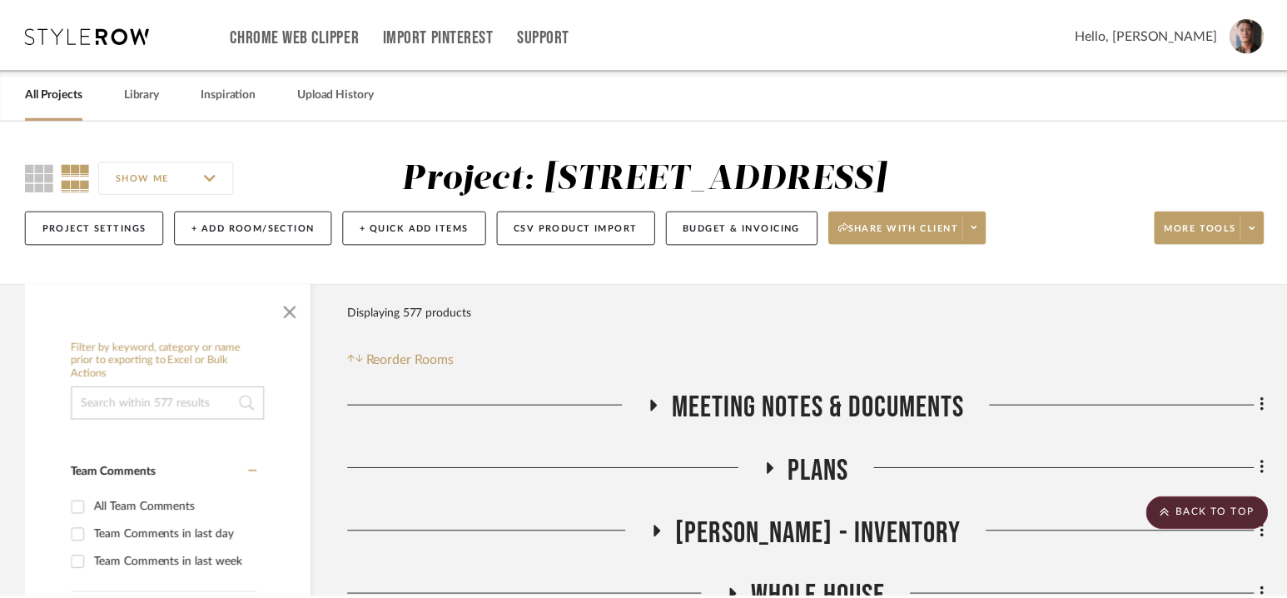
scroll to position [1405, 0]
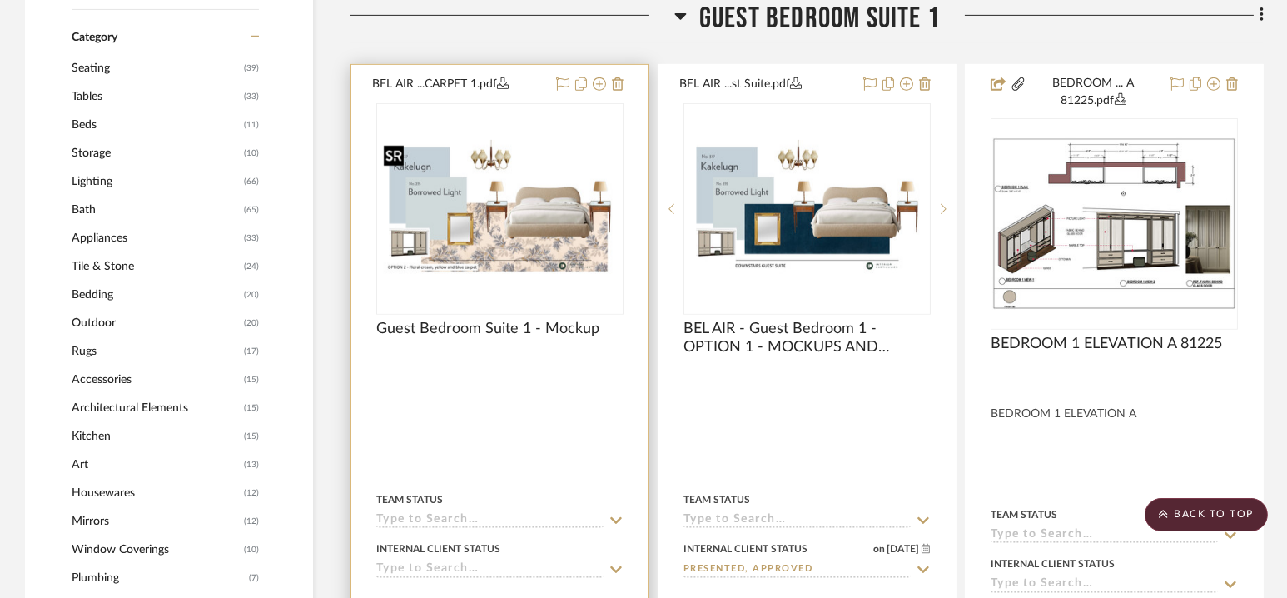
click at [594, 223] on img "0" at bounding box center [500, 208] width 244 height 137
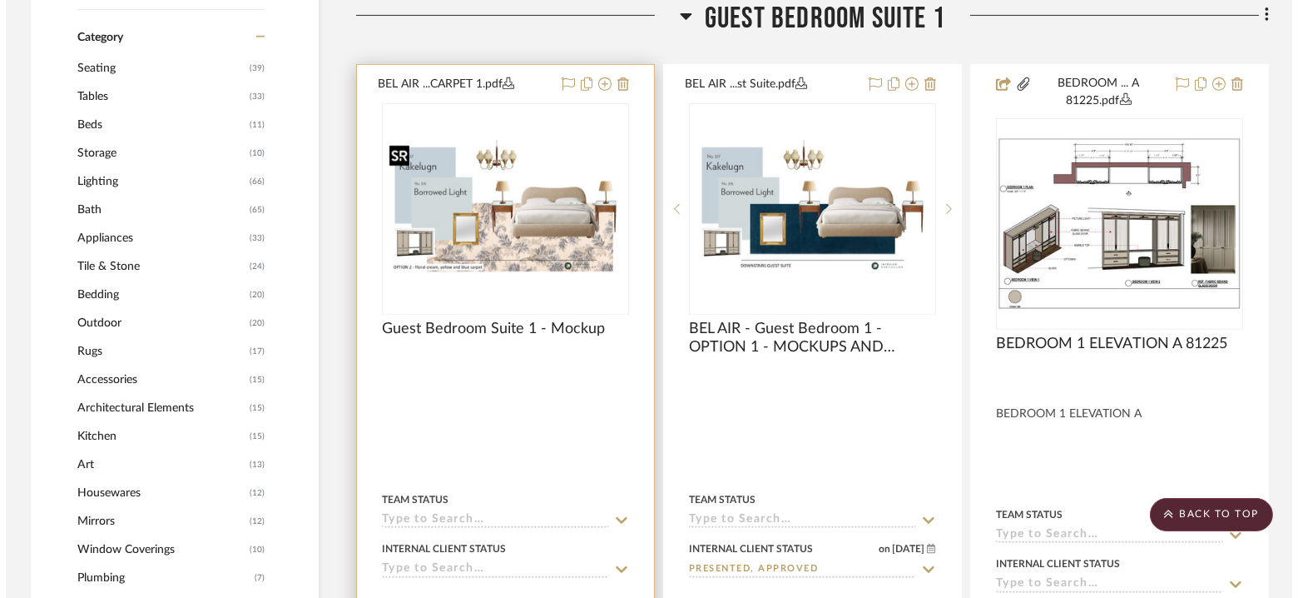
scroll to position [0, 0]
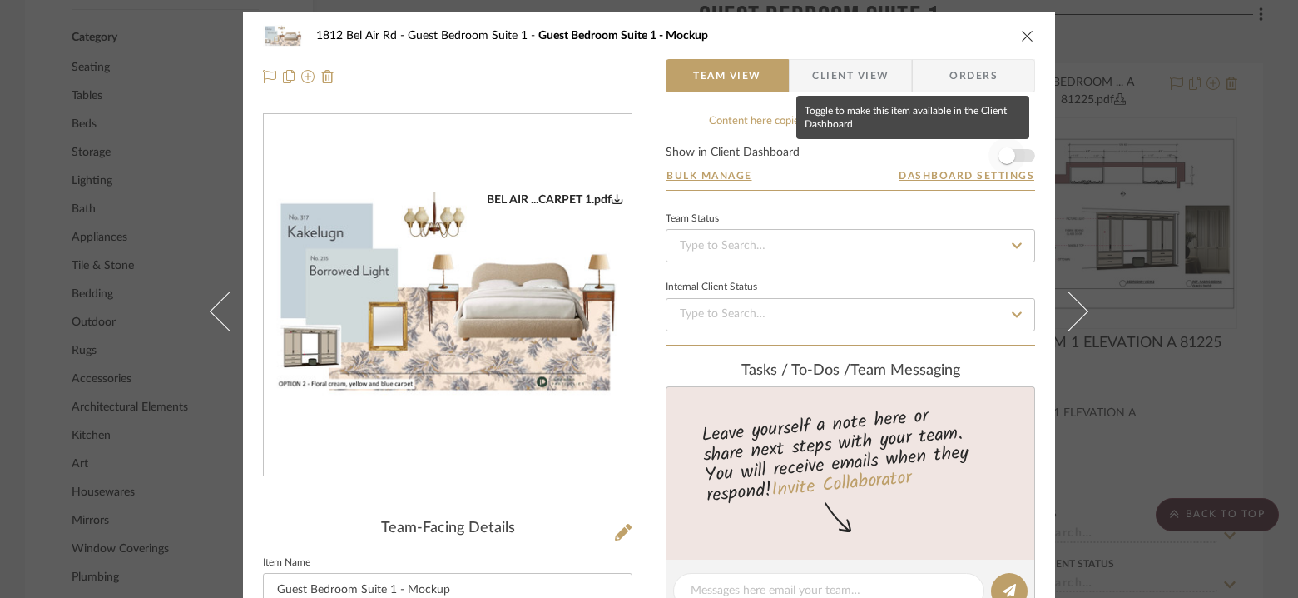
click at [1011, 150] on span "button" at bounding box center [1007, 155] width 37 height 37
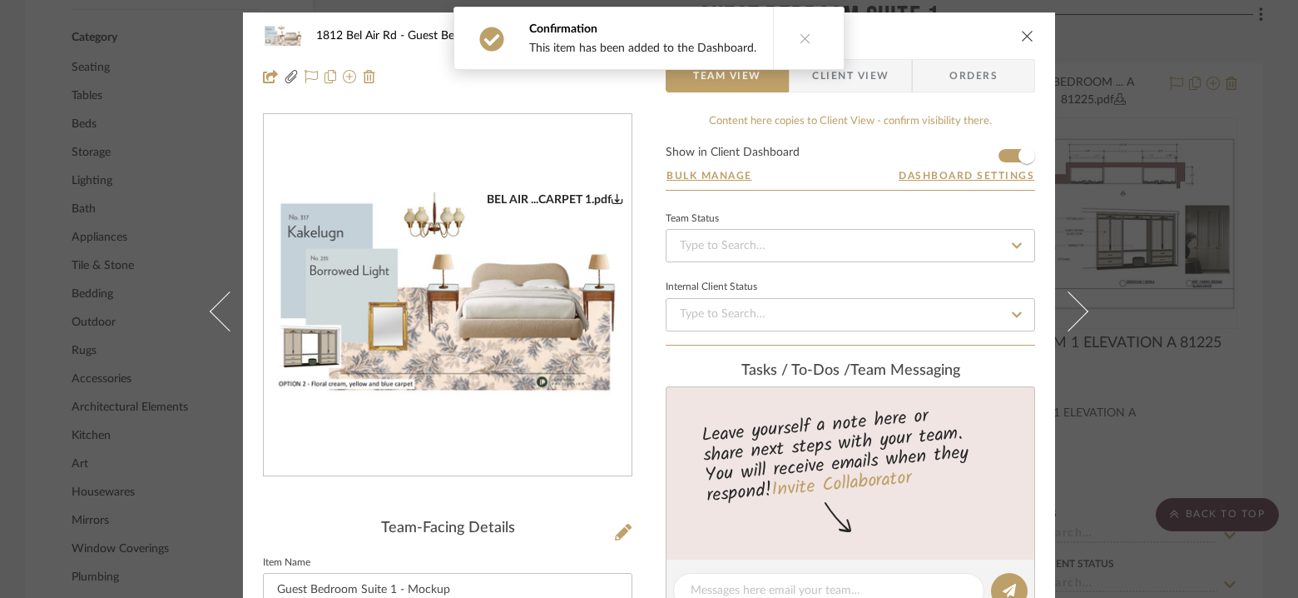
click at [866, 69] on span "Client View" at bounding box center [850, 75] width 77 height 33
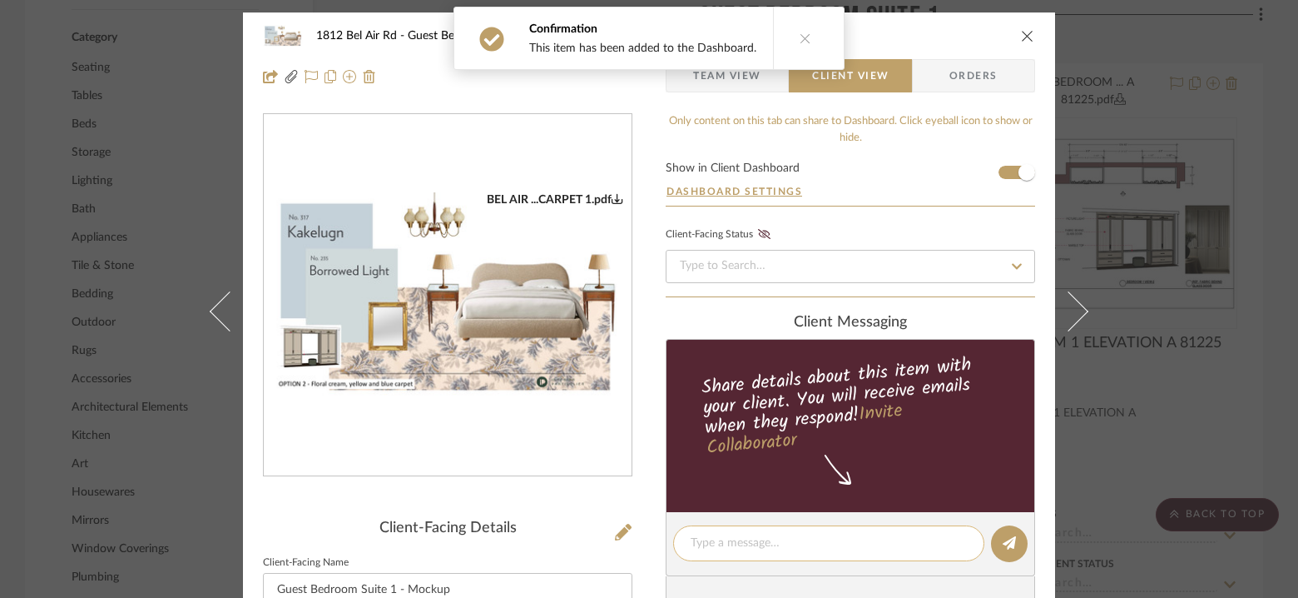
click at [758, 539] on textarea at bounding box center [829, 542] width 276 height 17
paste textarea "raditional but not overly ornate/decorative. Like the traditional items you hav…"
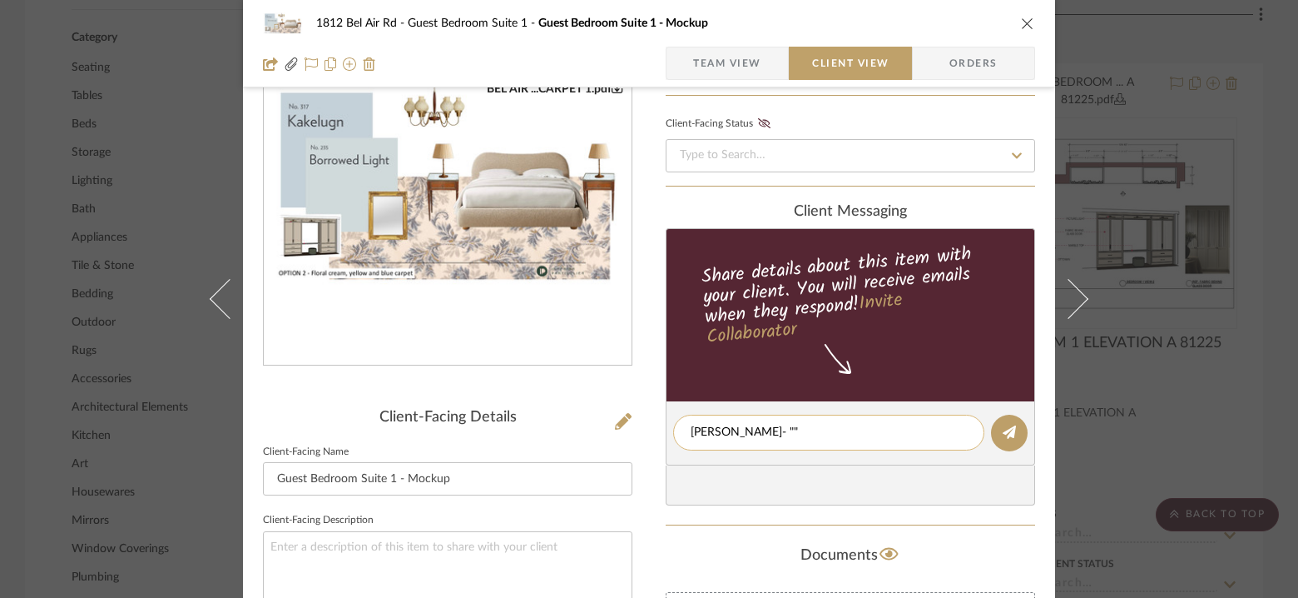
paste textarea "I like the floral pattern. Go for it. I like the tables and the lamps. Just not…"
type textarea "[PERSON_NAME]- "I like the floral pattern. Go for it. I like the tables and the…"
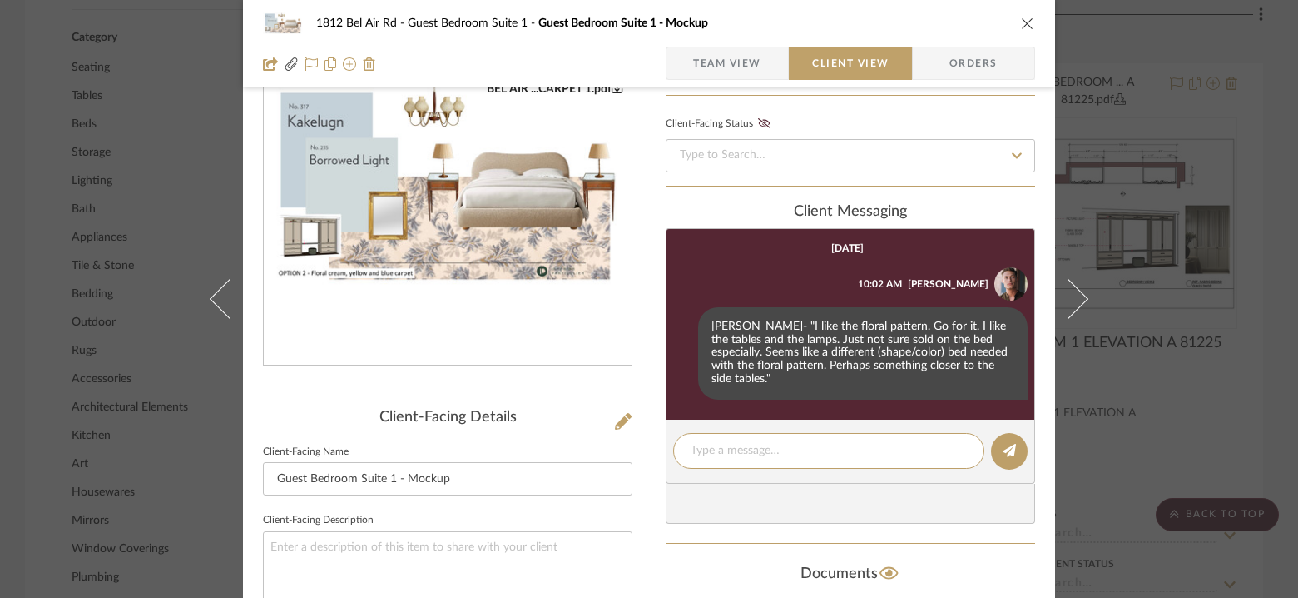
click at [1149, 187] on div "[GEOGRAPHIC_DATA] Guest Bedroom Suite 1 Guest Bedroom Suite 1 - Mockup Team Vie…" at bounding box center [649, 299] width 1298 height 598
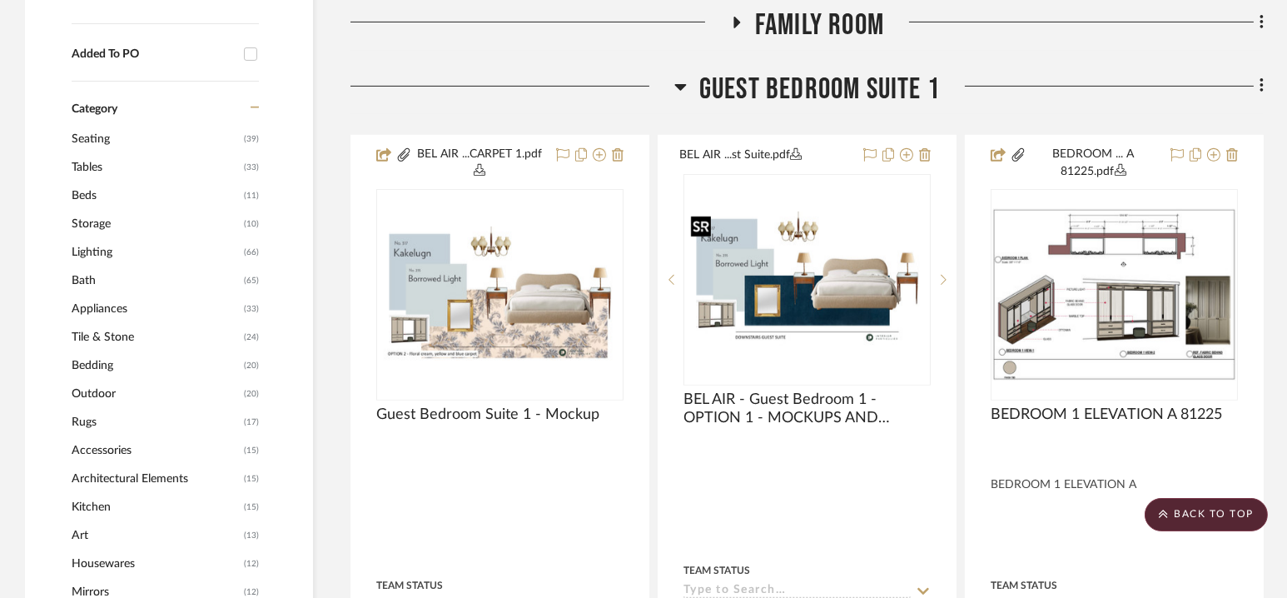
scroll to position [1337, 0]
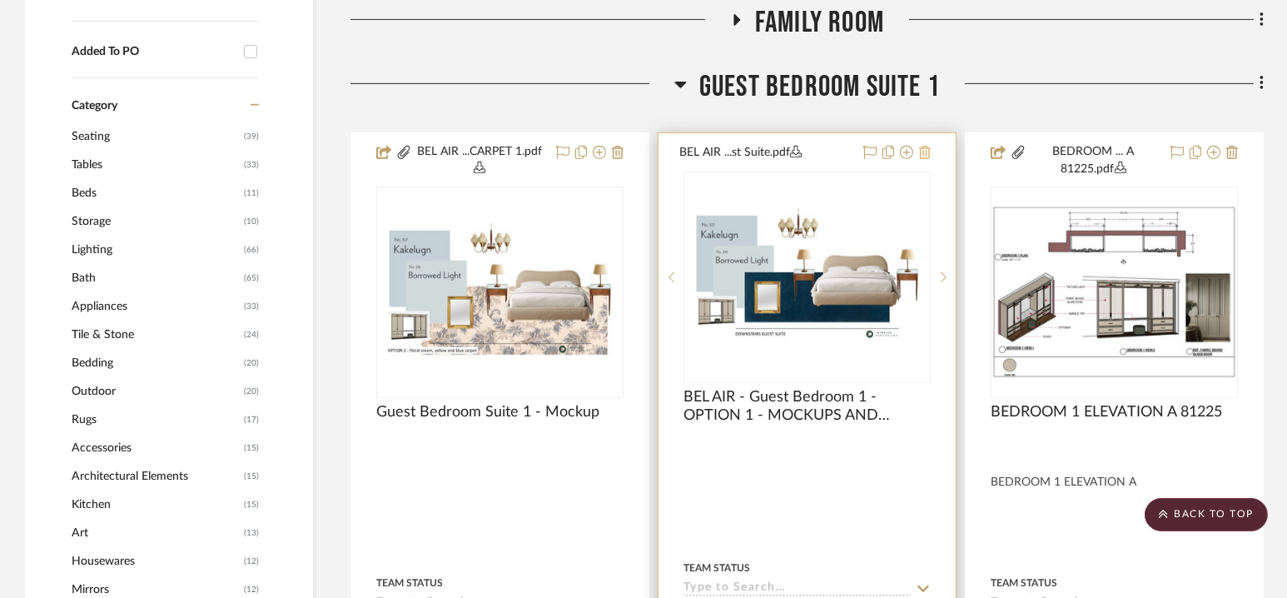
click at [927, 151] on icon at bounding box center [925, 152] width 12 height 13
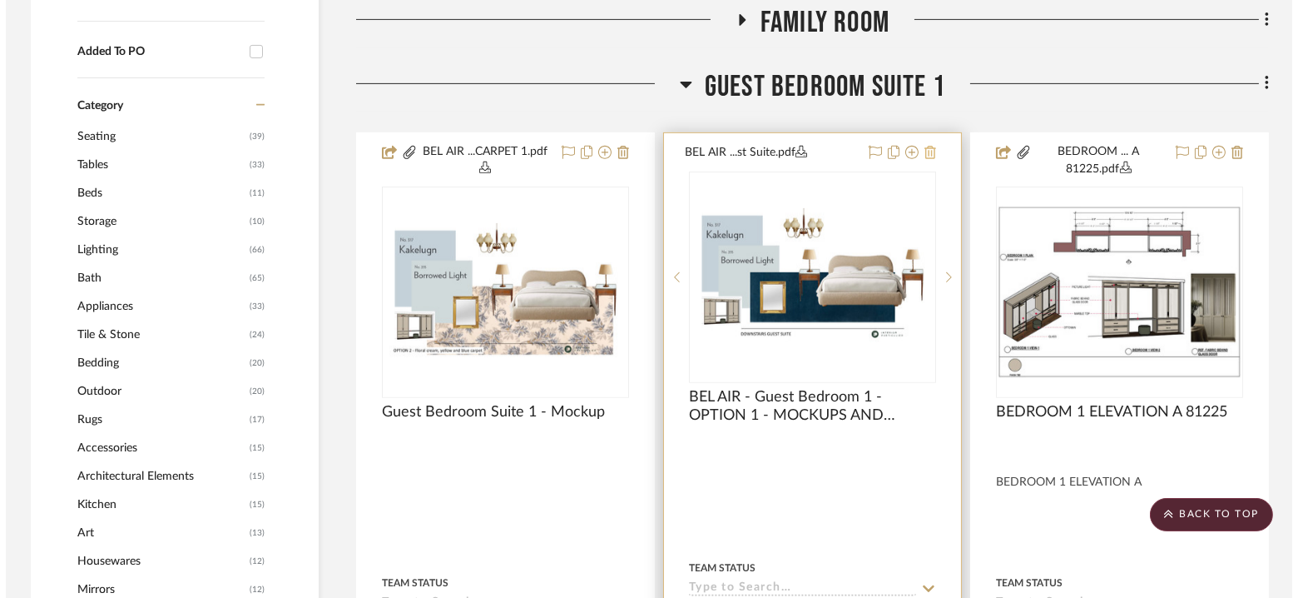
scroll to position [0, 0]
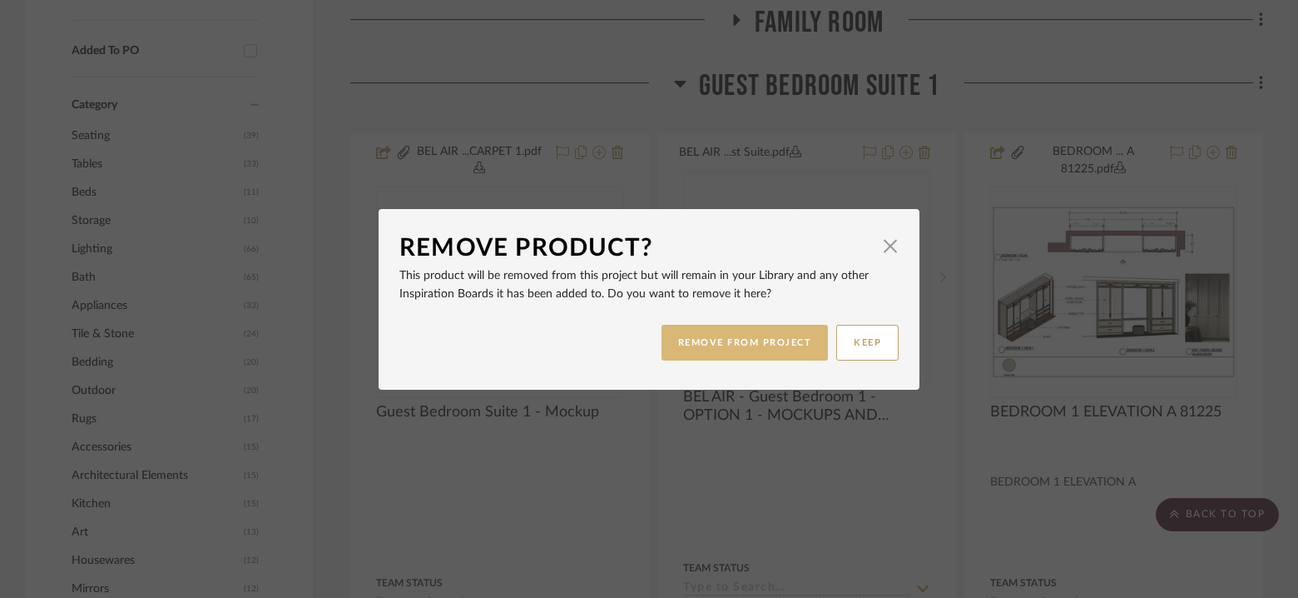
click at [757, 336] on button "REMOVE FROM PROJECT" at bounding box center [745, 343] width 167 height 36
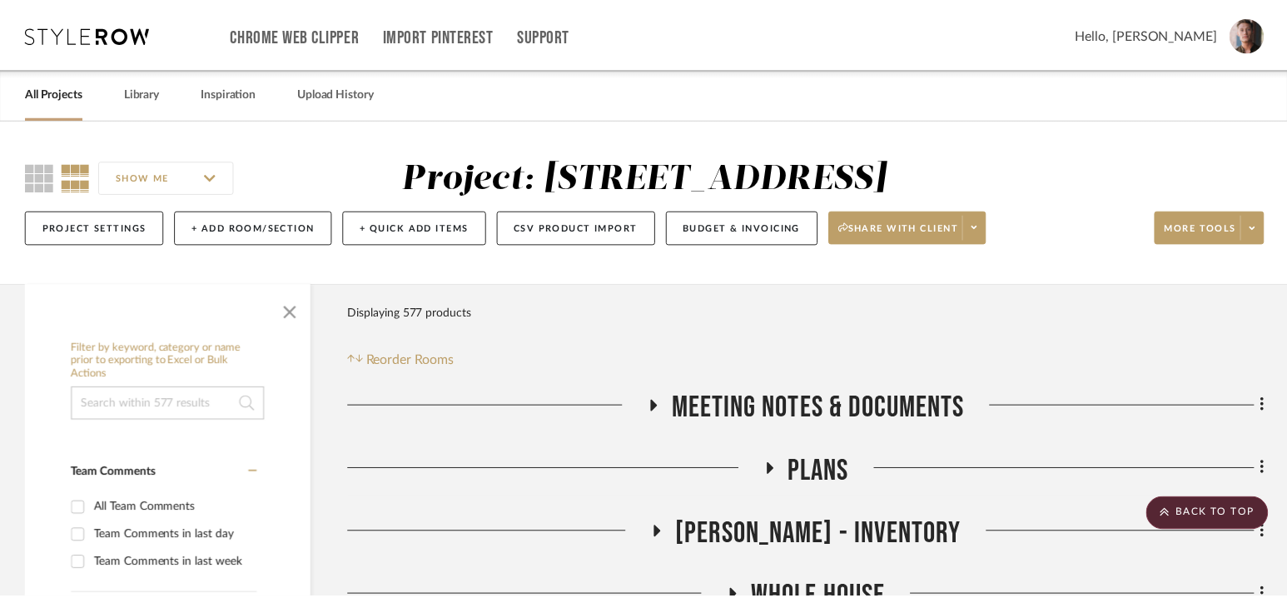
scroll to position [1337, 0]
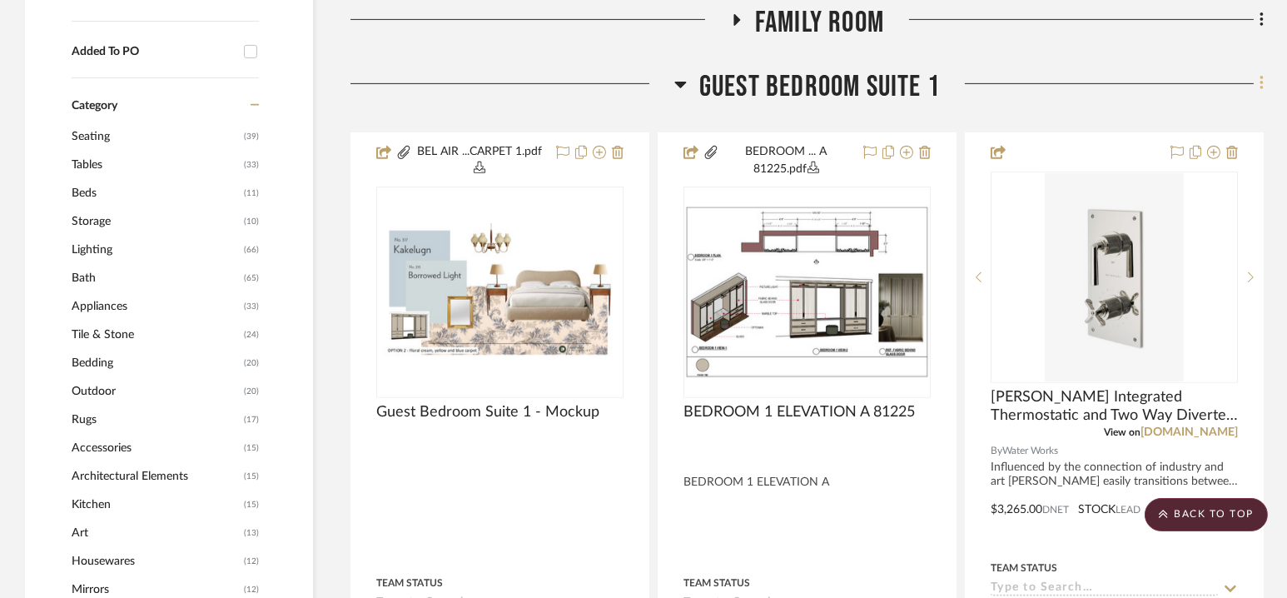
click at [1259, 87] on icon at bounding box center [1261, 83] width 5 height 18
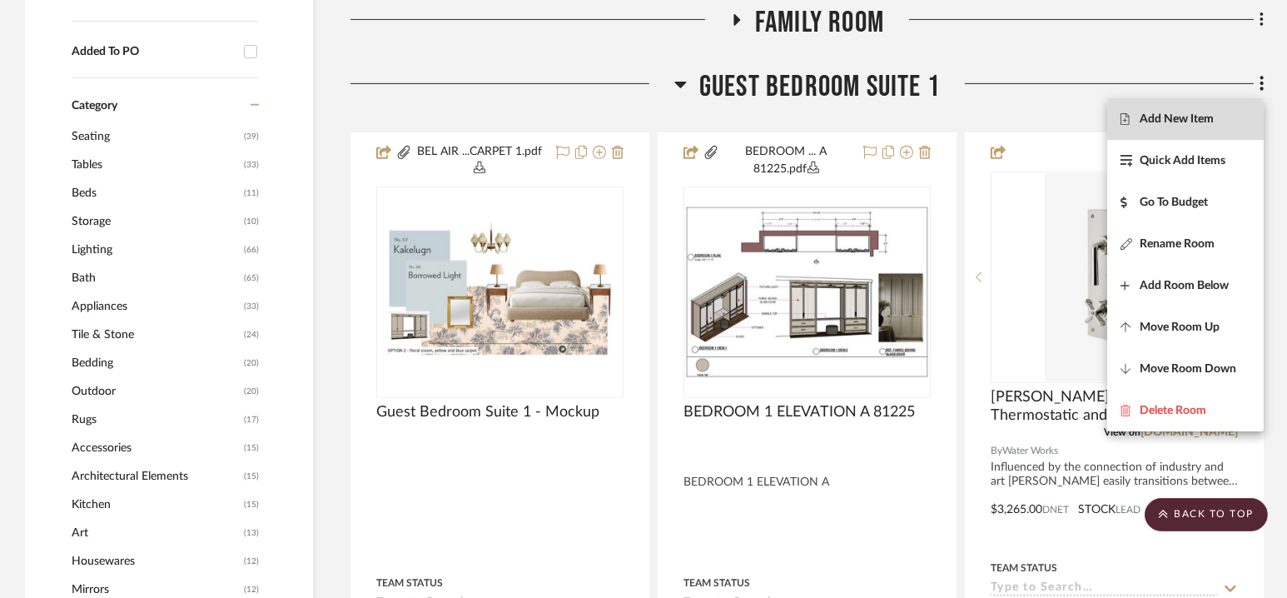
click at [1178, 120] on span "Add New Item" at bounding box center [1176, 119] width 74 height 14
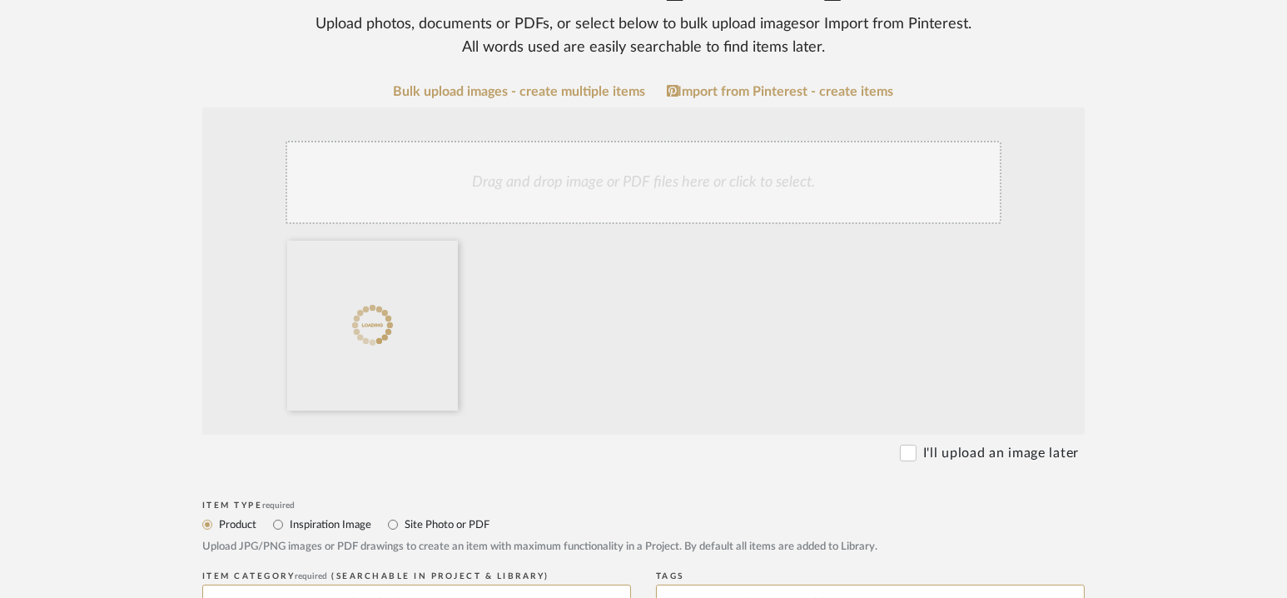
scroll to position [395, 0]
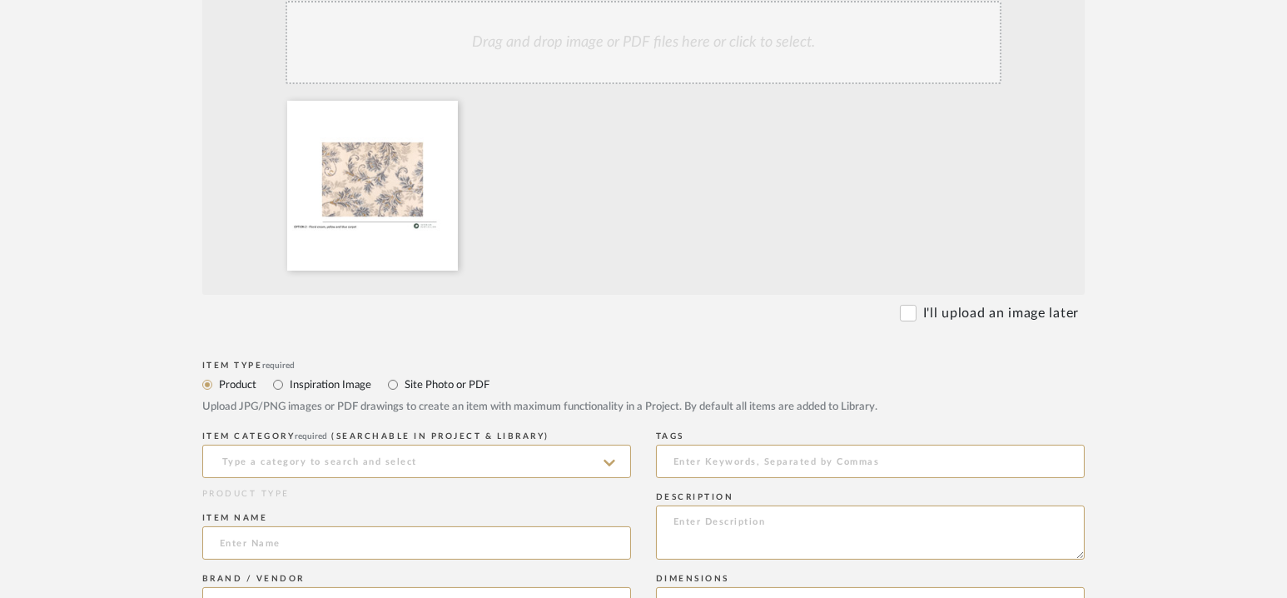
click at [440, 386] on label "Site Photo or PDF" at bounding box center [446, 384] width 87 height 18
click at [403, 386] on input "Site Photo or PDF" at bounding box center [393, 385] width 20 height 20
radio input "true"
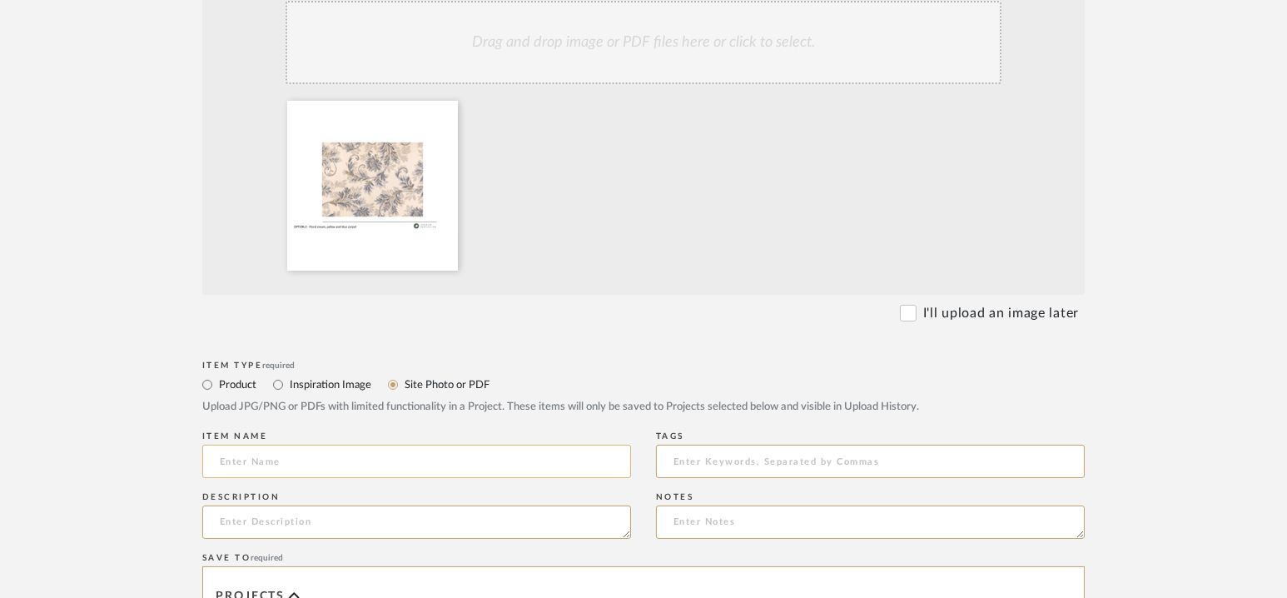
click at [404, 470] on input at bounding box center [416, 460] width 429 height 33
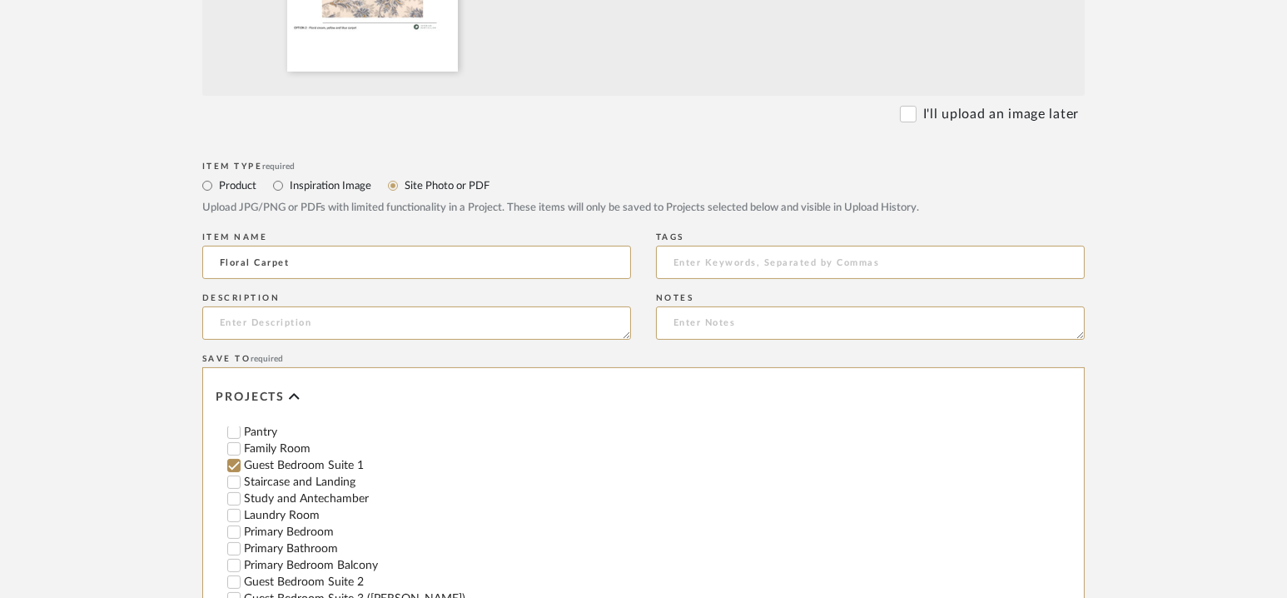
scroll to position [942, 0]
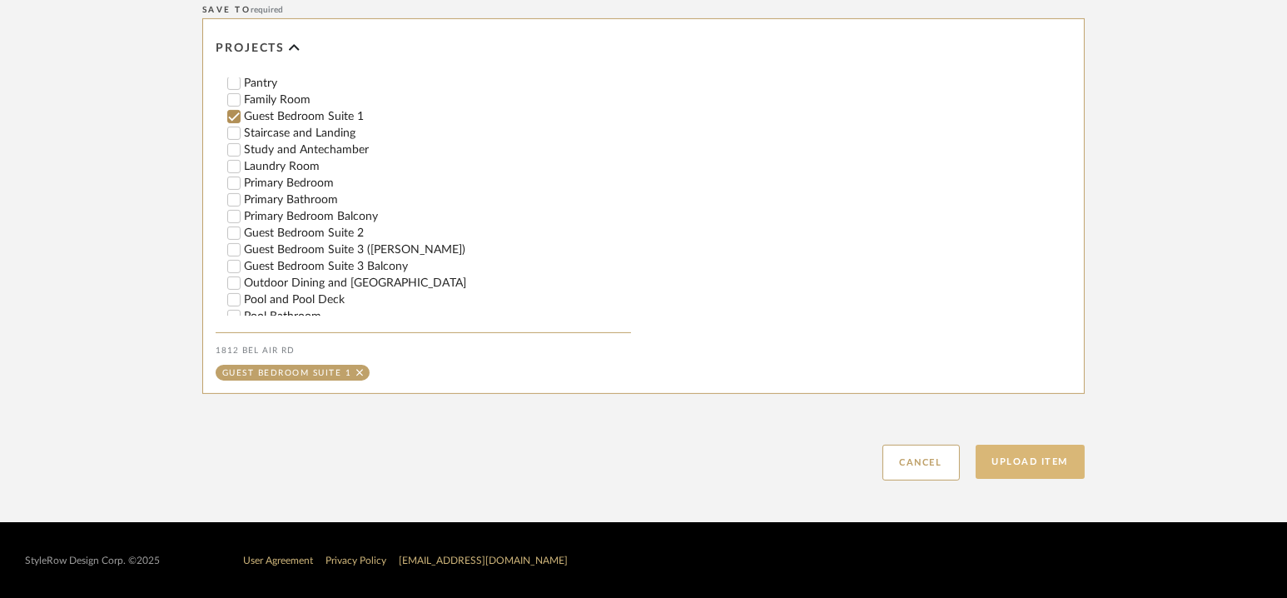
type input "Floral Carpet"
click at [1017, 466] on button "Upload Item" at bounding box center [1030, 461] width 110 height 34
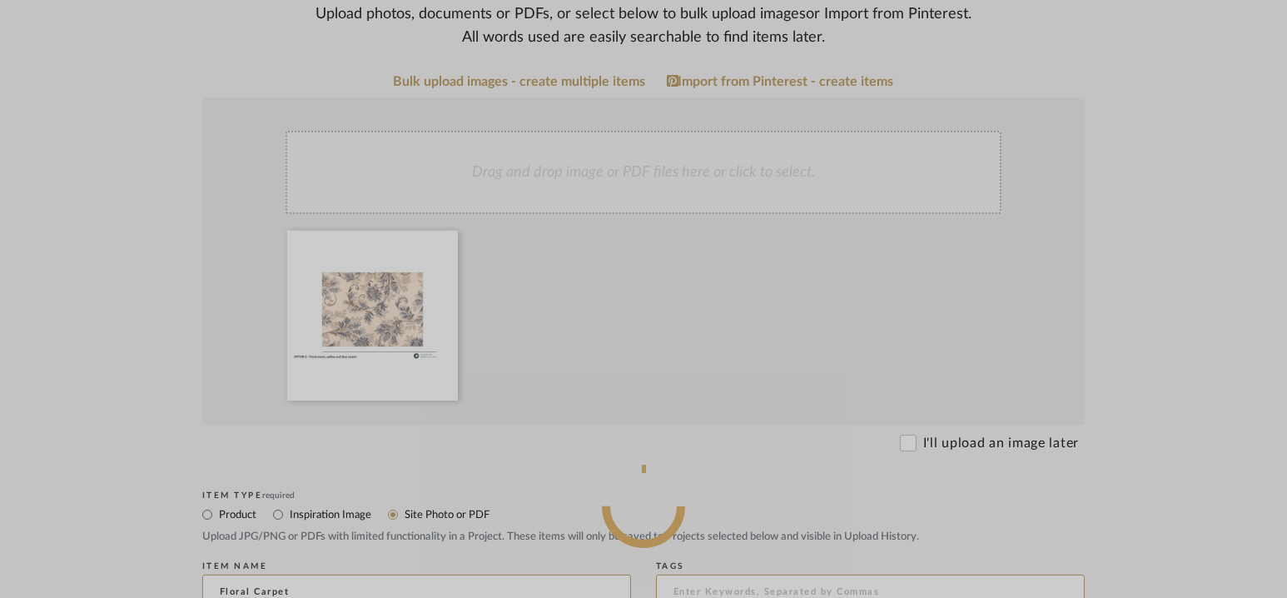
scroll to position [0, 0]
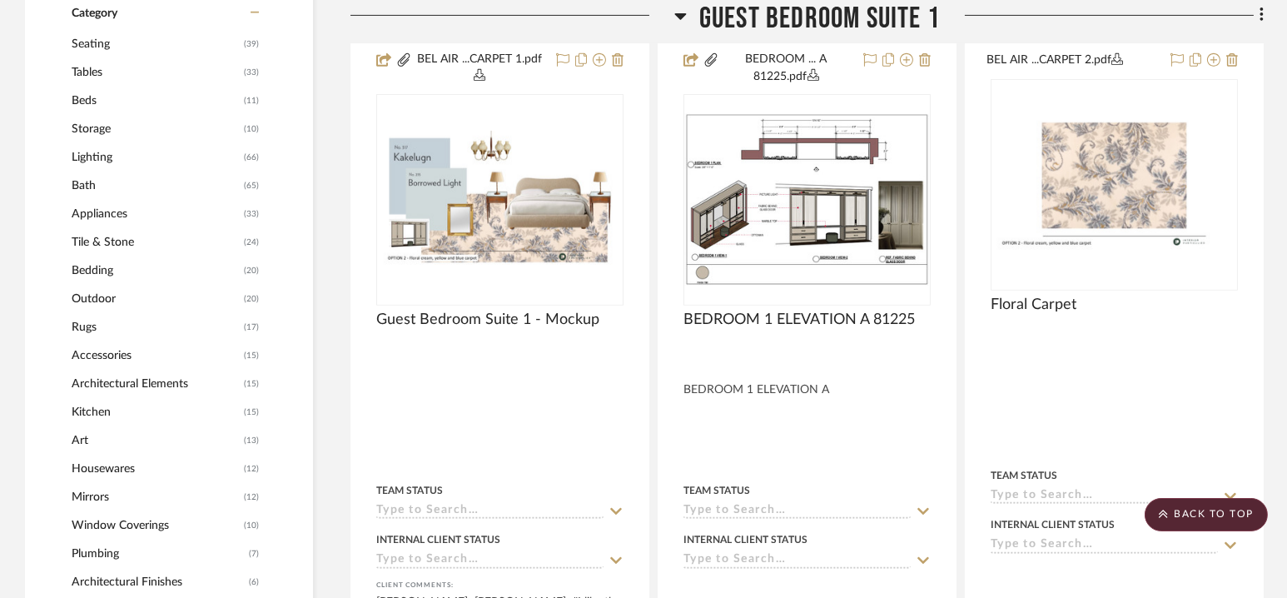
scroll to position [1421, 0]
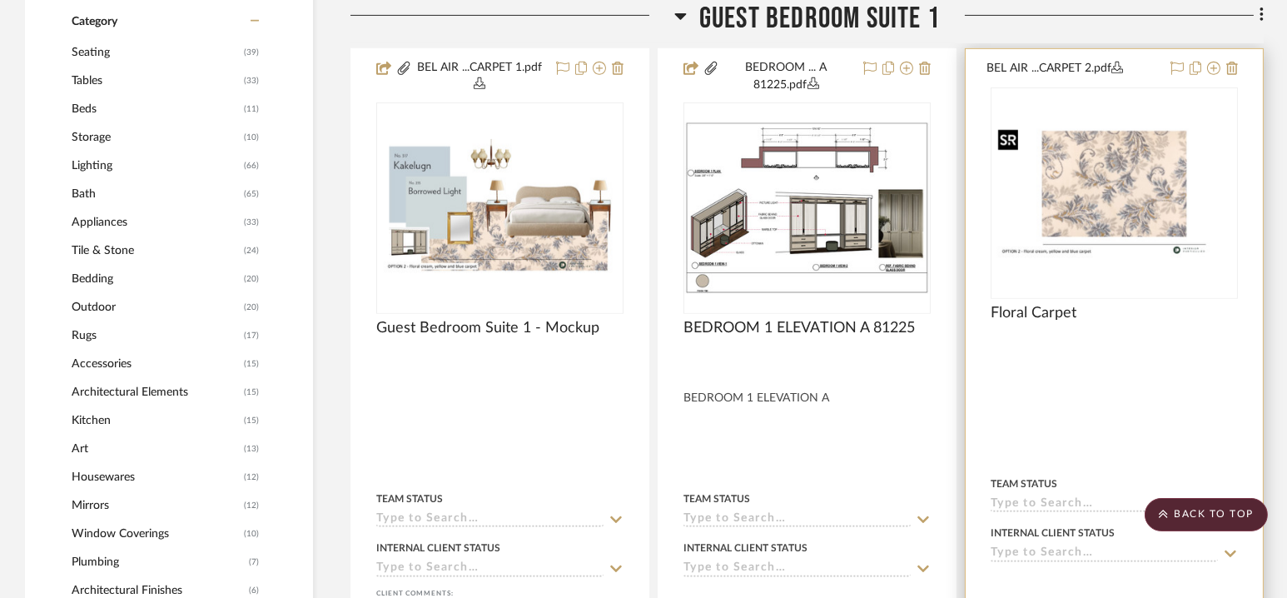
click at [1110, 193] on img "0" at bounding box center [1114, 192] width 244 height 137
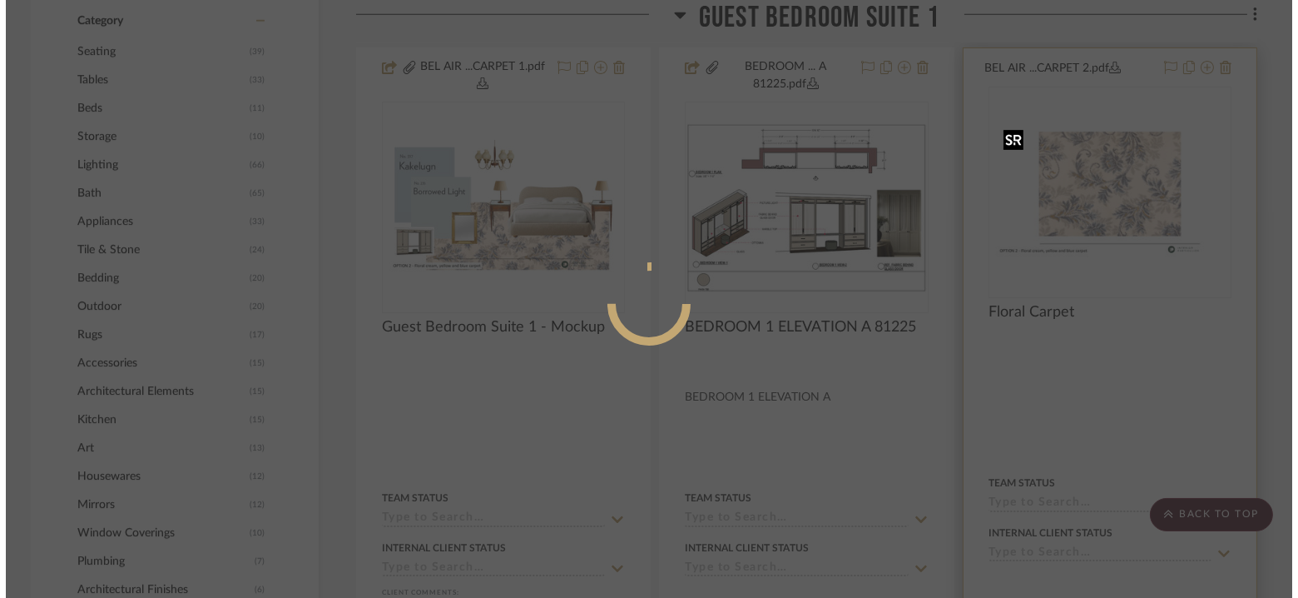
scroll to position [0, 0]
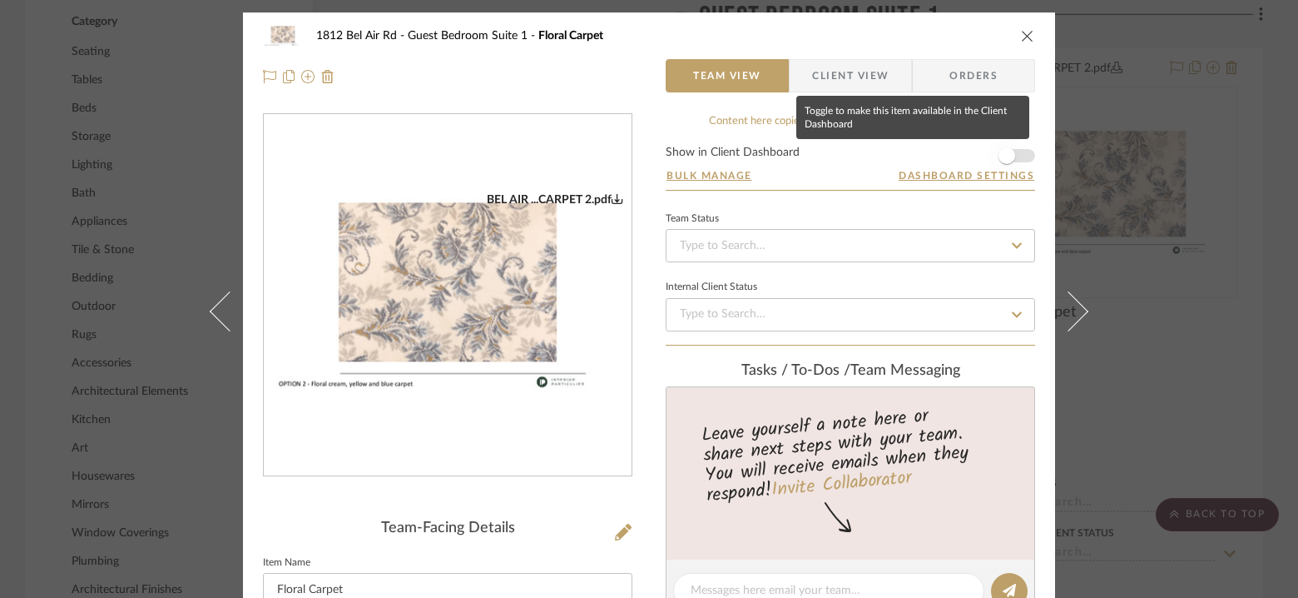
click at [1010, 151] on span "button" at bounding box center [1007, 155] width 37 height 37
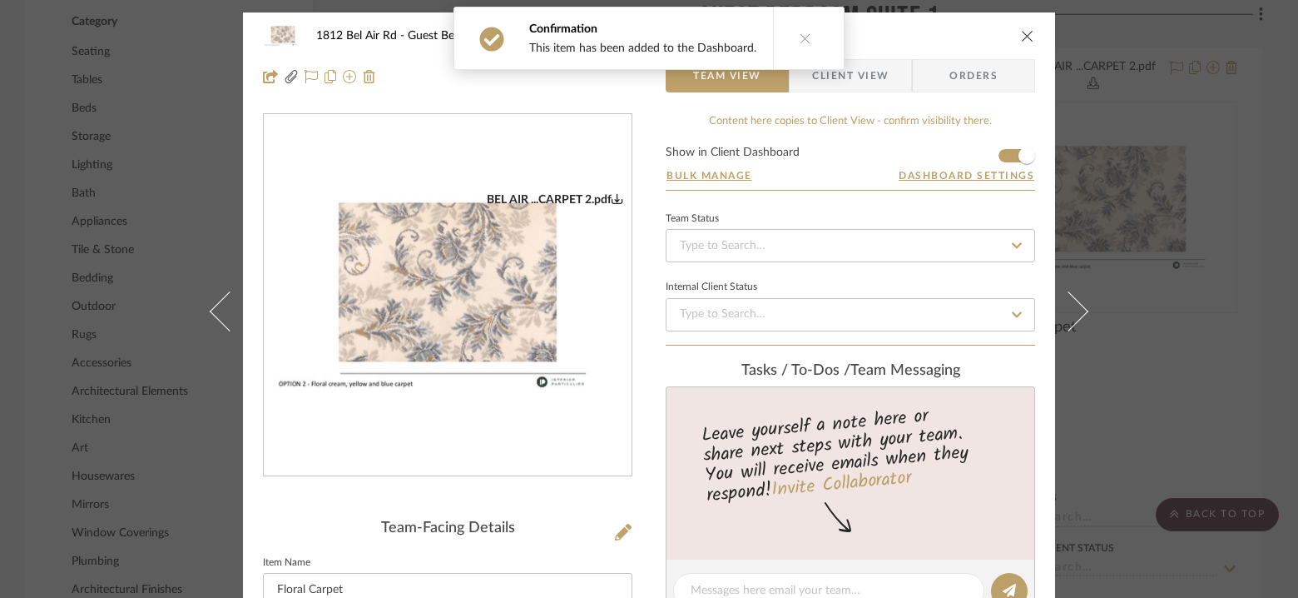
click at [800, 41] on icon at bounding box center [806, 38] width 12 height 12
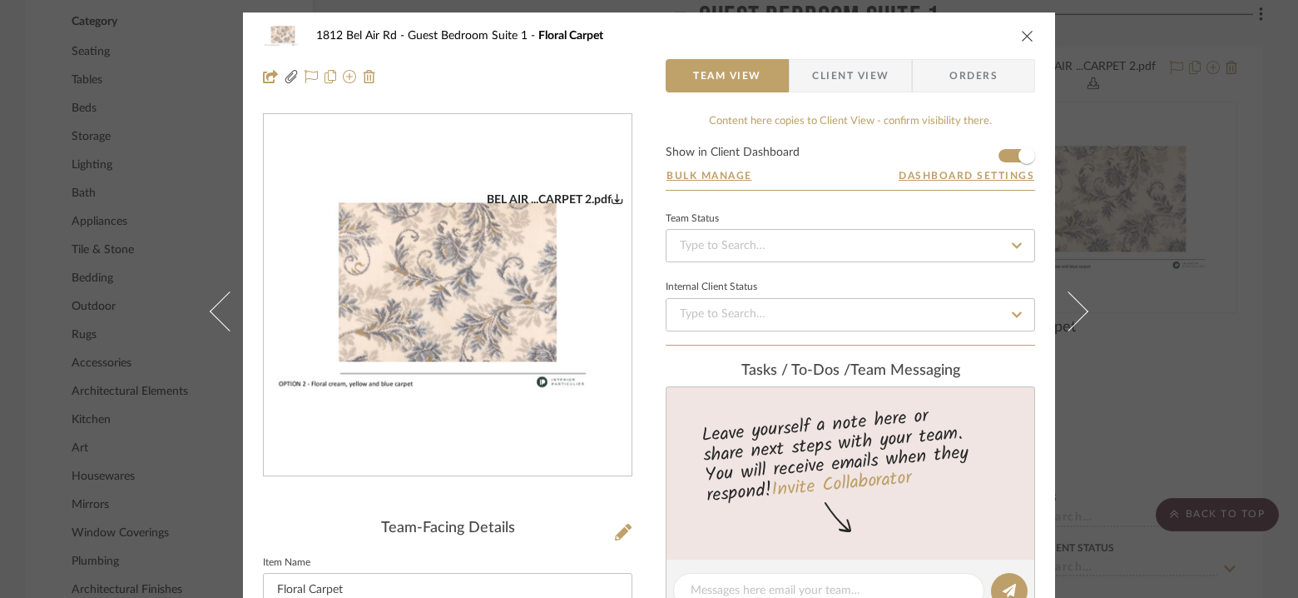
click at [1021, 32] on icon "close" at bounding box center [1027, 35] width 13 height 13
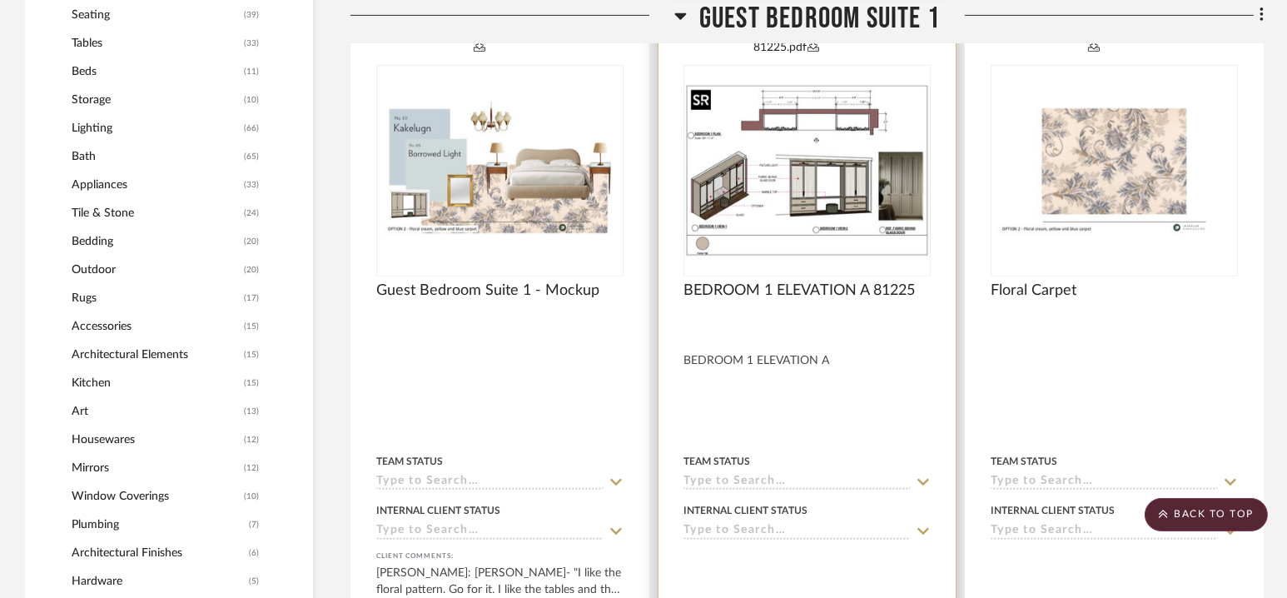
scroll to position [1322, 0]
